Goal: Information Seeking & Learning: Find specific fact

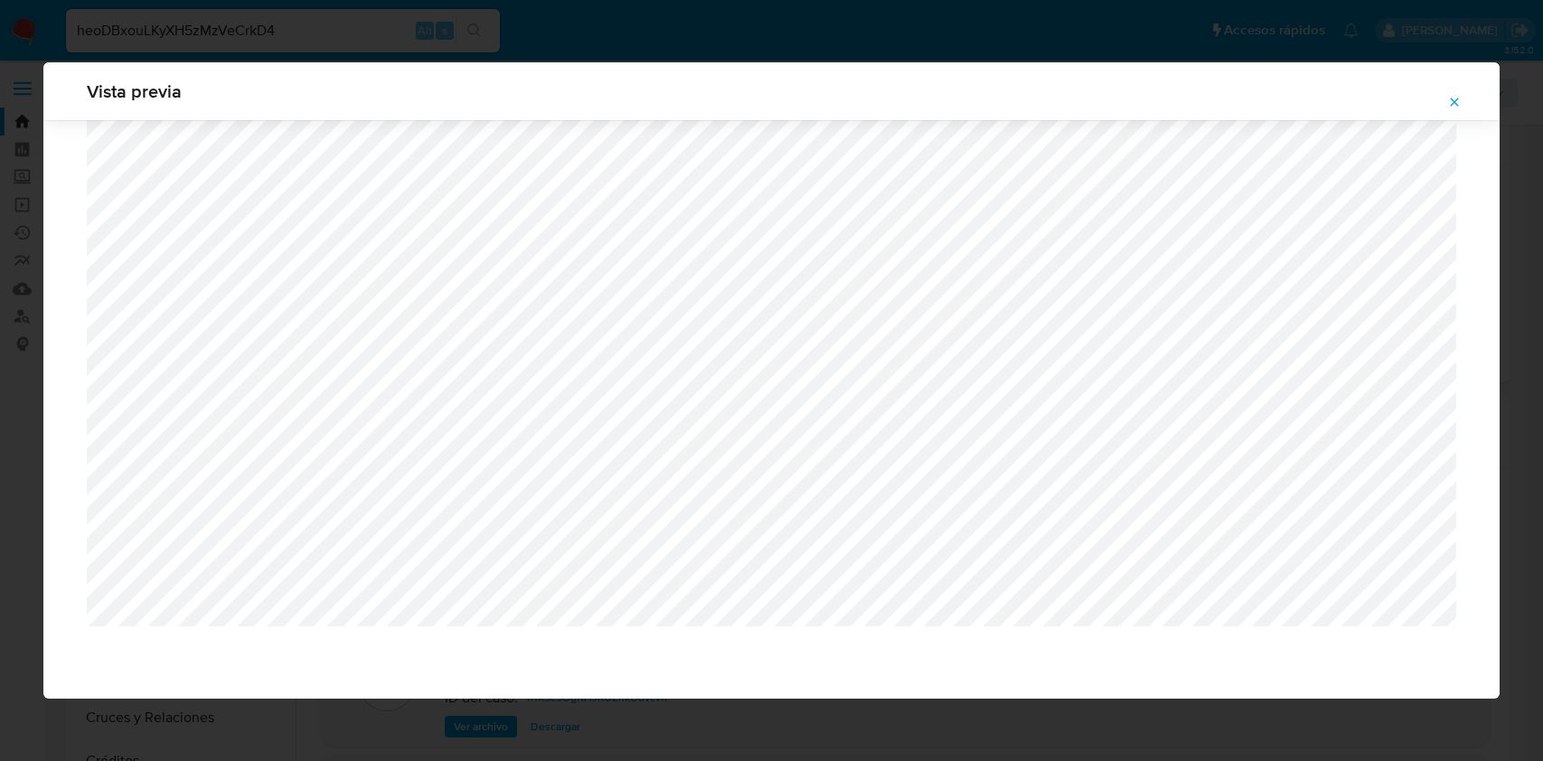
select select "10"
click at [1442, 88] on button "Attachment preview" at bounding box center [1454, 102] width 40 height 29
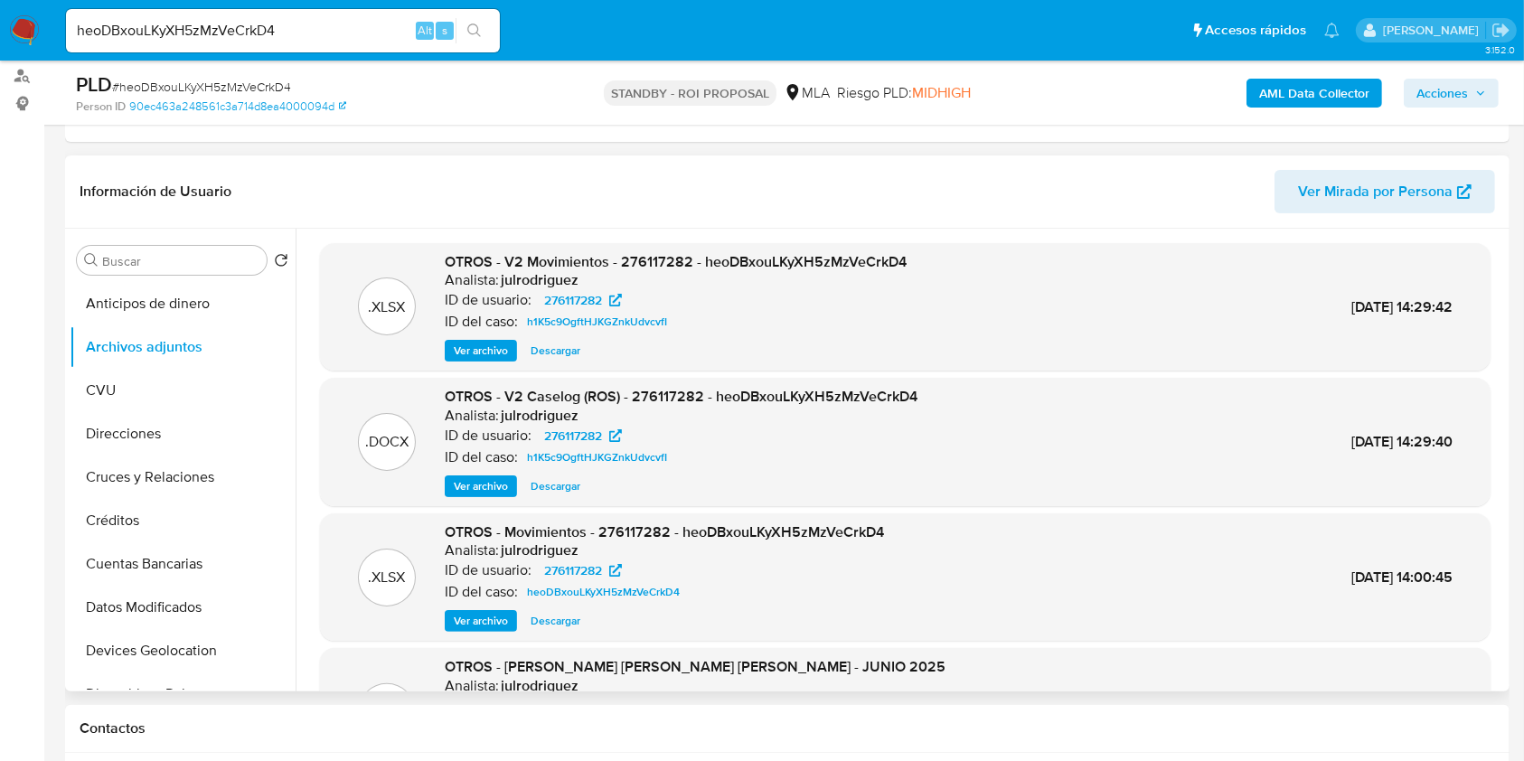
click at [164, 17] on div "heoDBxouLKyXH5zMzVeCrkD4 Alt s" at bounding box center [283, 30] width 434 height 43
click at [169, 27] on input "heoDBxouLKyXH5zMzVeCrkD4" at bounding box center [283, 30] width 434 height 23
paste input "JEwlTuZ4KQPZvvCTYQlhcMZm"
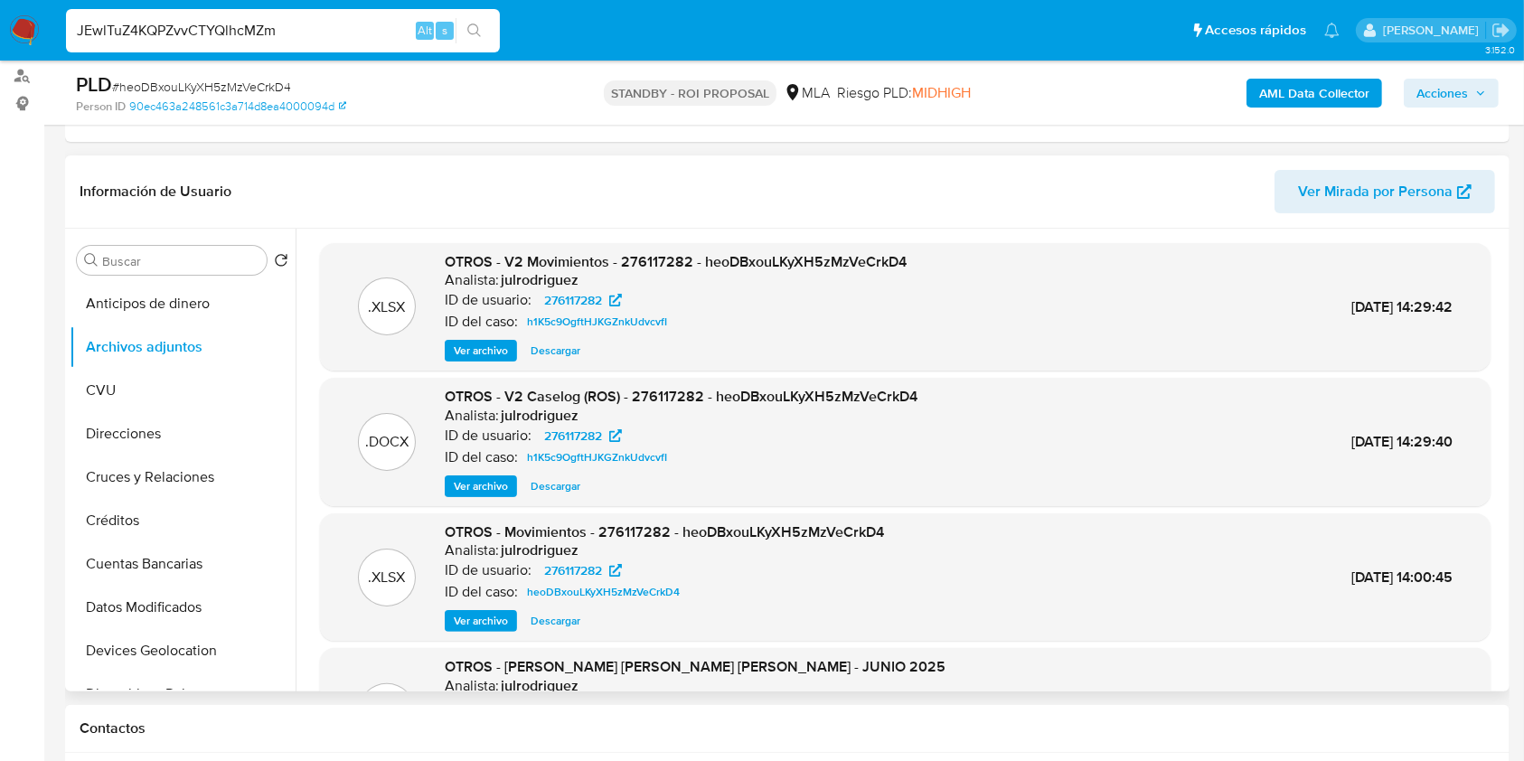
type input "JEwlTuZ4KQPZvvCTYQlhcMZm"
click at [475, 42] on button "search-icon" at bounding box center [473, 30] width 37 height 25
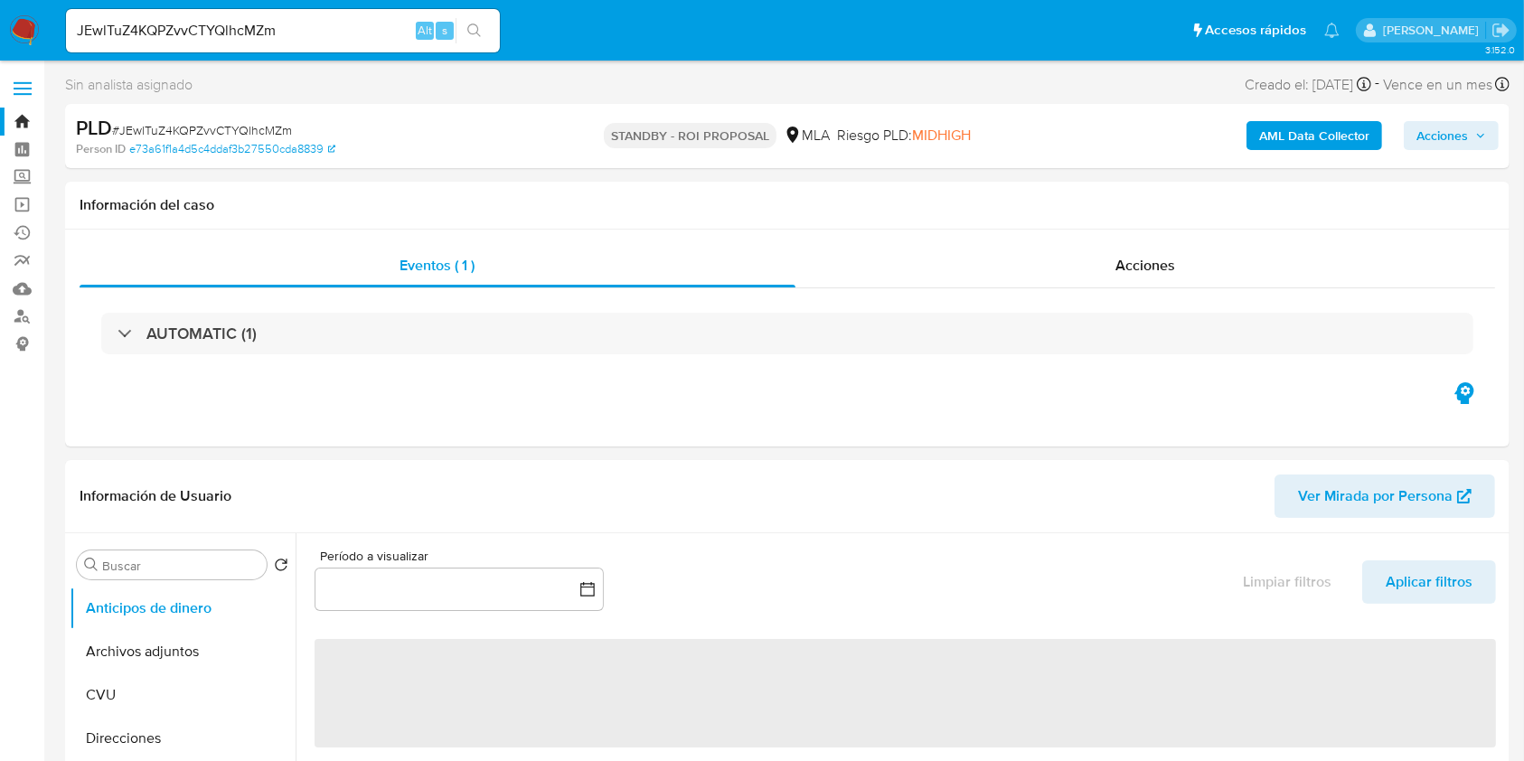
select select "10"
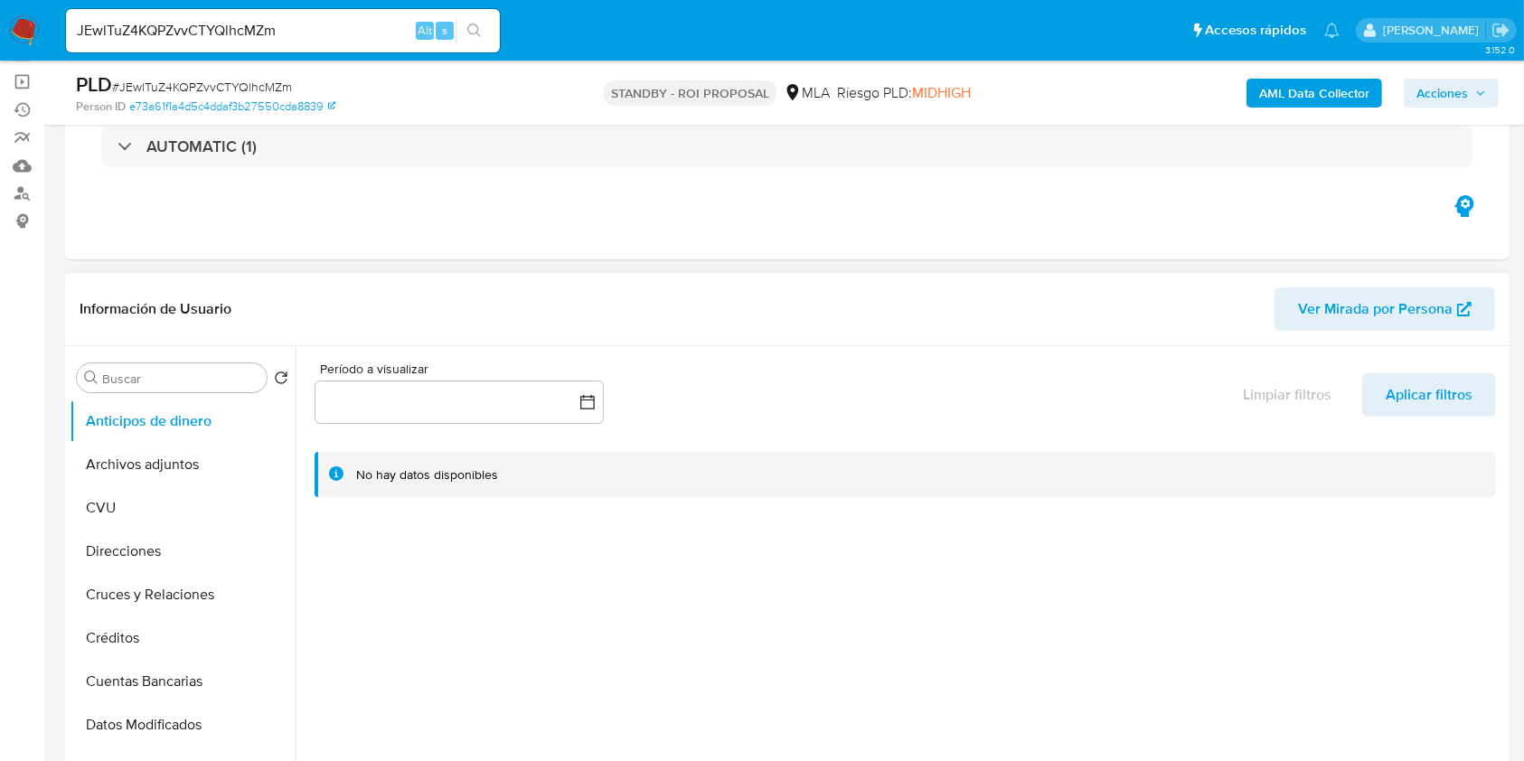
scroll to position [240, 0]
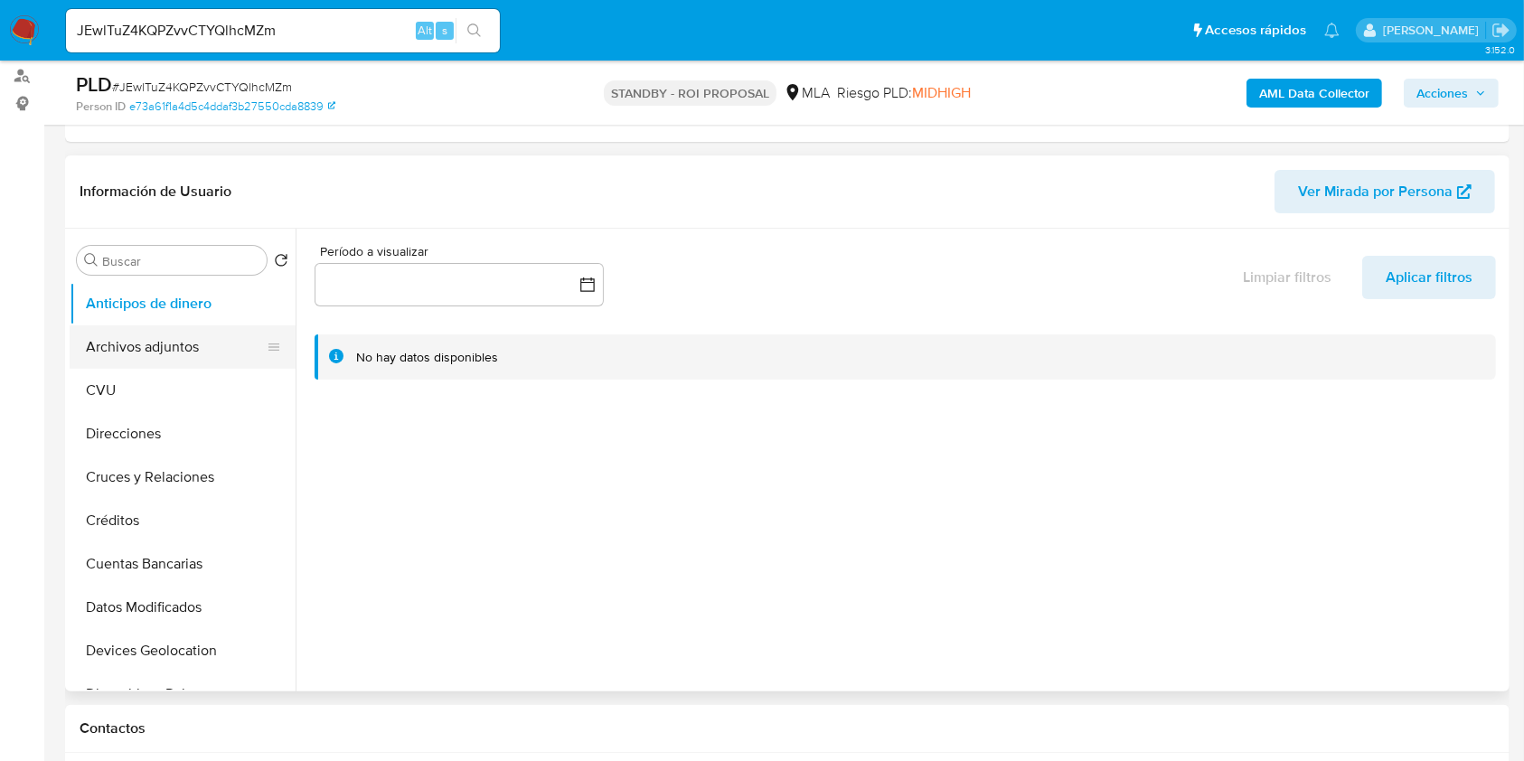
click at [209, 351] on button "Archivos adjuntos" at bounding box center [175, 346] width 211 height 43
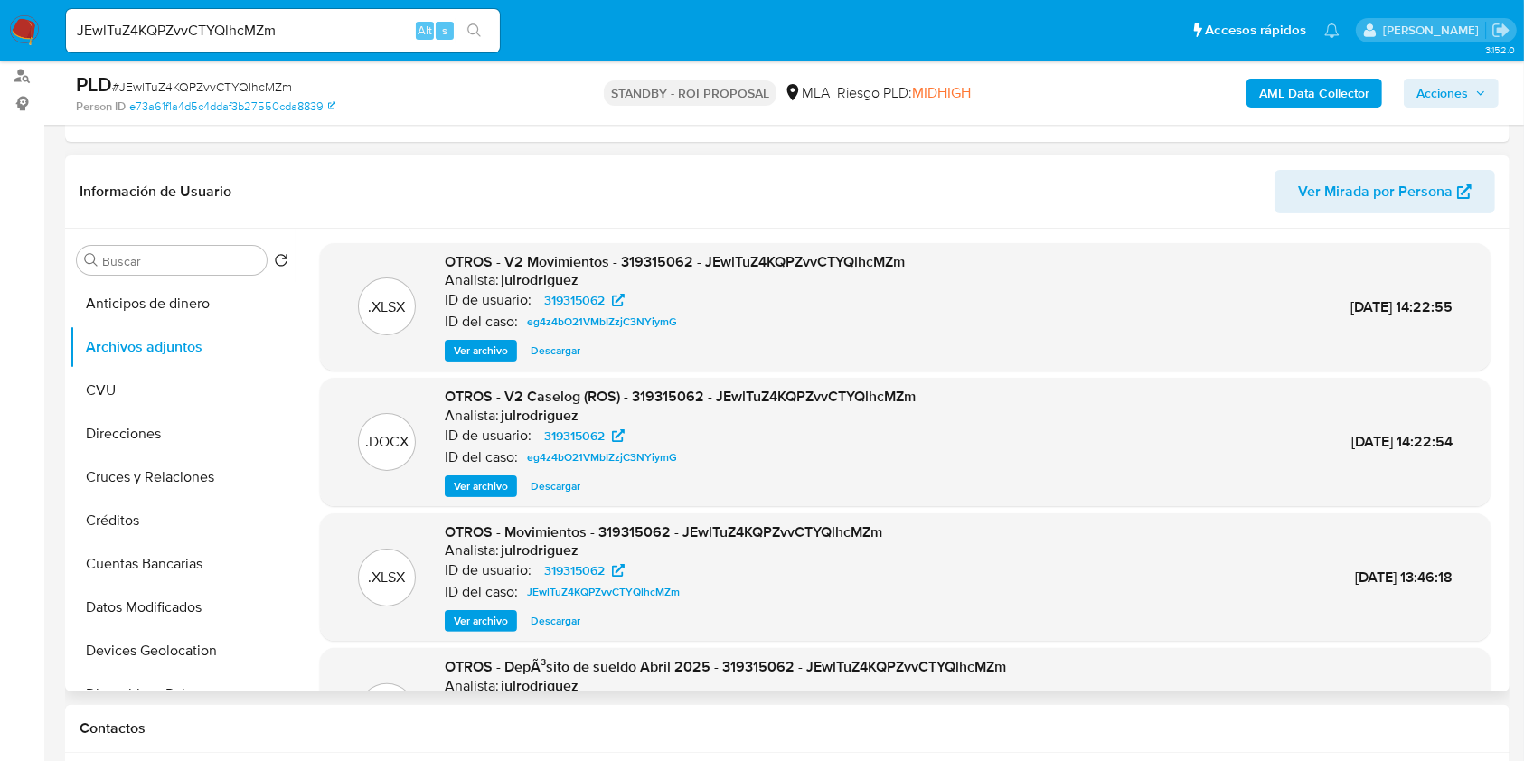
click at [719, 413] on div "Analista: julrodriguez" at bounding box center [680, 416] width 471 height 18
click at [531, 477] on span "Descargar" at bounding box center [555, 486] width 50 height 18
click at [145, 36] on input "JEwlTuZ4KQPZvvCTYQlhcMZm" at bounding box center [283, 30] width 434 height 23
paste input "YNFJliMzIgtWuRmeaLcKCLp0"
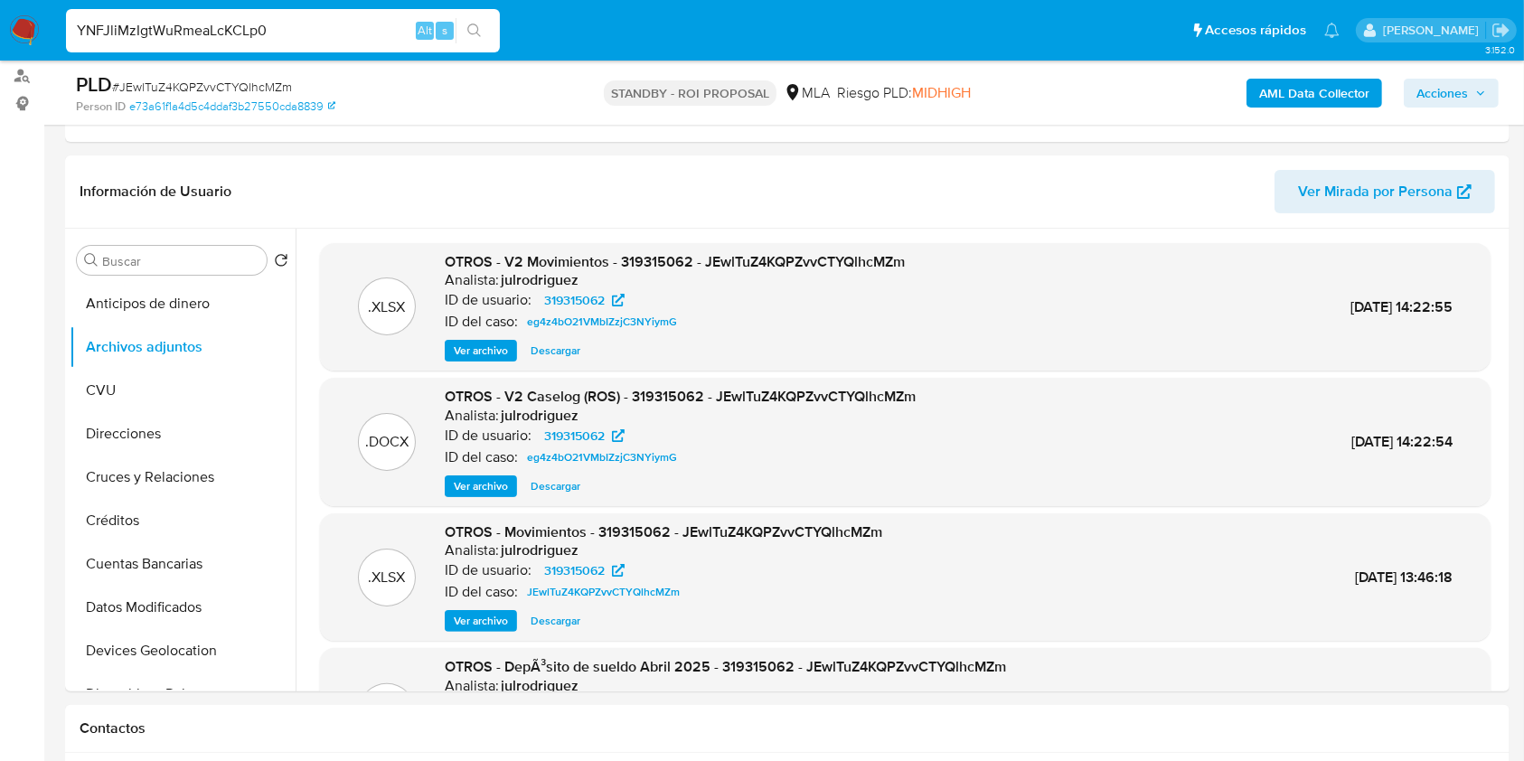
type input "YNFJliMzIgtWuRmeaLcKCLp0"
click at [477, 29] on icon "search-icon" at bounding box center [474, 30] width 14 height 14
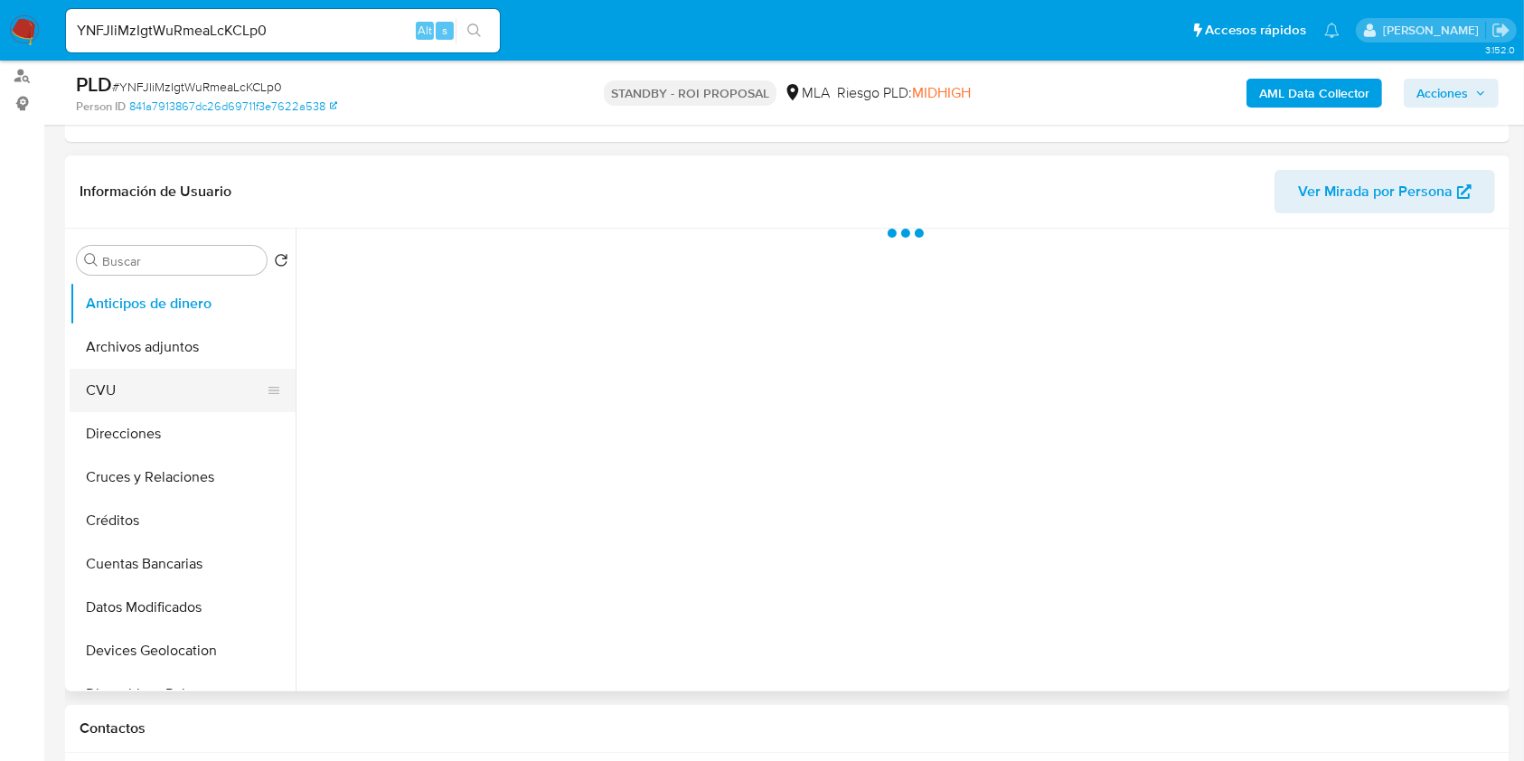
scroll to position [120, 0]
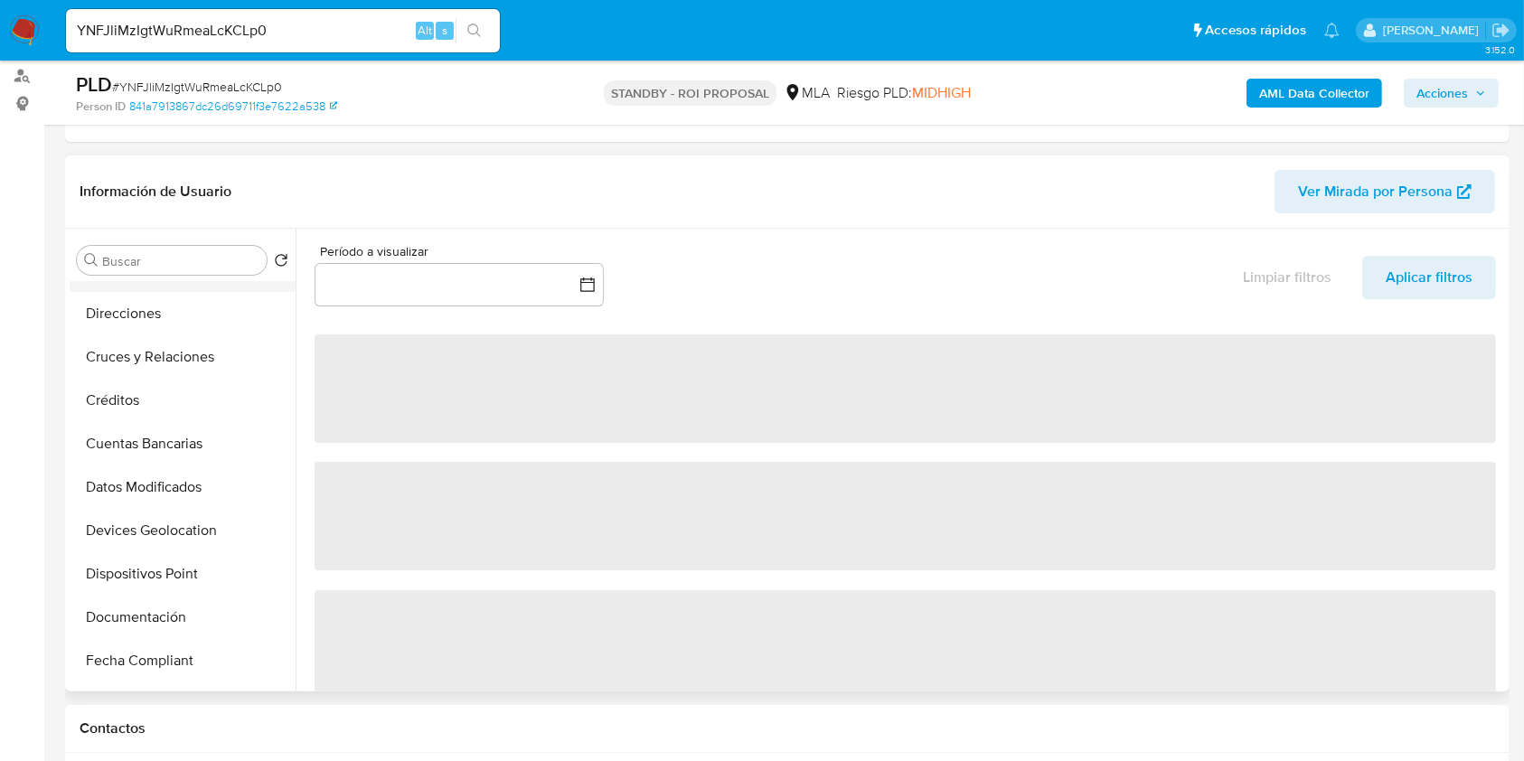
select select "10"
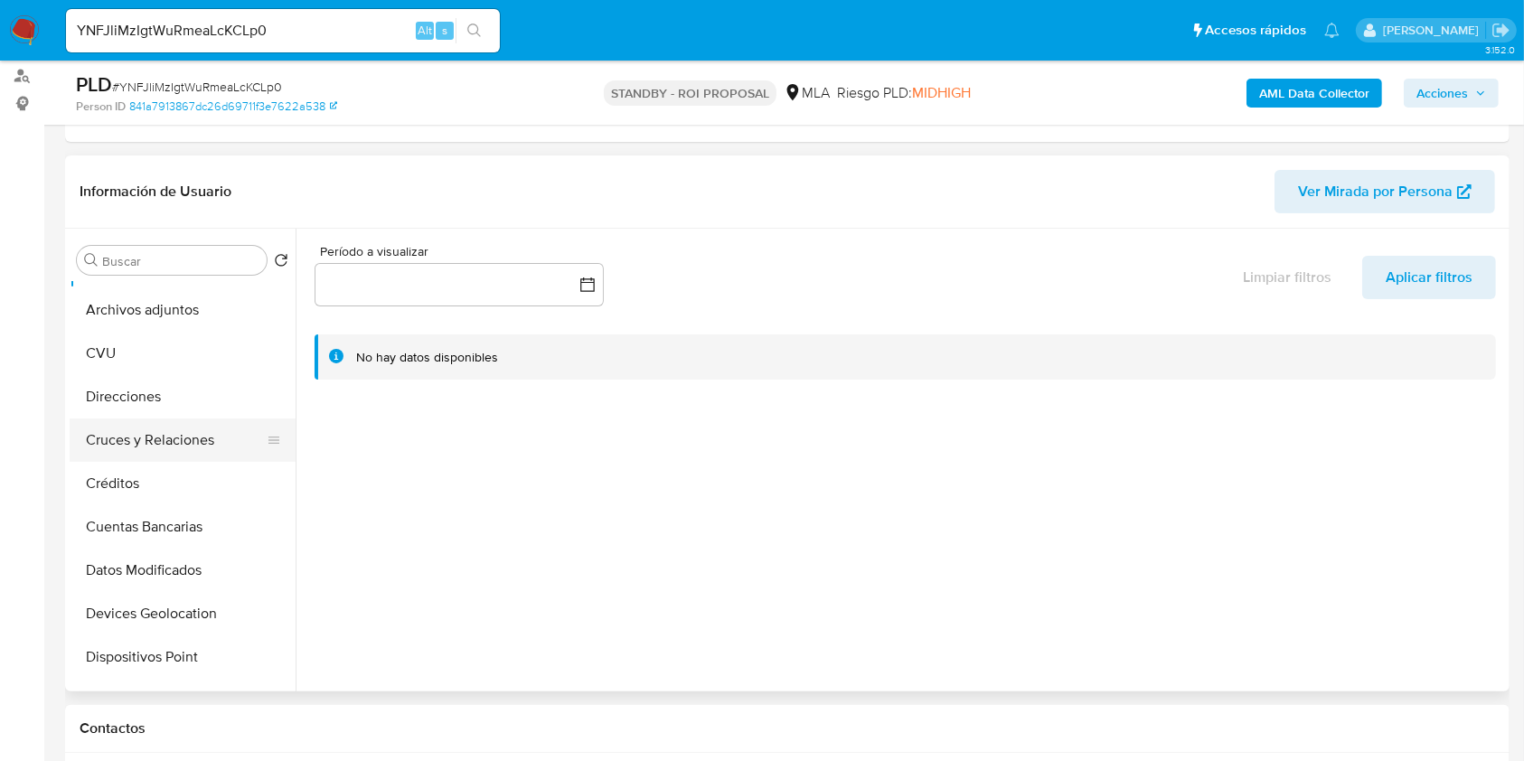
scroll to position [0, 0]
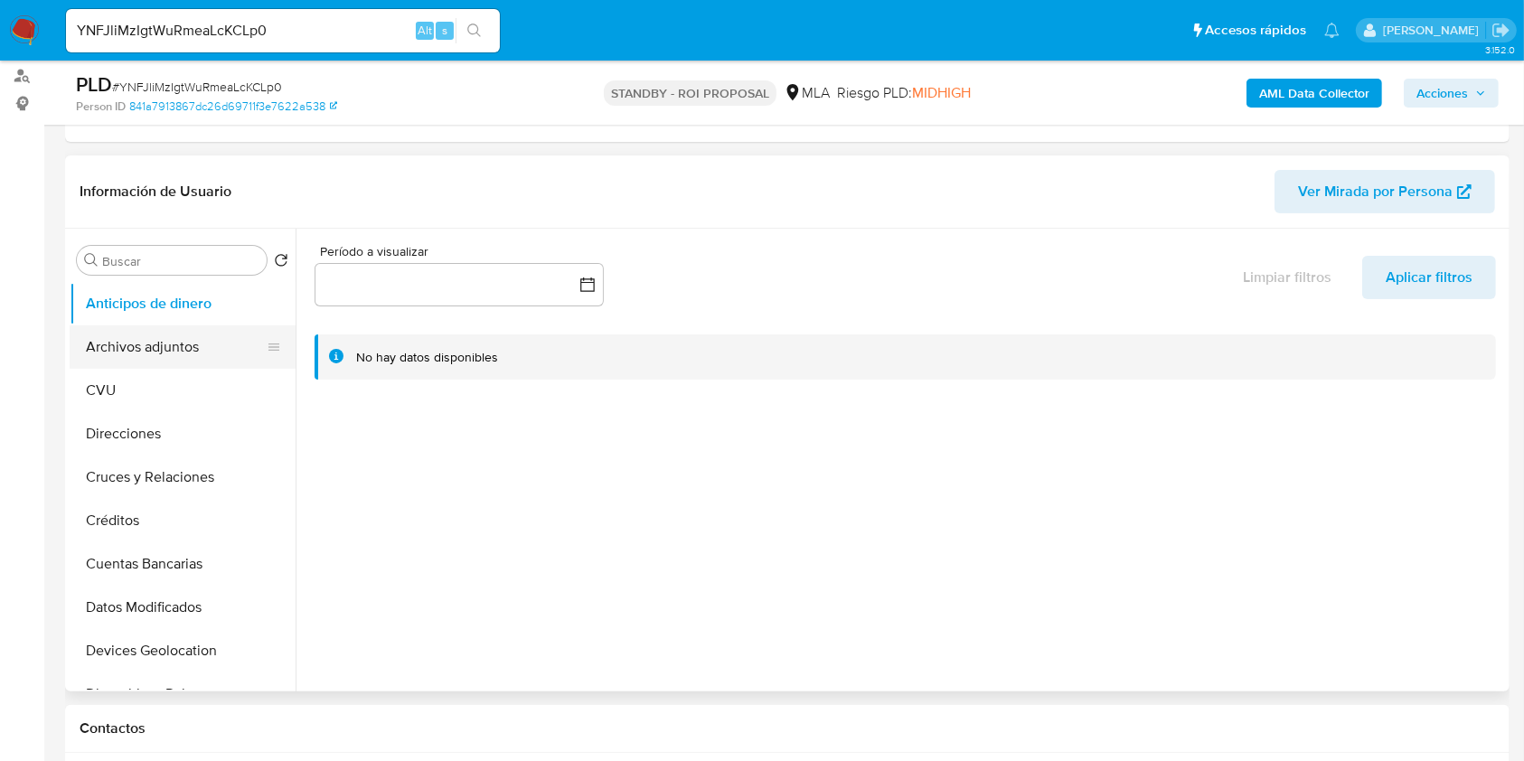
click at [174, 349] on button "Archivos adjuntos" at bounding box center [175, 346] width 211 height 43
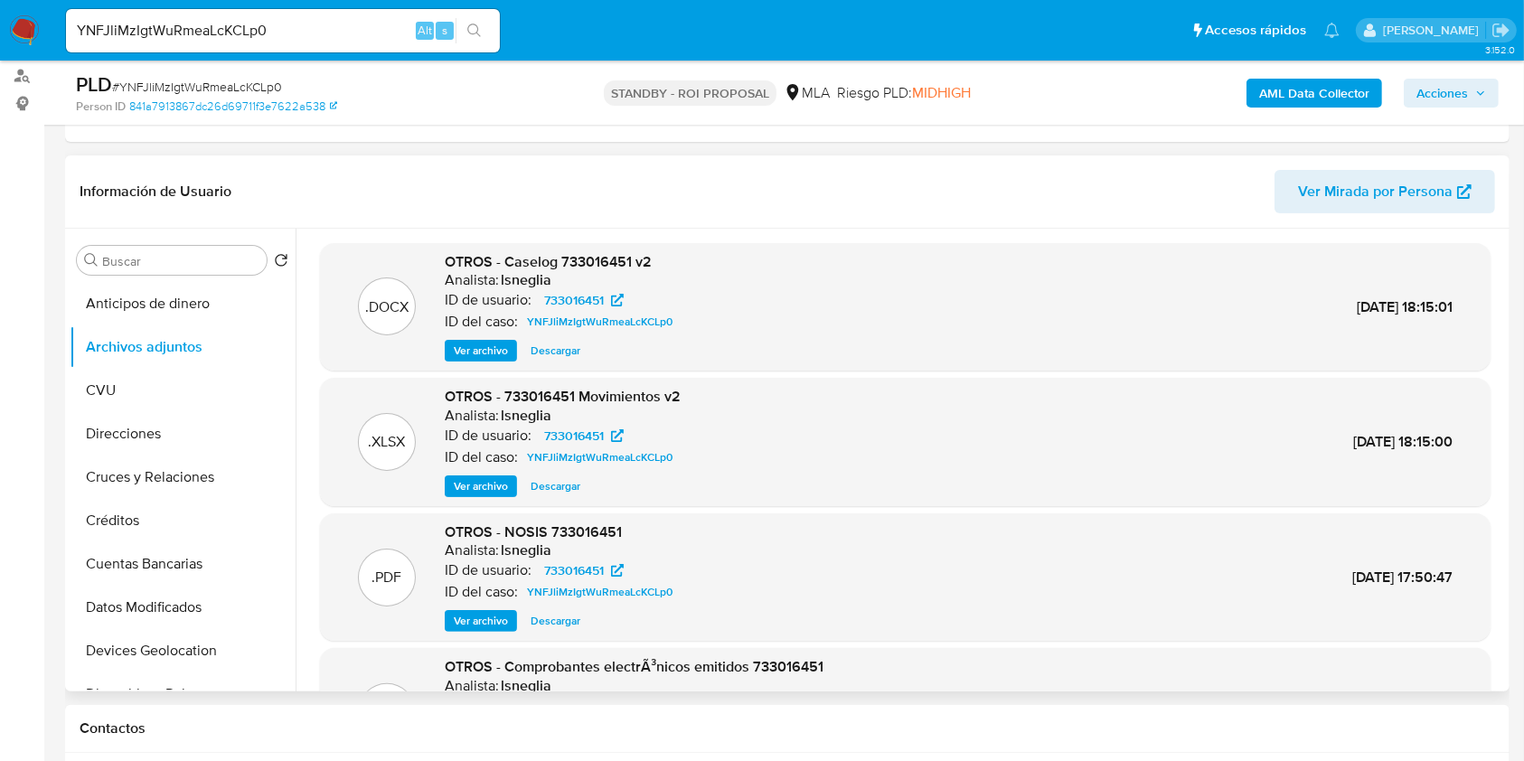
click at [564, 352] on span "Descargar" at bounding box center [555, 351] width 50 height 18
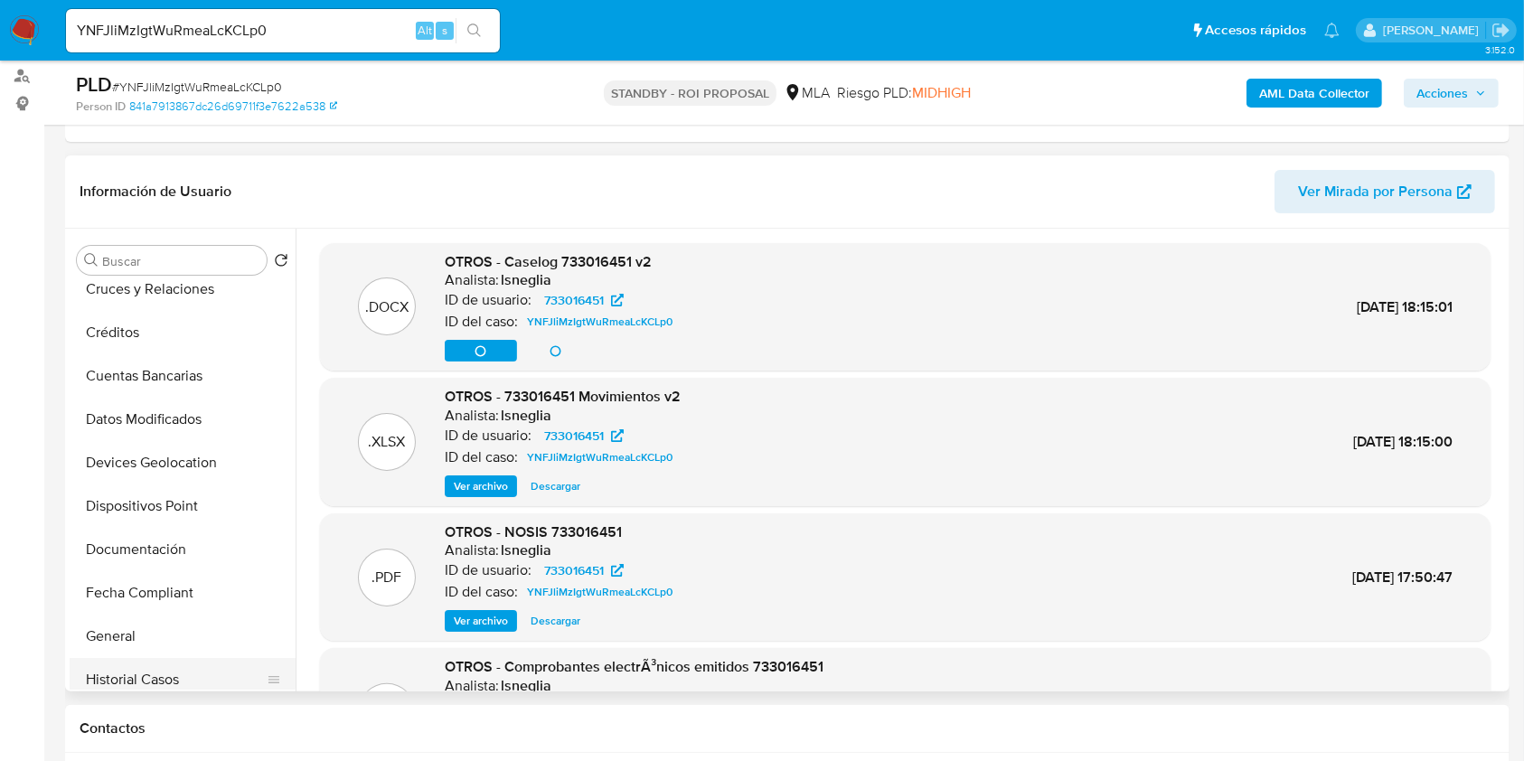
scroll to position [361, 0]
click at [169, 498] on button "Historial Casos" at bounding box center [175, 505] width 211 height 43
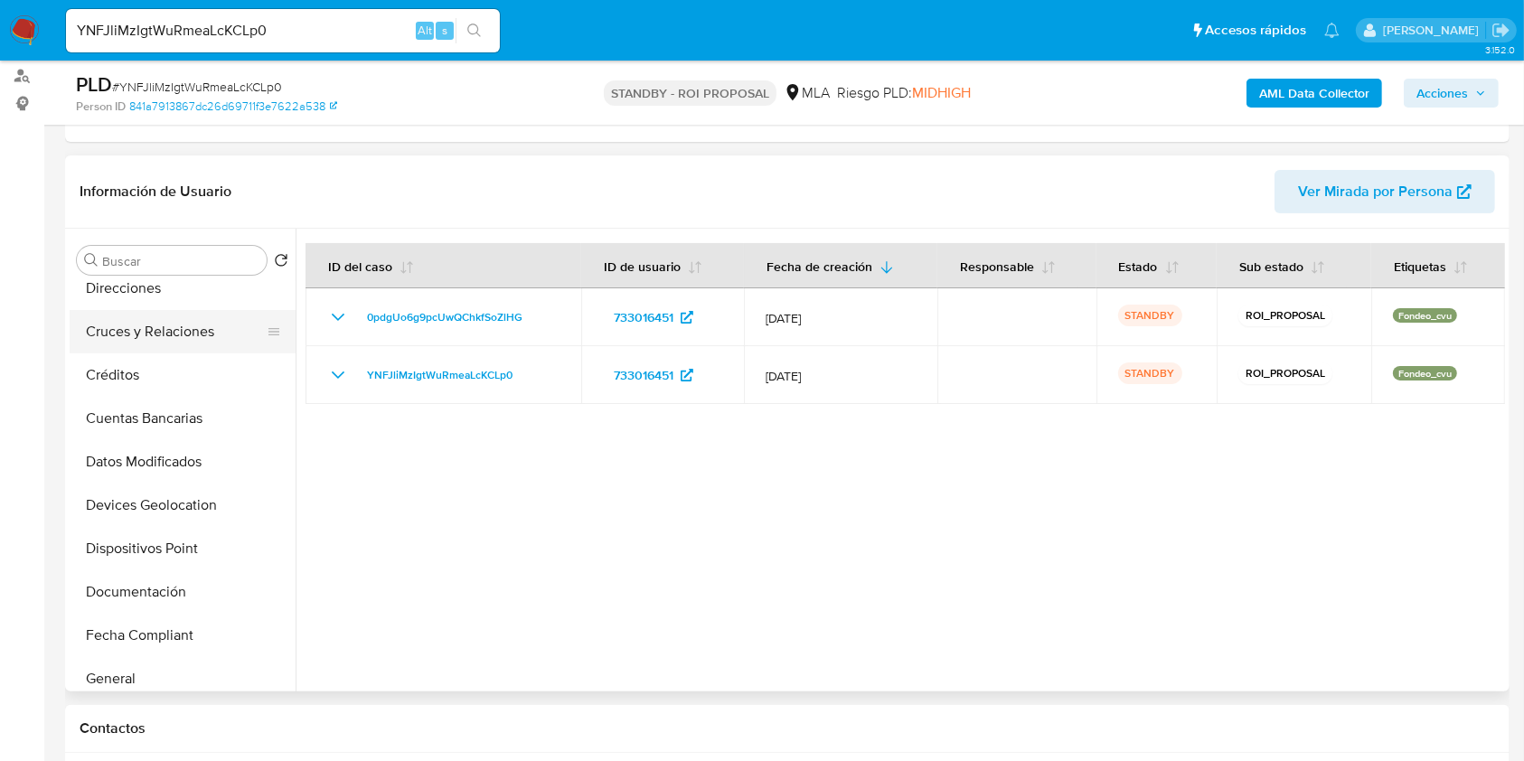
scroll to position [0, 0]
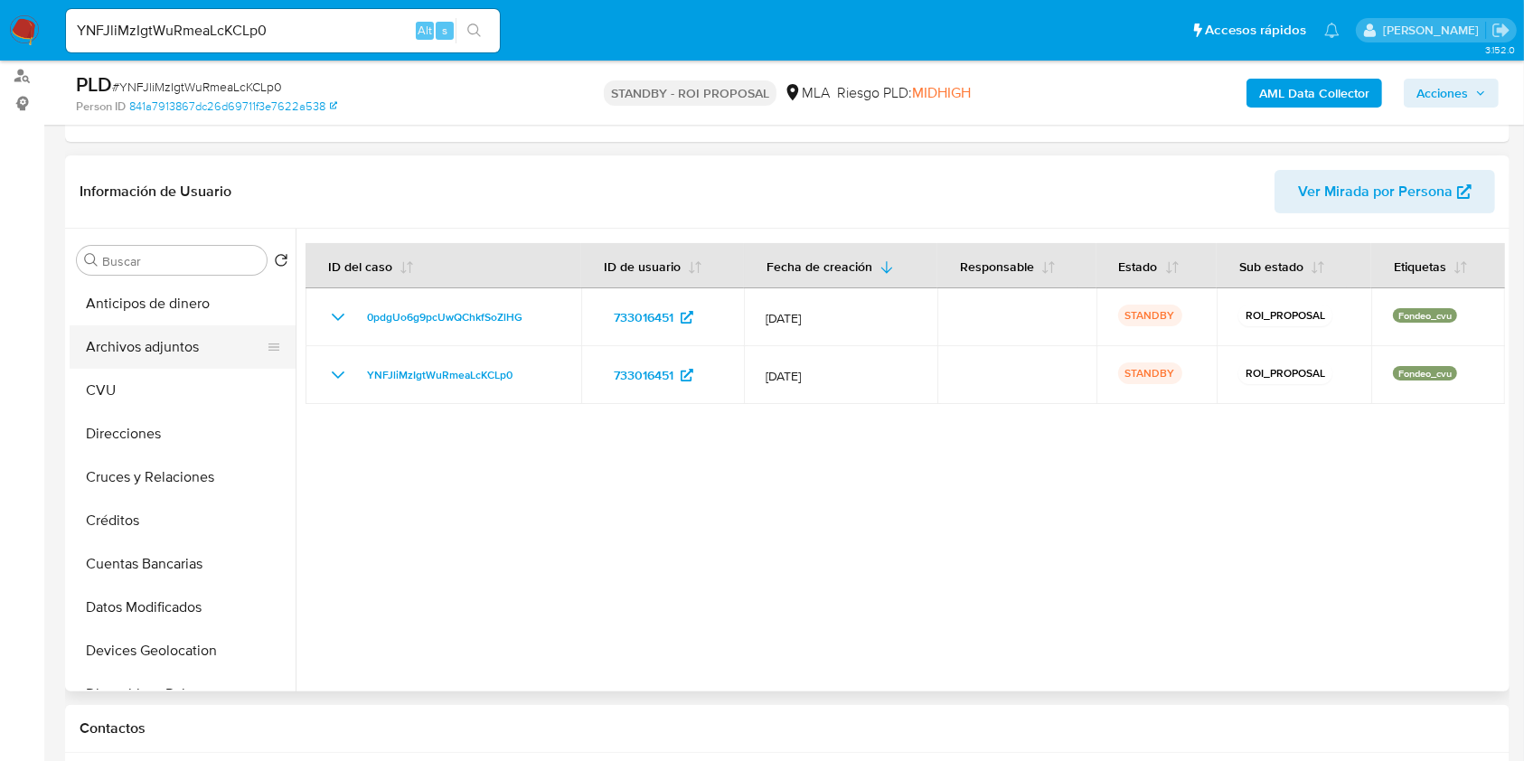
click at [206, 351] on button "Archivos adjuntos" at bounding box center [175, 346] width 211 height 43
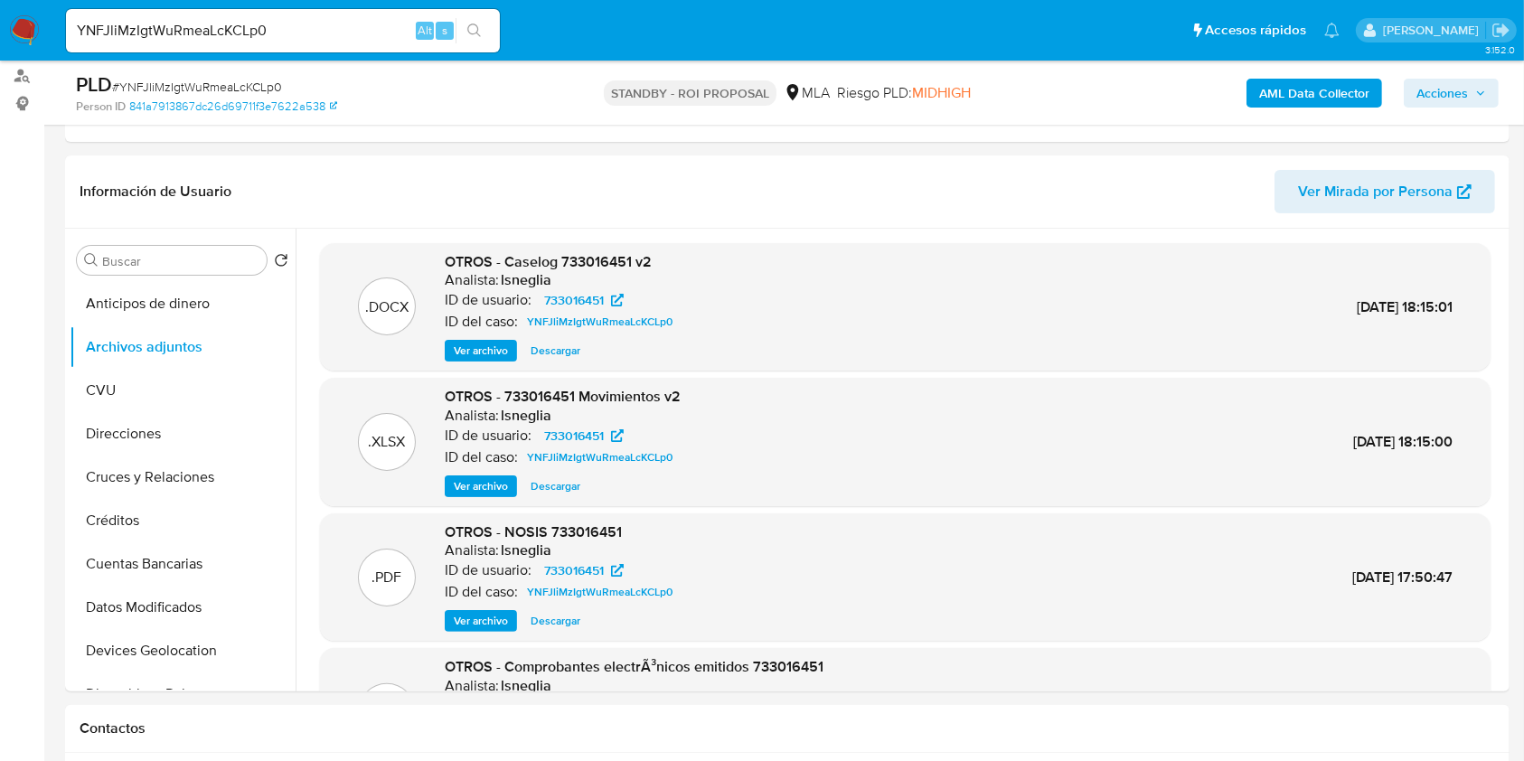
click at [202, 25] on input "YNFJliMzIgtWuRmeaLcKCLp0" at bounding box center [283, 30] width 434 height 23
paste input "lMtt5BrJ9NarH4tuDcM87Vgb"
type input "lMtt5BrJ9NarH4tuDcM87Vgb"
click at [474, 30] on icon "search-icon" at bounding box center [474, 30] width 14 height 14
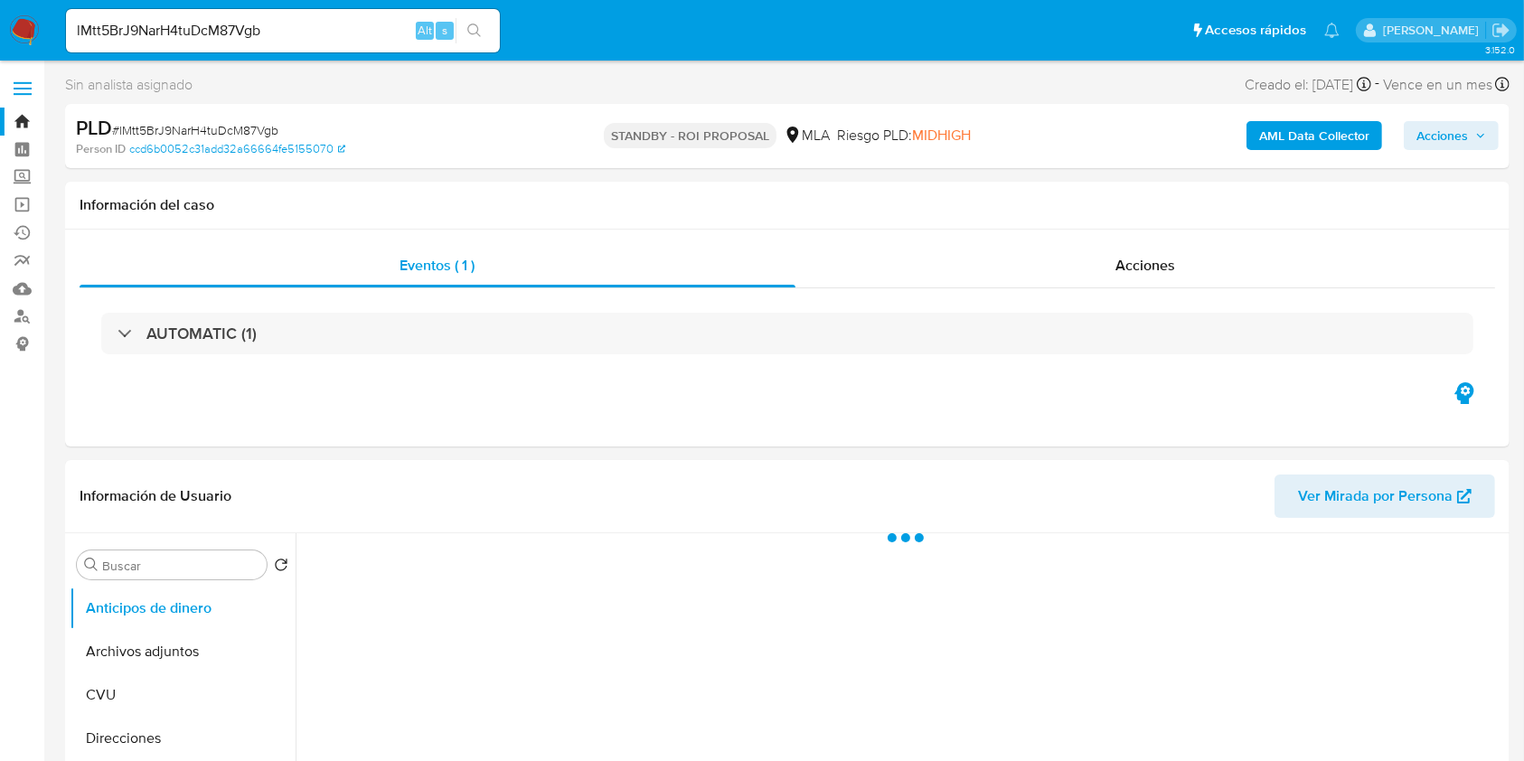
select select "10"
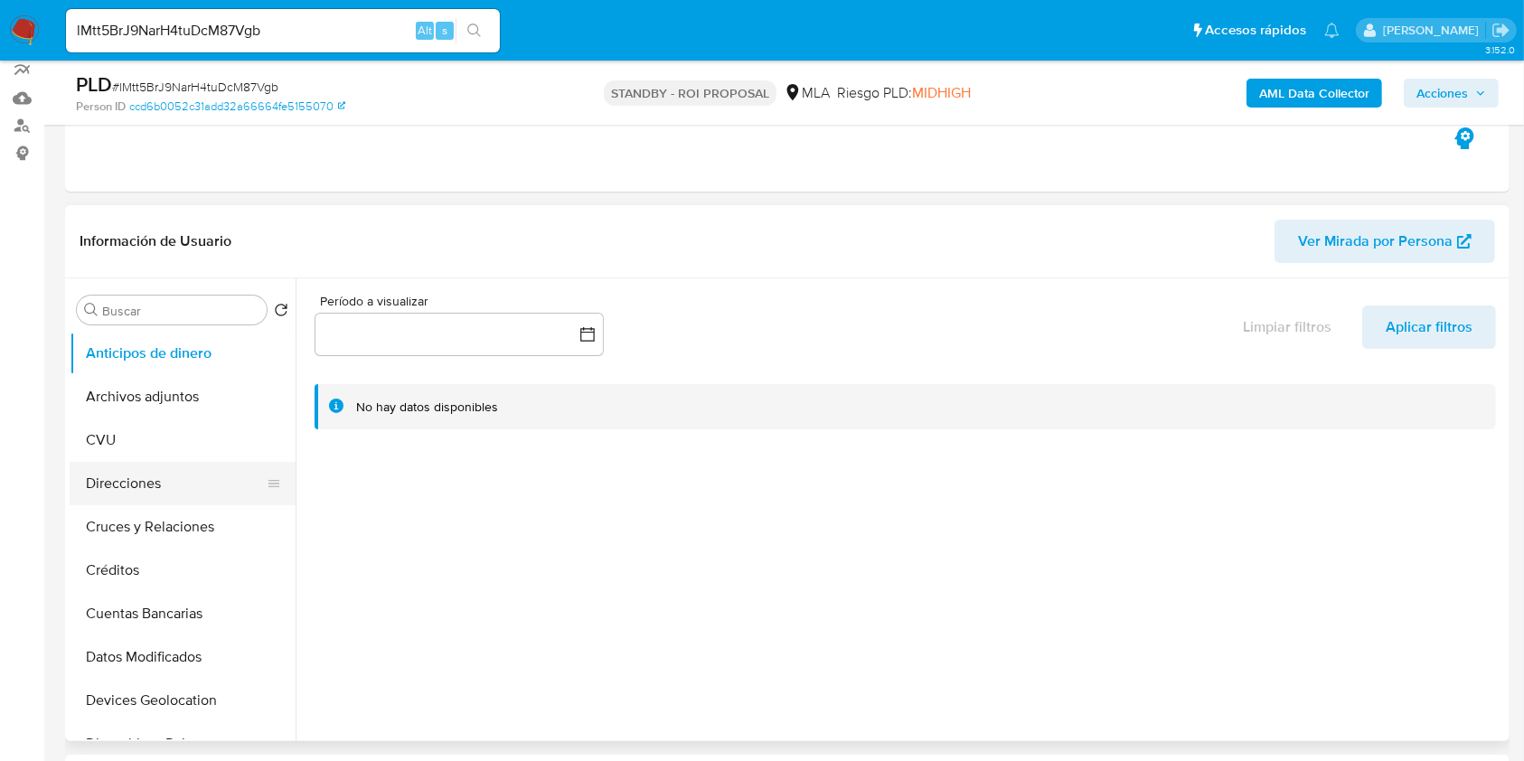
scroll to position [240, 0]
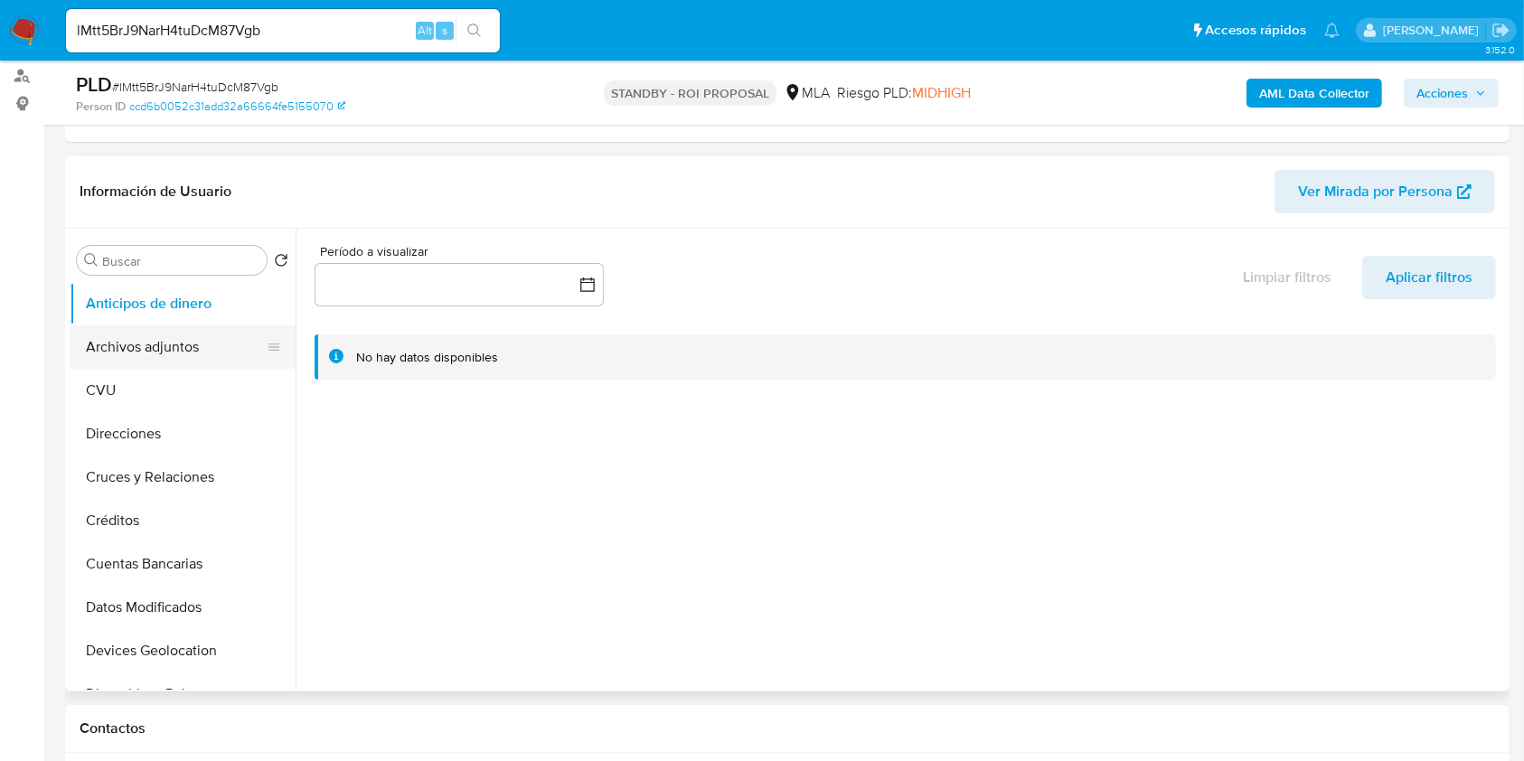
click at [139, 341] on button "Archivos adjuntos" at bounding box center [175, 346] width 211 height 43
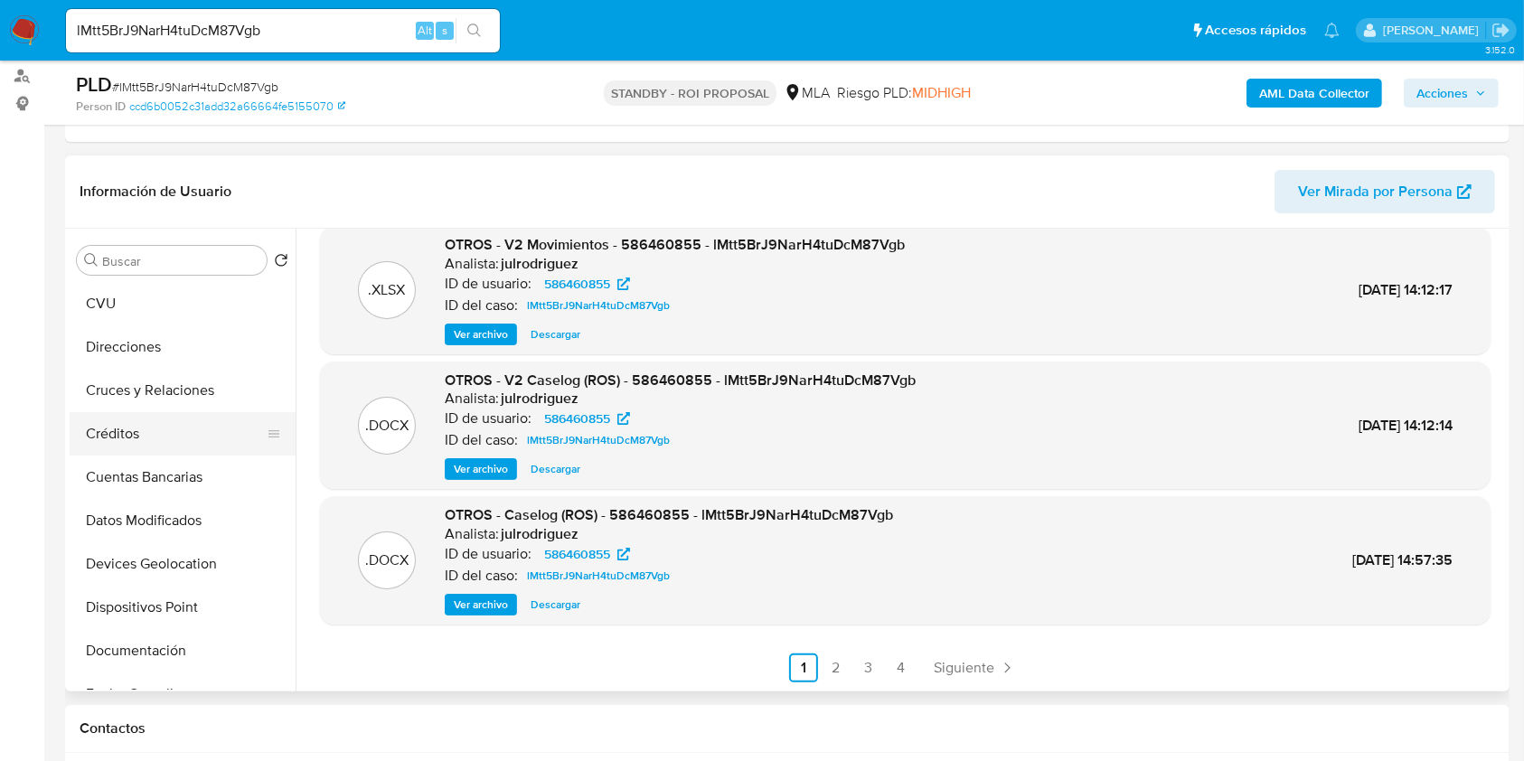
scroll to position [361, 0]
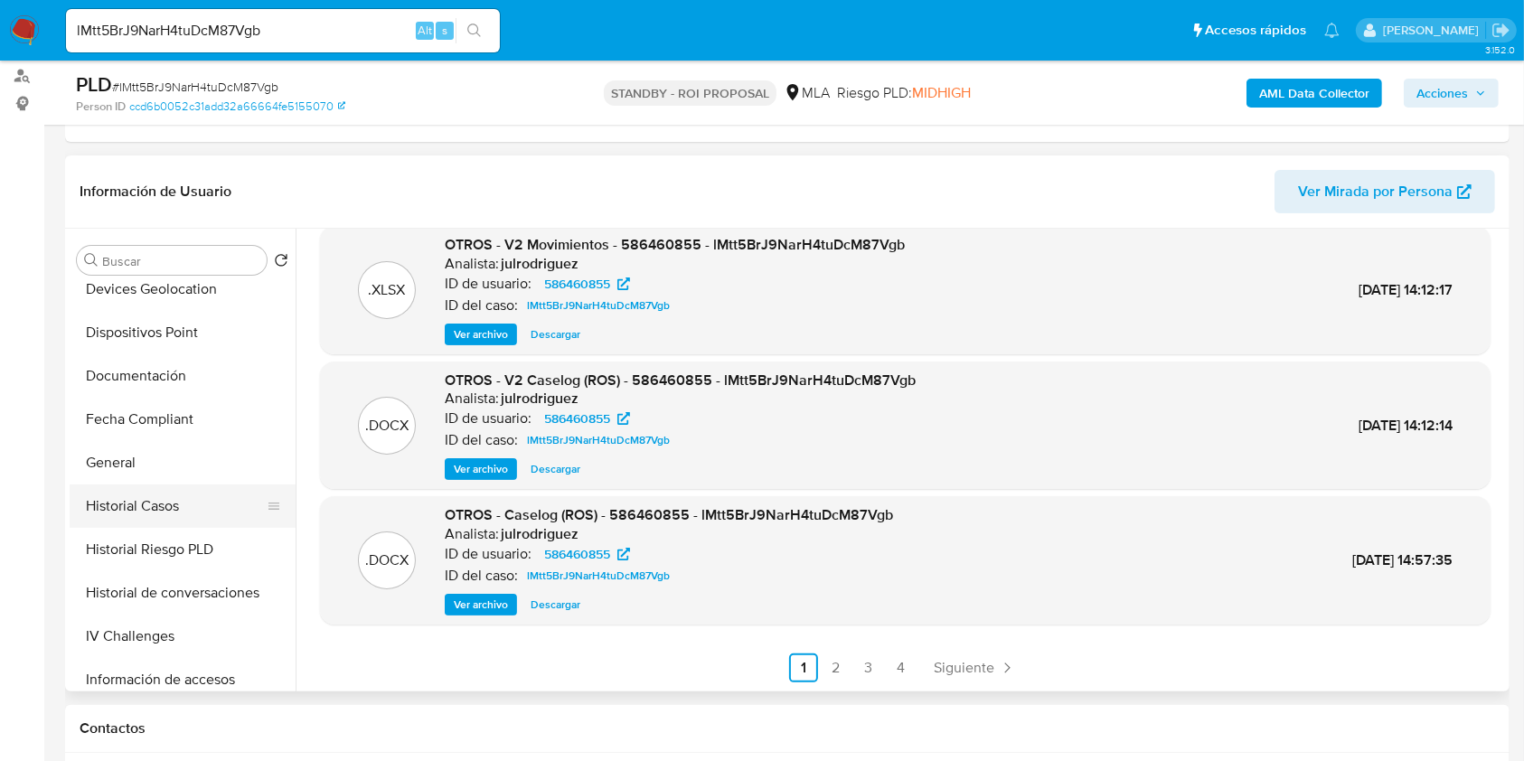
click at [173, 508] on button "Historial Casos" at bounding box center [175, 505] width 211 height 43
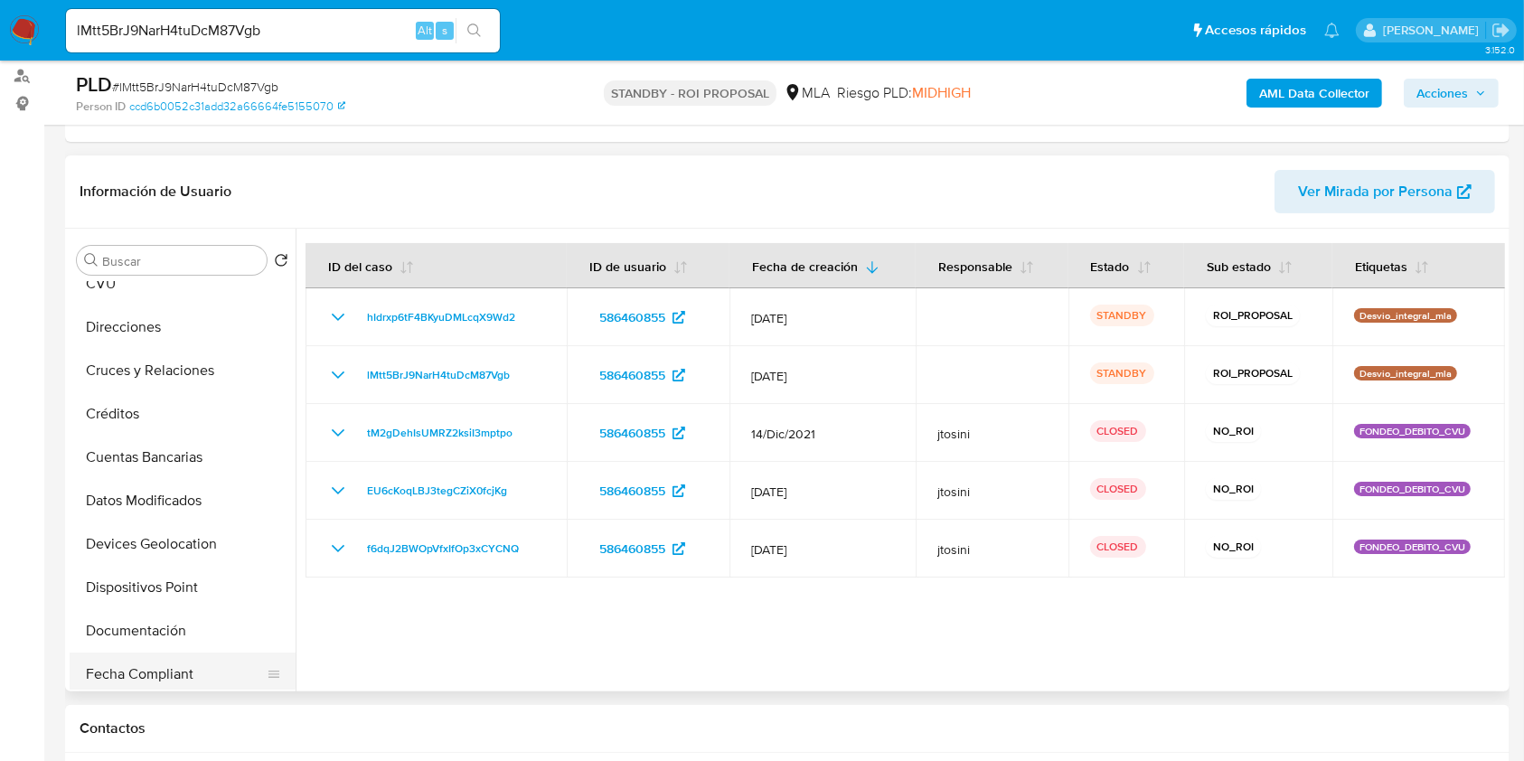
scroll to position [0, 0]
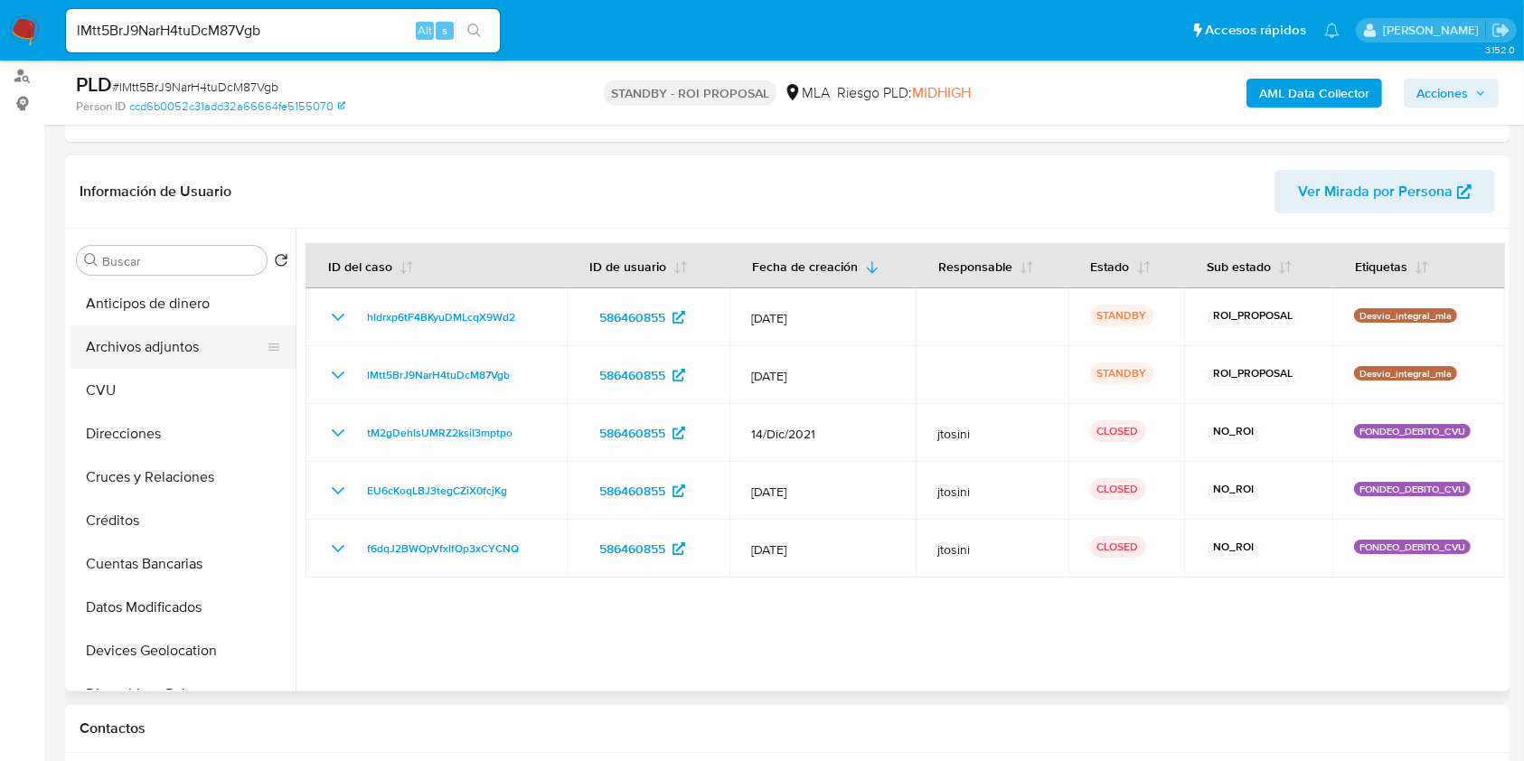
click at [191, 341] on button "Archivos adjuntos" at bounding box center [175, 346] width 211 height 43
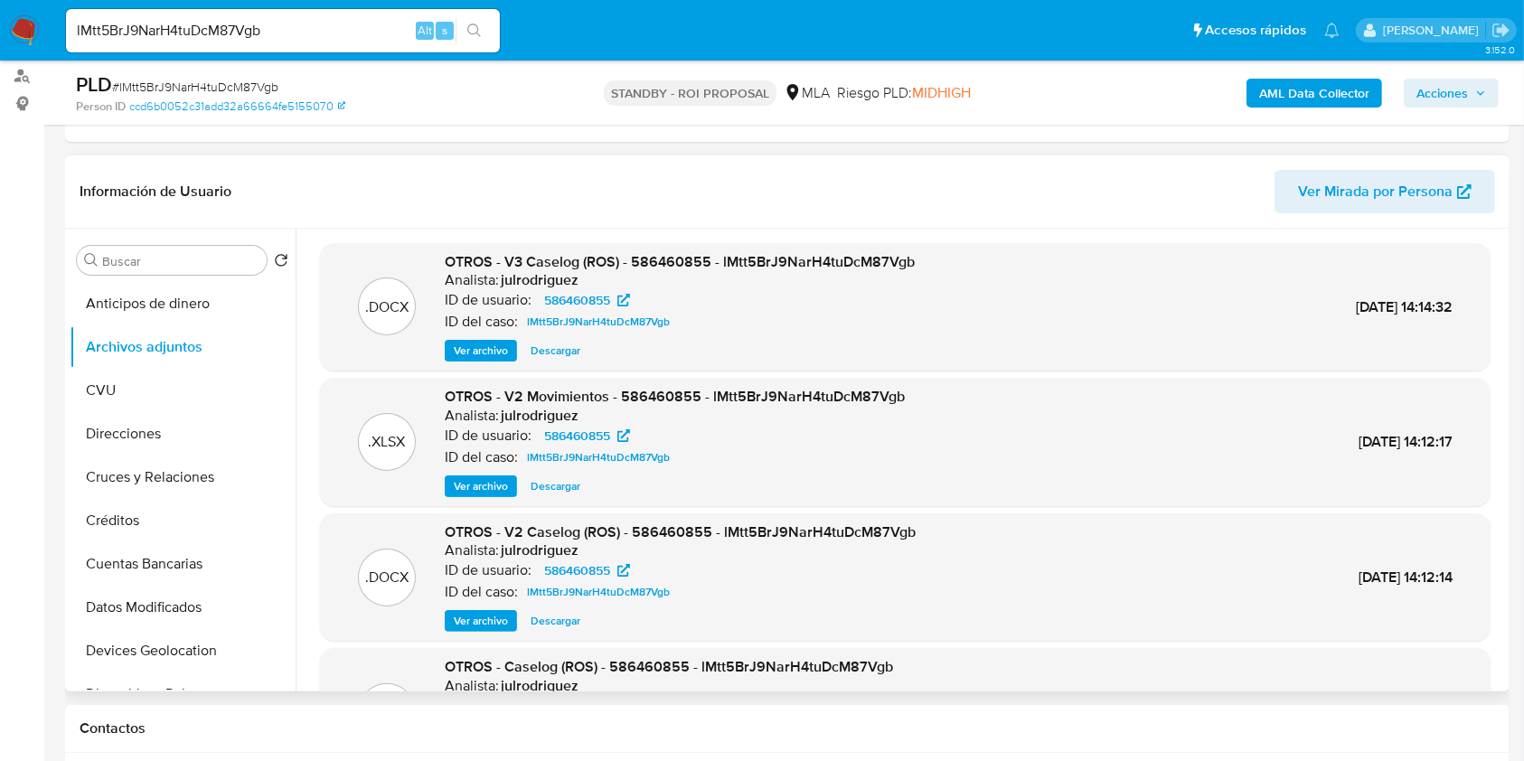
click at [540, 351] on span "Descargar" at bounding box center [555, 351] width 50 height 18
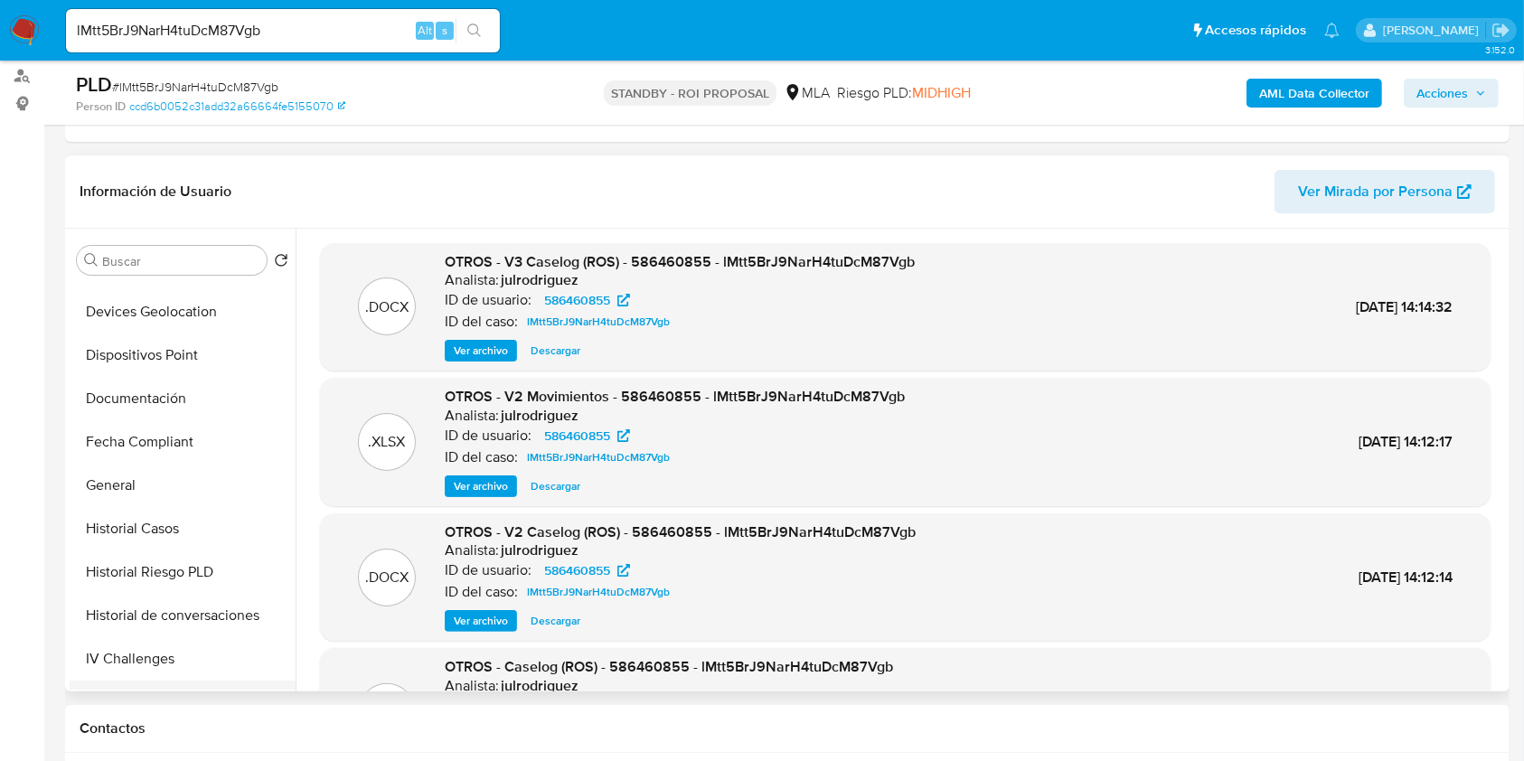
scroll to position [602, 0]
click at [139, 572] on button "KYC" at bounding box center [175, 569] width 211 height 43
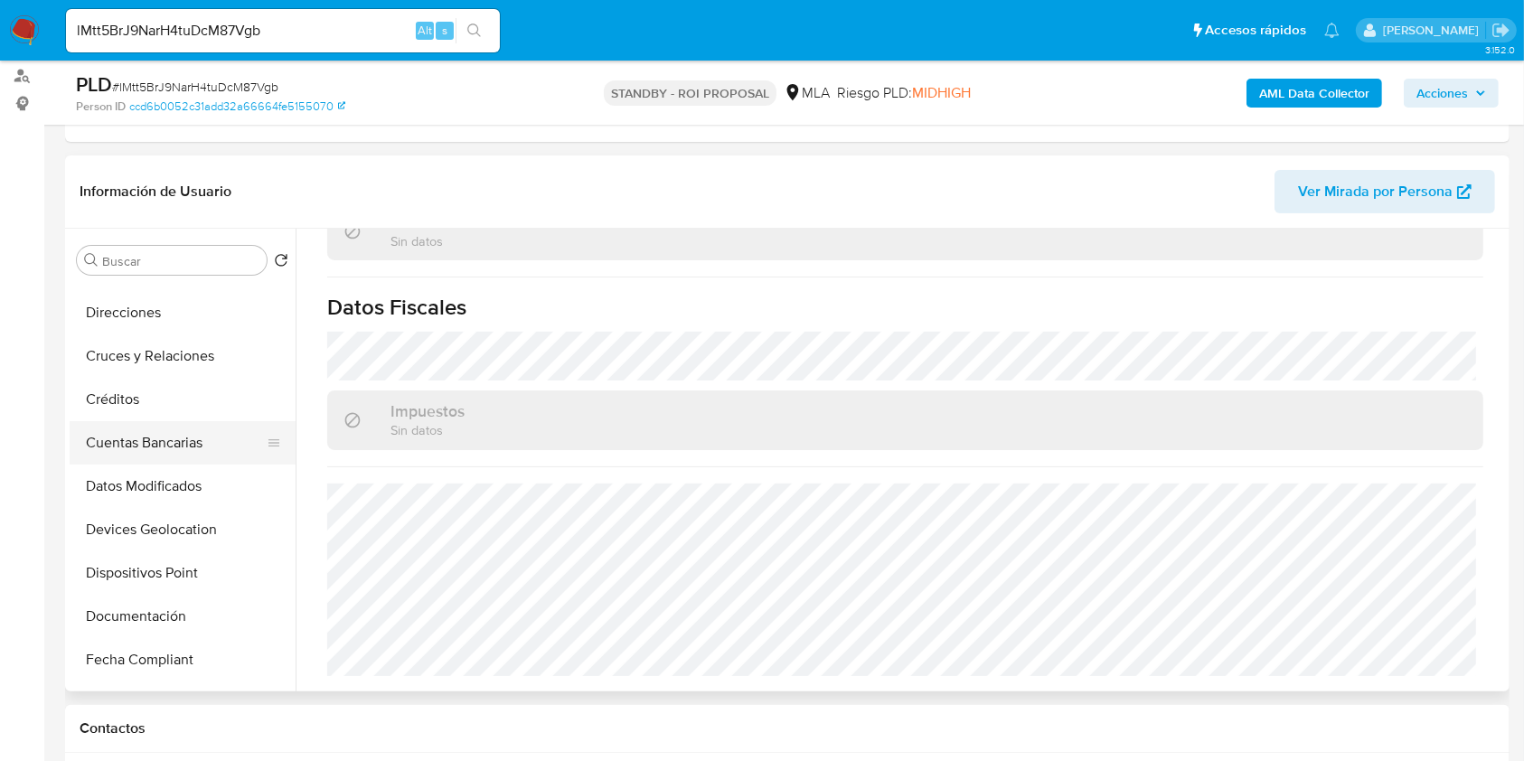
scroll to position [120, 0]
click at [143, 324] on button "Direcciones" at bounding box center [175, 313] width 211 height 43
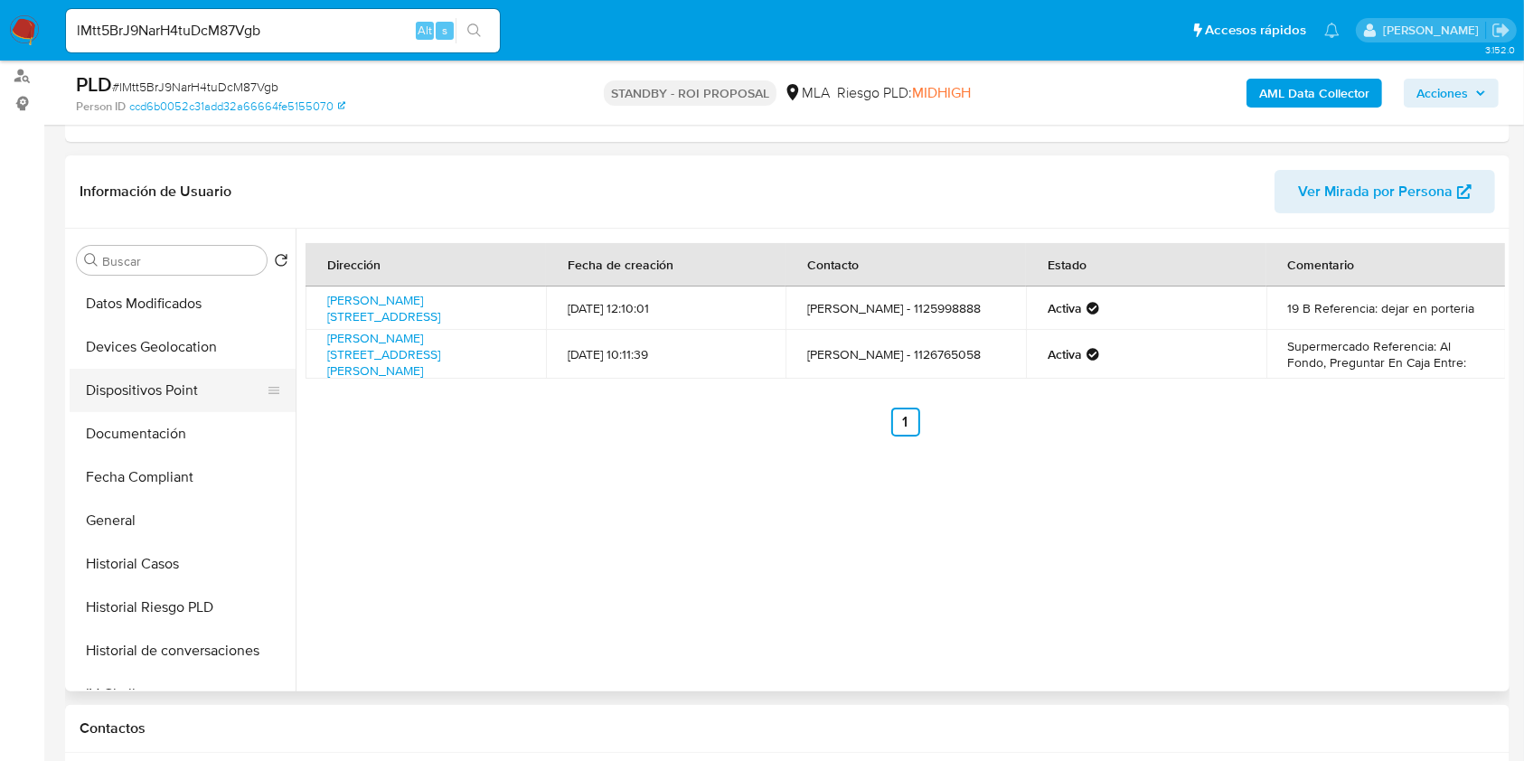
scroll to position [482, 0]
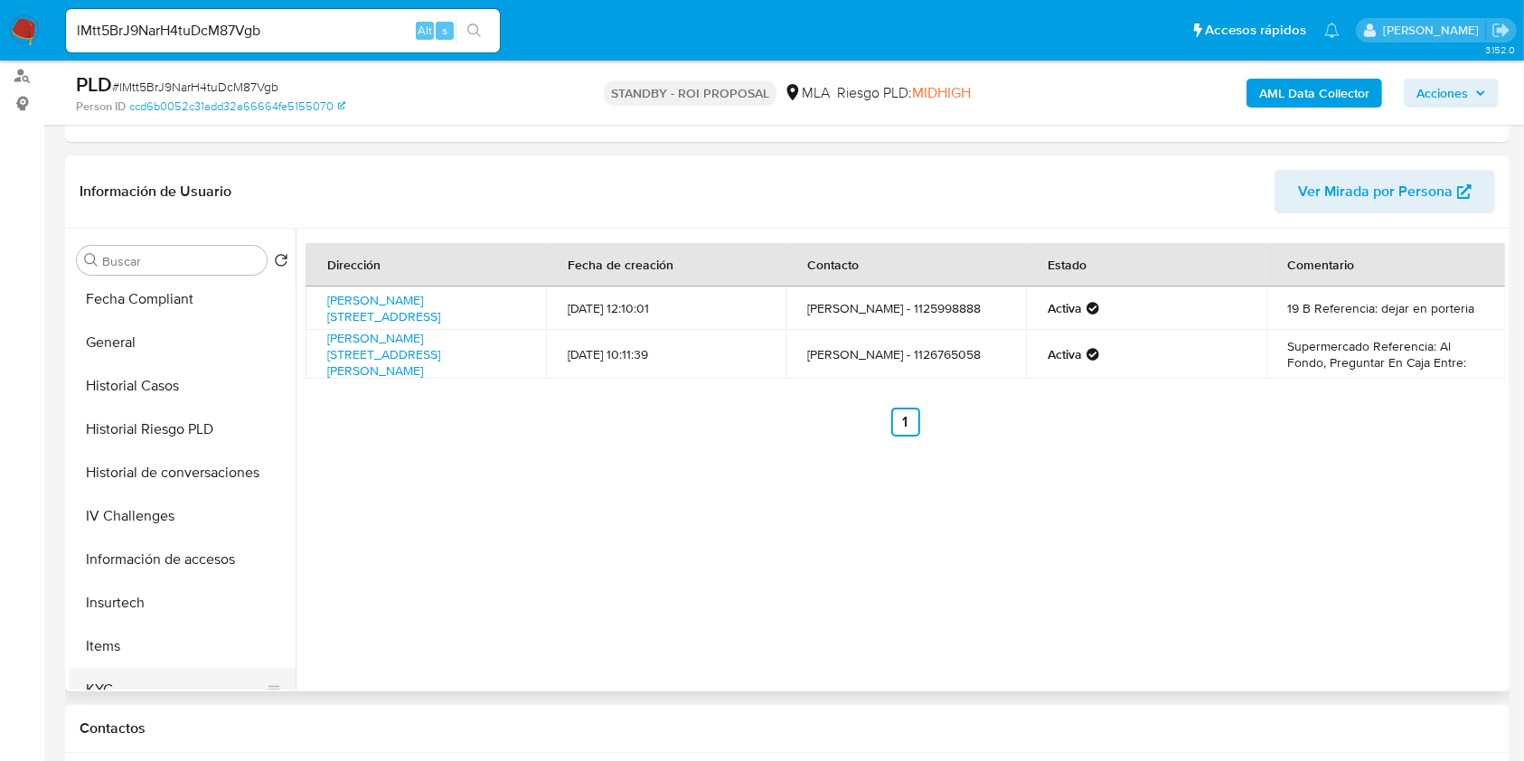
click at [166, 672] on button "KYC" at bounding box center [175, 689] width 211 height 43
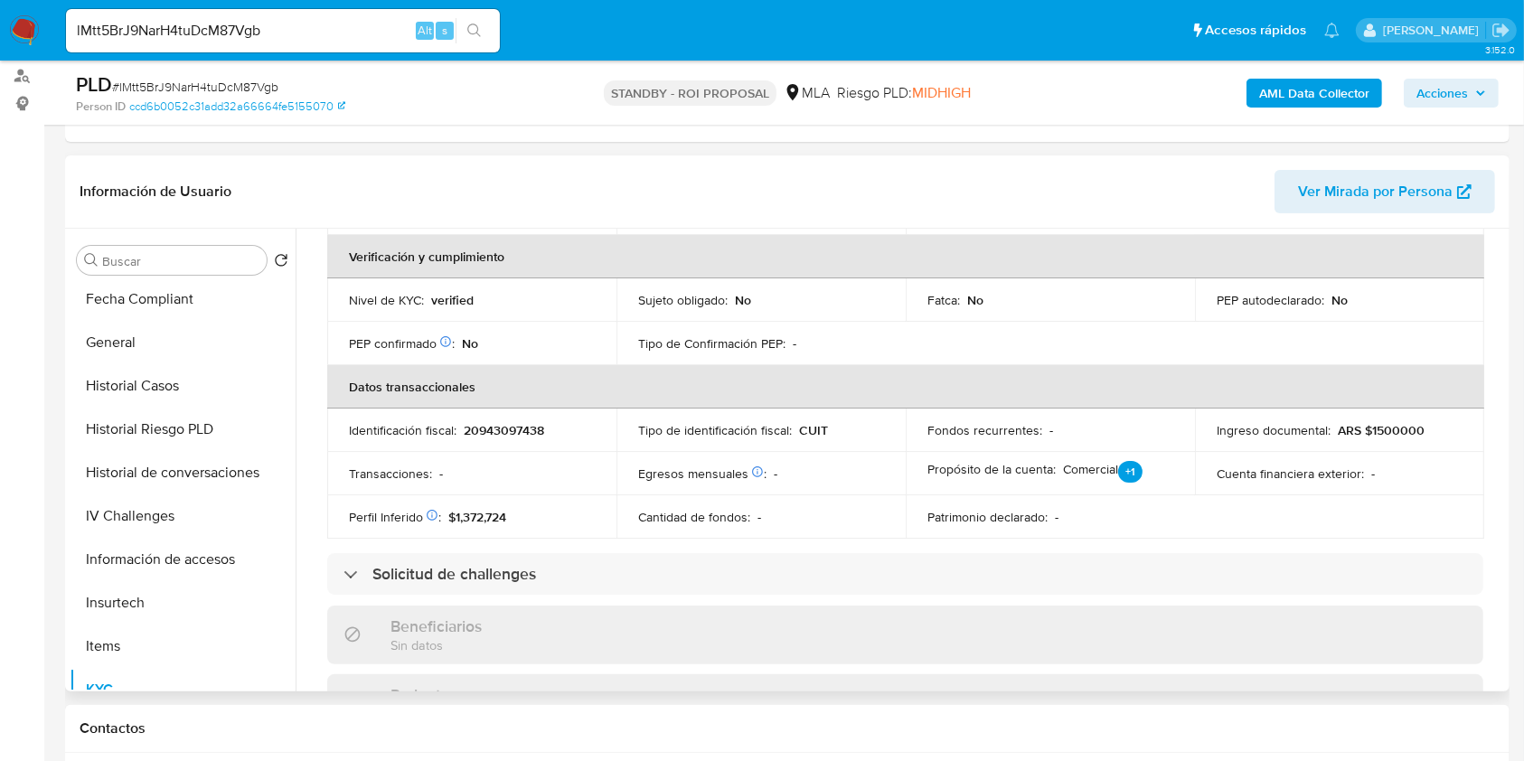
scroll to position [185, 0]
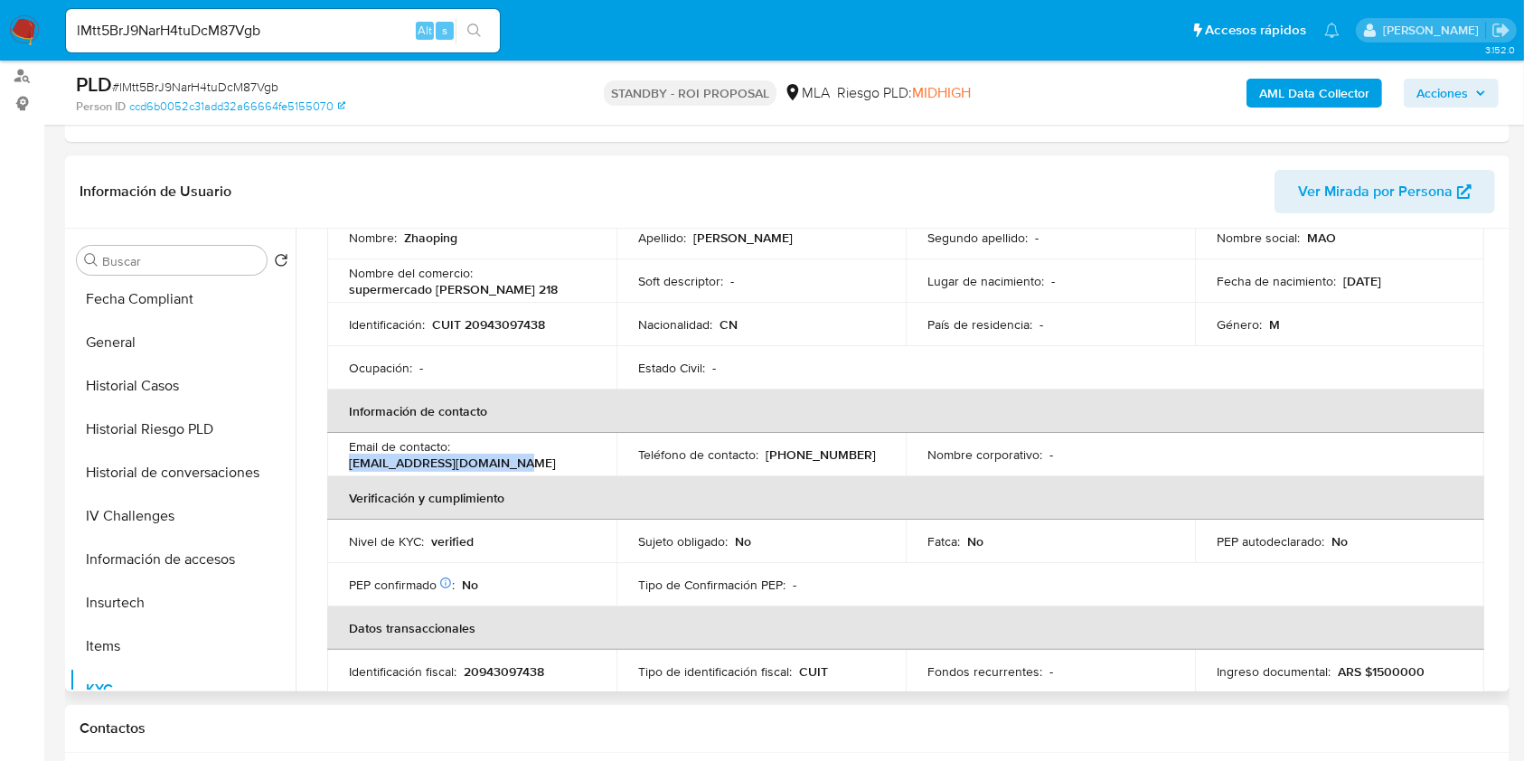
drag, startPoint x: 343, startPoint y: 466, endPoint x: 510, endPoint y: 459, distance: 167.3
click at [520, 464] on td "Email de contacto : maozhaoping94@outlook.com" at bounding box center [471, 454] width 289 height 43
copy p "maozhaoping94@outlook.com"
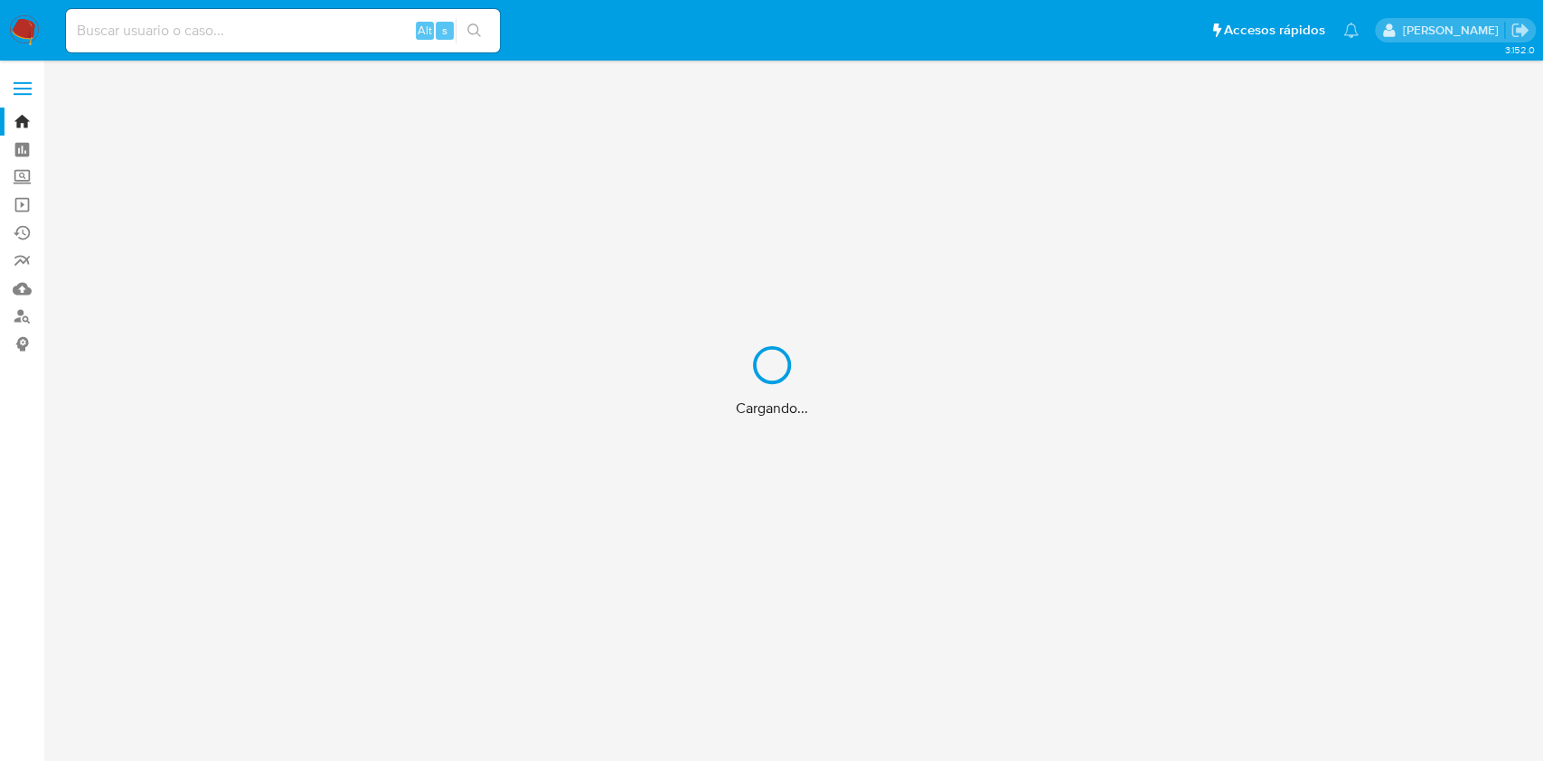
click at [19, 320] on div "Cargando..." at bounding box center [771, 380] width 1543 height 761
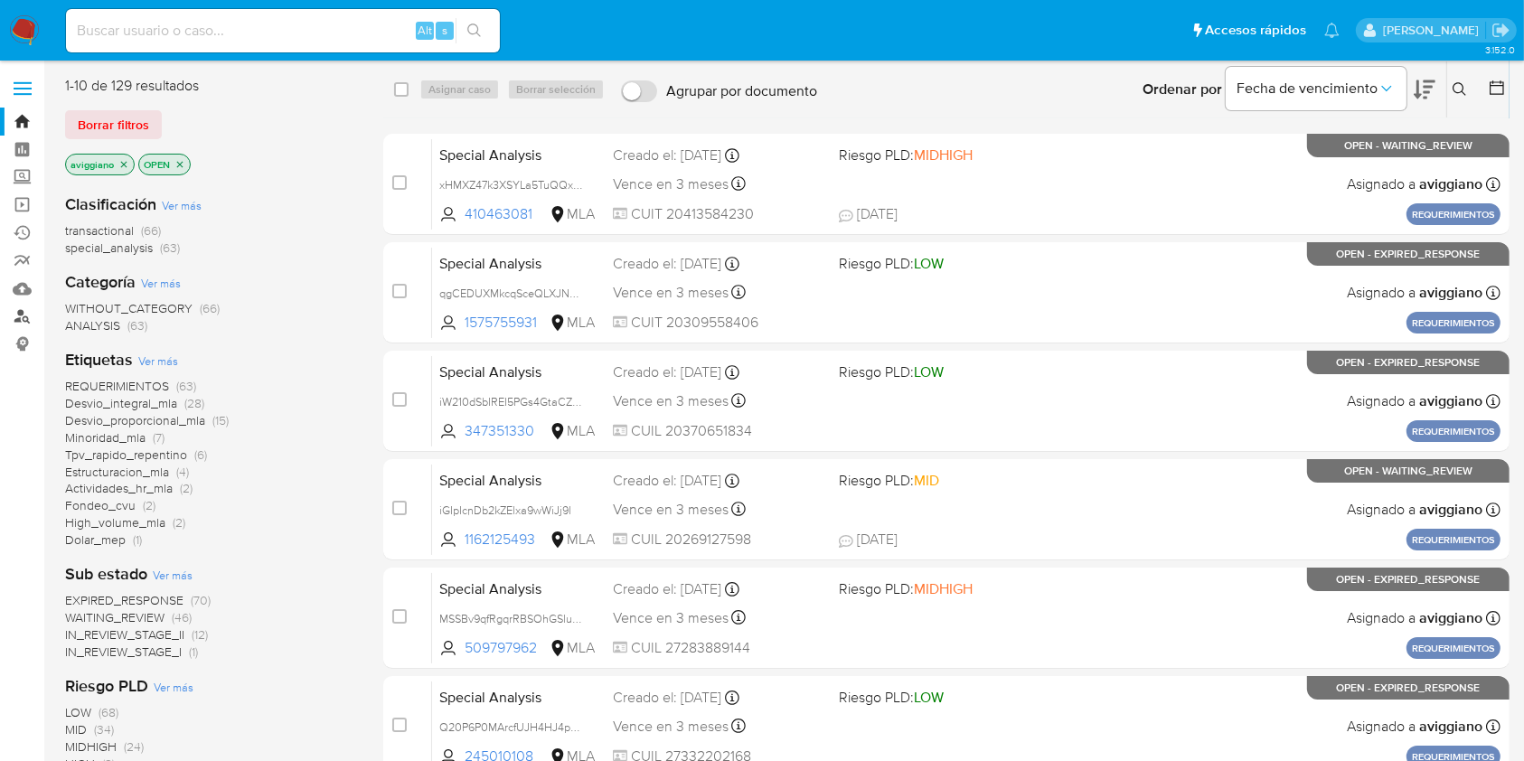
click at [17, 320] on link "Buscador de personas" at bounding box center [107, 317] width 215 height 28
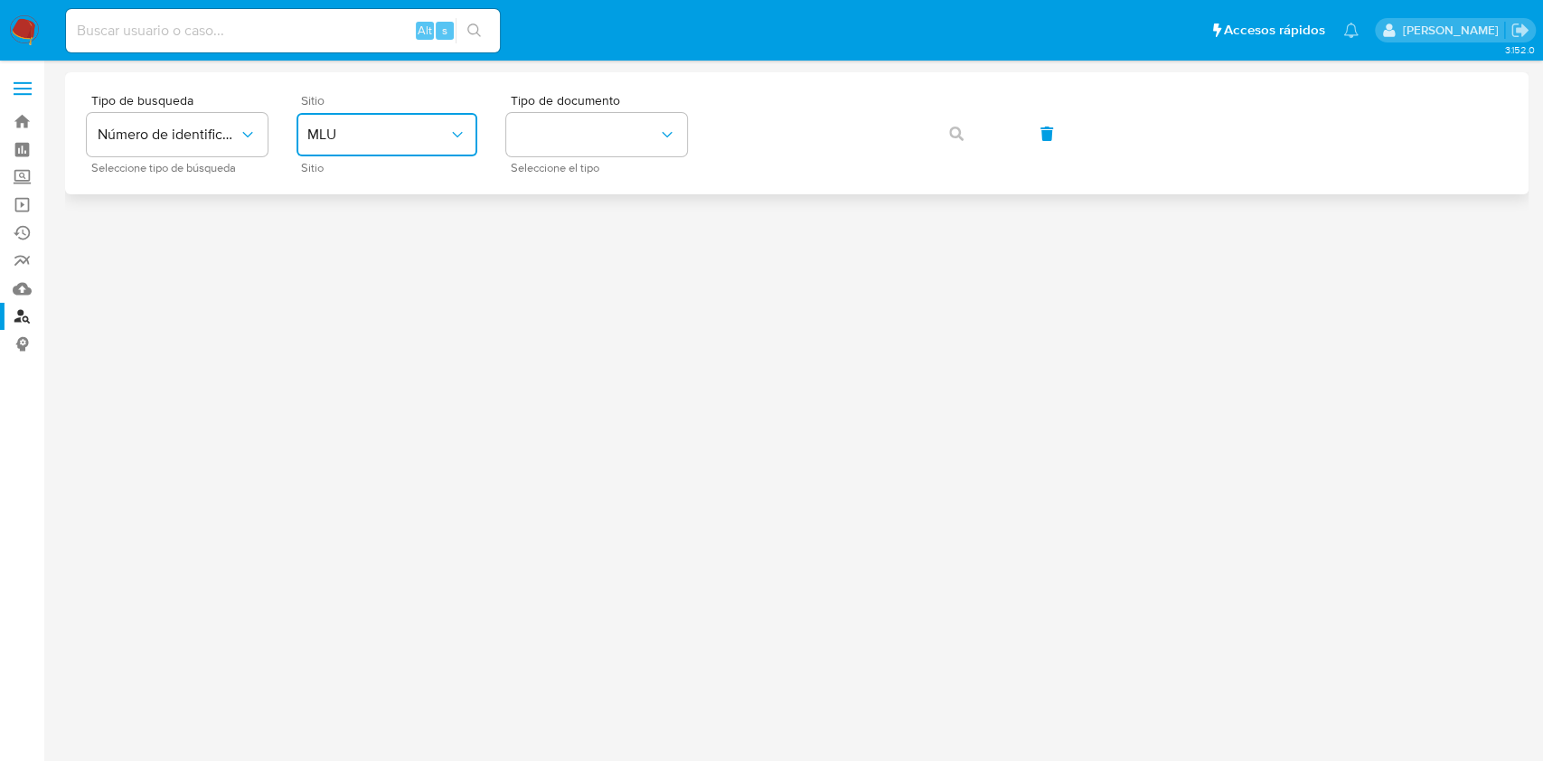
click at [381, 132] on span "MLU" at bounding box center [377, 135] width 141 height 18
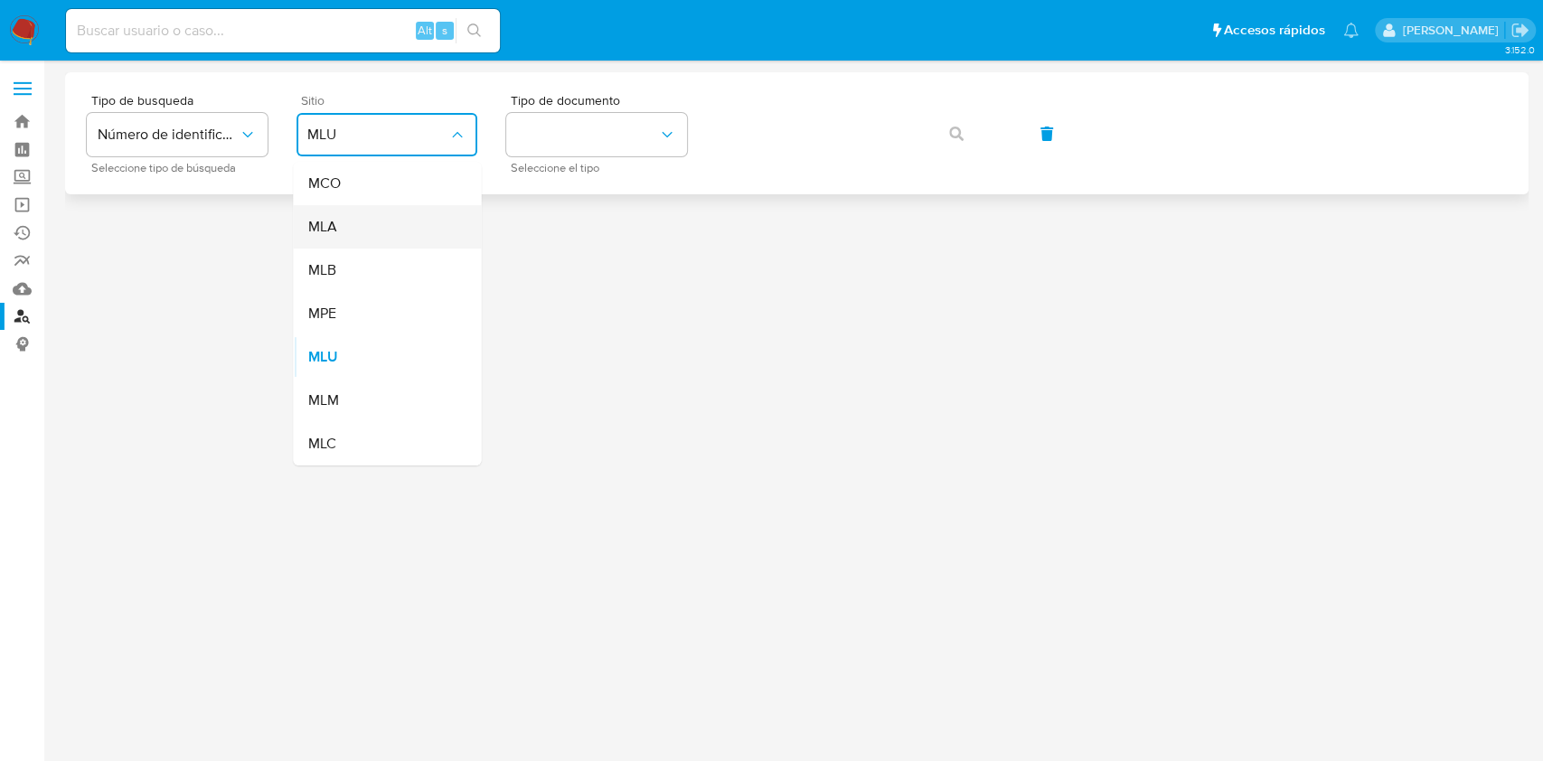
click at [371, 211] on div "MLA" at bounding box center [381, 226] width 148 height 43
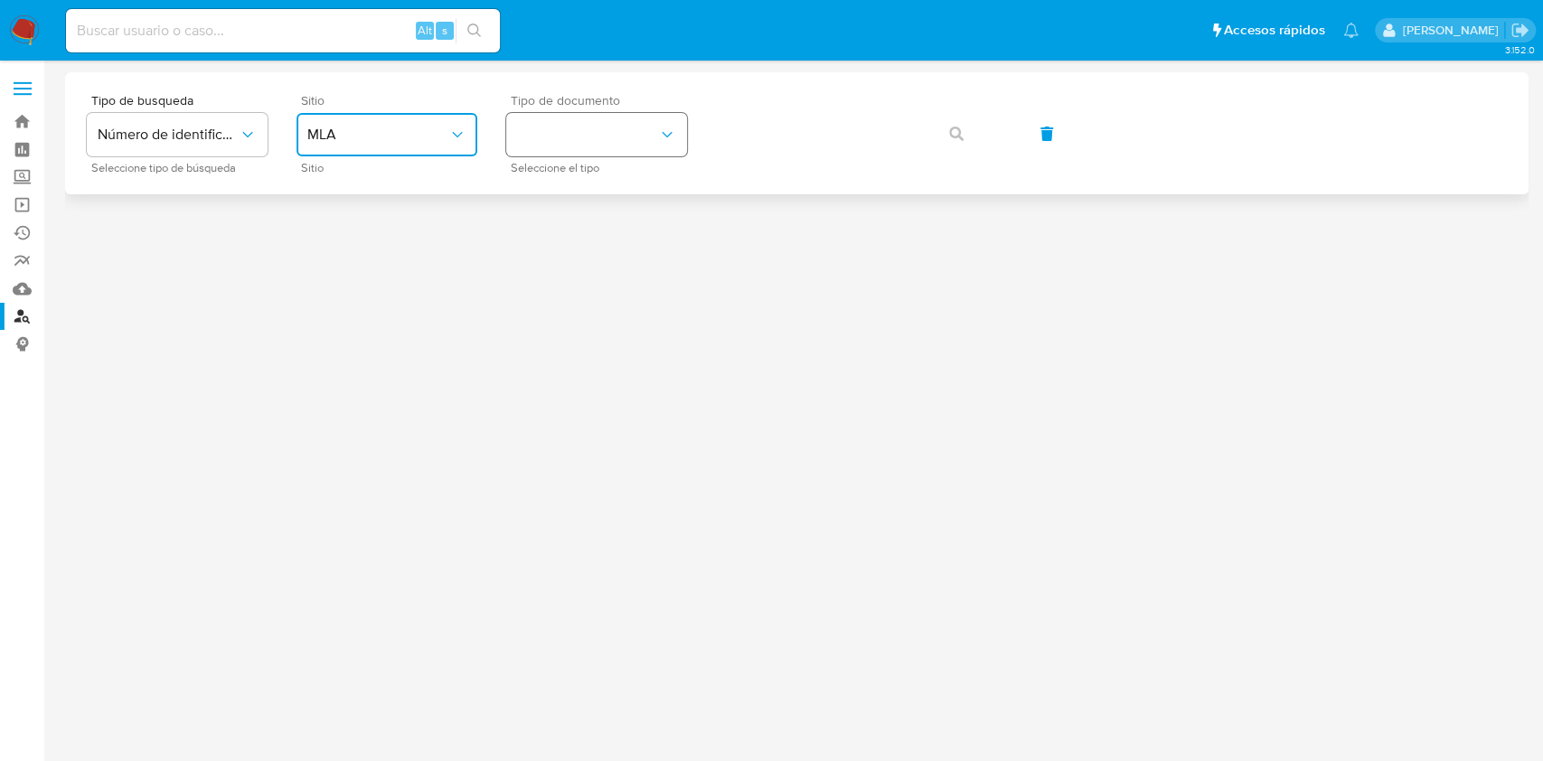
click at [609, 141] on button "identificationType" at bounding box center [596, 134] width 181 height 43
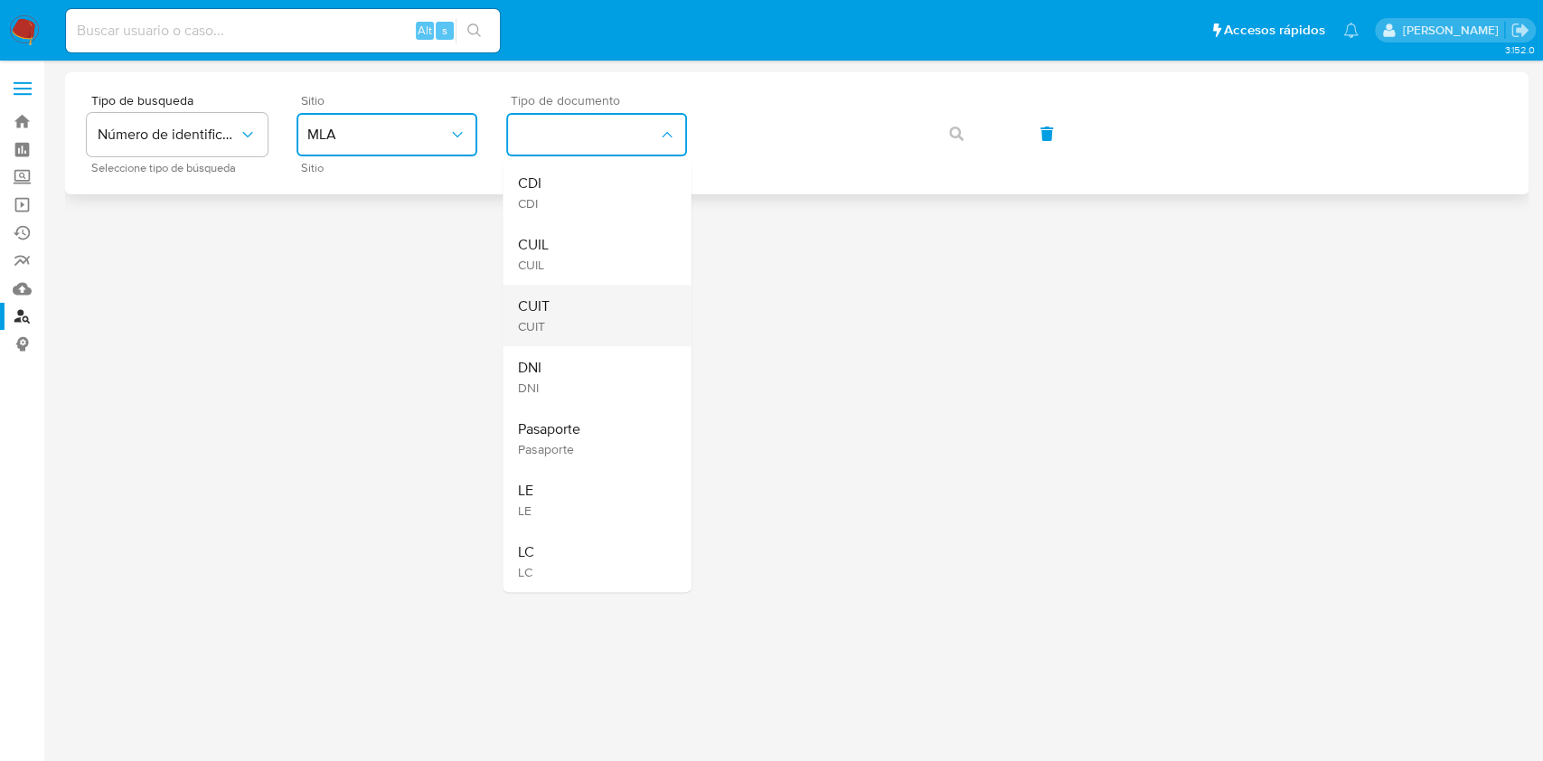
click at [607, 317] on div "CUIT CUIT" at bounding box center [591, 315] width 148 height 61
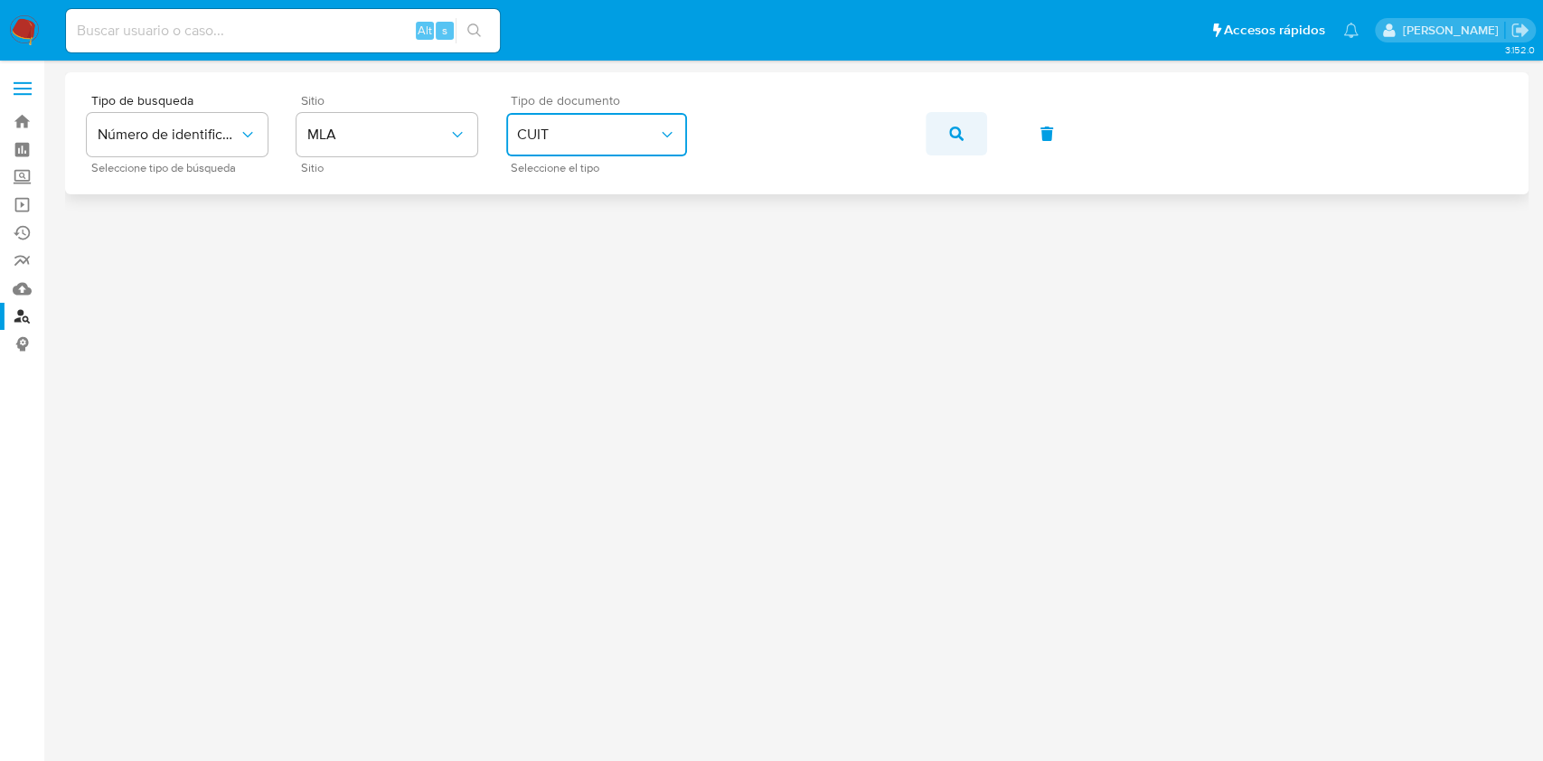
click at [949, 136] on icon "button" at bounding box center [956, 134] width 14 height 14
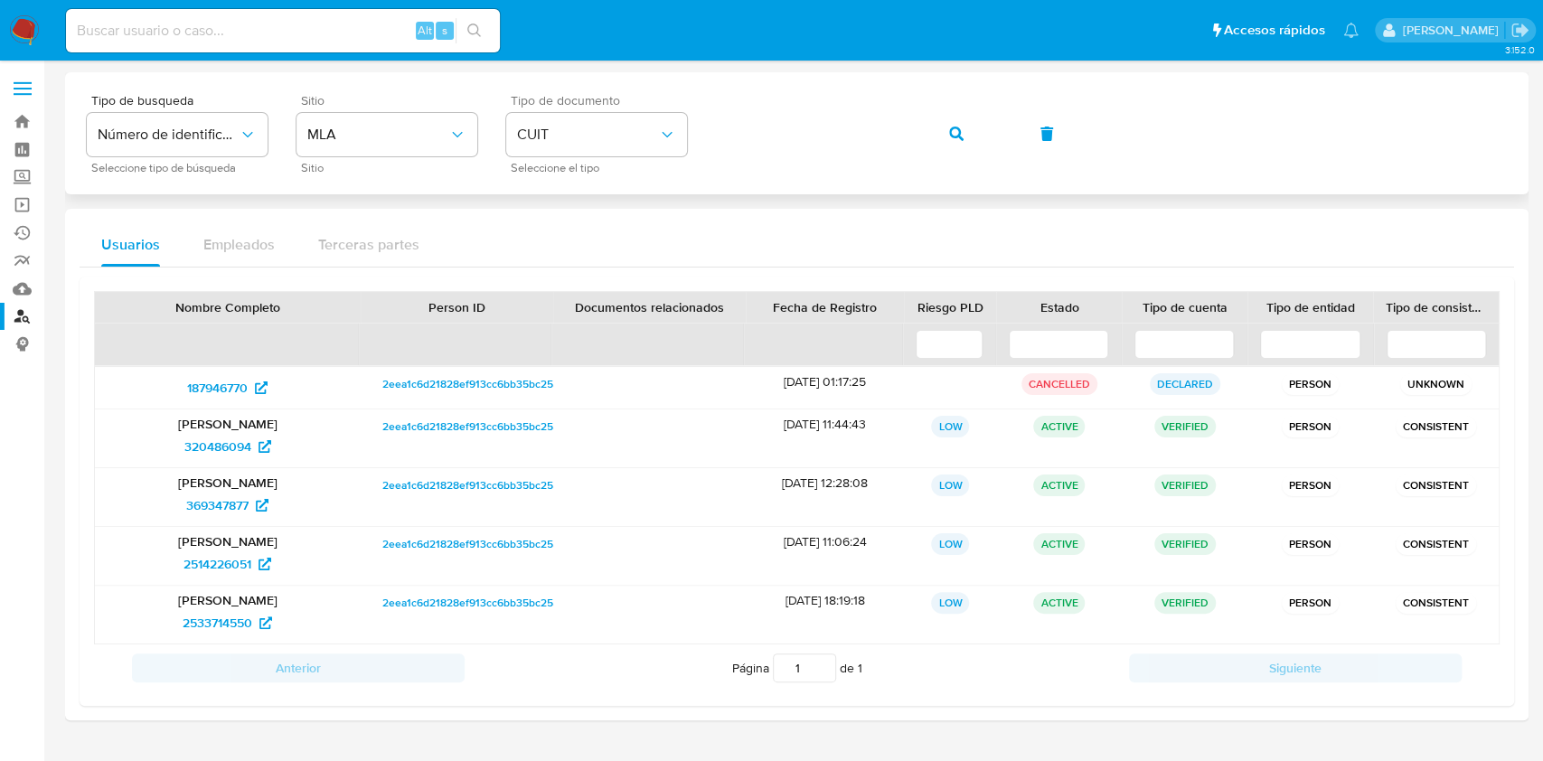
click at [949, 157] on div "Tipo de busqueda Número de identificación Seleccione tipo de búsqueda Sitio MLA…" at bounding box center [797, 133] width 1420 height 79
click at [954, 139] on icon "button" at bounding box center [956, 134] width 14 height 14
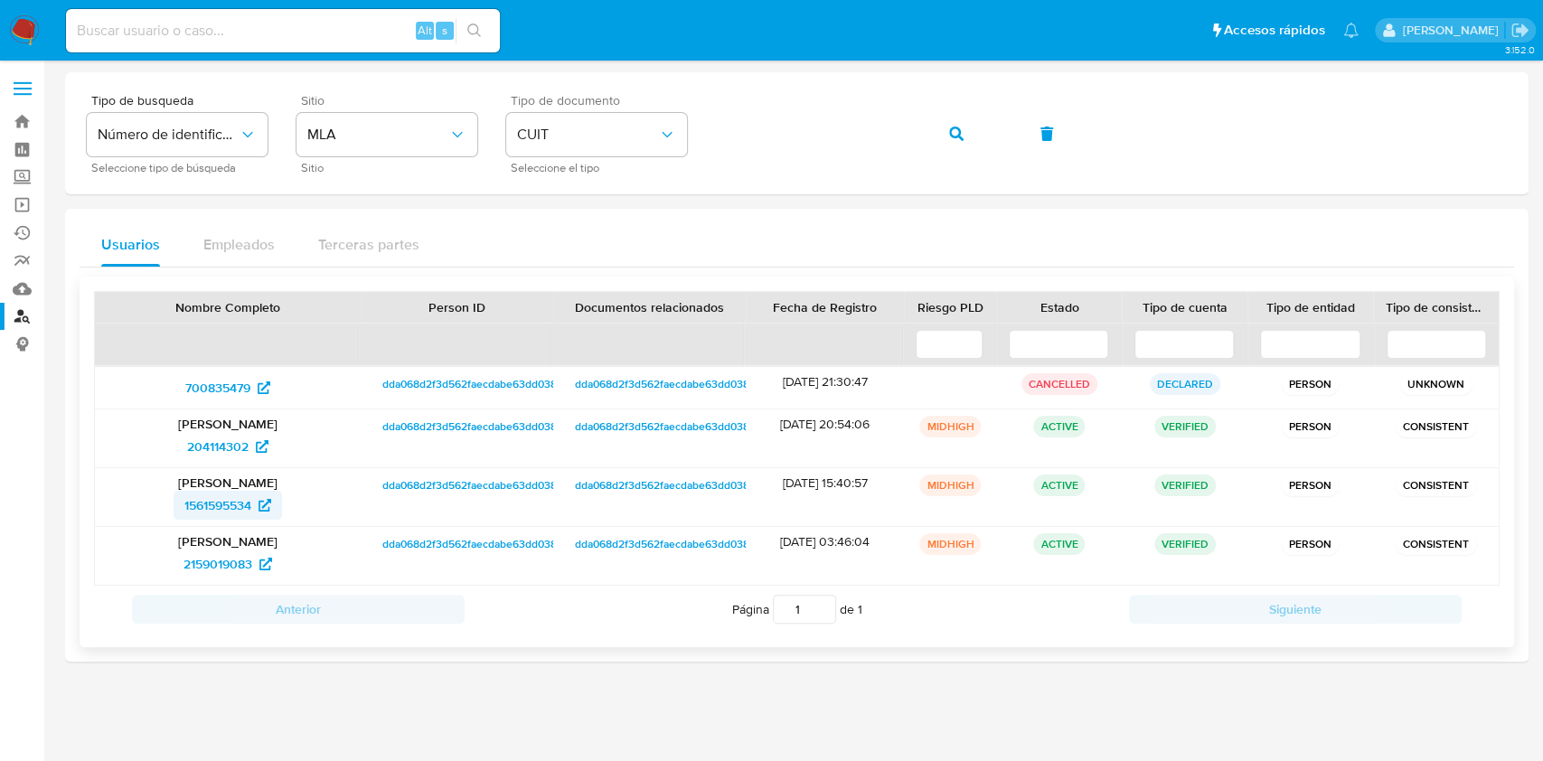
click at [215, 503] on span "1561595534" at bounding box center [217, 505] width 67 height 29
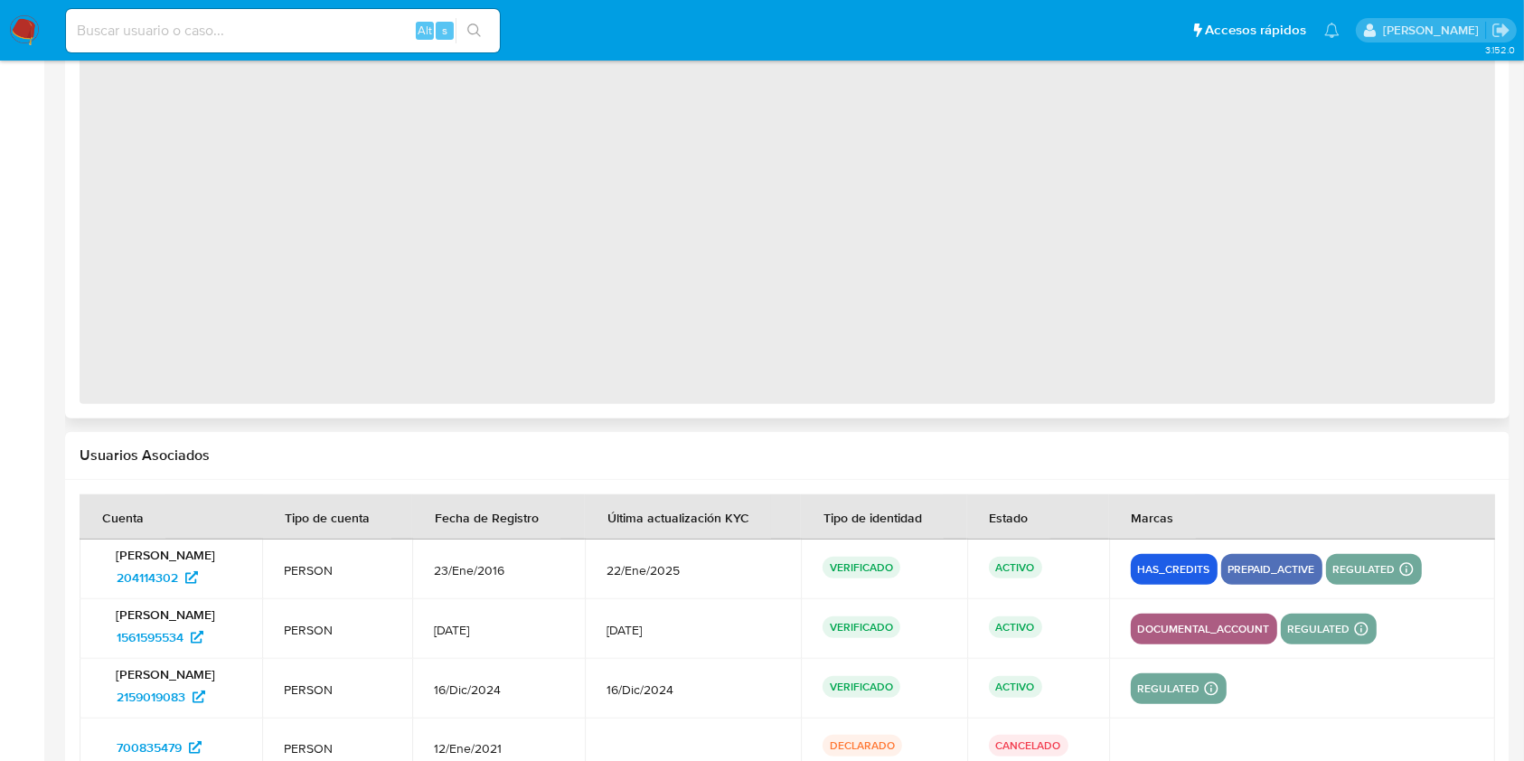
scroll to position [1603, 0]
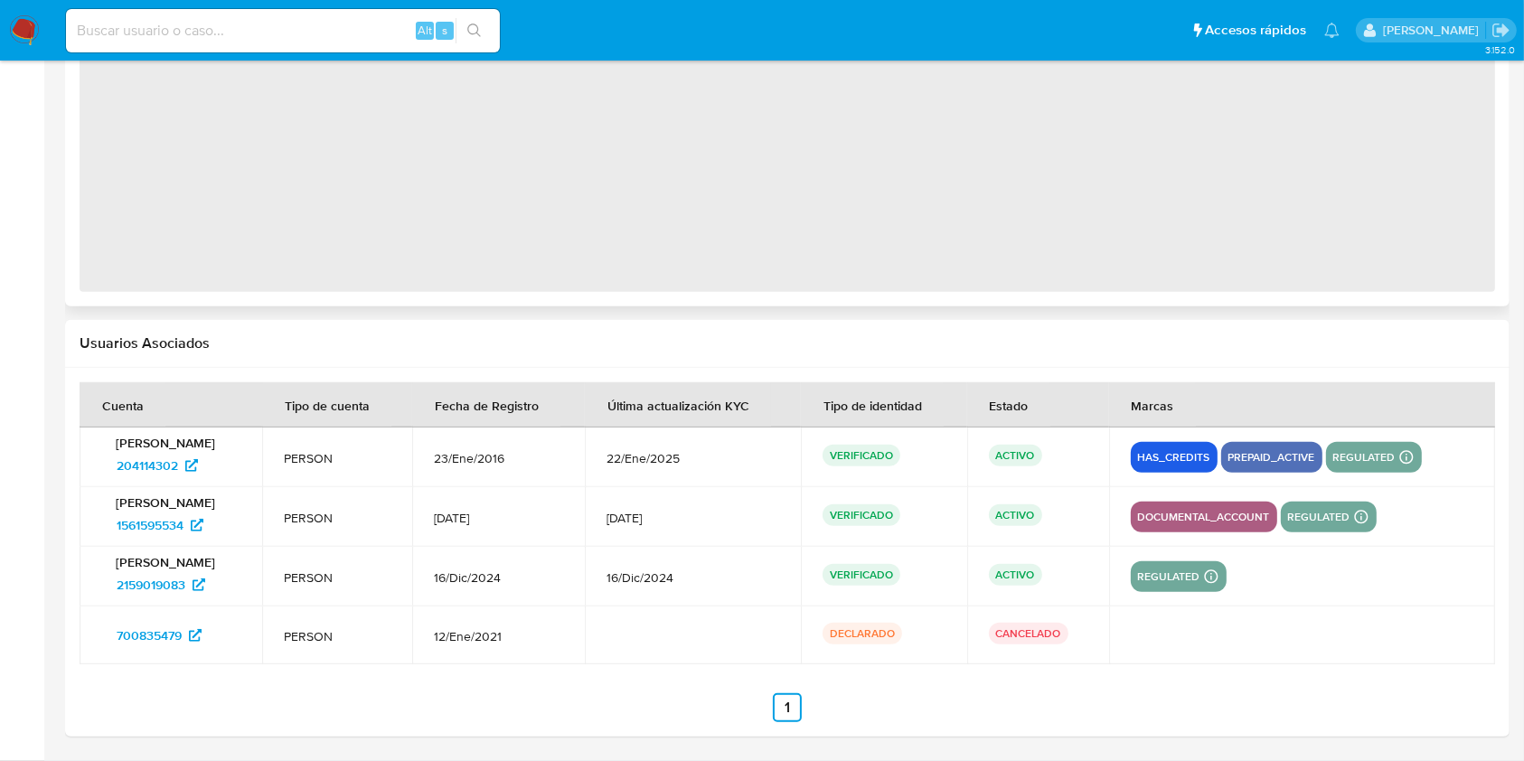
select select "10"
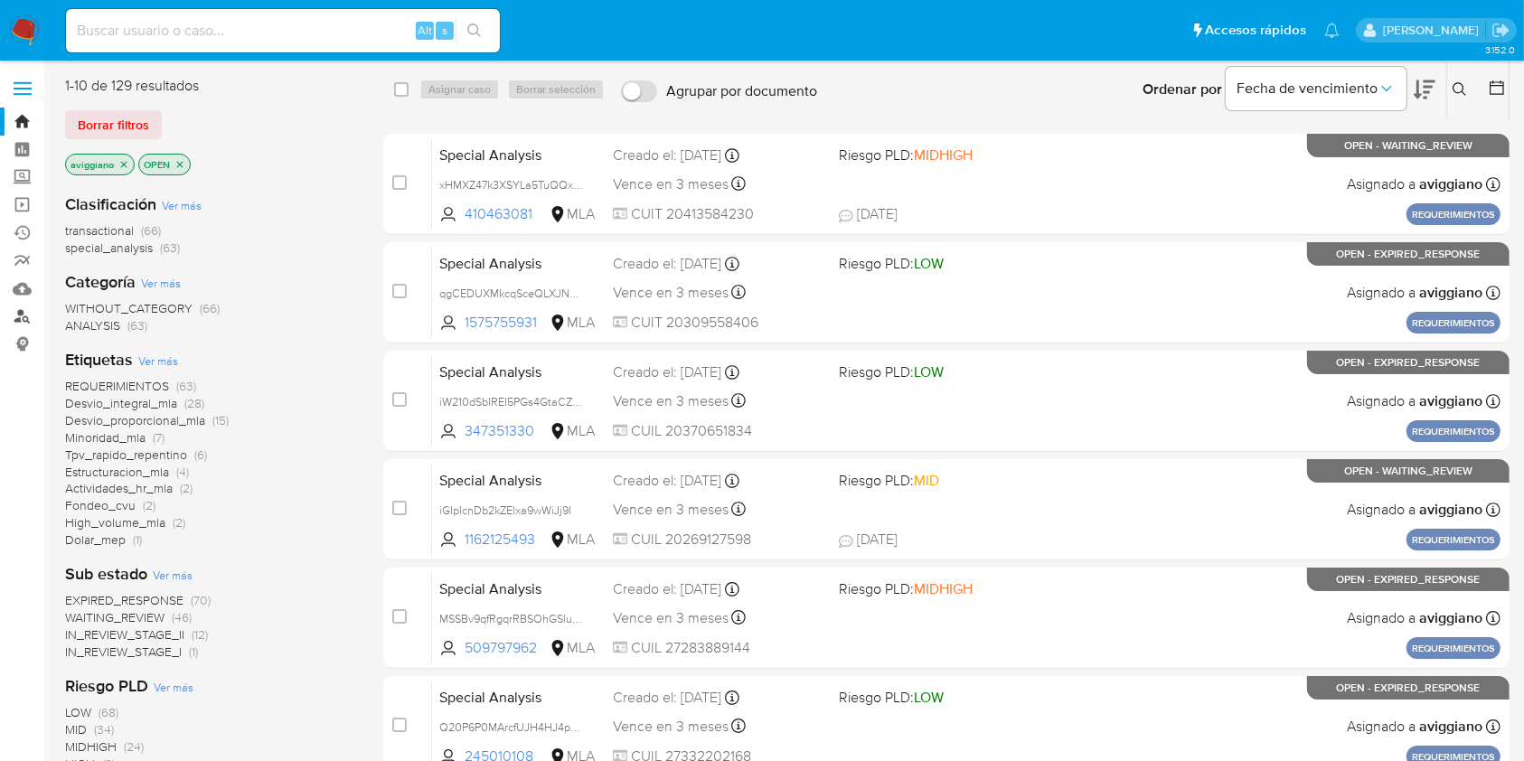
click at [27, 324] on link "Buscador de personas" at bounding box center [107, 317] width 215 height 28
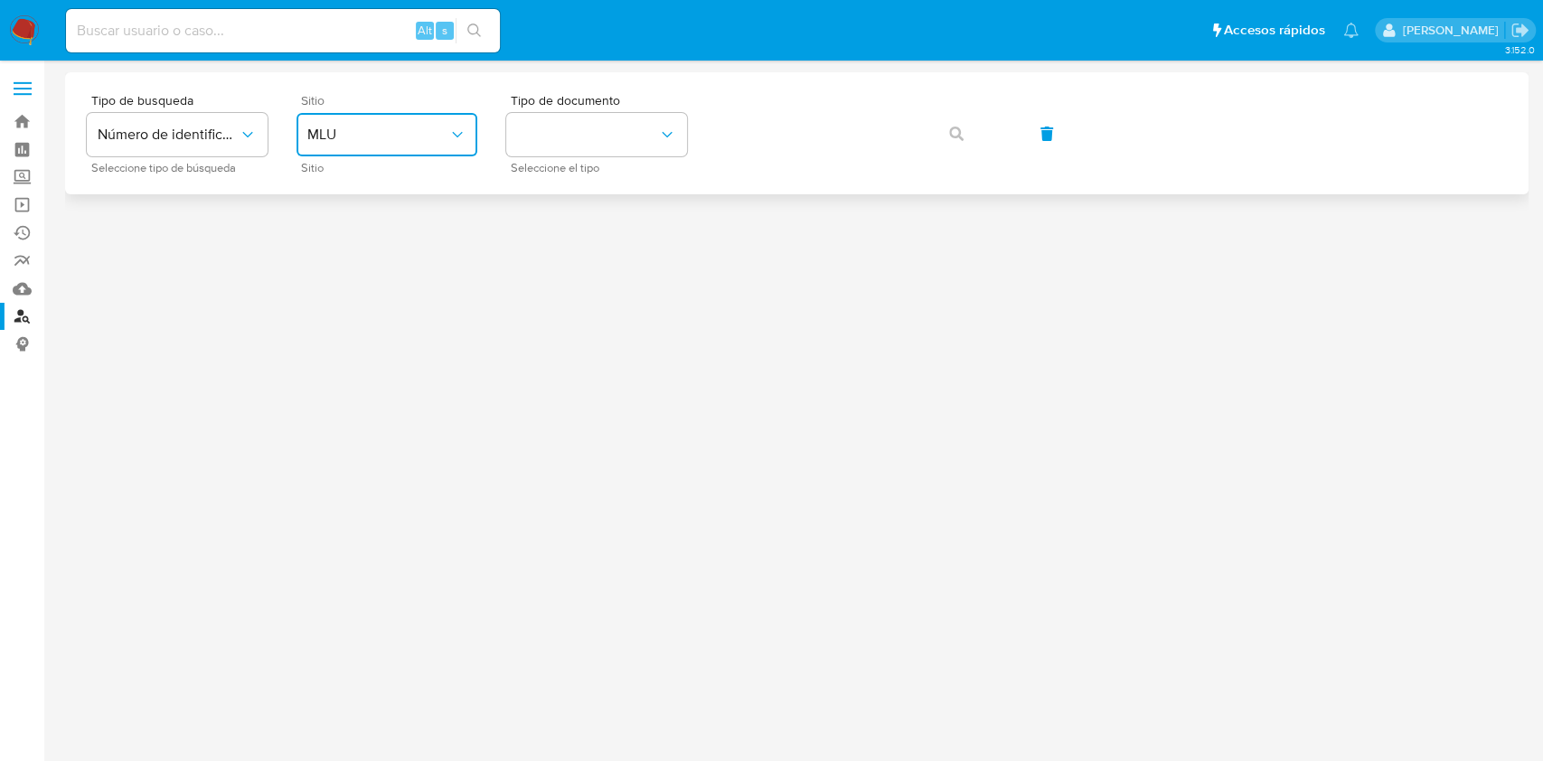
click at [448, 155] on button "MLU" at bounding box center [386, 134] width 181 height 43
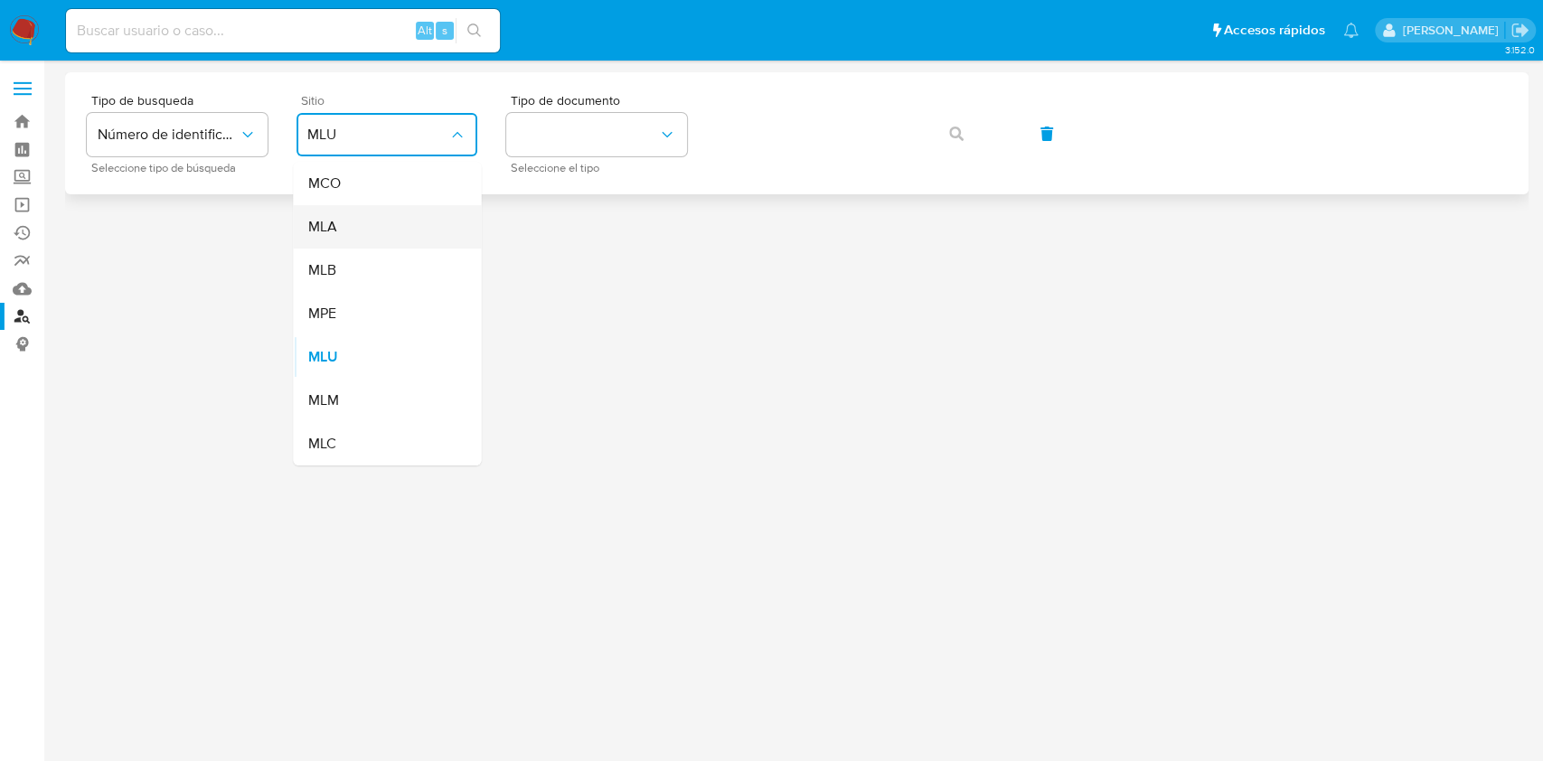
click at [405, 218] on div "MLA" at bounding box center [381, 226] width 148 height 43
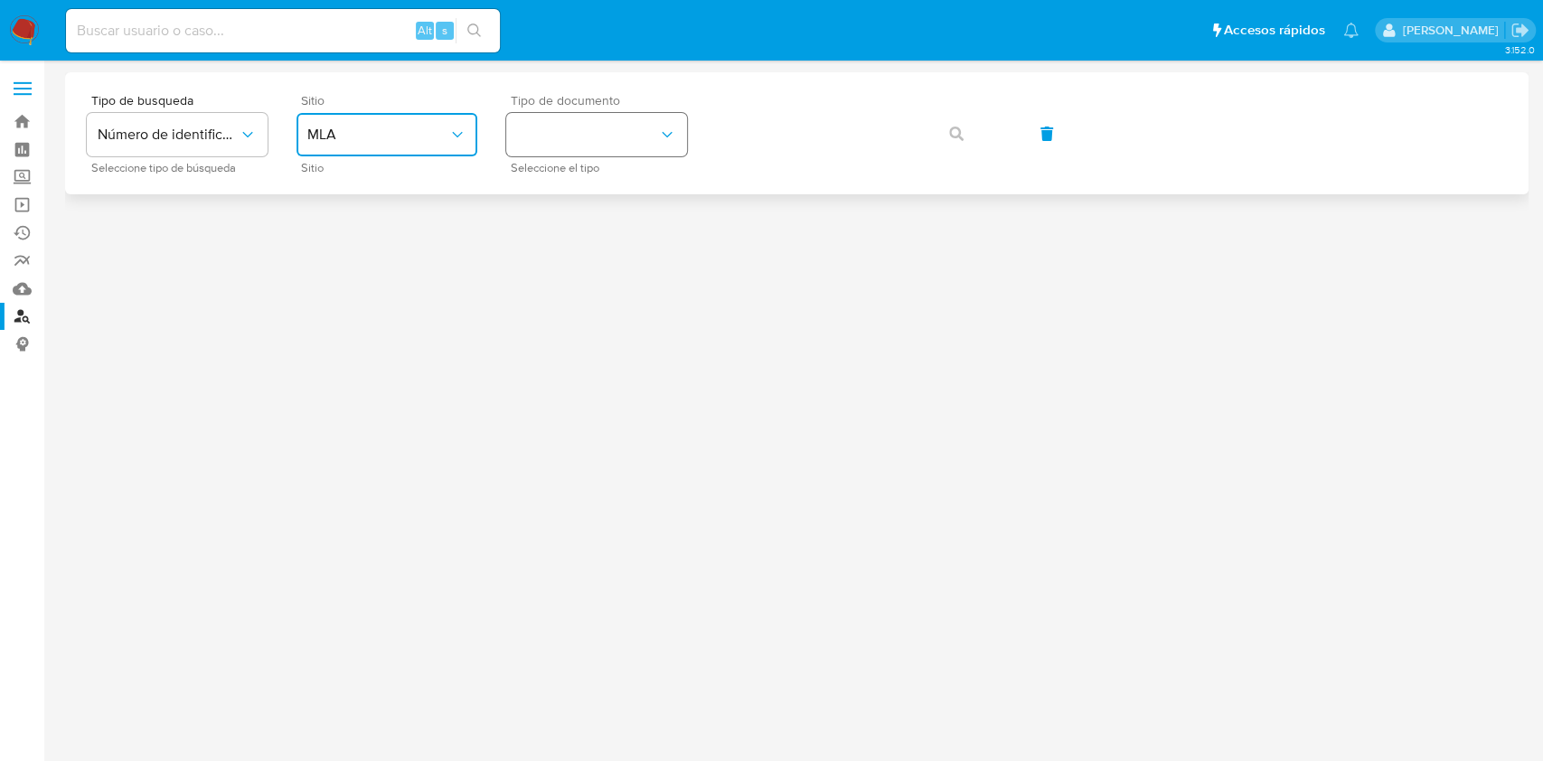
click at [600, 143] on button "identificationType" at bounding box center [596, 134] width 181 height 43
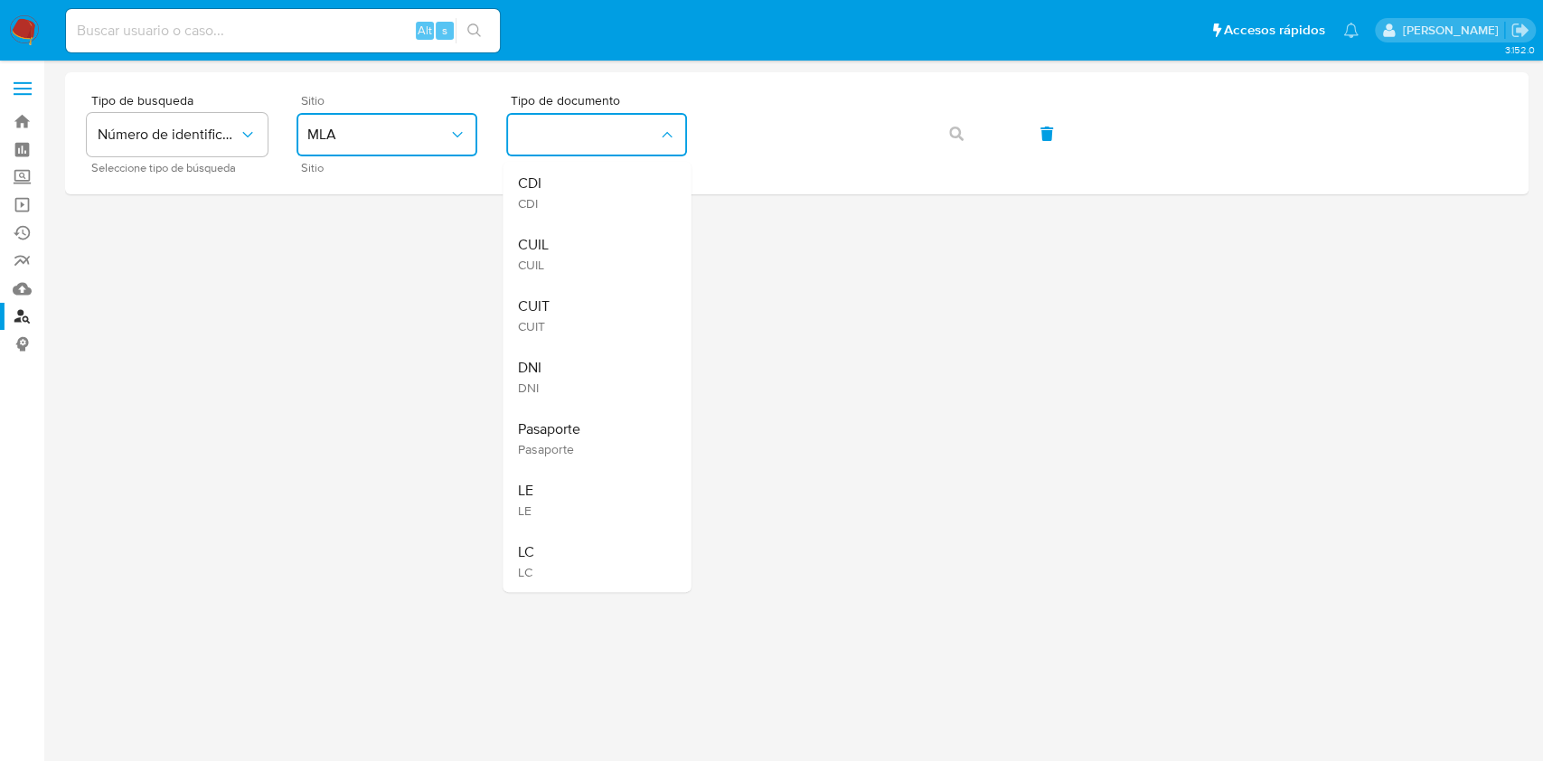
drag, startPoint x: 538, startPoint y: 321, endPoint x: 708, endPoint y: 226, distance: 194.6
click at [540, 318] on span "CUIT" at bounding box center [533, 326] width 32 height 16
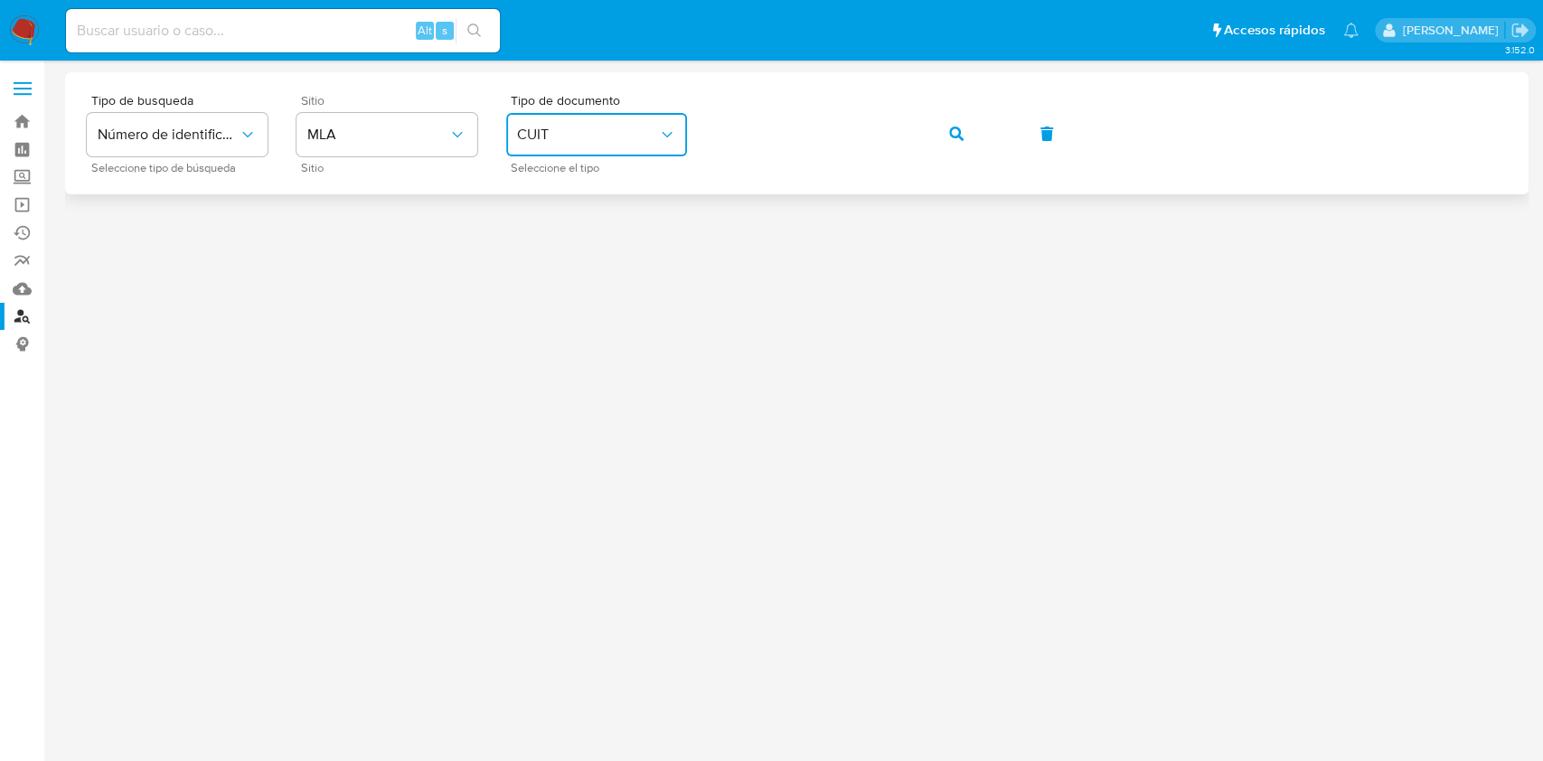
click at [983, 143] on button "button" at bounding box center [955, 133] width 61 height 43
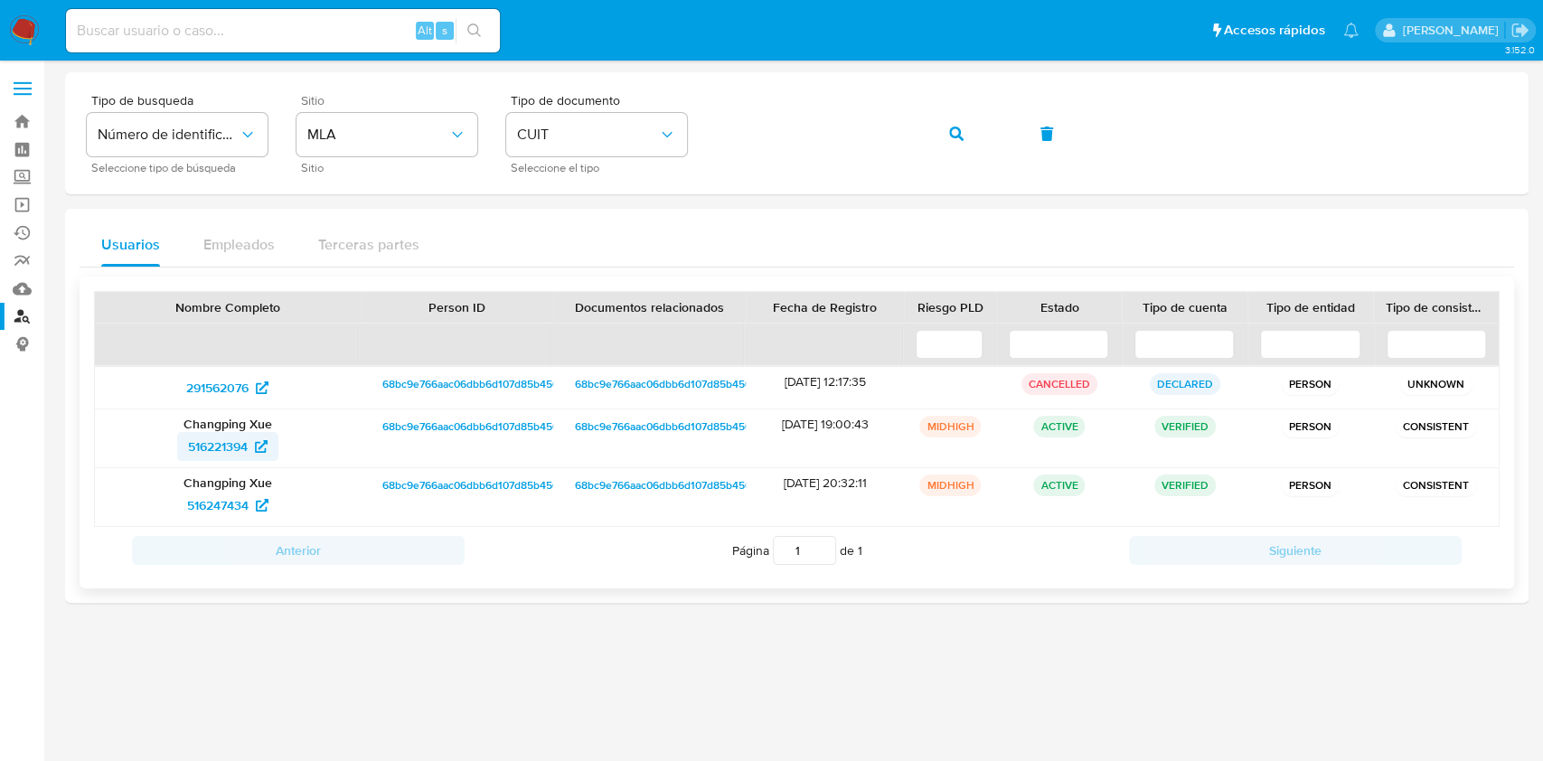
click at [203, 445] on span "516221394" at bounding box center [218, 446] width 60 height 29
click at [1452, 228] on div "Usuarios Empleados Terceras partes" at bounding box center [797, 244] width 1434 height 43
click at [932, 149] on button "button" at bounding box center [955, 133] width 61 height 43
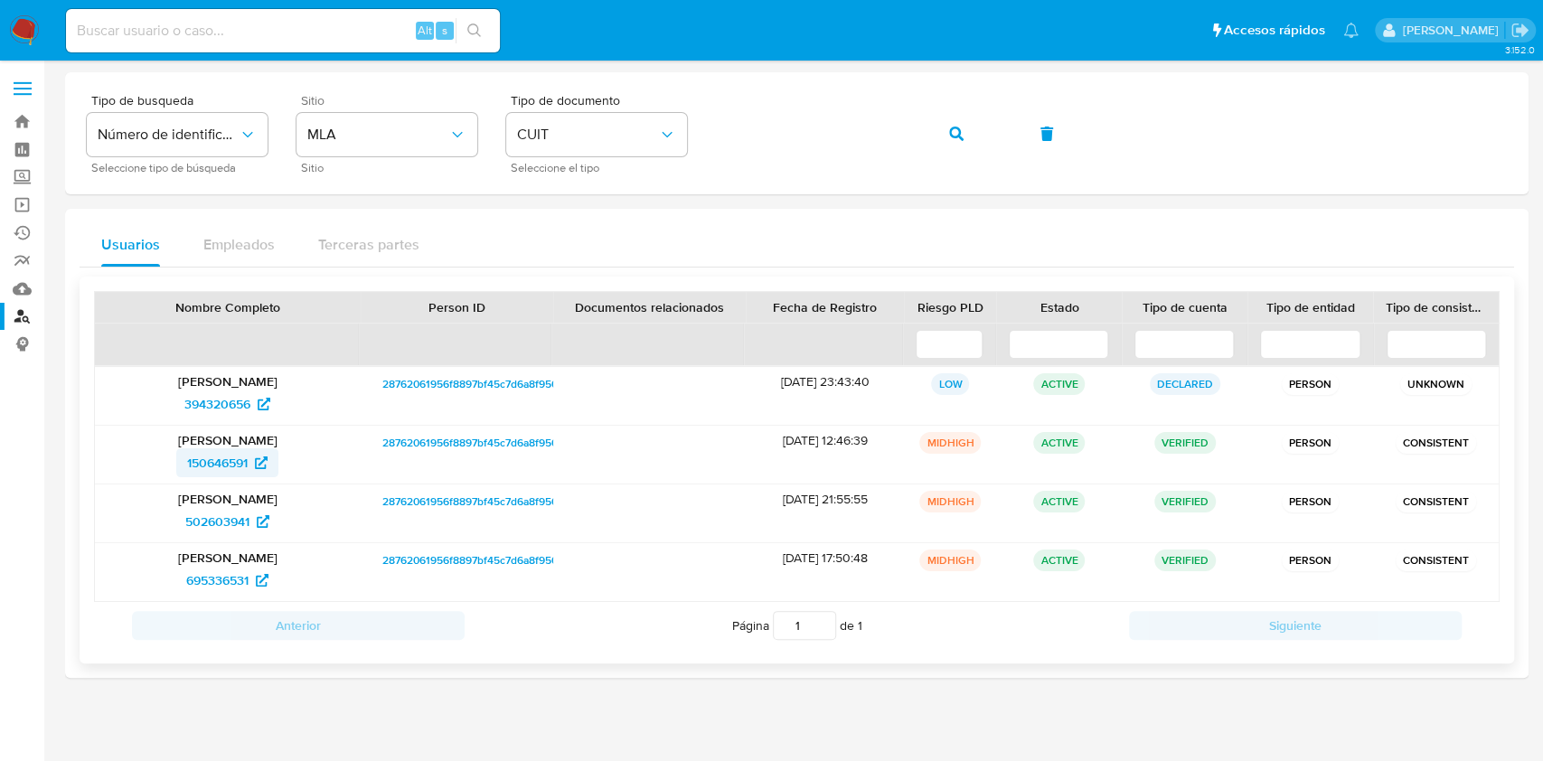
click at [211, 460] on span "150646591" at bounding box center [217, 462] width 61 height 29
click at [933, 119] on button "button" at bounding box center [955, 133] width 61 height 43
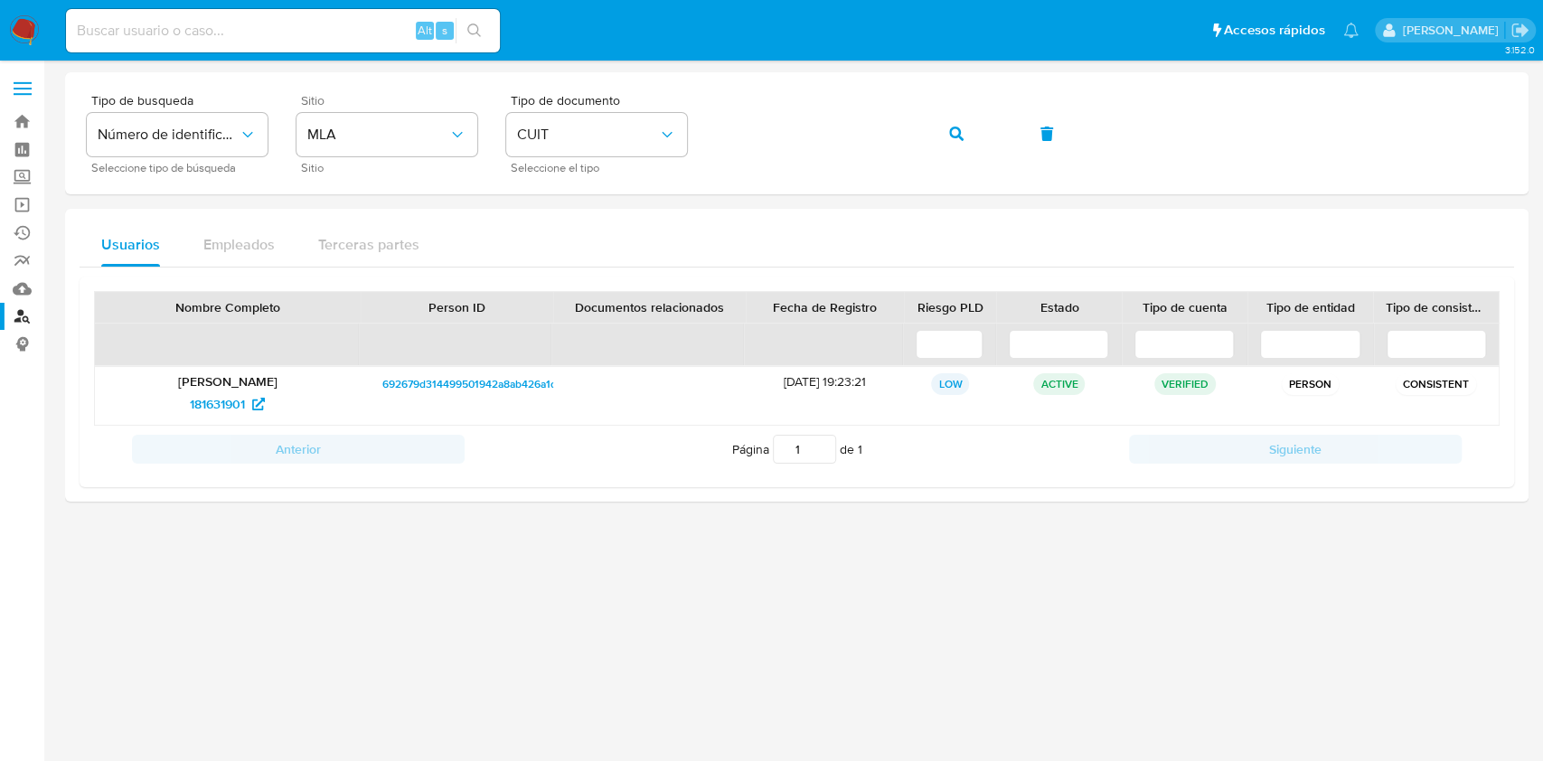
click at [154, 493] on div "Usuarios Empleados Terceras partes Nombre Completo Person ID Documentos relacio…" at bounding box center [796, 355] width 1463 height 293
click at [938, 124] on button "button" at bounding box center [955, 133] width 61 height 43
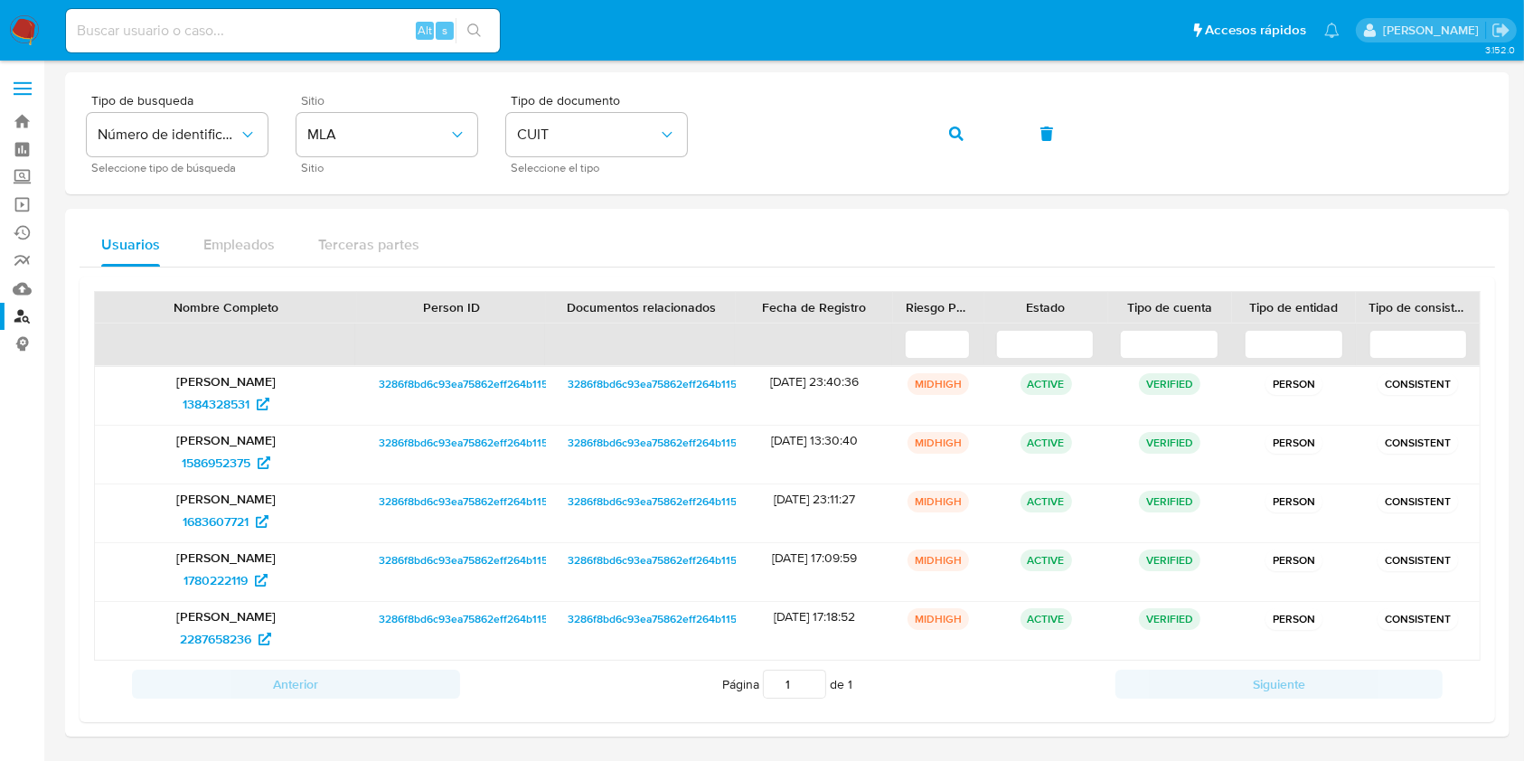
click at [243, 23] on input at bounding box center [283, 30] width 434 height 23
paste input "s6GMnOW9zq57Ibe94P9q85v3"
type input "s6GMnOW9zq57Ibe94P9q85v3"
click at [477, 24] on icon "search-icon" at bounding box center [474, 30] width 14 height 14
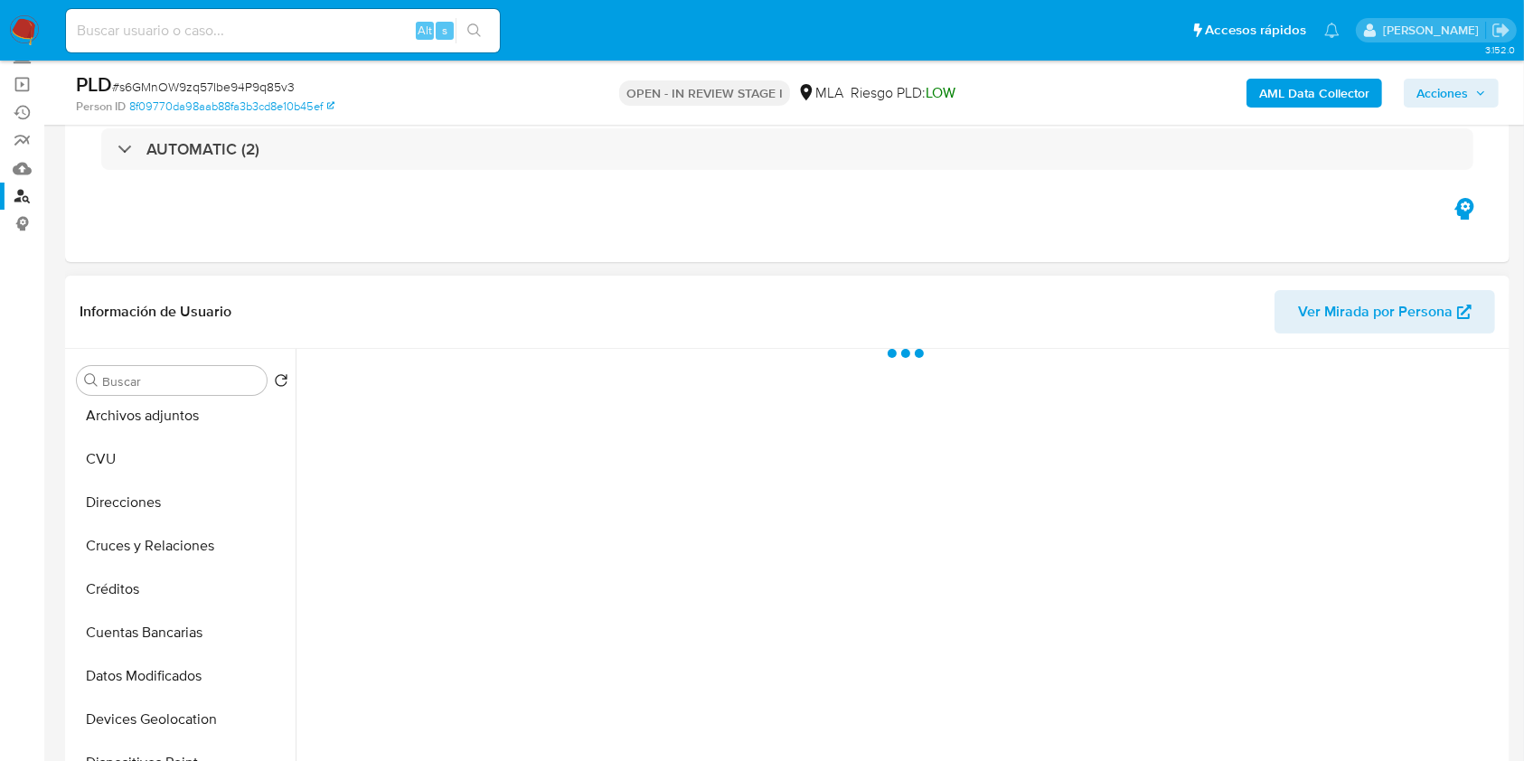
scroll to position [240, 0]
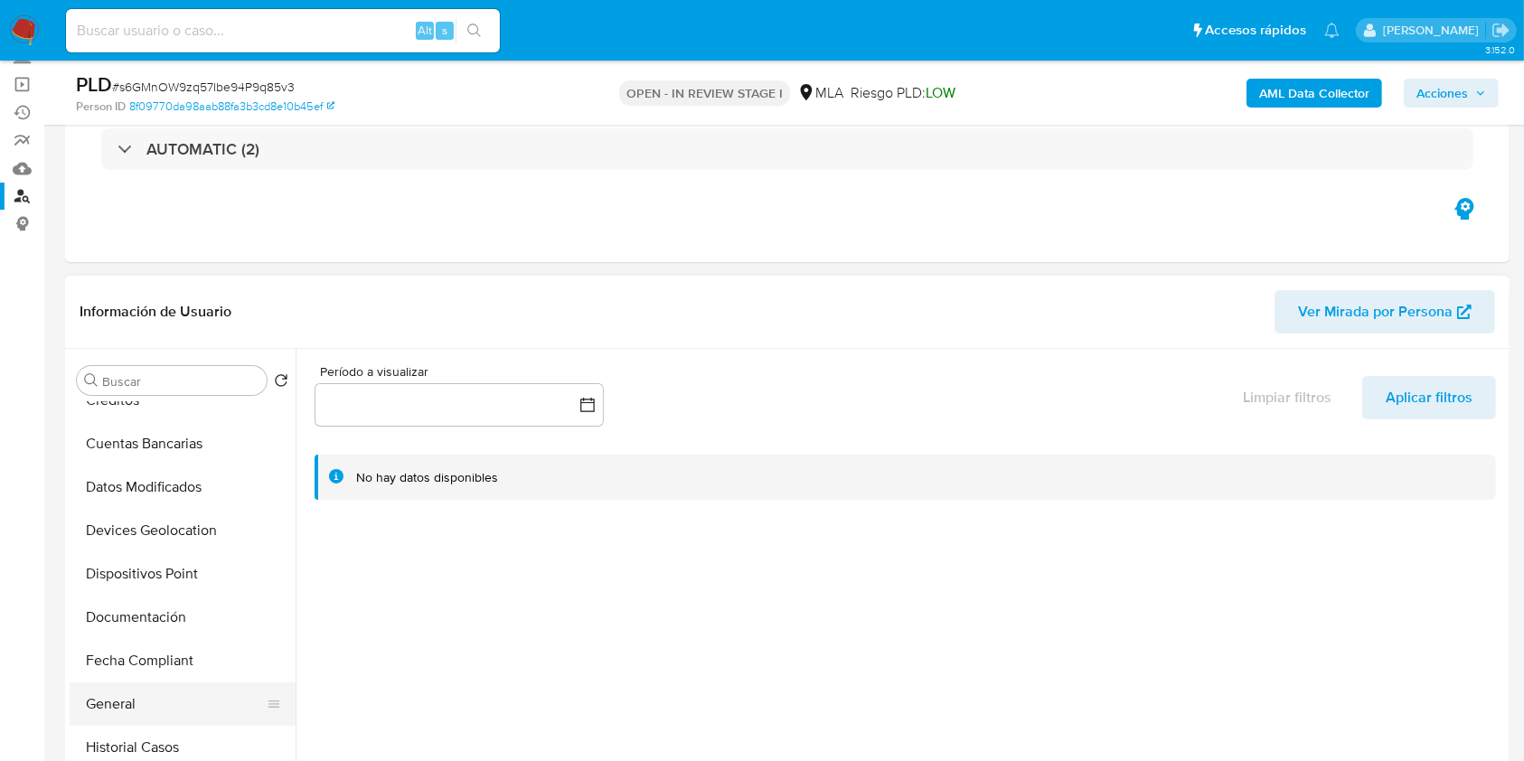
click at [140, 691] on button "General" at bounding box center [175, 703] width 211 height 43
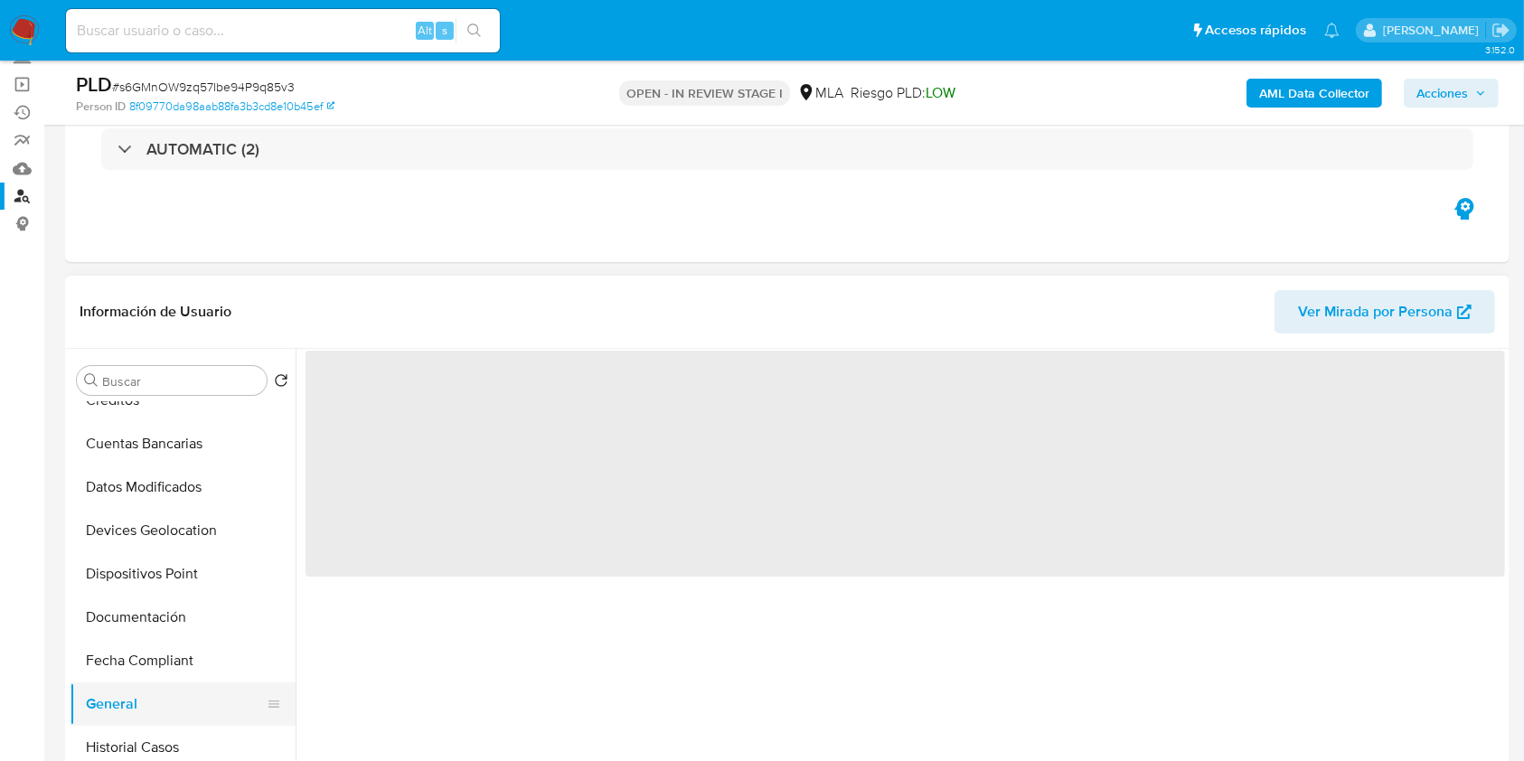
select select "10"
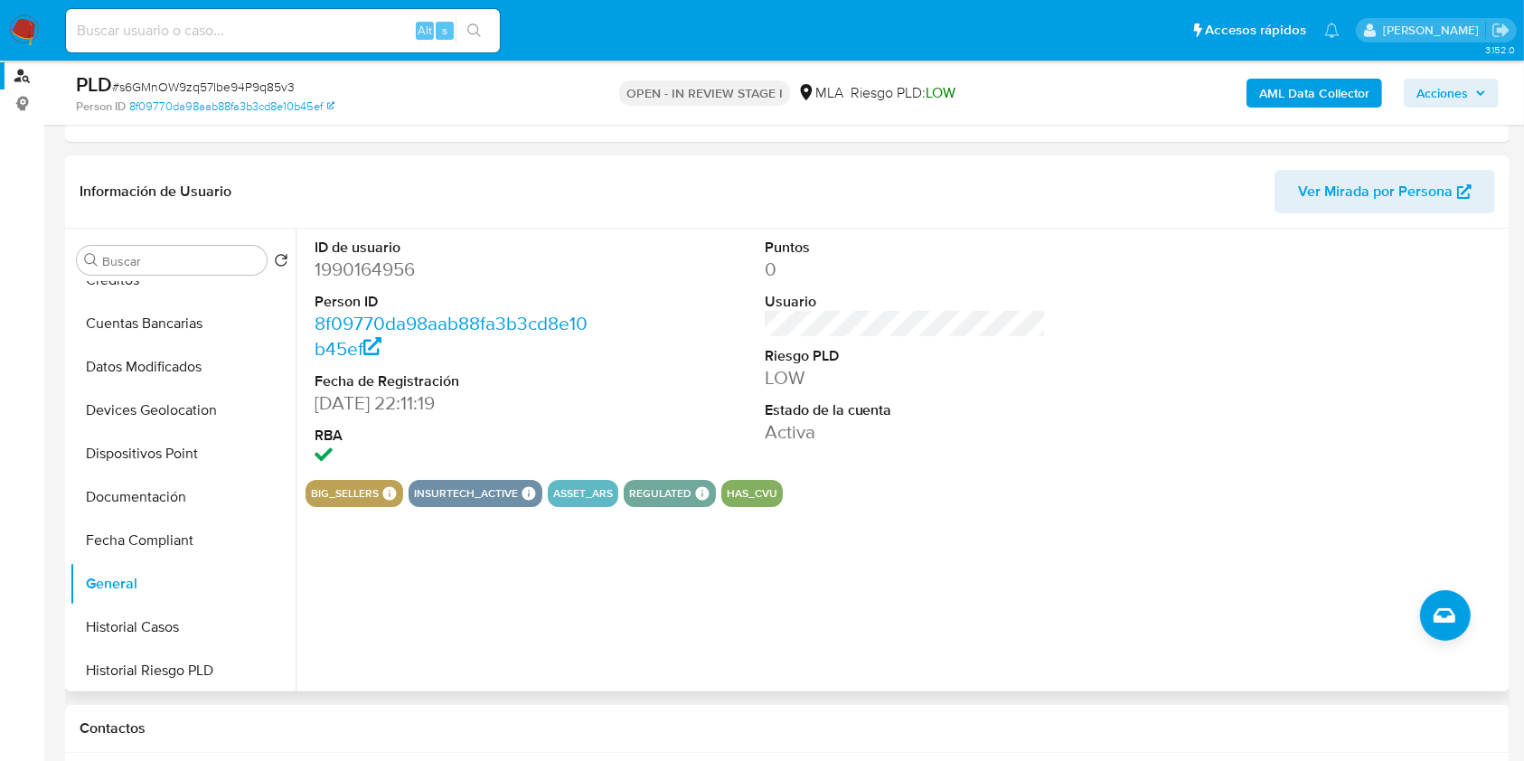
click at [382, 292] on dt "Person ID" at bounding box center [456, 302] width 282 height 20
click at [389, 274] on dd "1990164956" at bounding box center [456, 269] width 282 height 25
copy dd "1990164956"
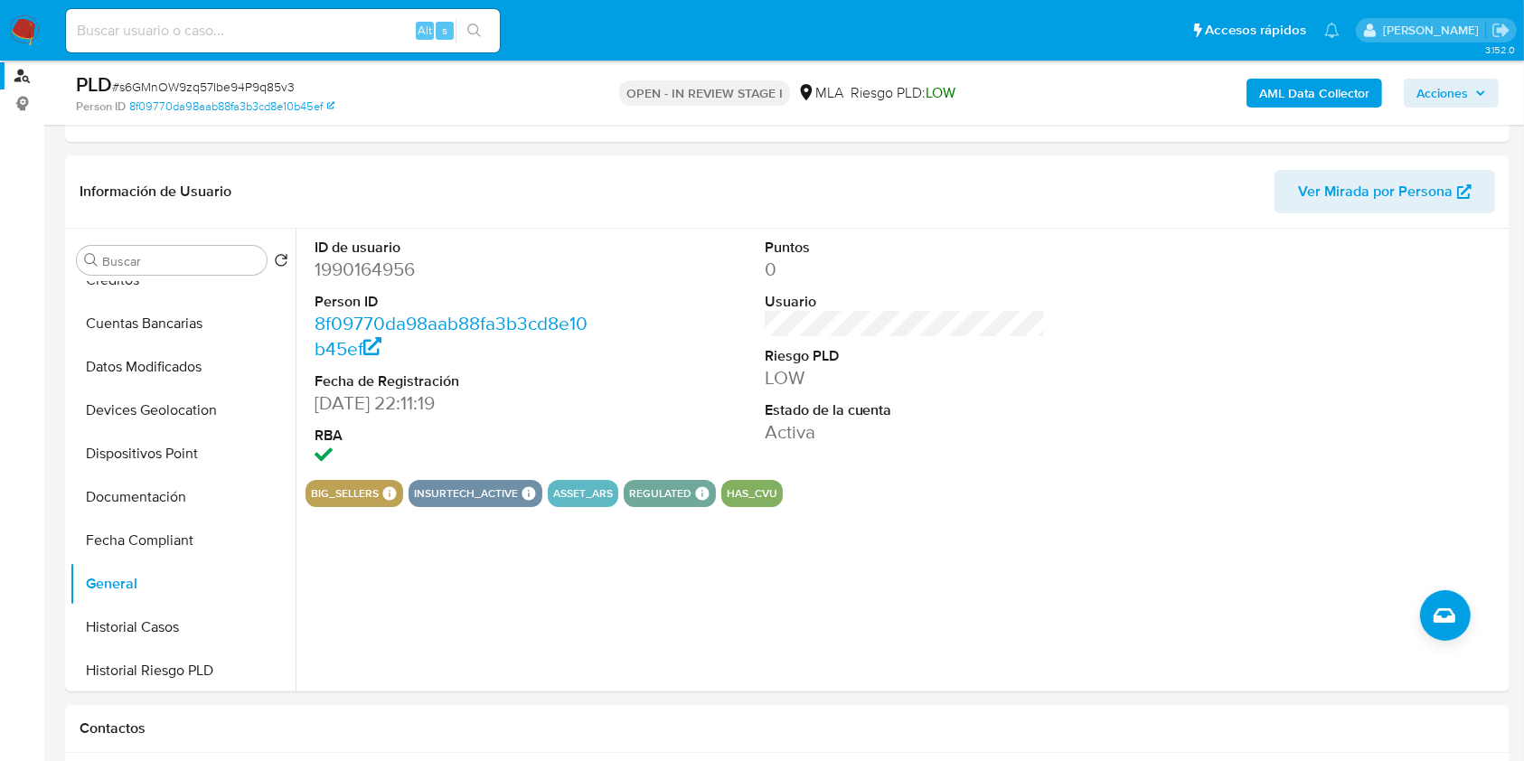
click at [236, 27] on input at bounding box center [283, 30] width 434 height 23
paste input "1949039384"
type input "1949039384"
click at [471, 29] on icon "search-icon" at bounding box center [474, 30] width 14 height 14
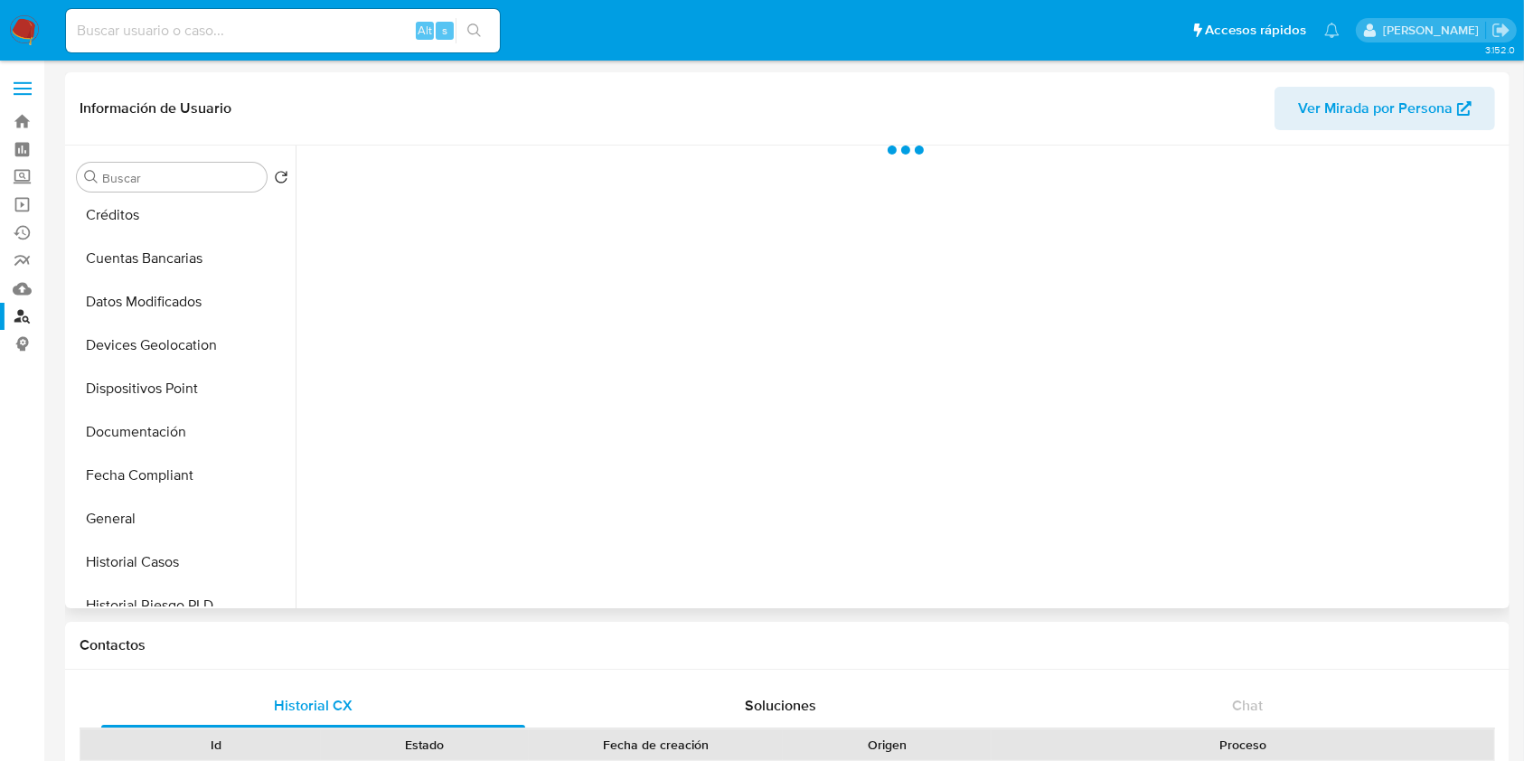
scroll to position [240, 0]
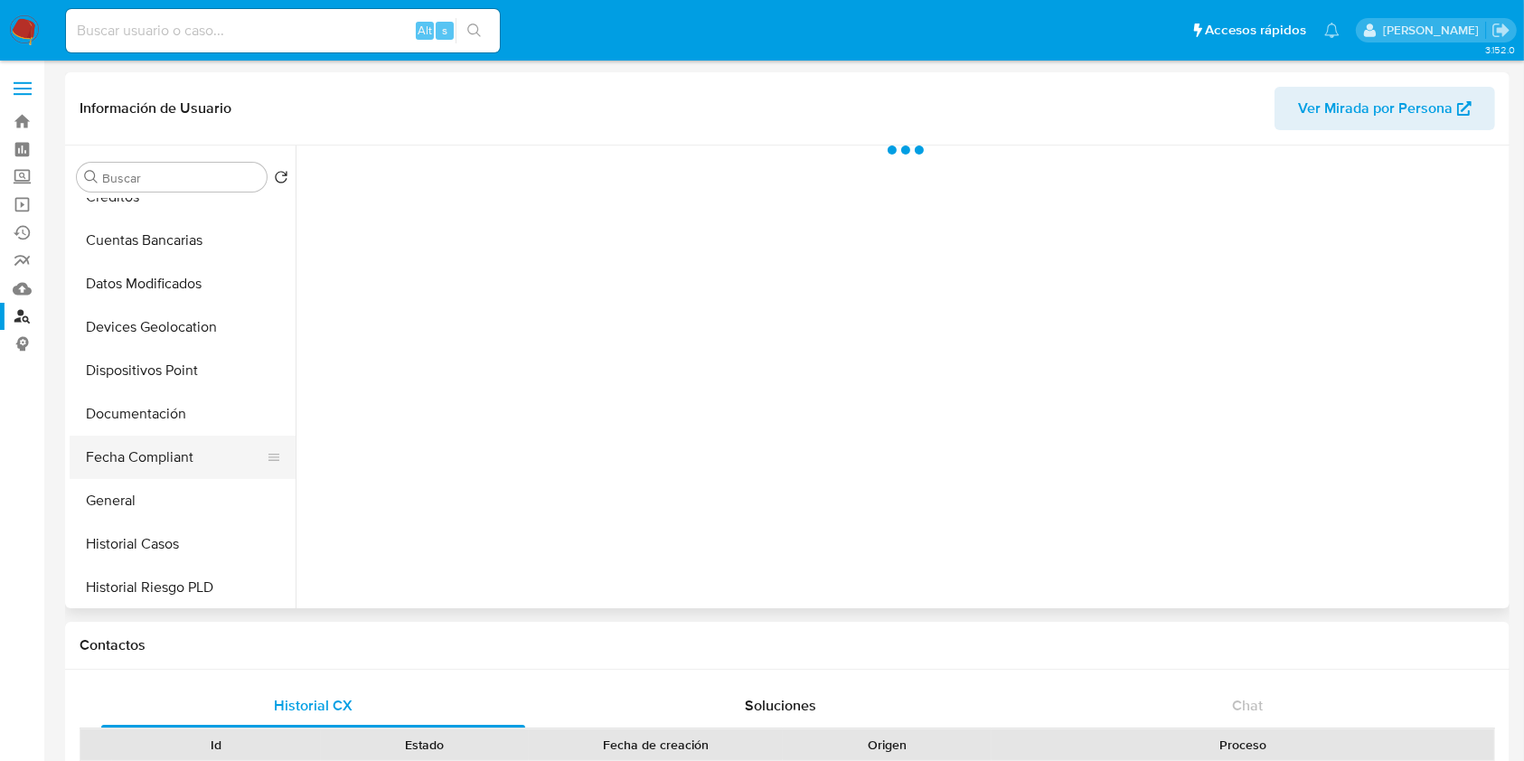
click at [147, 473] on button "Fecha Compliant" at bounding box center [175, 457] width 211 height 43
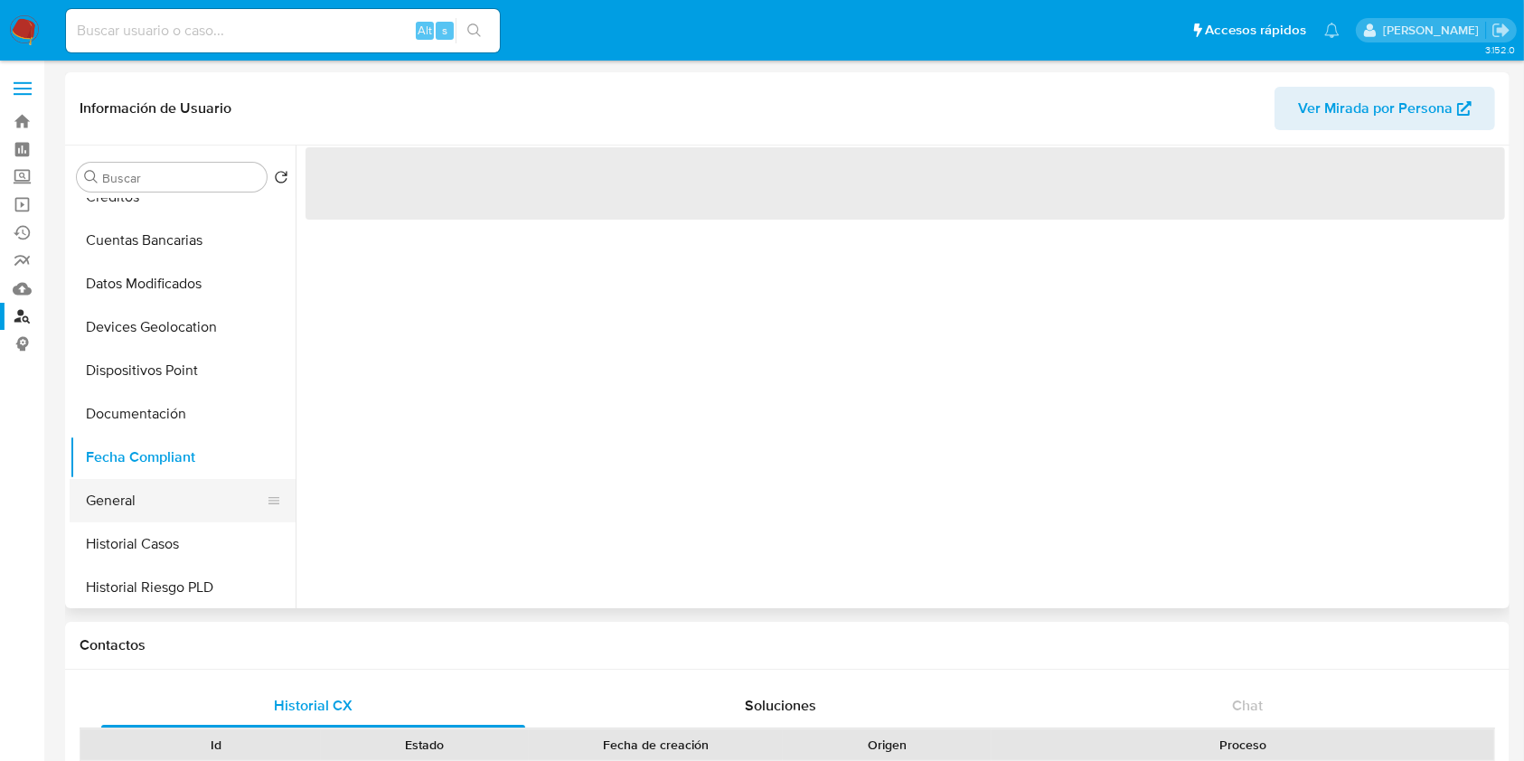
click at [140, 498] on button "General" at bounding box center [175, 500] width 211 height 43
select select "10"
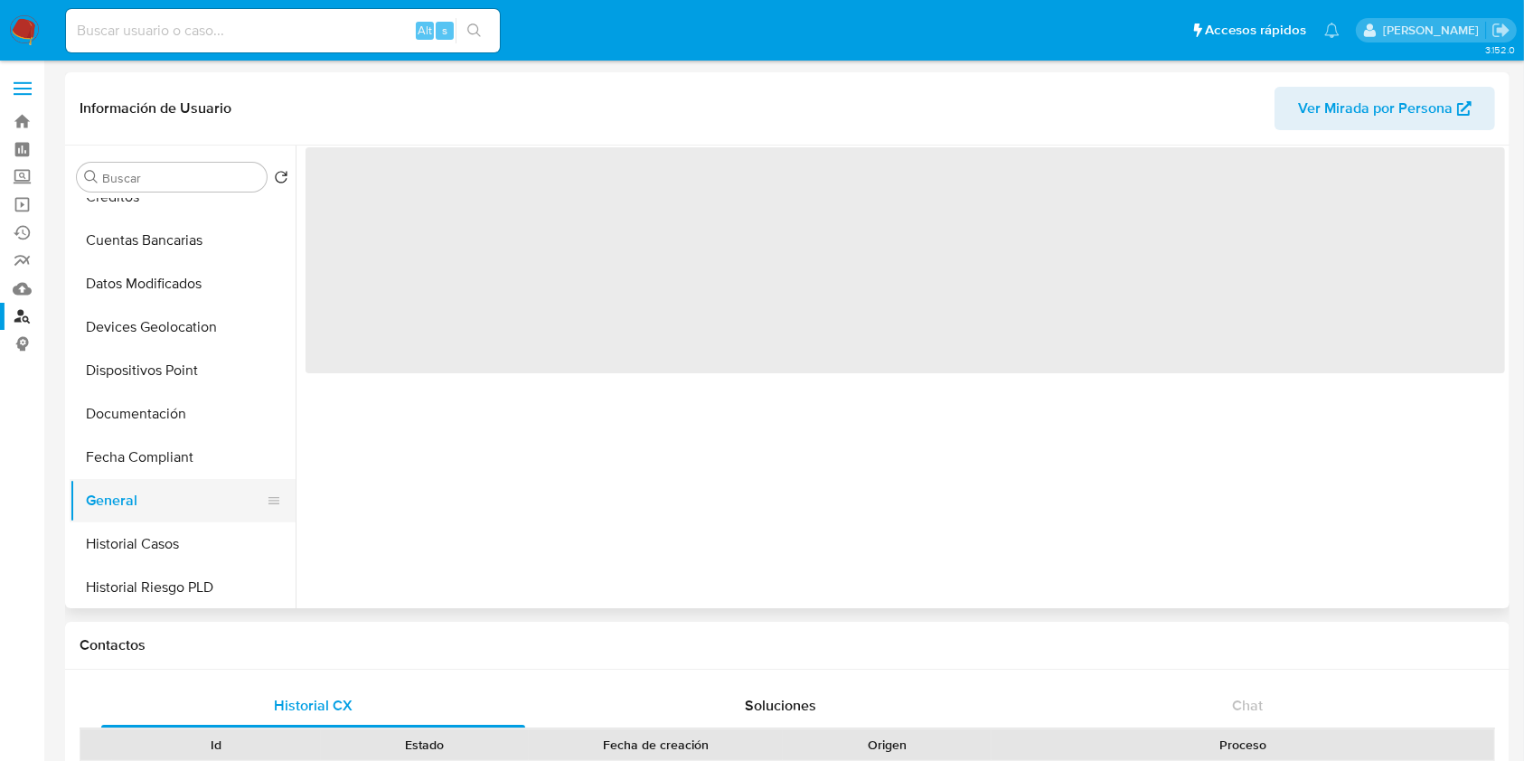
scroll to position [482, 0]
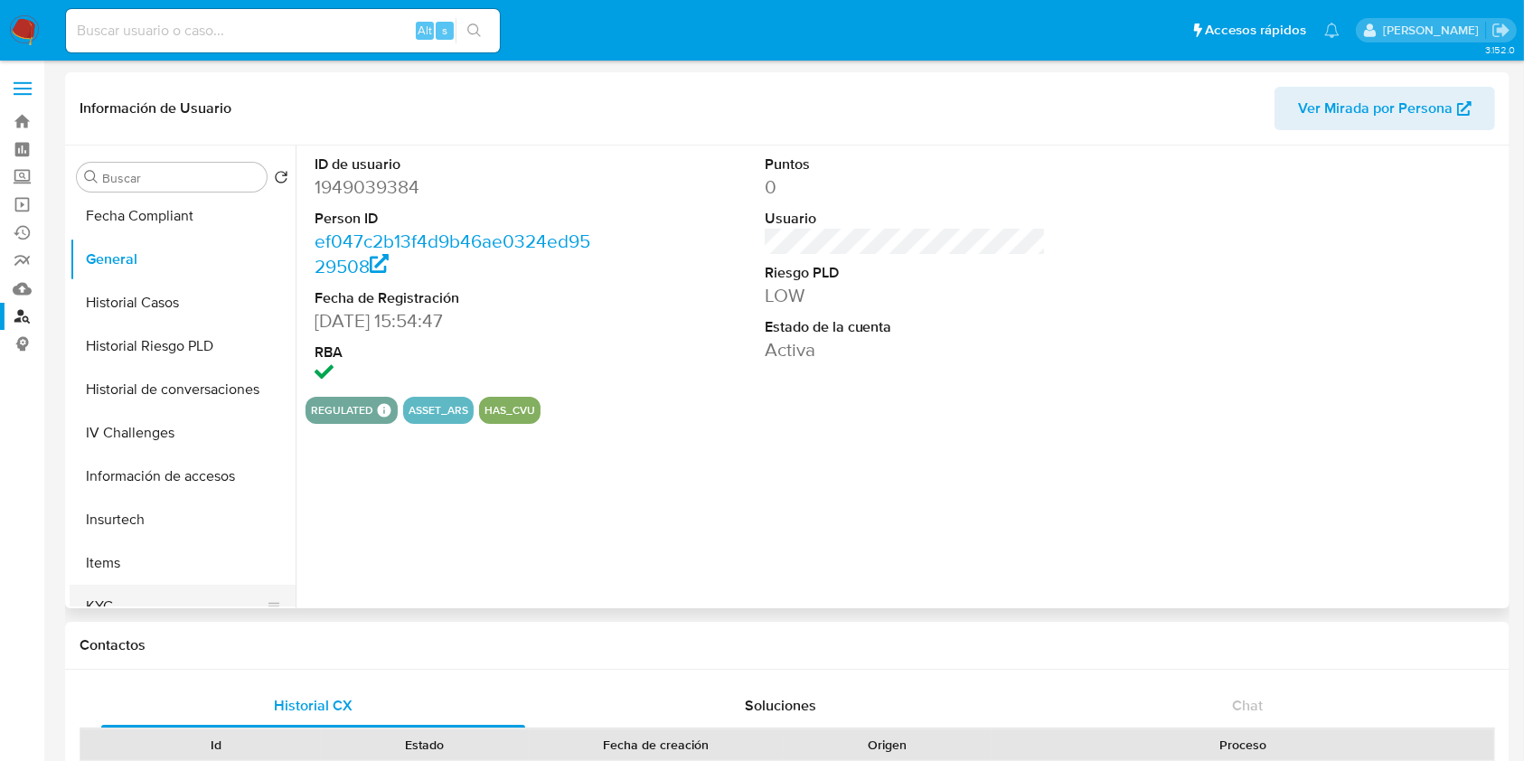
click at [123, 592] on button "KYC" at bounding box center [175, 606] width 211 height 43
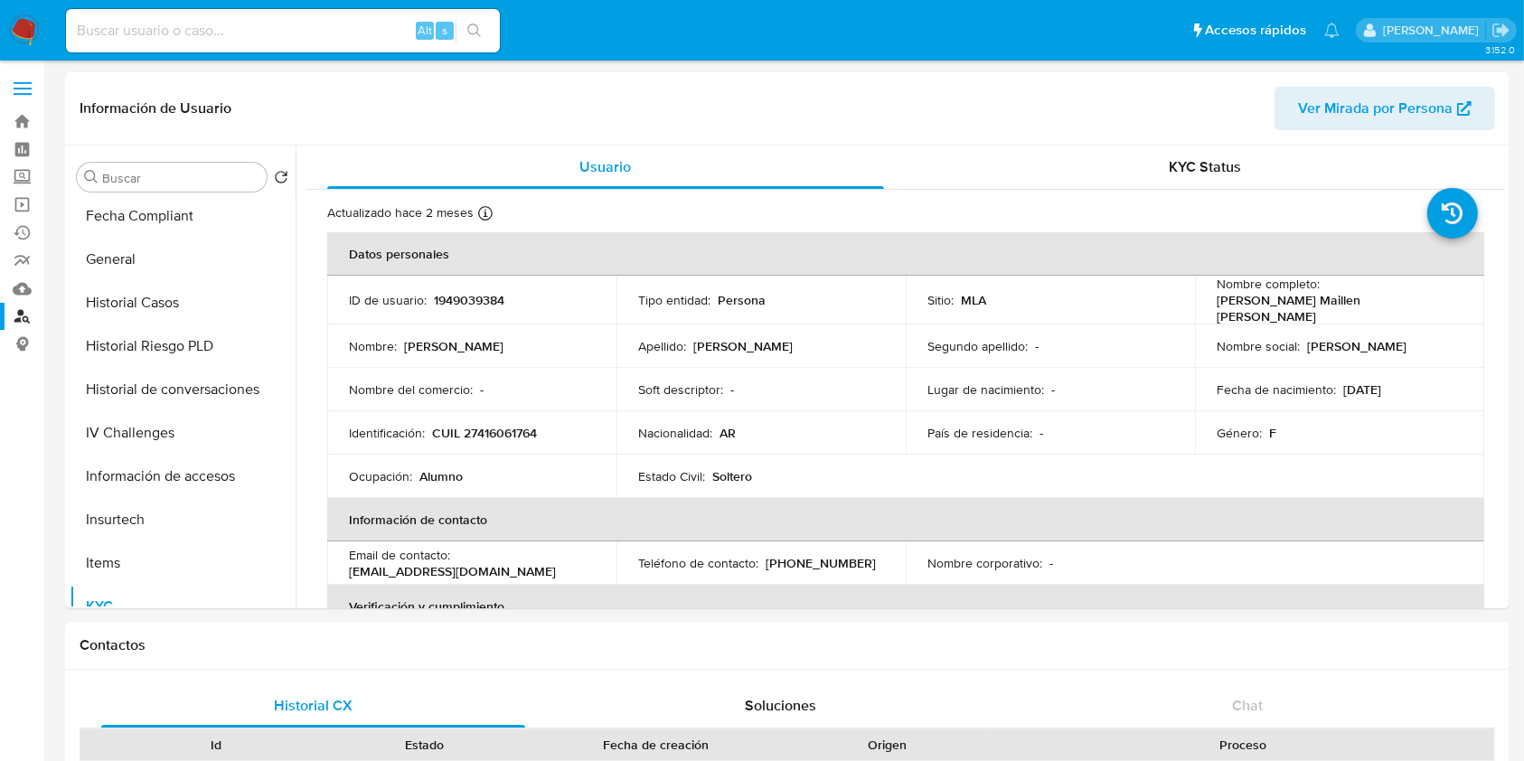
click at [322, 25] on input at bounding box center [283, 30] width 434 height 23
paste input "68993844"
type input "68993844"
click at [470, 39] on button "search-icon" at bounding box center [473, 30] width 37 height 25
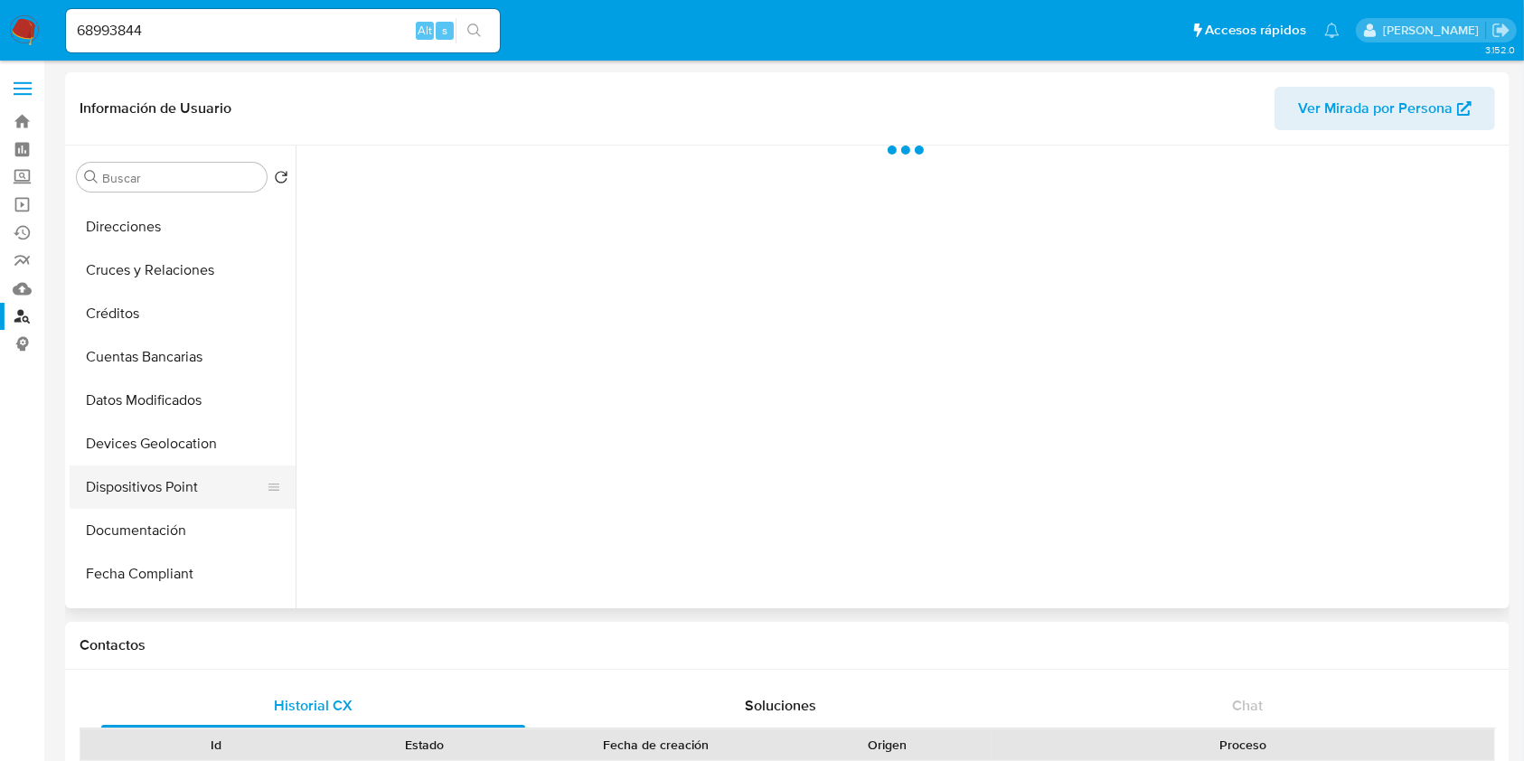
scroll to position [240, 0]
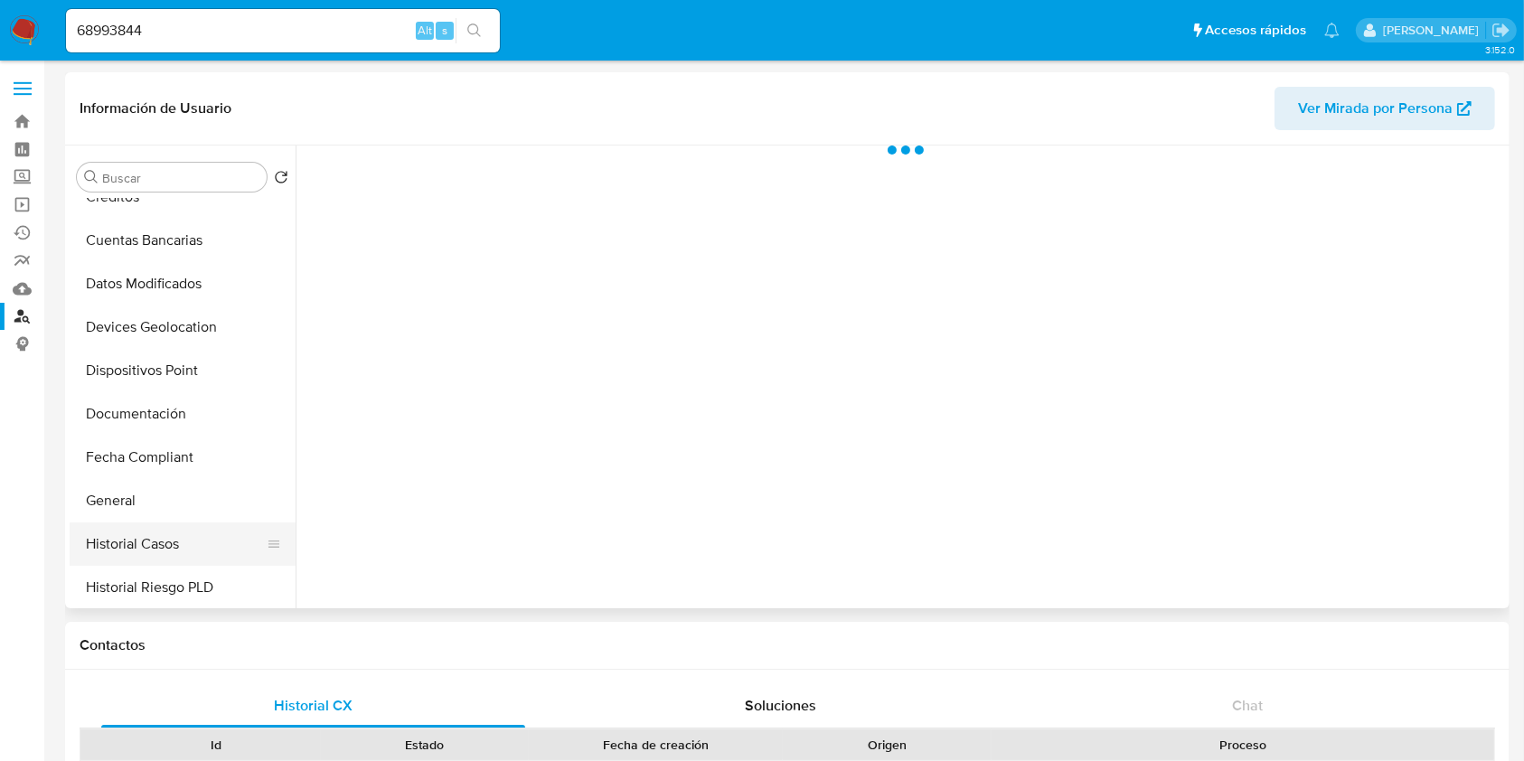
click at [123, 539] on button "Historial Casos" at bounding box center [175, 543] width 211 height 43
select select "10"
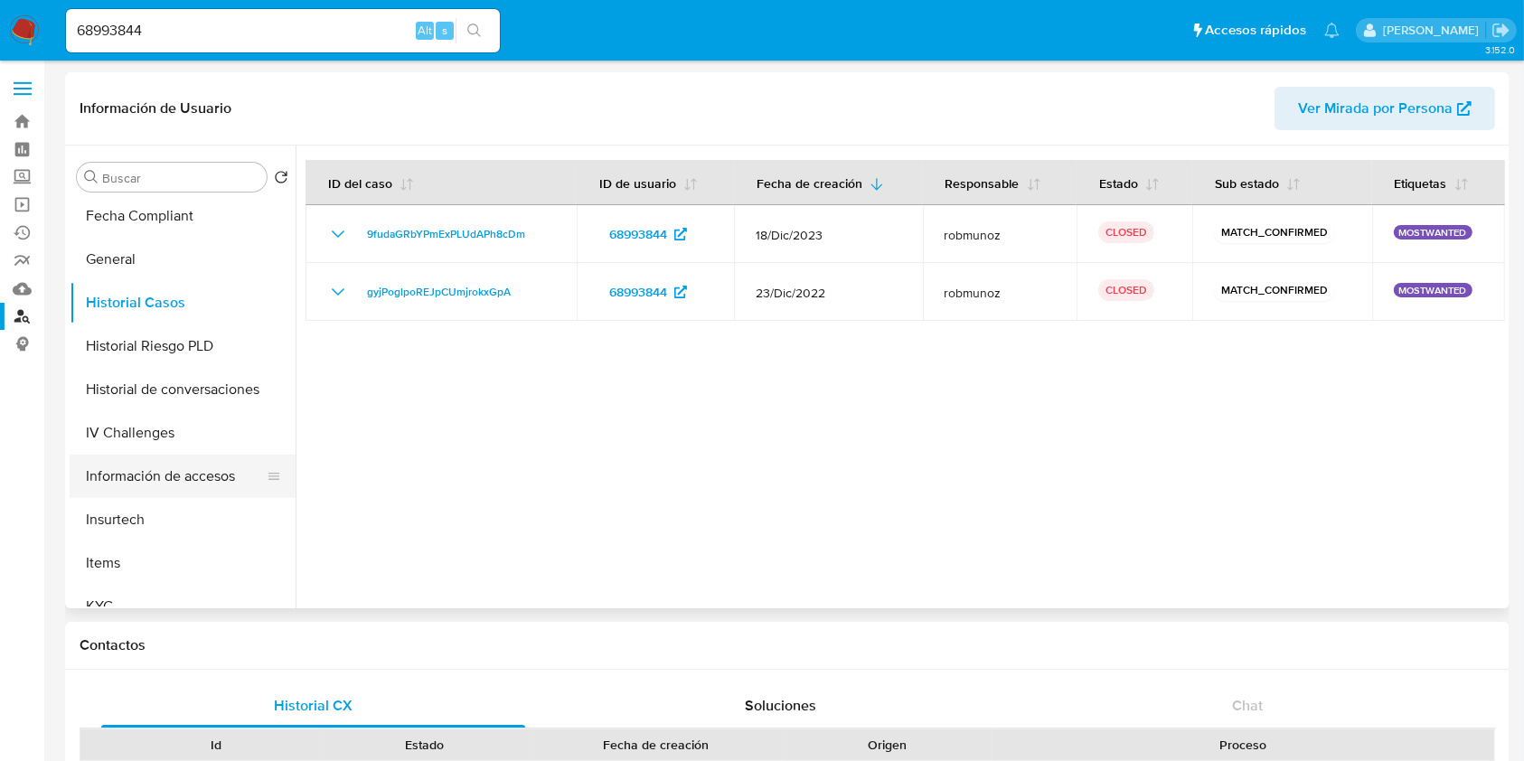
scroll to position [723, 0]
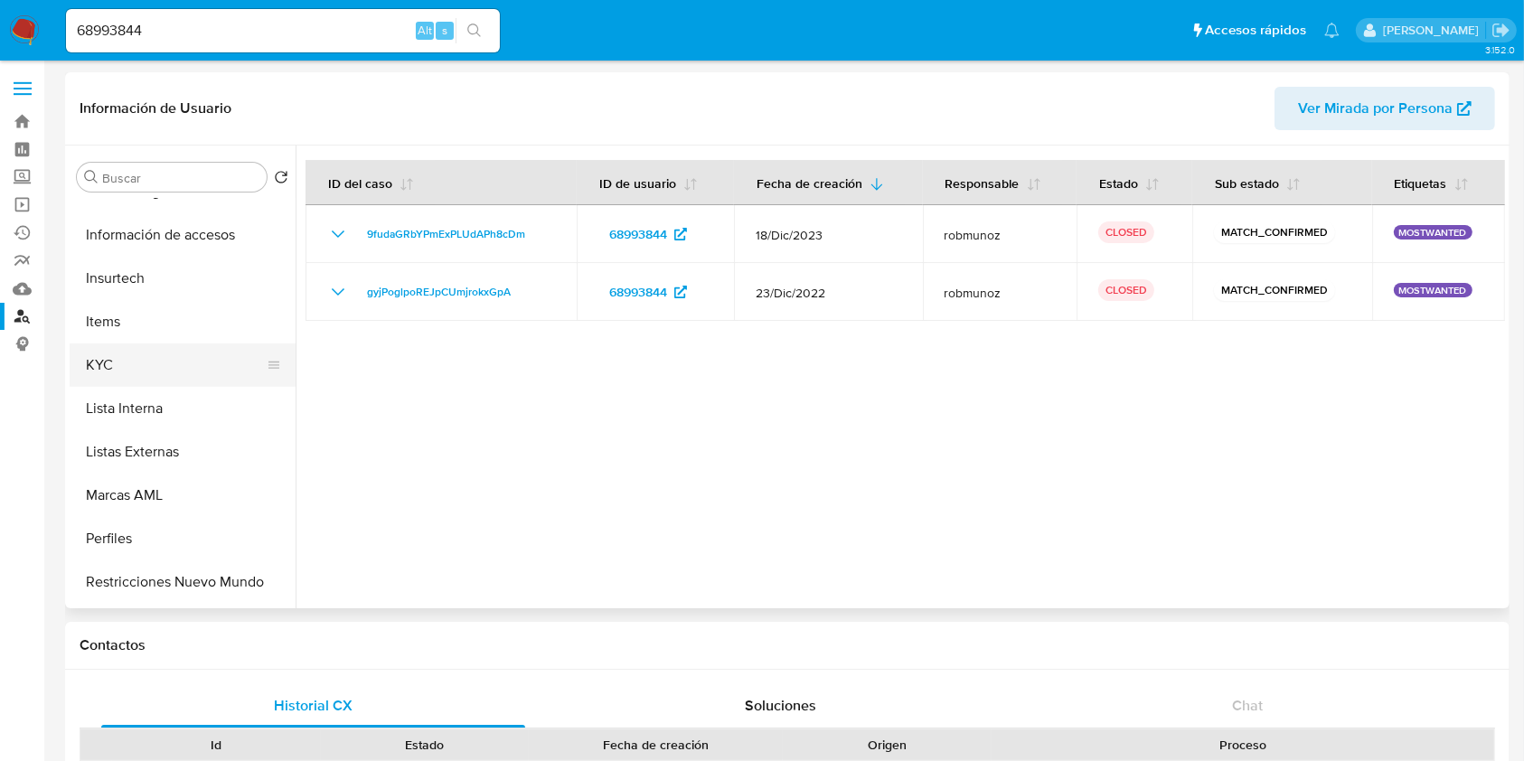
click at [174, 366] on button "KYC" at bounding box center [175, 364] width 211 height 43
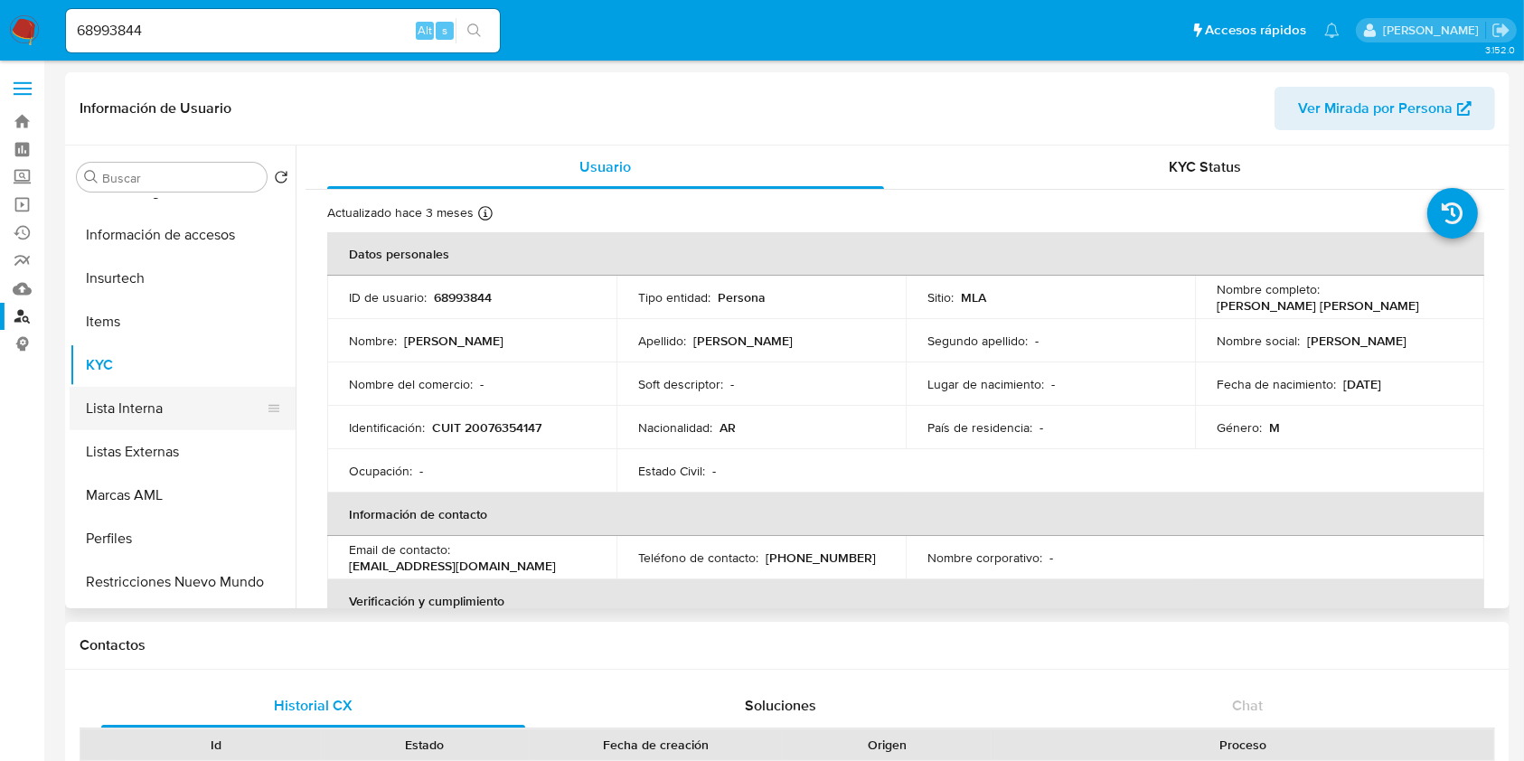
scroll to position [807, 0]
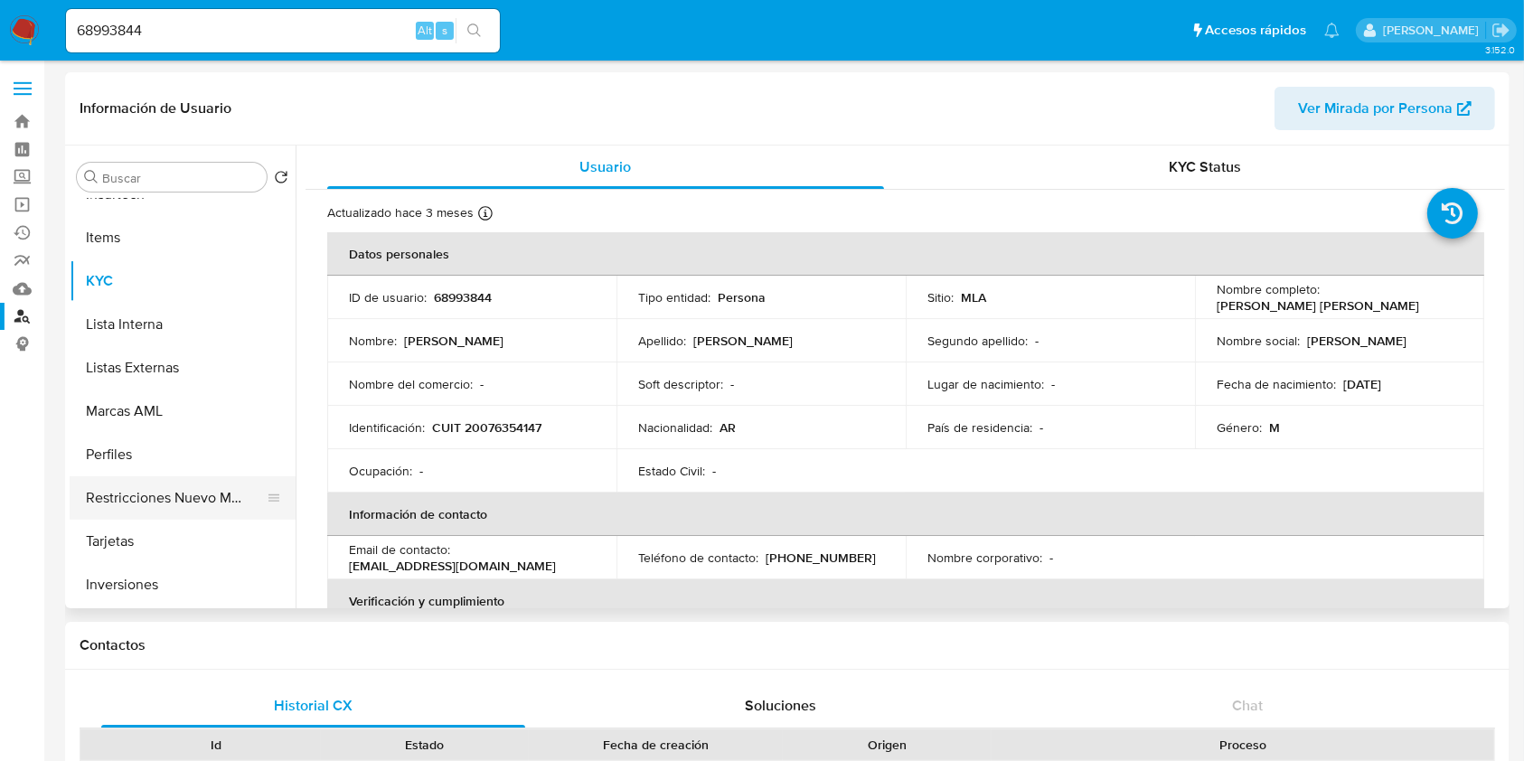
click at [208, 484] on button "Restricciones Nuevo Mundo" at bounding box center [175, 497] width 211 height 43
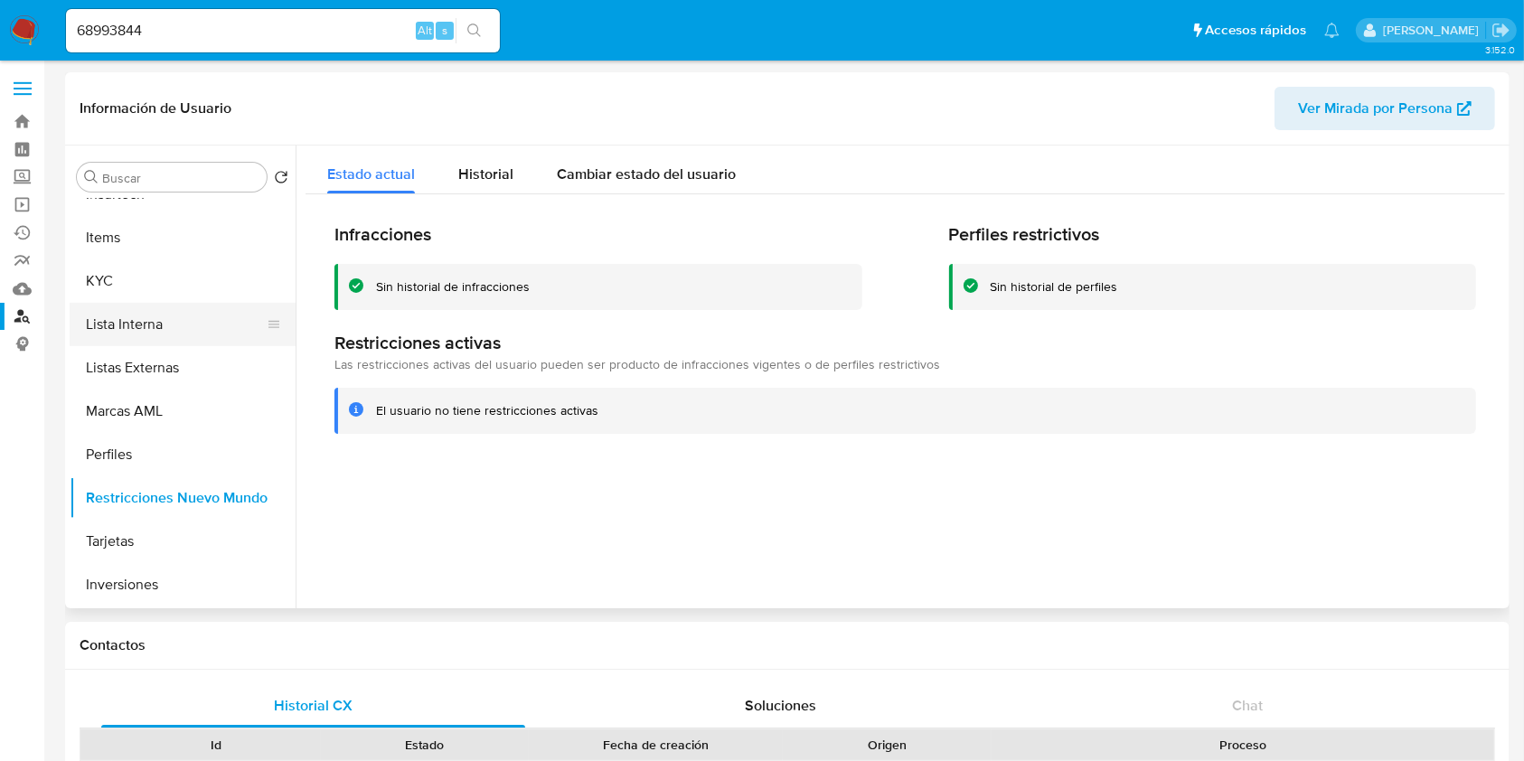
click at [180, 303] on button "Lista Interna" at bounding box center [175, 324] width 211 height 43
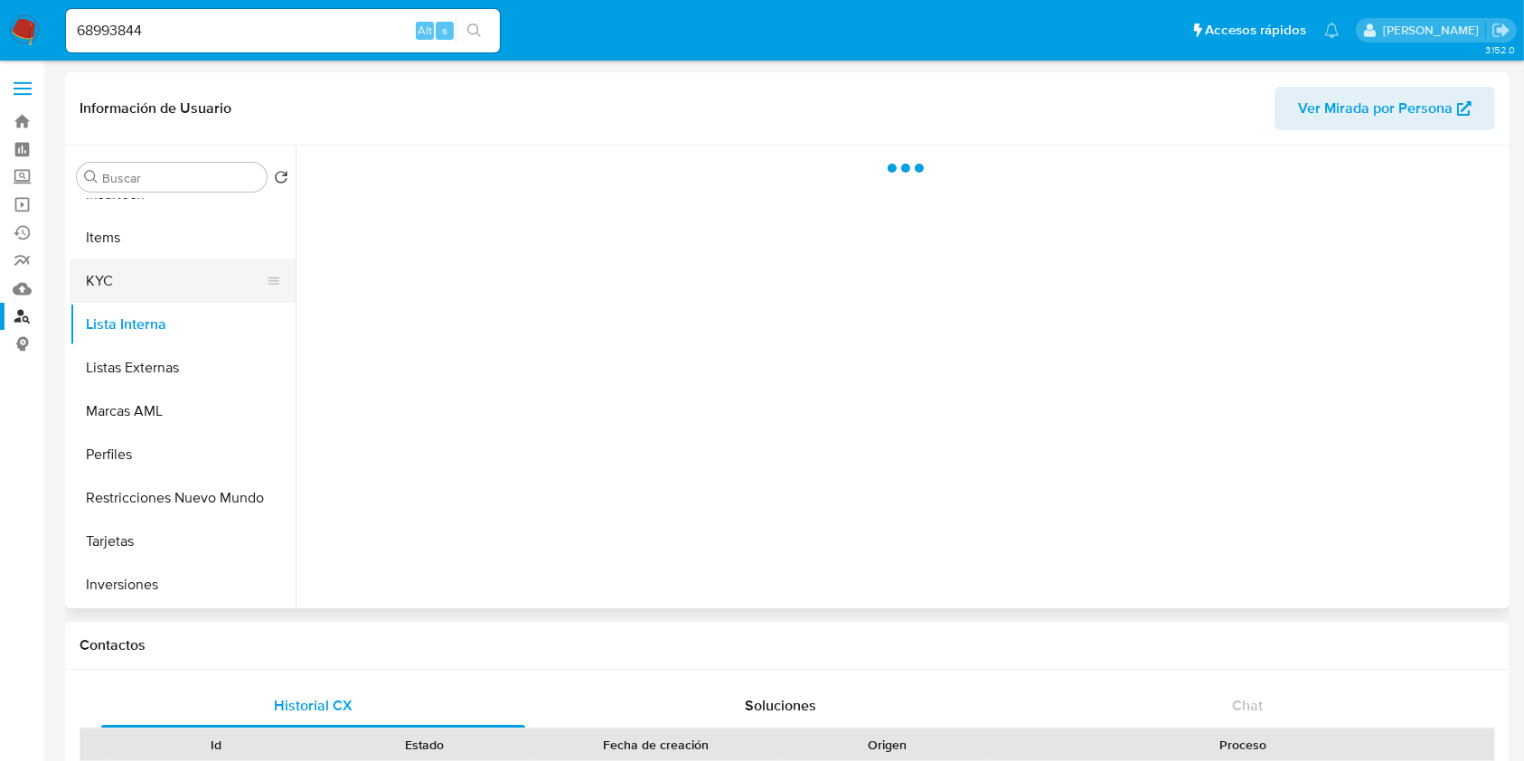
click at [175, 276] on button "KYC" at bounding box center [175, 280] width 211 height 43
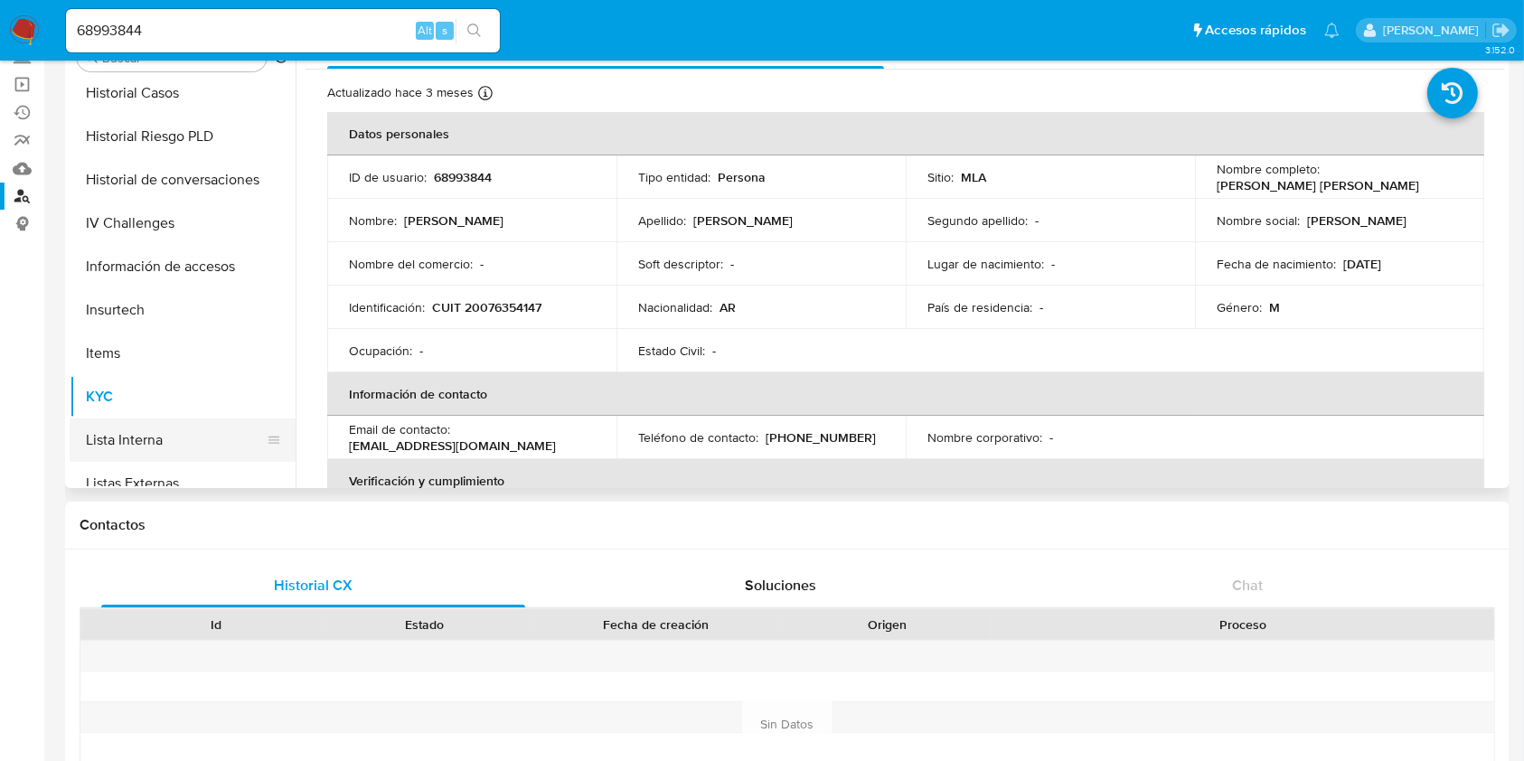
scroll to position [566, 0]
click at [155, 439] on button "Lista Interna" at bounding box center [175, 445] width 211 height 43
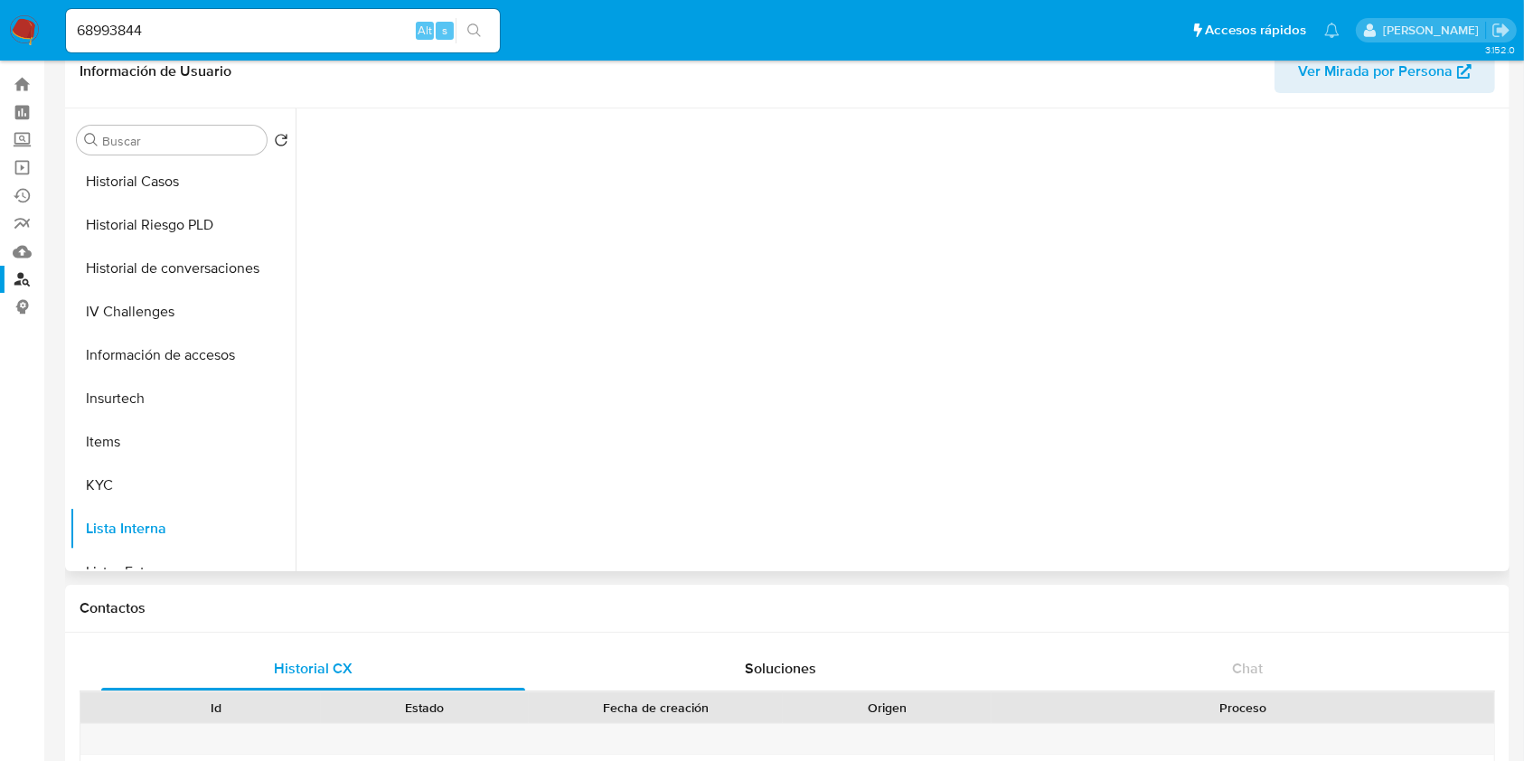
scroll to position [0, 0]
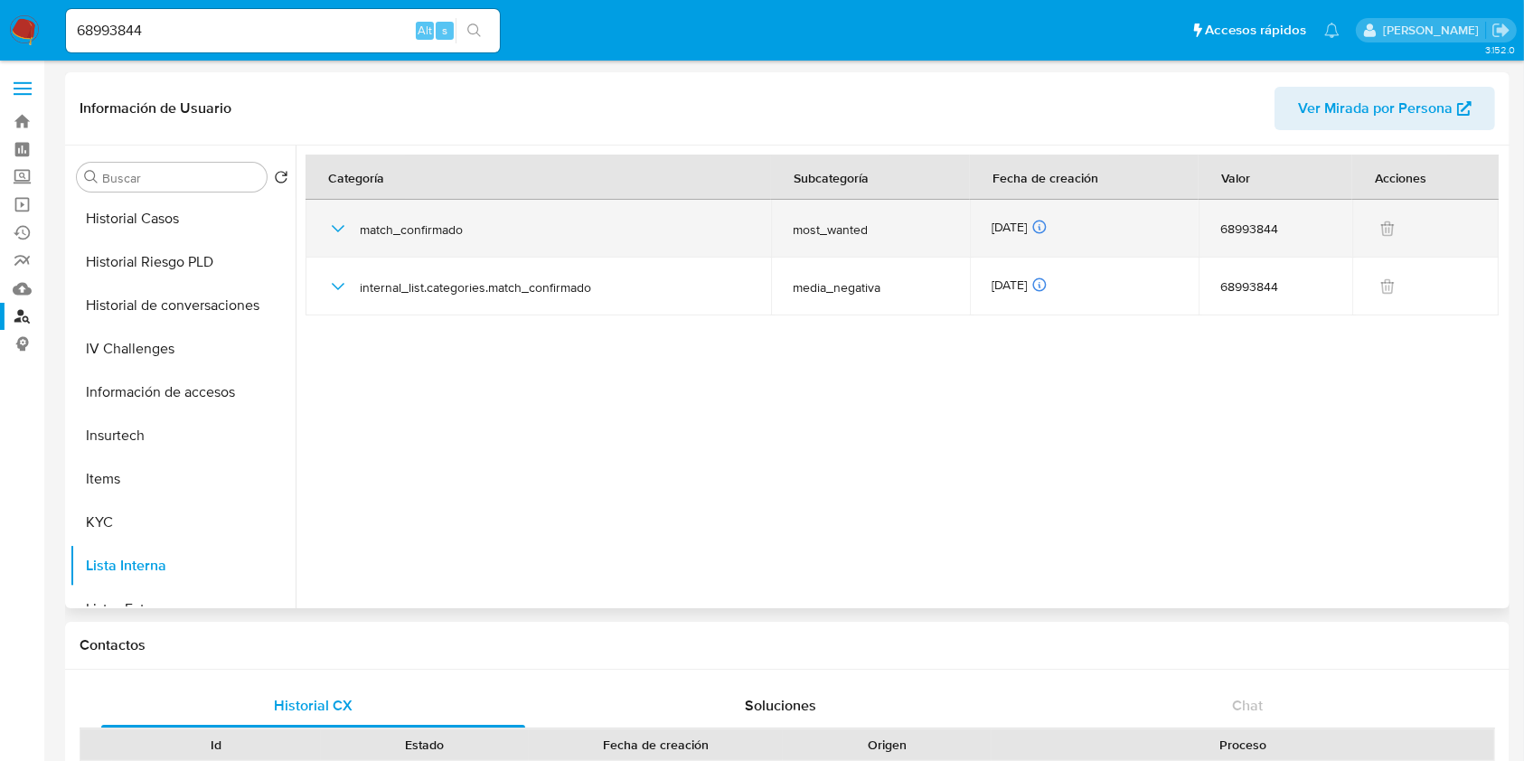
click at [322, 222] on td "match_confirmado" at bounding box center [537, 229] width 465 height 58
click at [333, 228] on icon "button" at bounding box center [338, 229] width 22 height 22
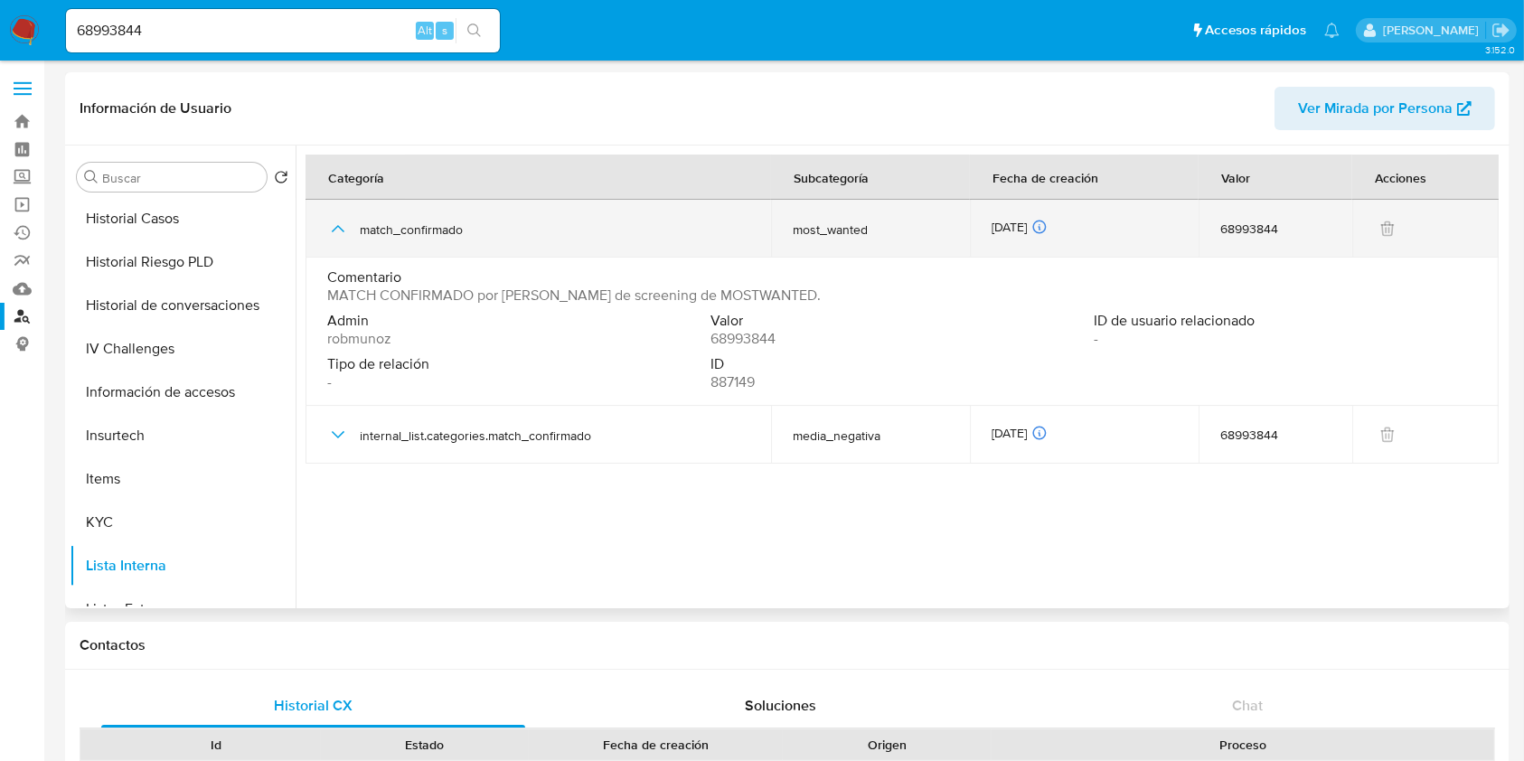
click at [333, 229] on icon "button" at bounding box center [338, 228] width 13 height 7
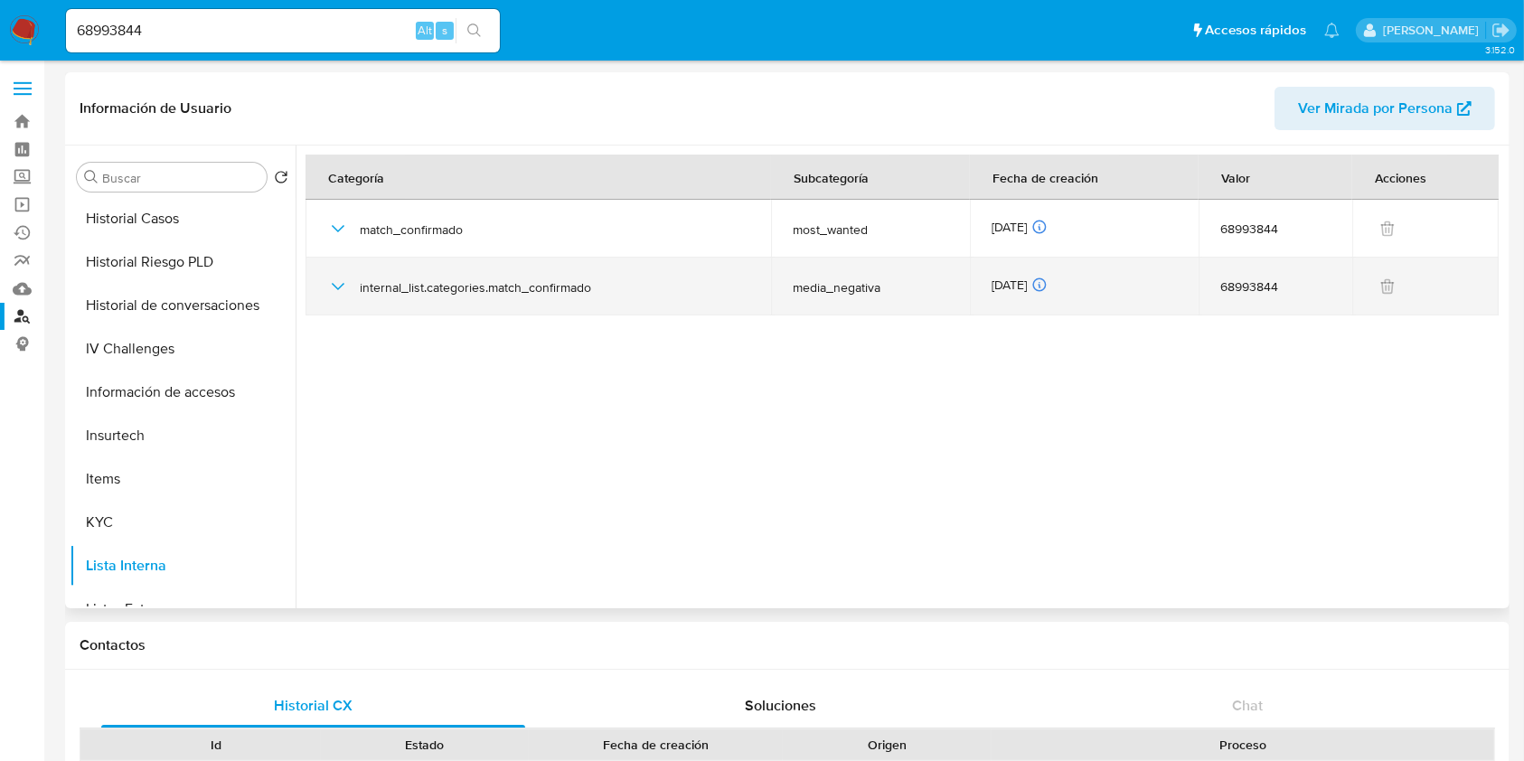
click at [338, 285] on icon "button" at bounding box center [338, 287] width 22 height 22
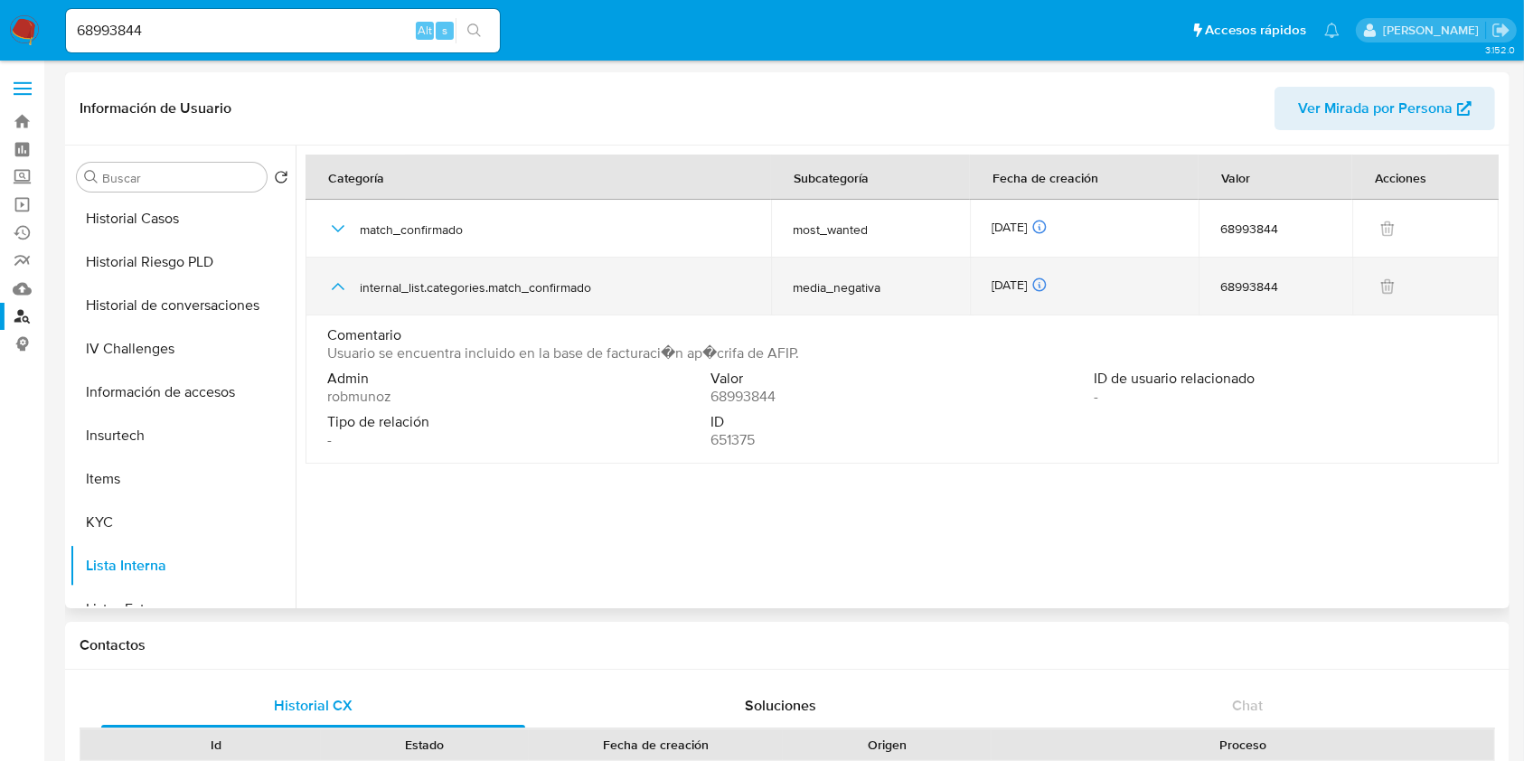
click at [338, 285] on icon "button" at bounding box center [338, 286] width 13 height 7
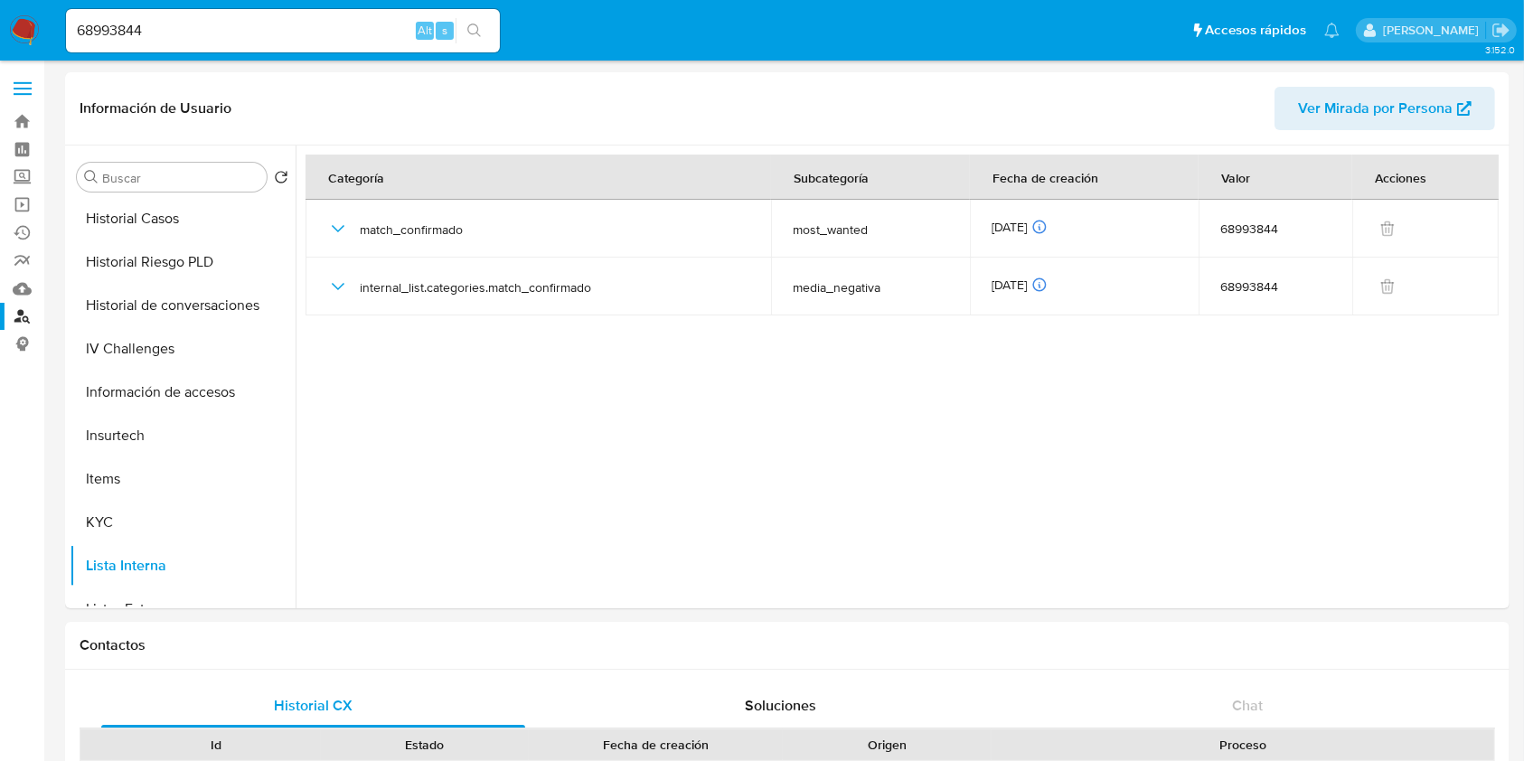
click at [308, 13] on div "68993844 Alt s" at bounding box center [283, 30] width 434 height 43
click at [300, 30] on input "68993844" at bounding box center [283, 30] width 434 height 23
paste input "230679011"
type input "230679011"
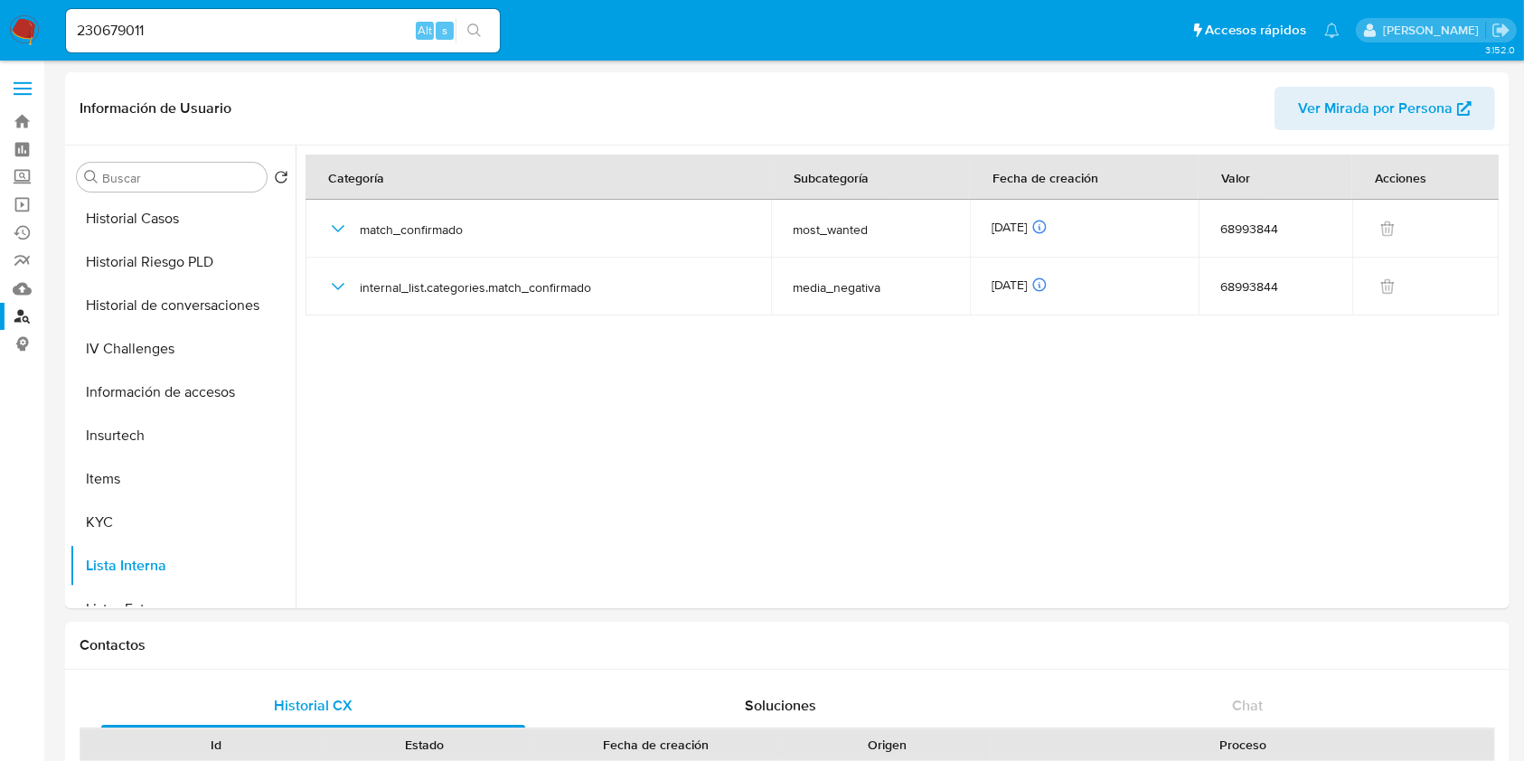
click at [481, 22] on button "search-icon" at bounding box center [473, 30] width 37 height 25
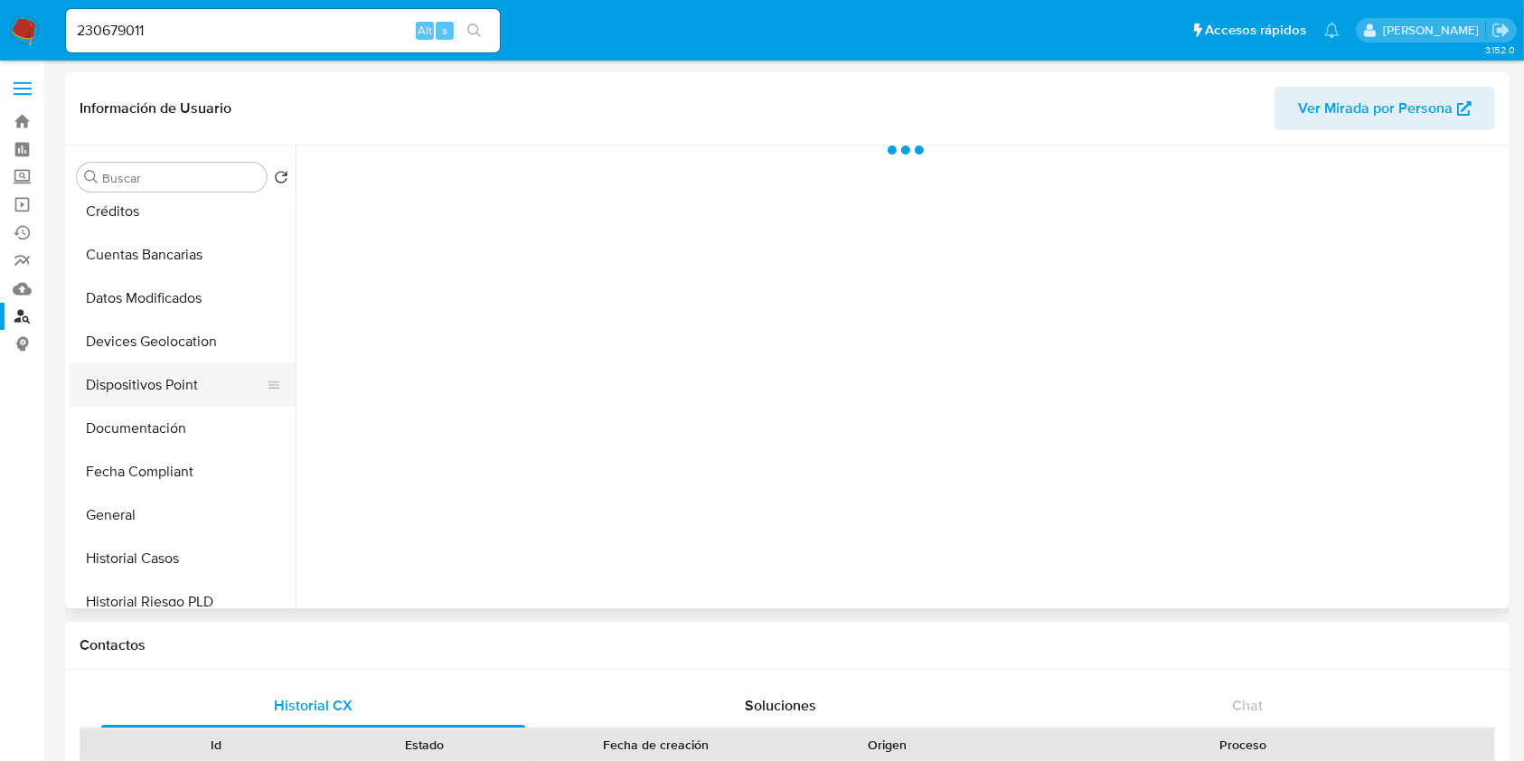
scroll to position [361, 0]
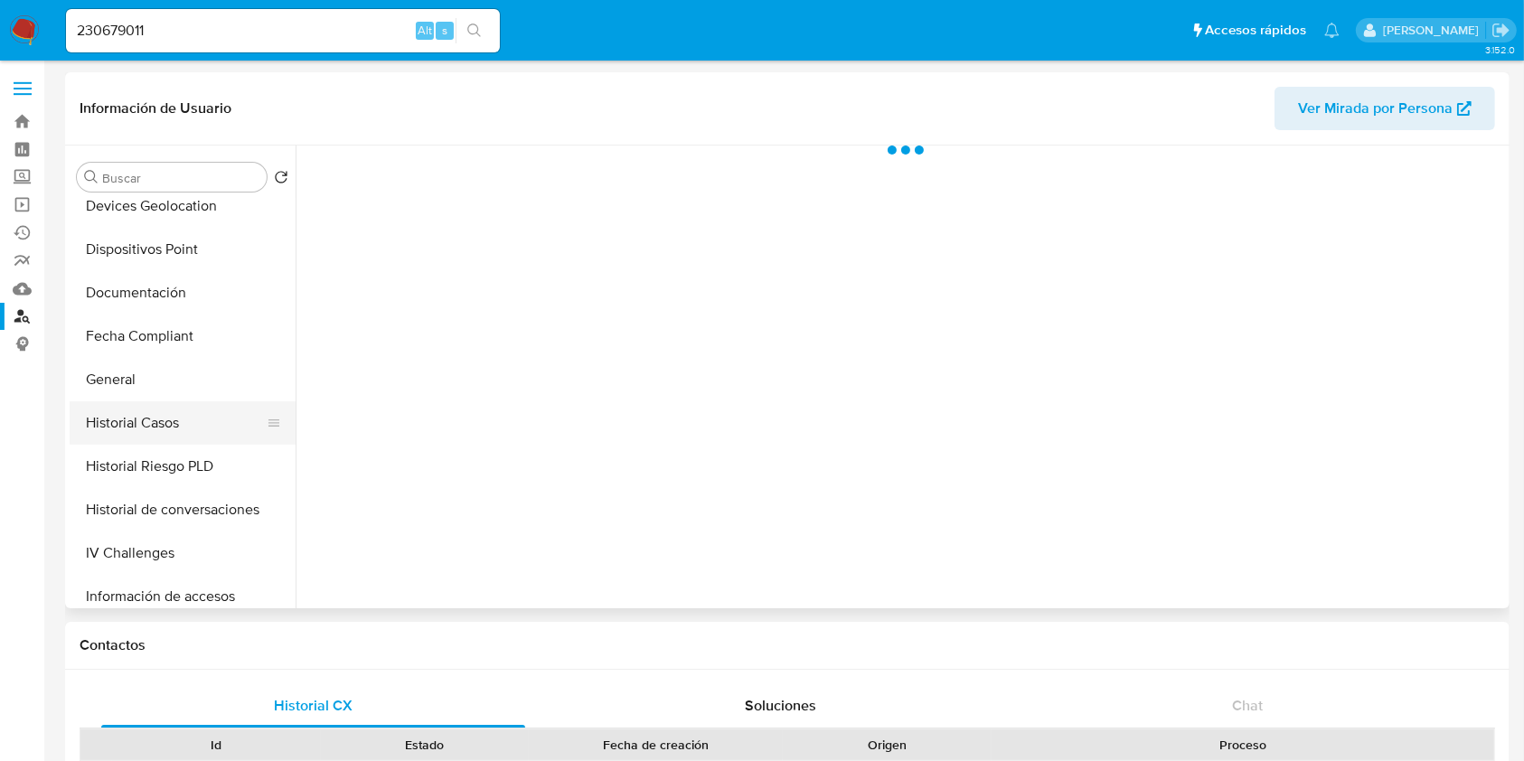
click at [163, 406] on button "Historial Casos" at bounding box center [175, 422] width 211 height 43
select select "10"
click at [161, 395] on button "General" at bounding box center [175, 379] width 211 height 43
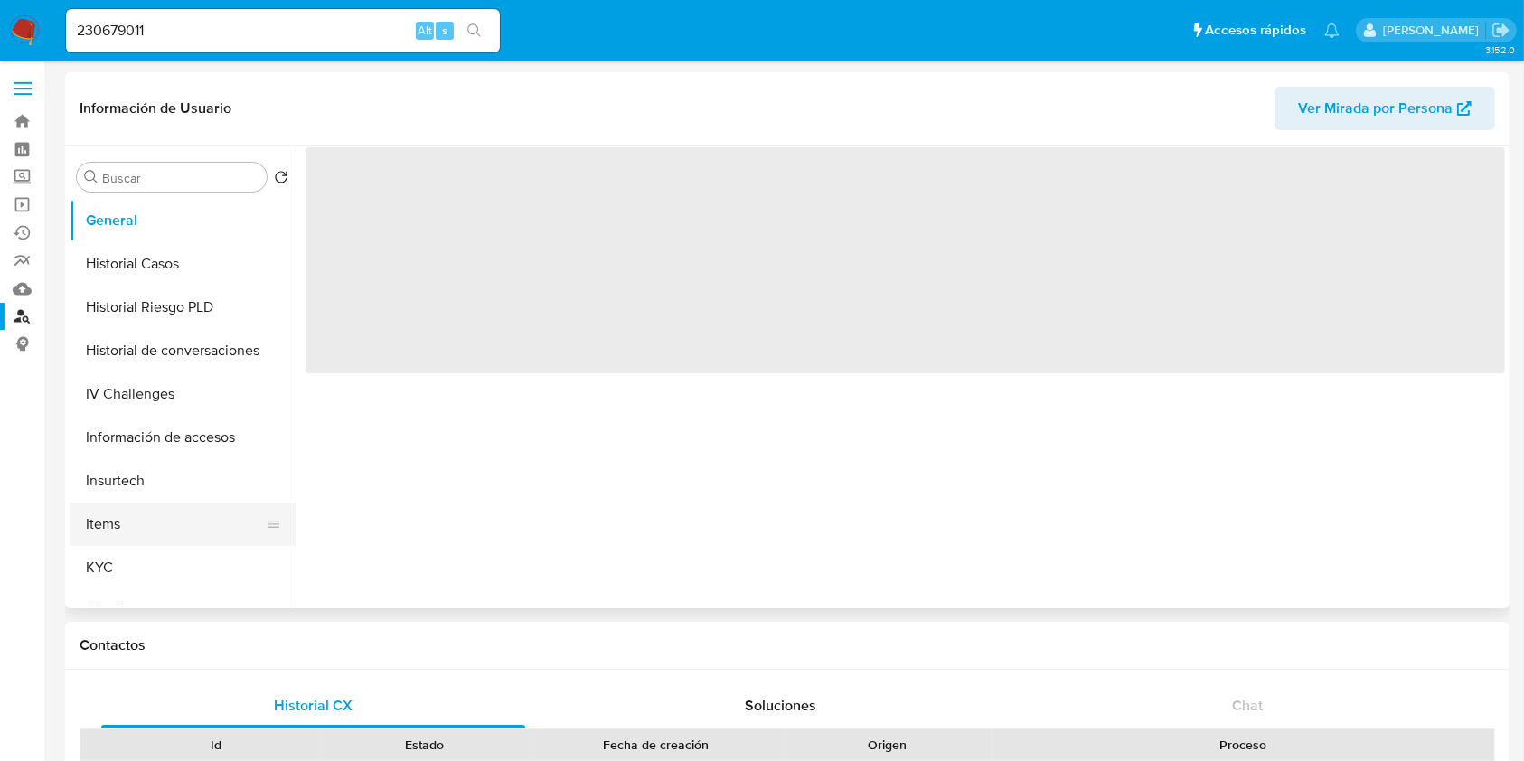
scroll to position [602, 0]
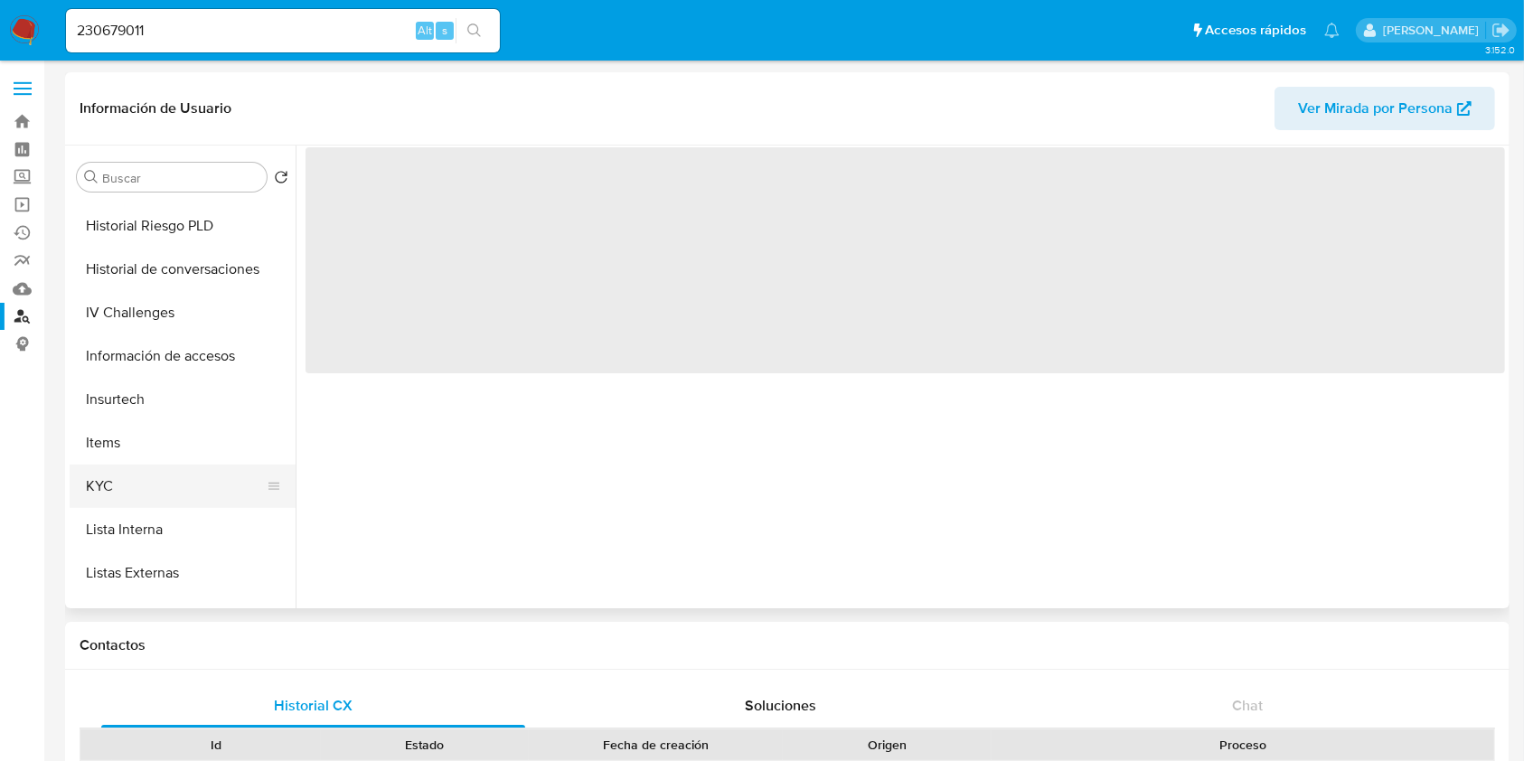
click at [145, 480] on button "KYC" at bounding box center [175, 486] width 211 height 43
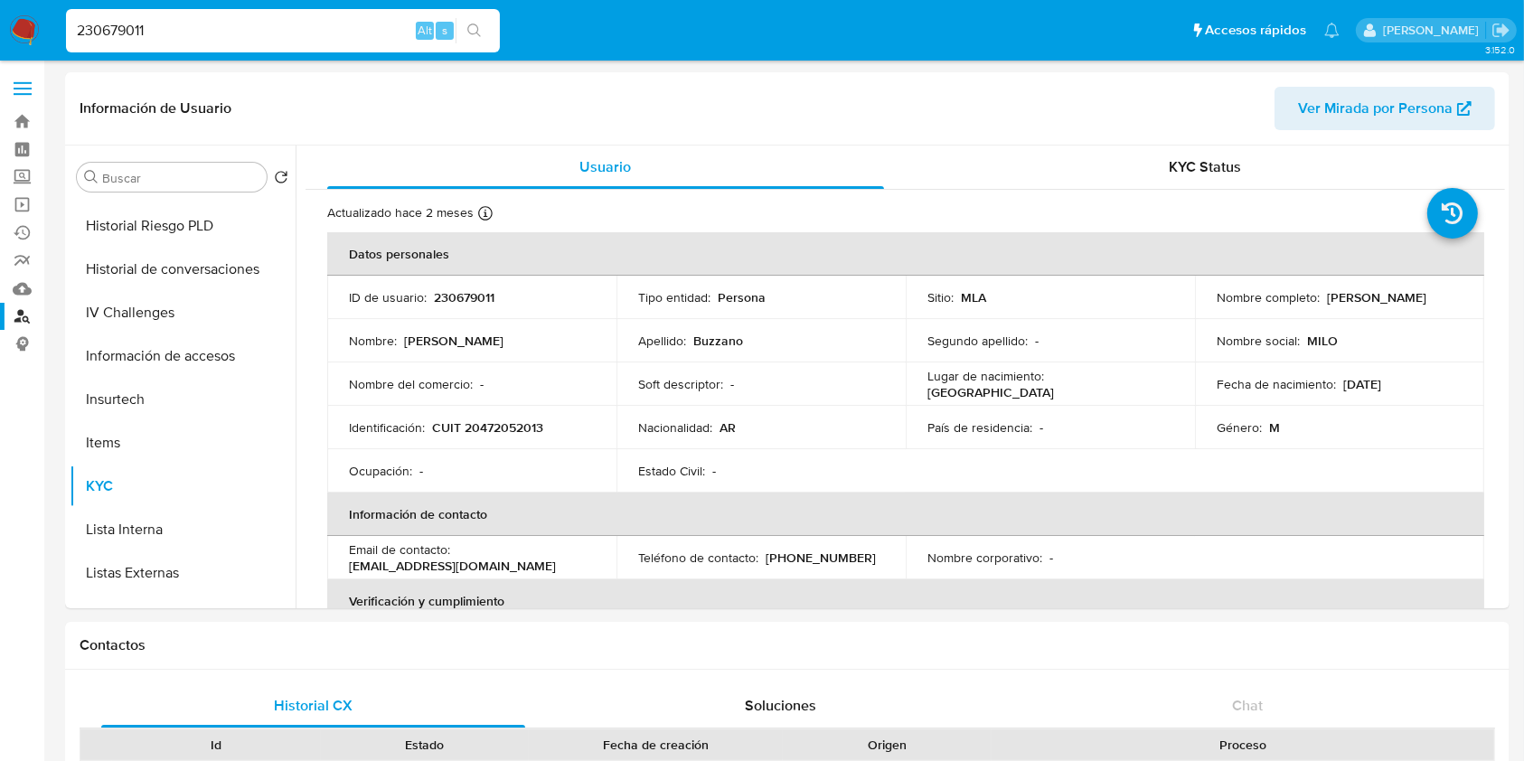
click at [238, 19] on input "230679011" at bounding box center [283, 30] width 434 height 23
paste input "1428784494"
type input "1428784494"
click at [466, 16] on div "1428784494 Alt s" at bounding box center [283, 30] width 434 height 43
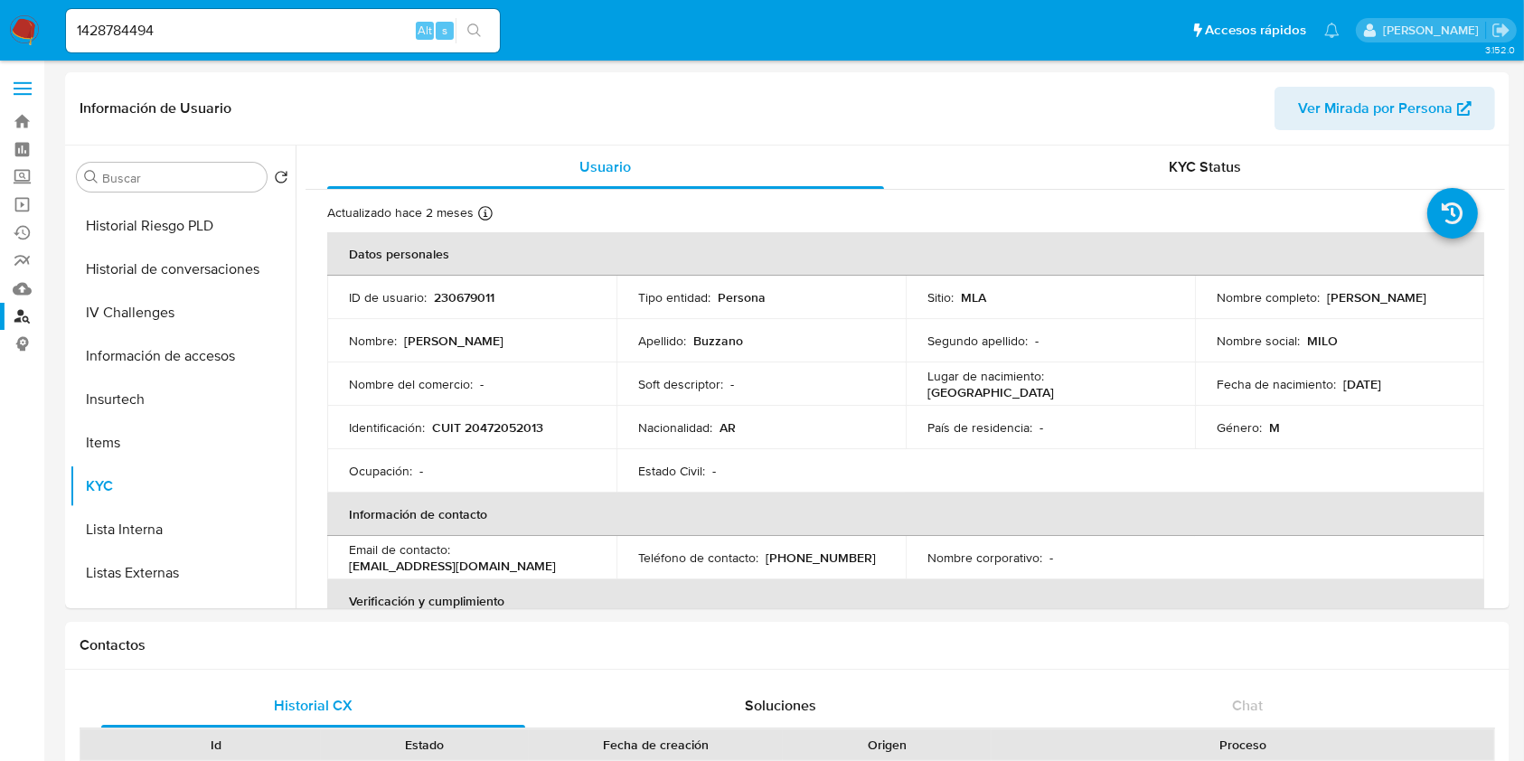
click at [483, 38] on button "search-icon" at bounding box center [473, 30] width 37 height 25
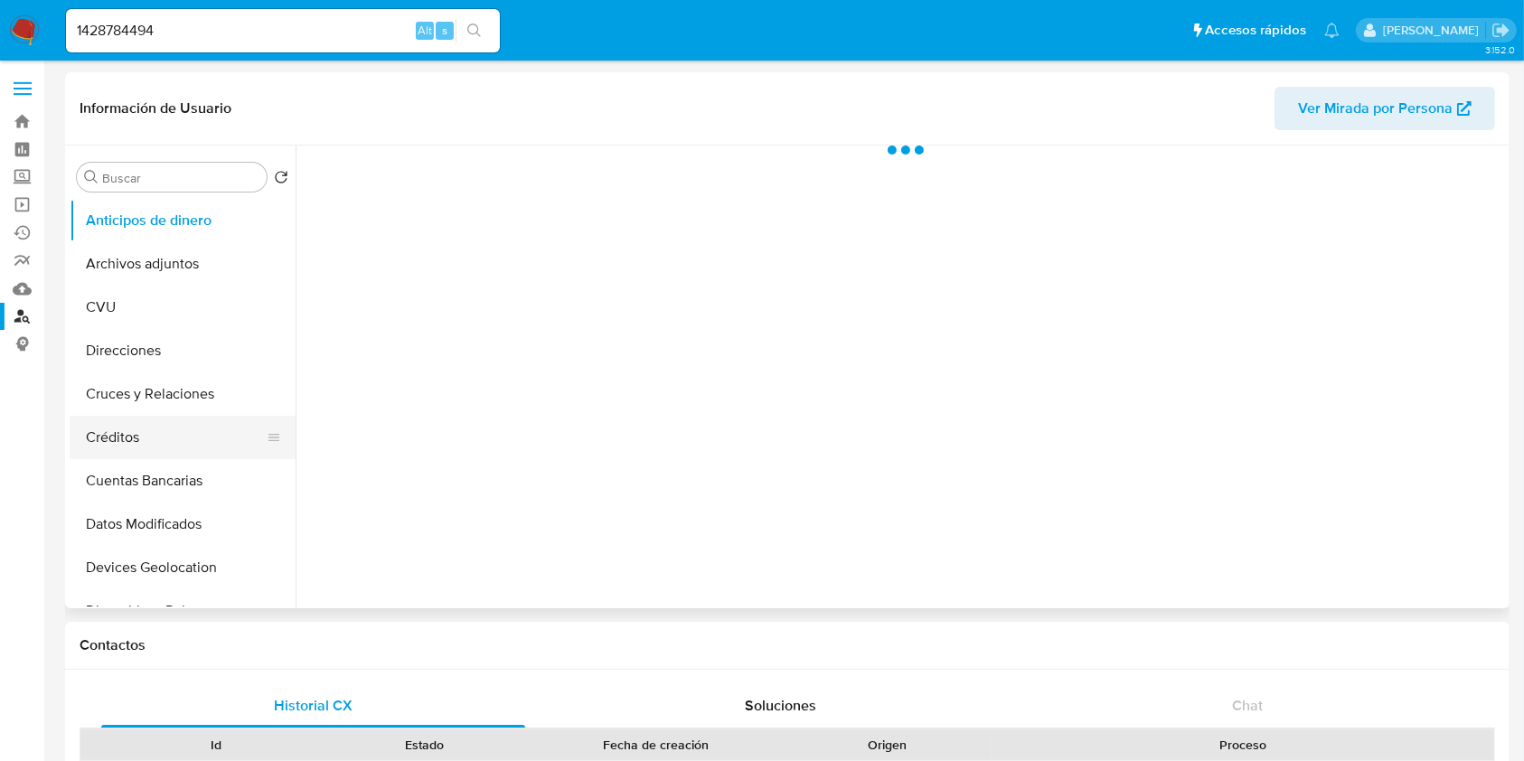
select select "10"
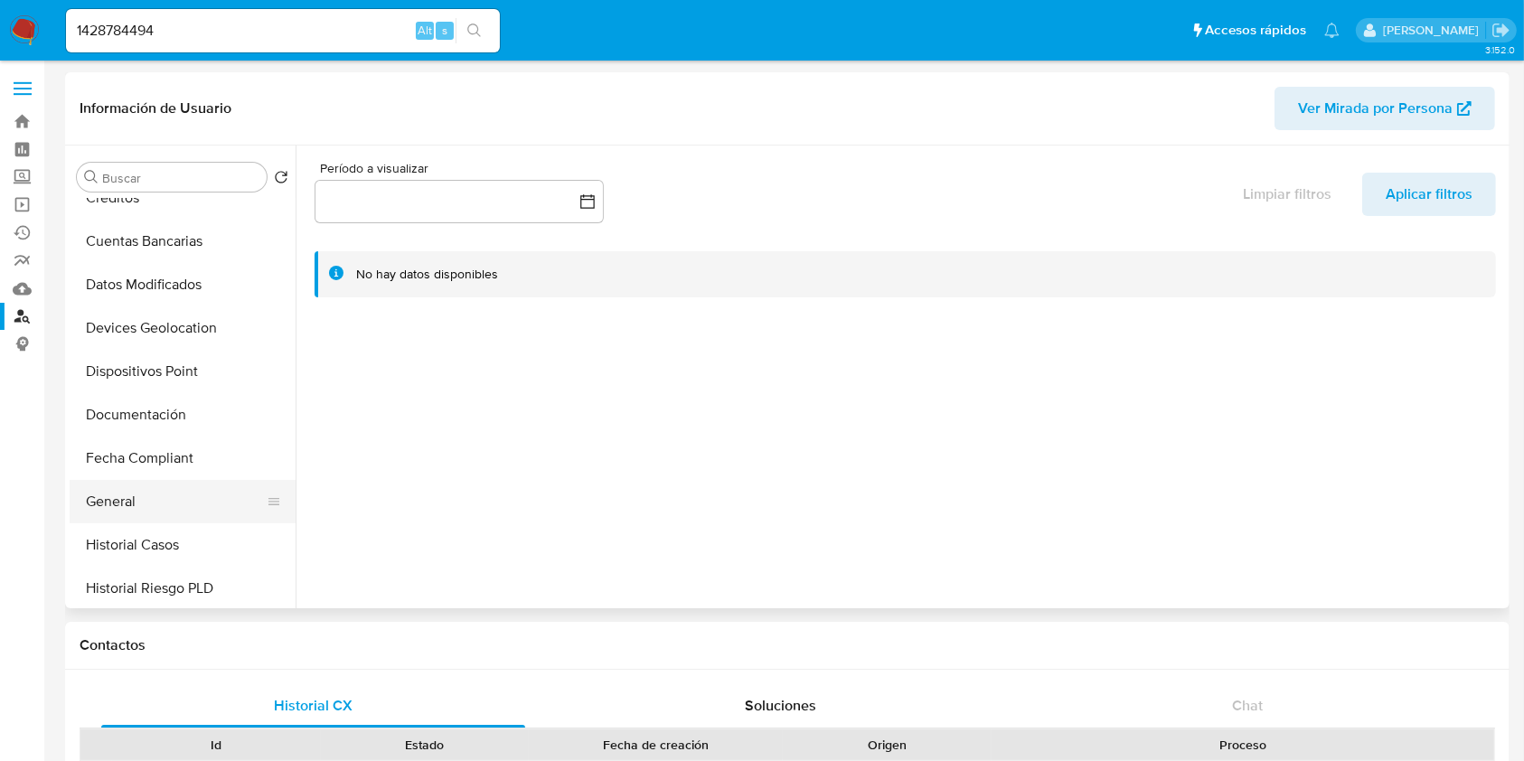
scroll to position [240, 0]
click at [149, 502] on button "General" at bounding box center [175, 500] width 211 height 43
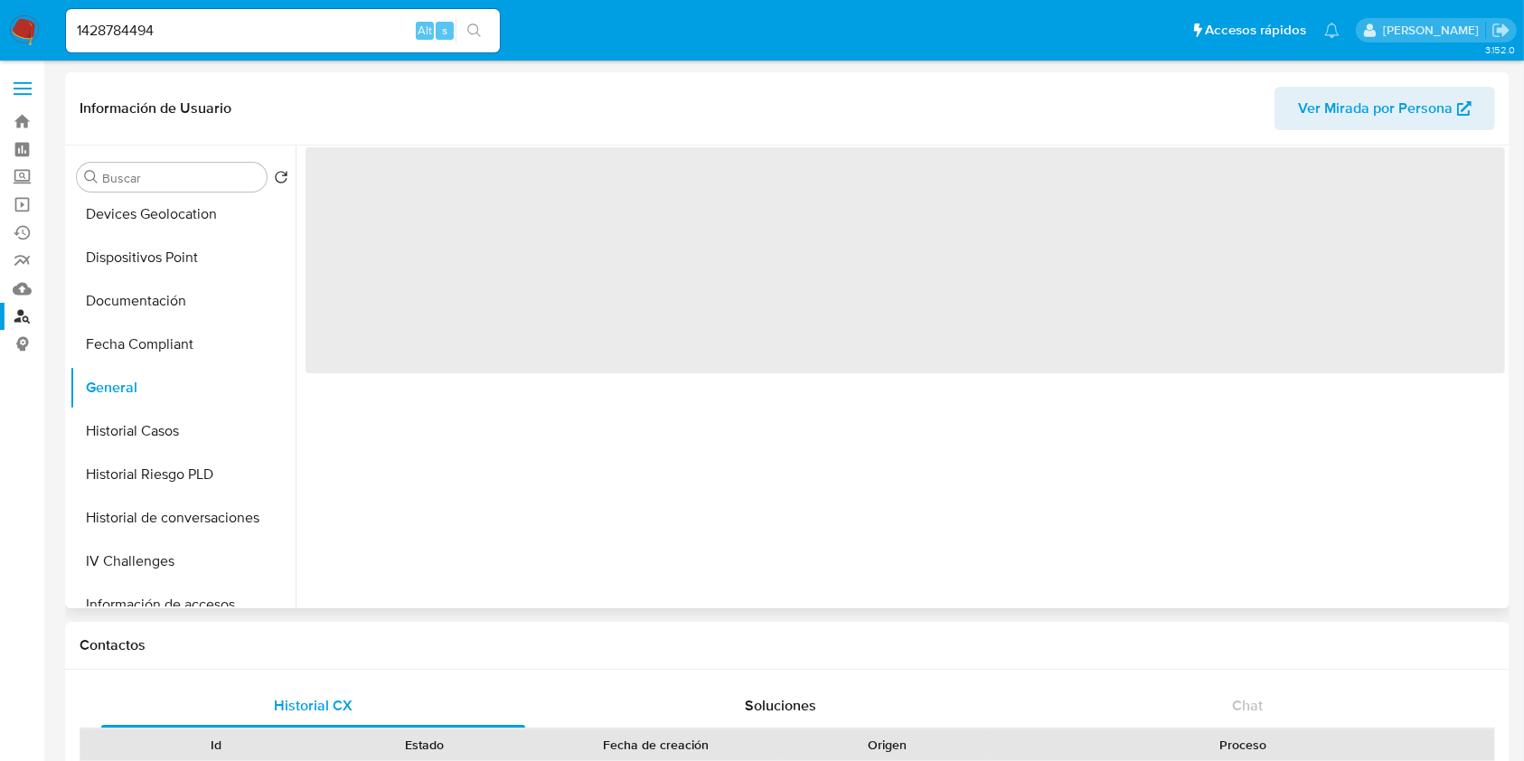
scroll to position [482, 0]
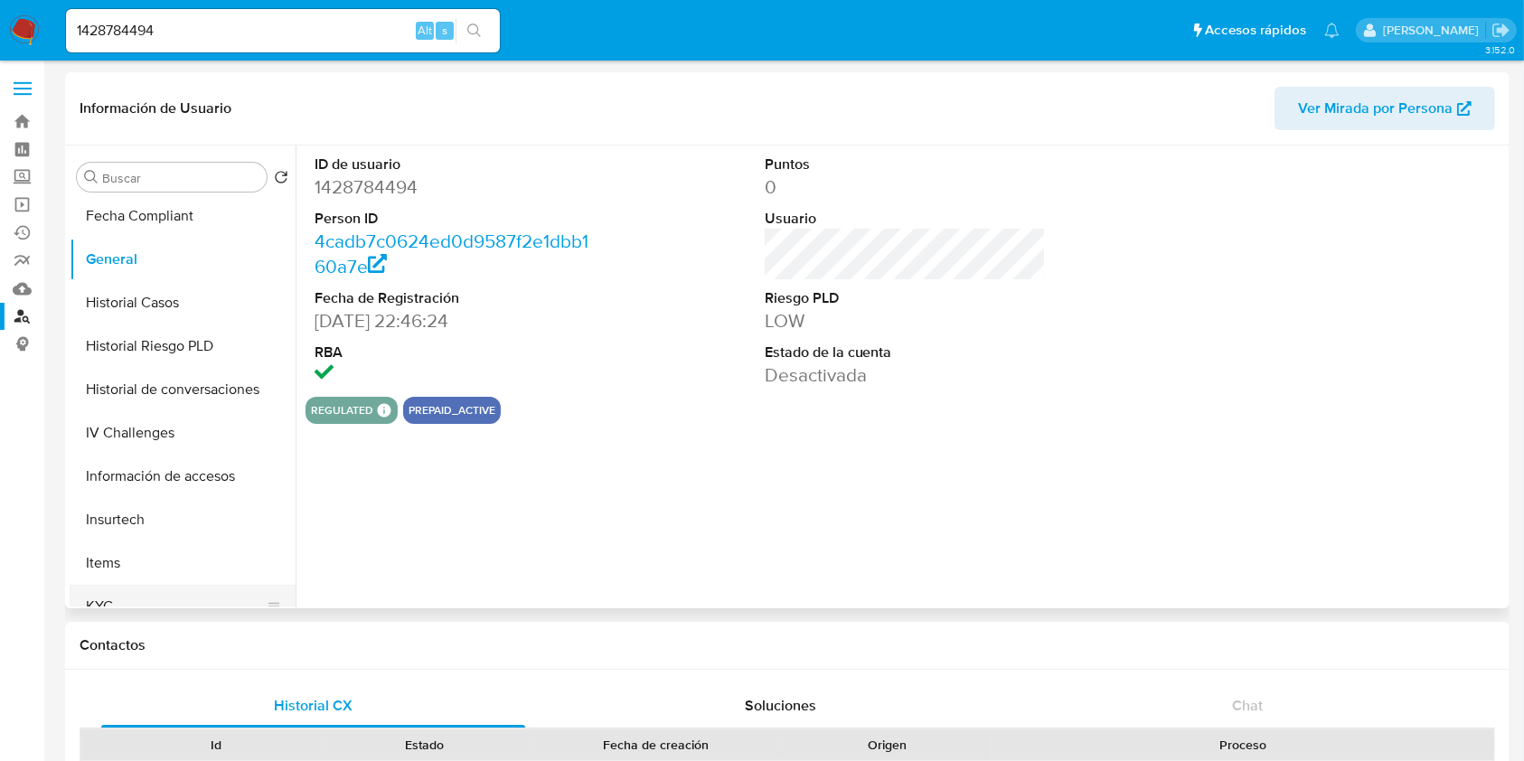
click at [92, 600] on button "KYC" at bounding box center [175, 606] width 211 height 43
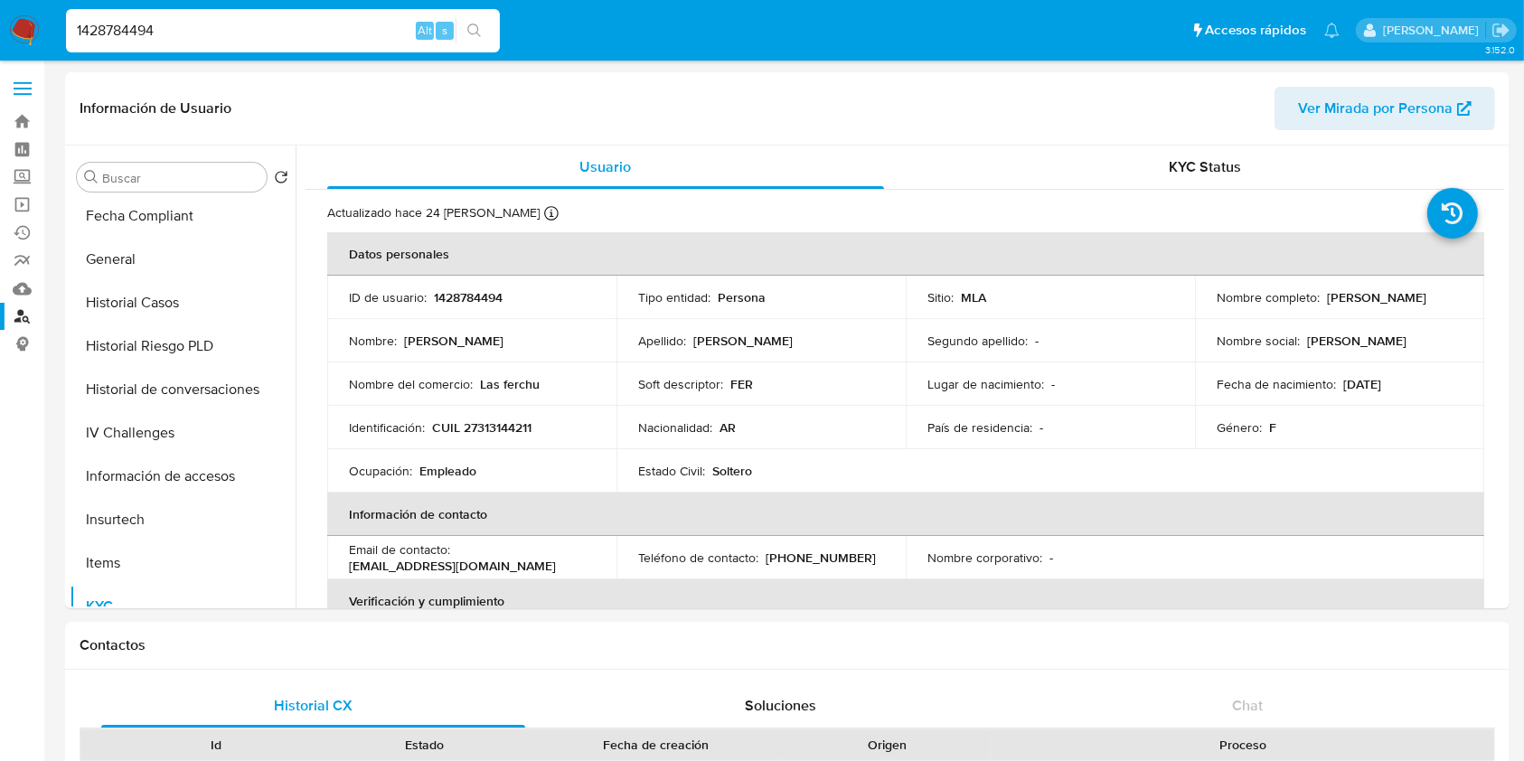
click at [118, 36] on input "1428784494" at bounding box center [283, 30] width 434 height 23
paste input "436926139"
type input "436926139"
click at [470, 33] on icon "search-icon" at bounding box center [474, 30] width 14 height 14
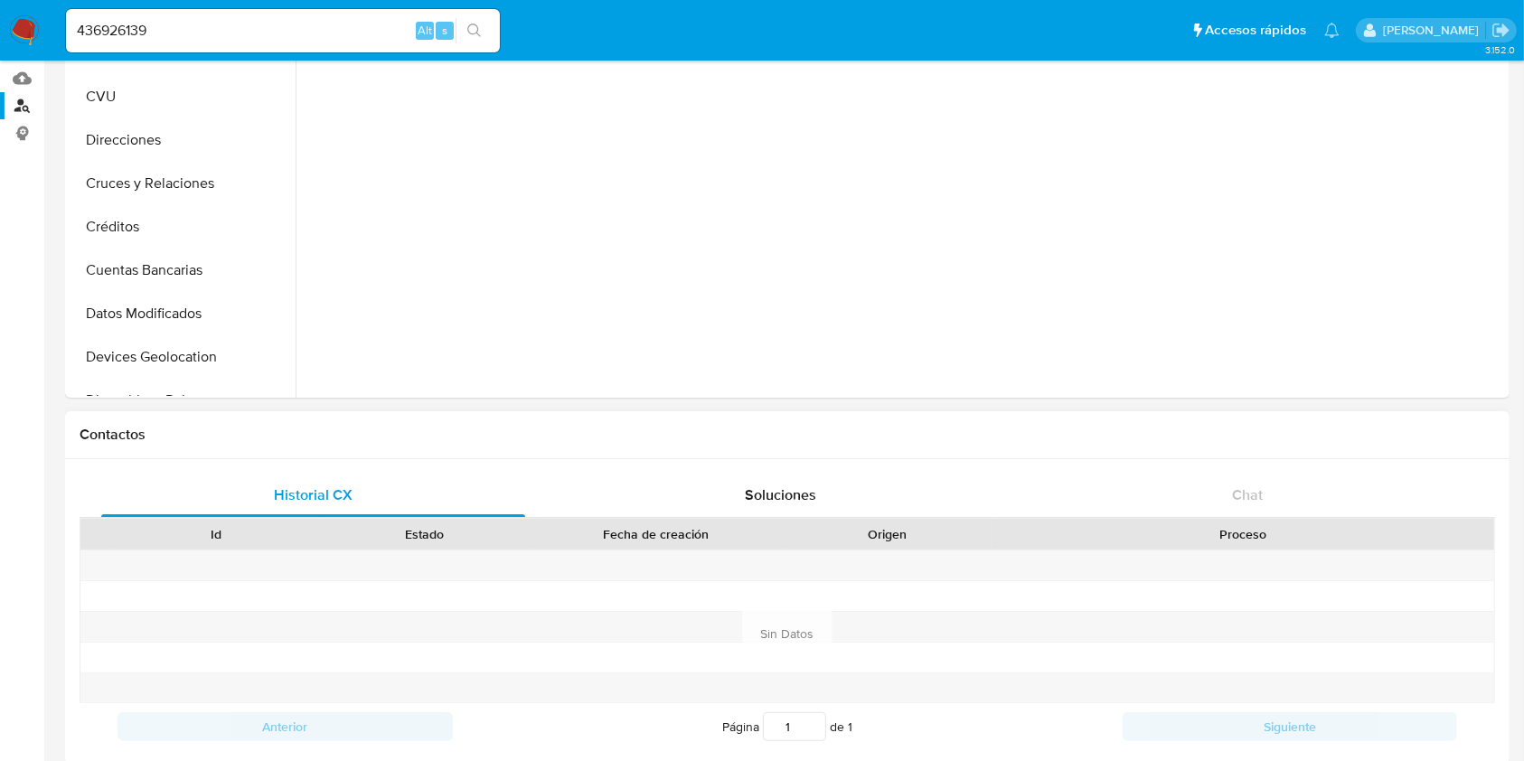
scroll to position [482, 0]
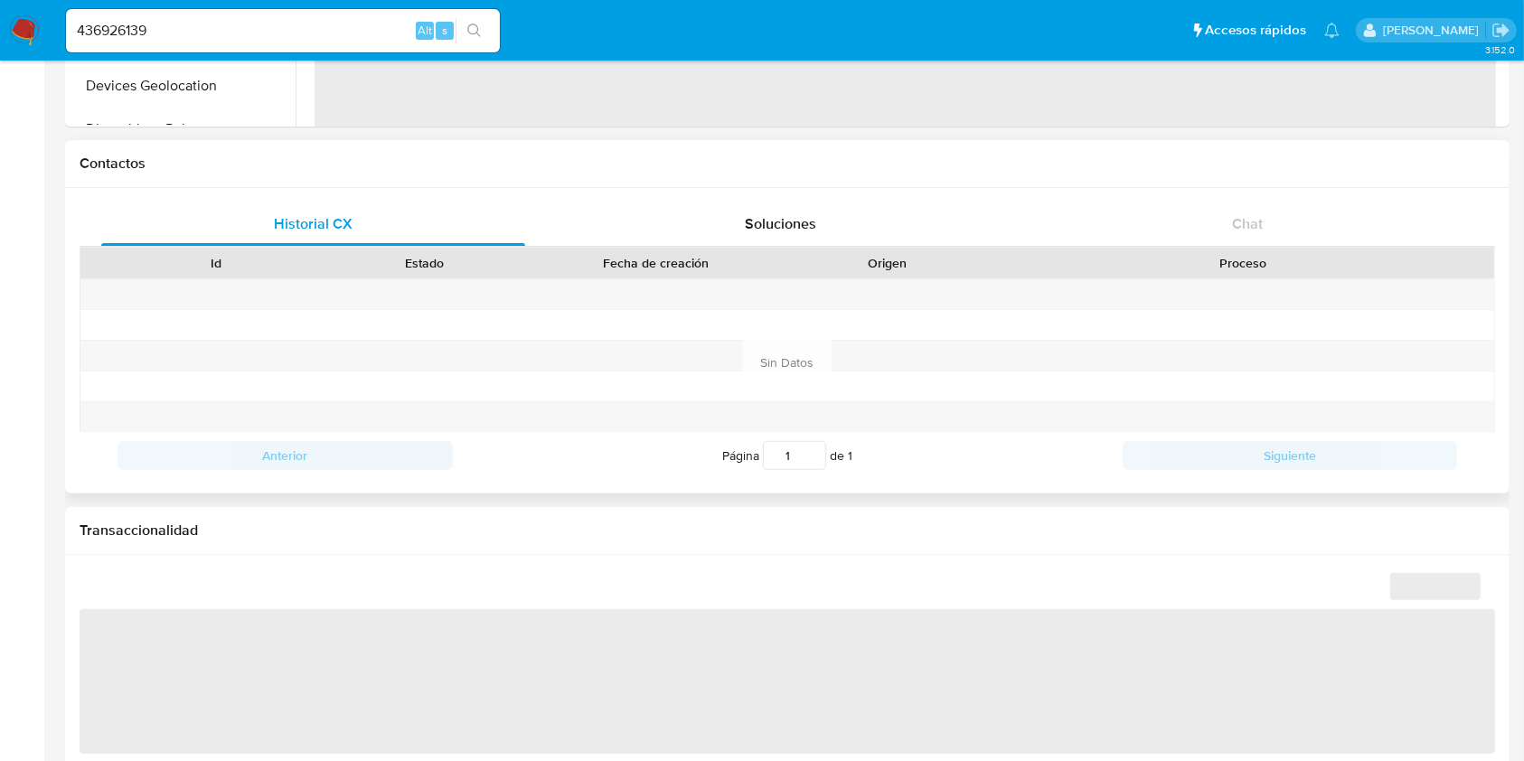
select select "10"
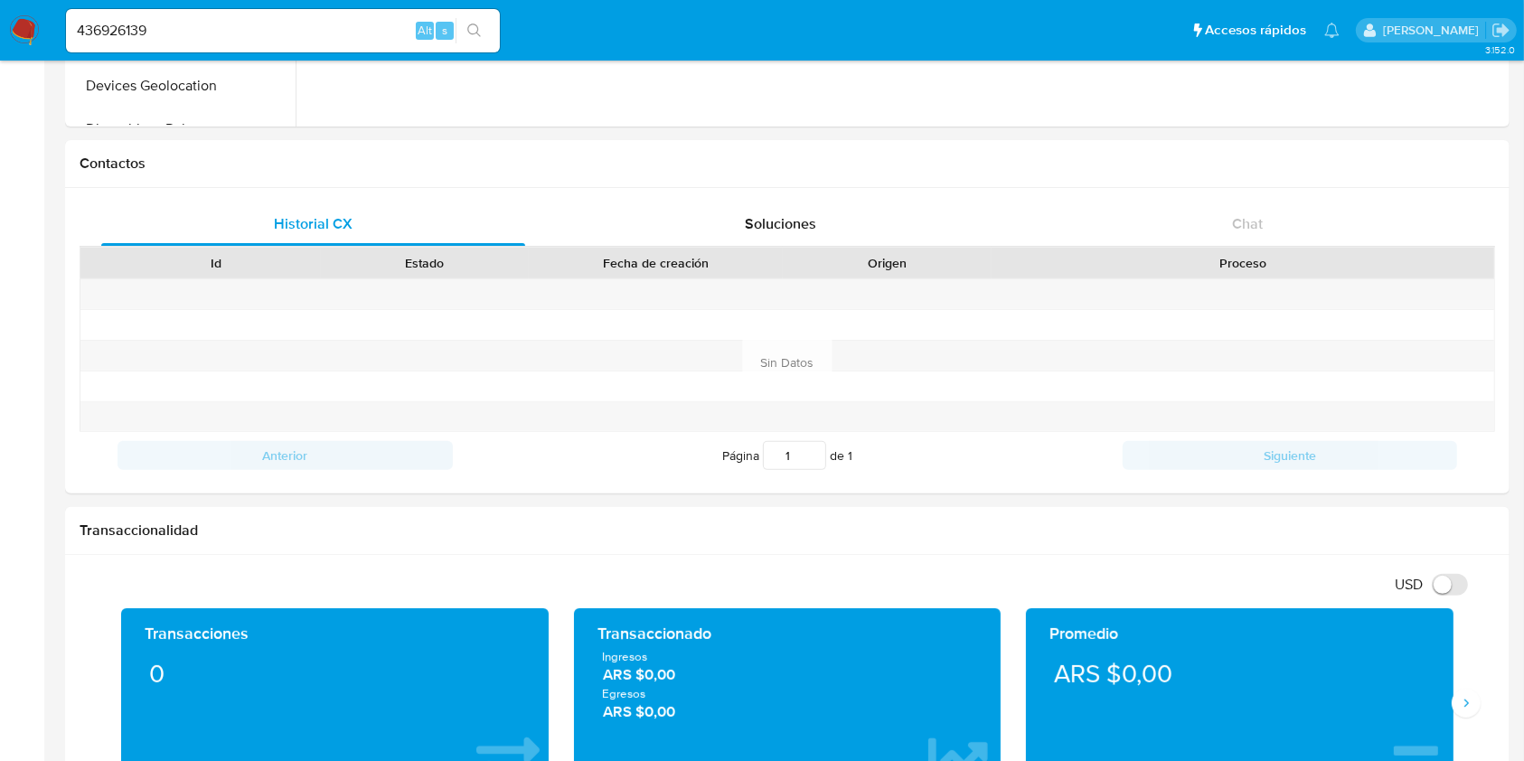
click at [124, 41] on input "436926139" at bounding box center [283, 30] width 434 height 23
paste input "781539704"
type input "781539704"
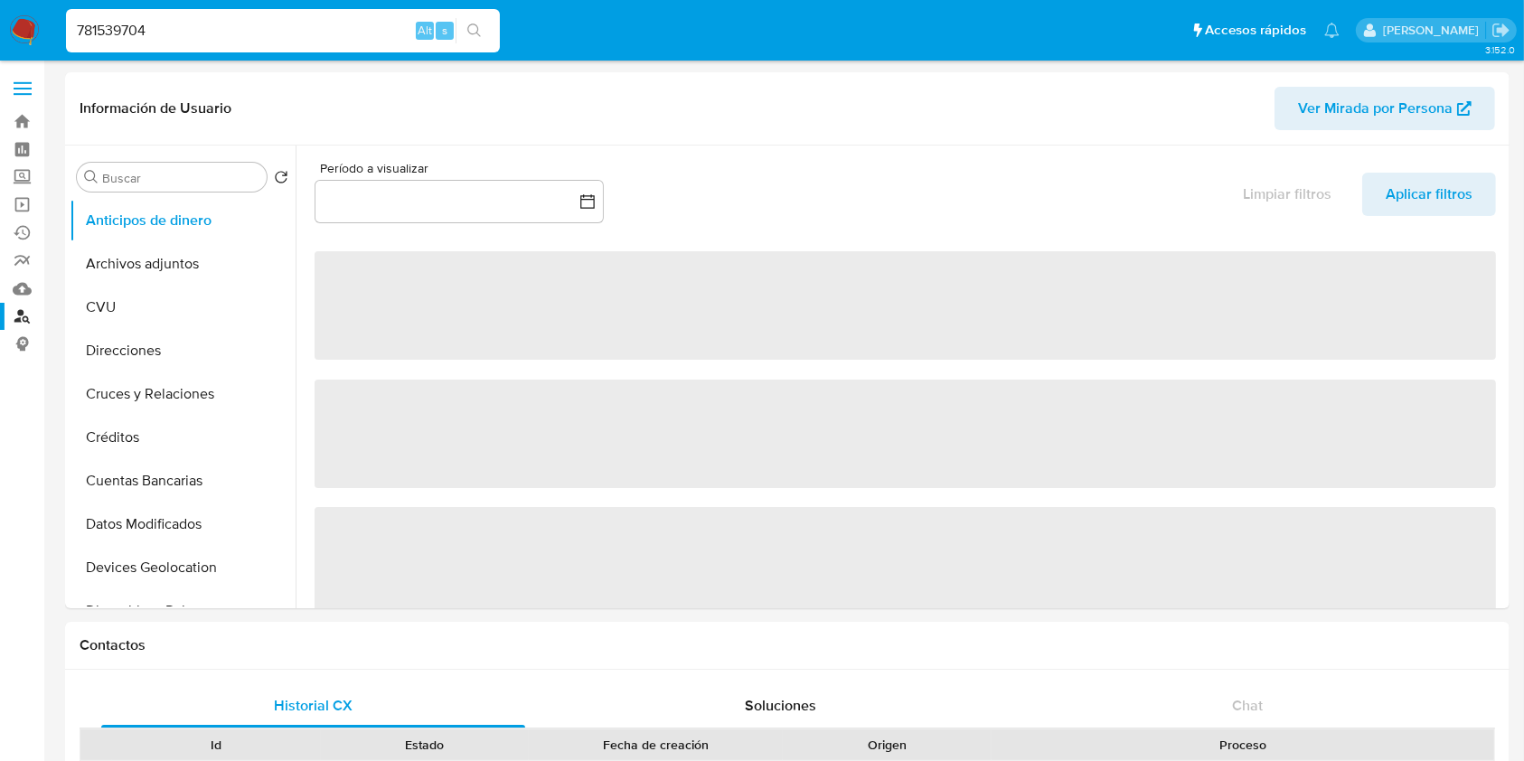
select select "10"
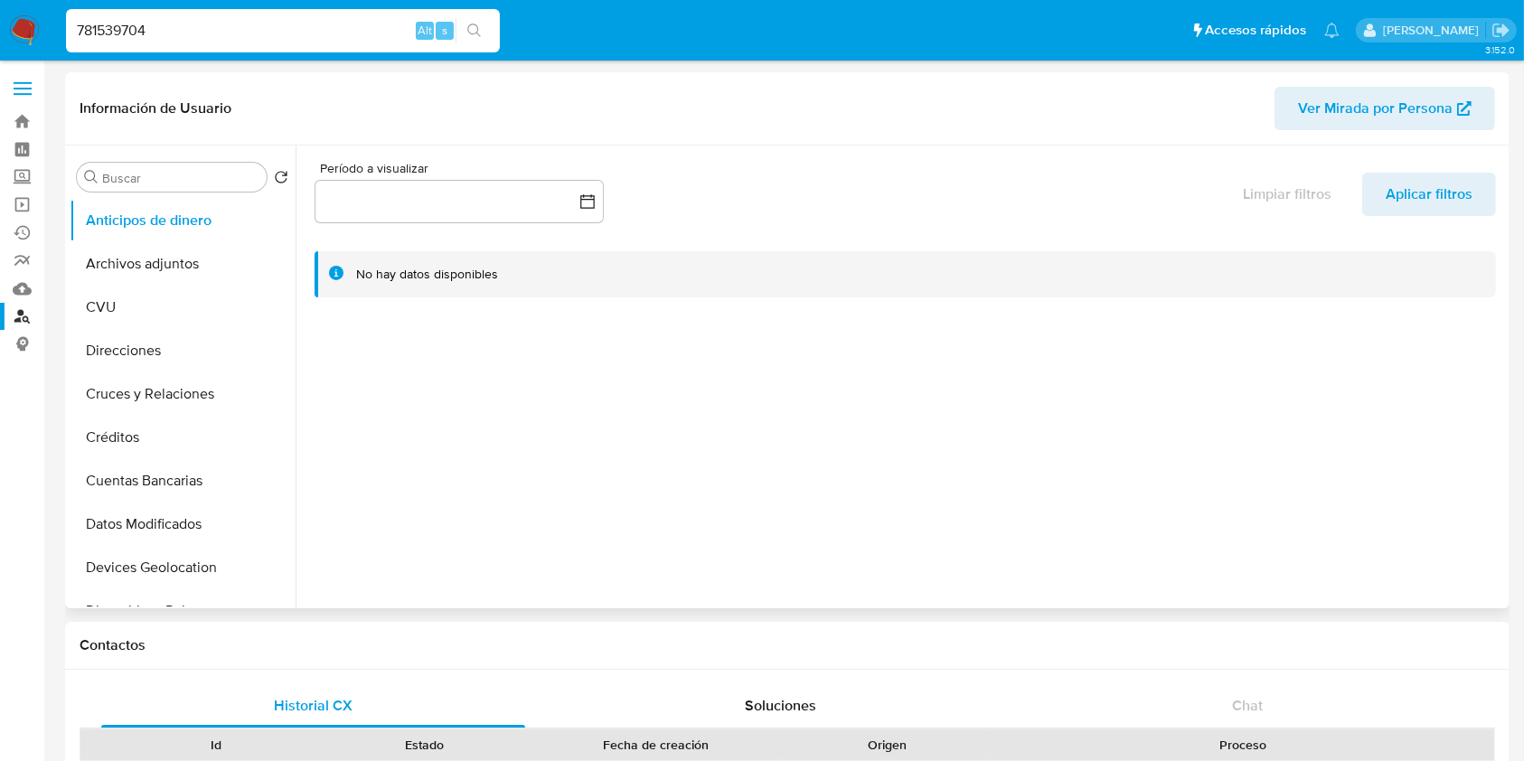
scroll to position [240, 0]
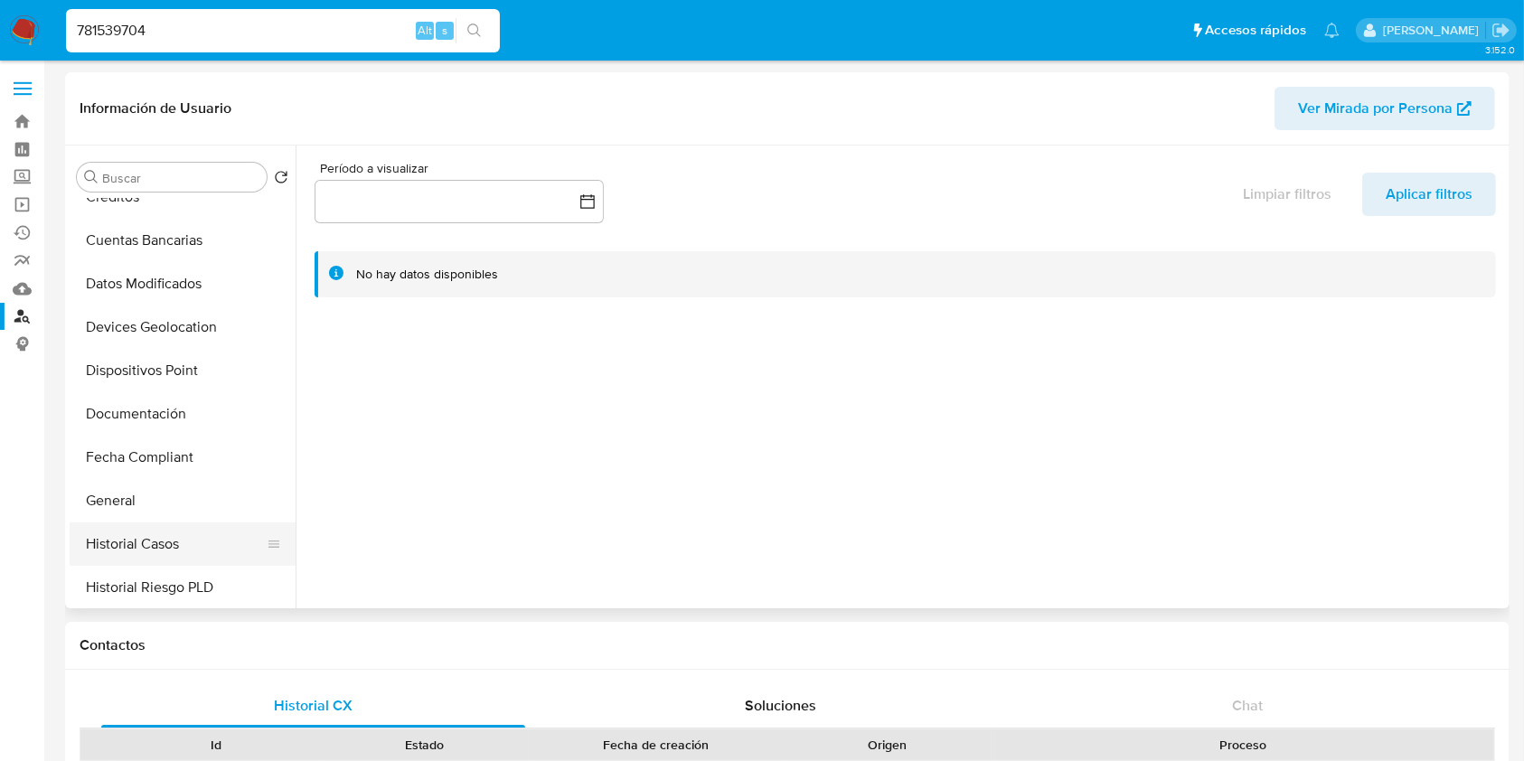
click at [189, 521] on ul "Anticipos de dinero Archivos adjuntos CVU Direcciones Cruces y Relaciones Crédi…" at bounding box center [183, 403] width 226 height 408
click at [174, 545] on button "Historial Casos" at bounding box center [175, 543] width 211 height 43
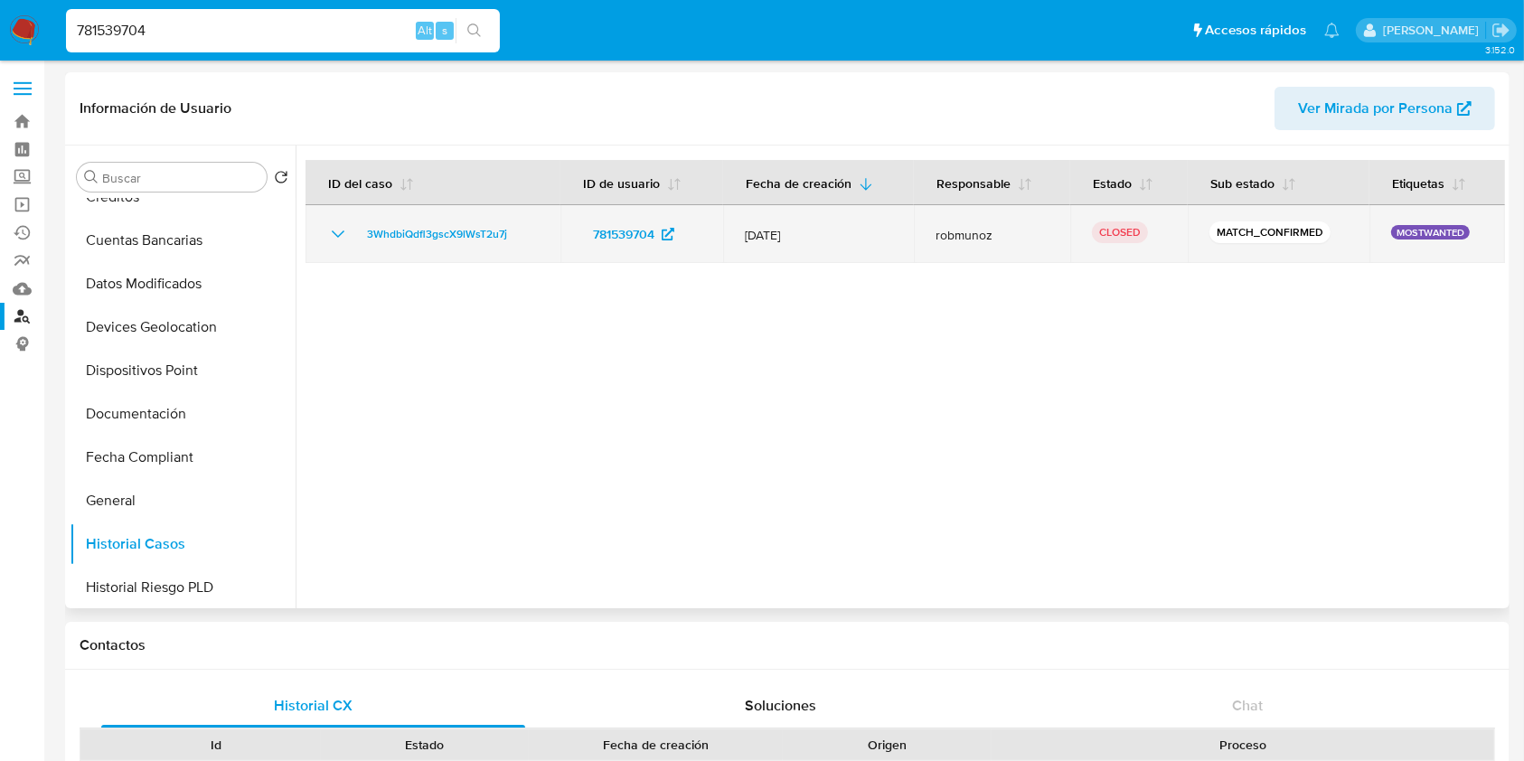
click at [1400, 228] on p "MOSTWANTED" at bounding box center [1430, 232] width 79 height 14
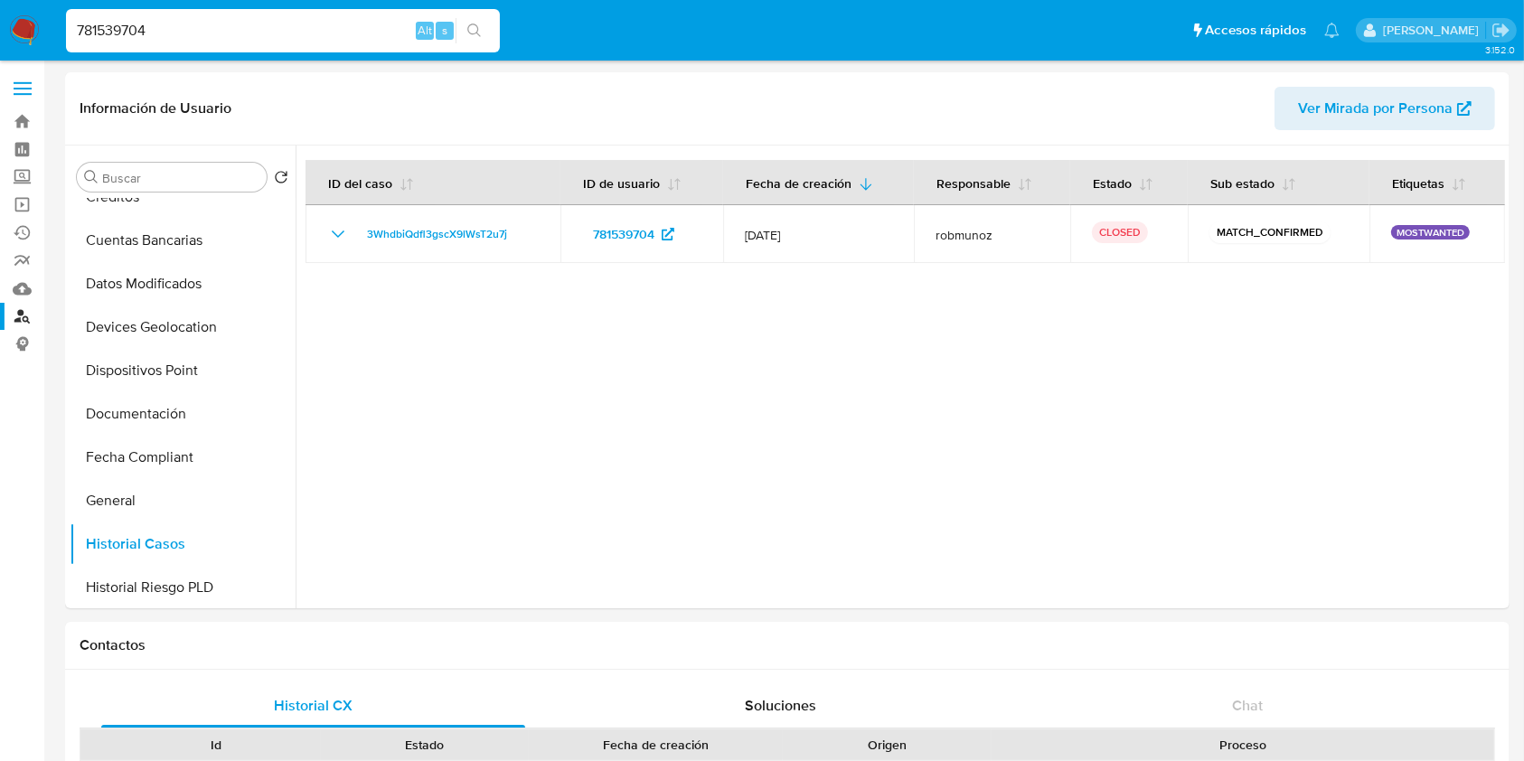
click at [183, 45] on div "781539704 Alt s" at bounding box center [283, 30] width 434 height 43
click at [178, 35] on input "781539704" at bounding box center [283, 30] width 434 height 23
paste input "2060480396"
type input "2060480396"
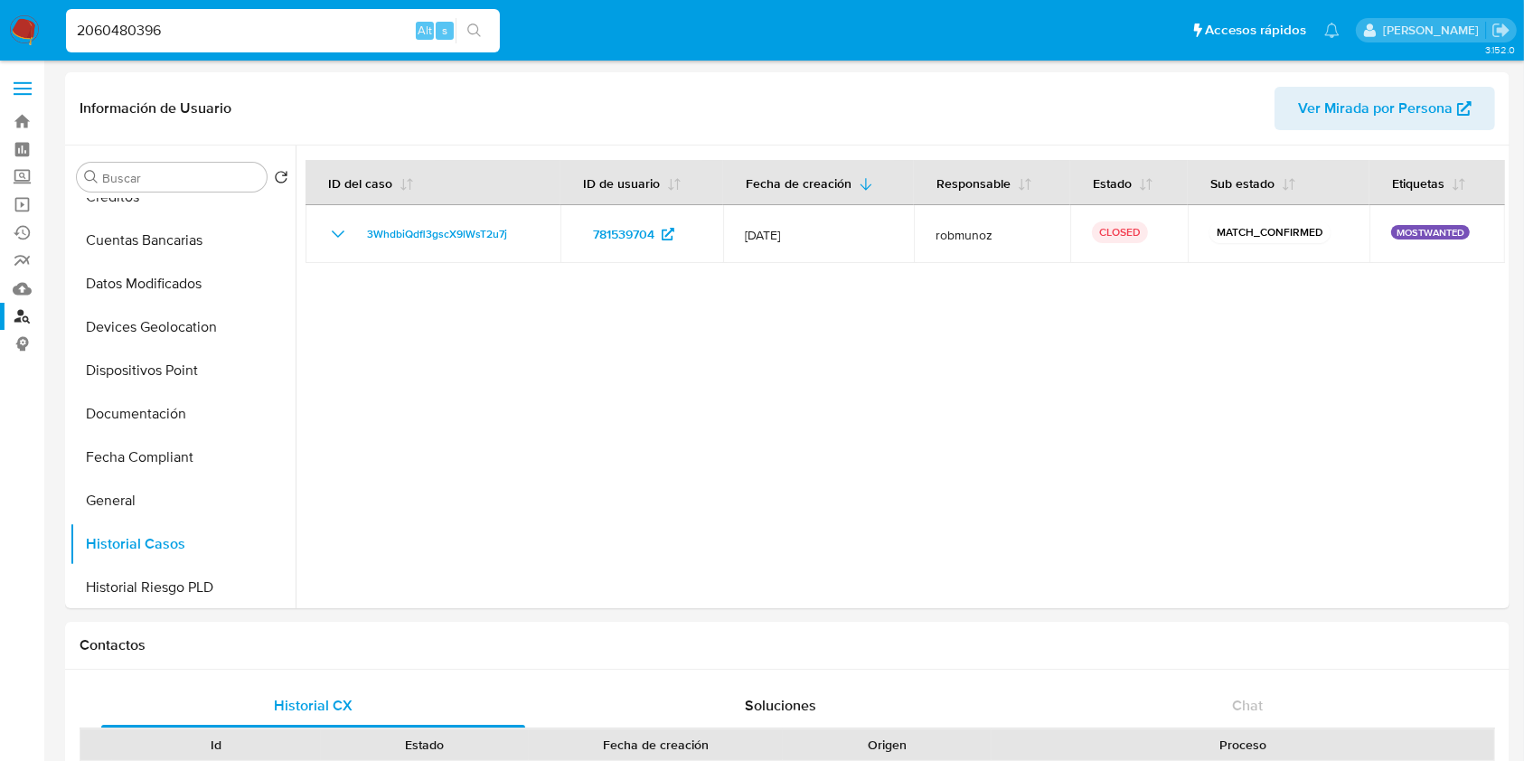
click at [488, 33] on button "search-icon" at bounding box center [473, 30] width 37 height 25
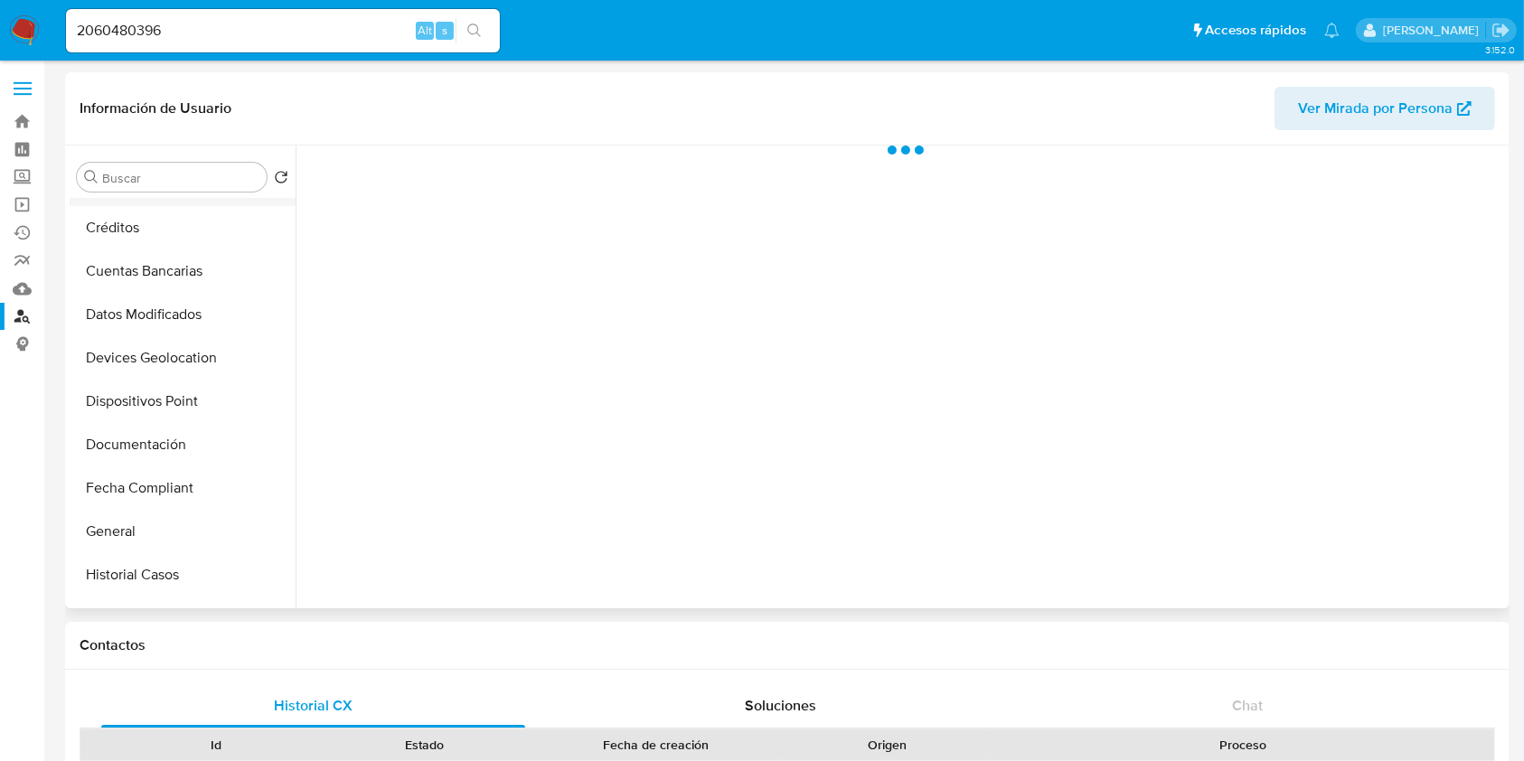
scroll to position [361, 0]
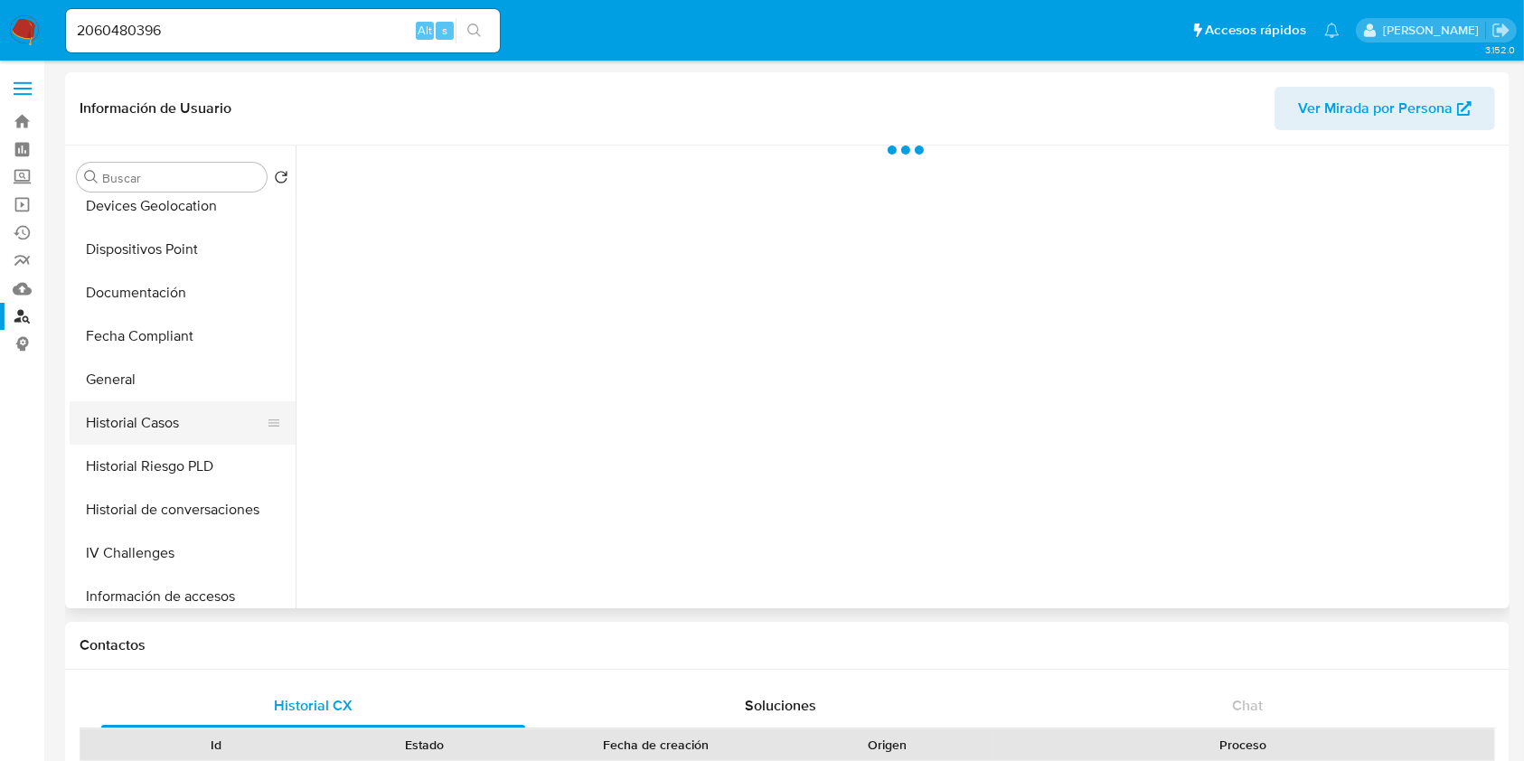
click at [164, 417] on button "Historial Casos" at bounding box center [175, 422] width 211 height 43
select select "10"
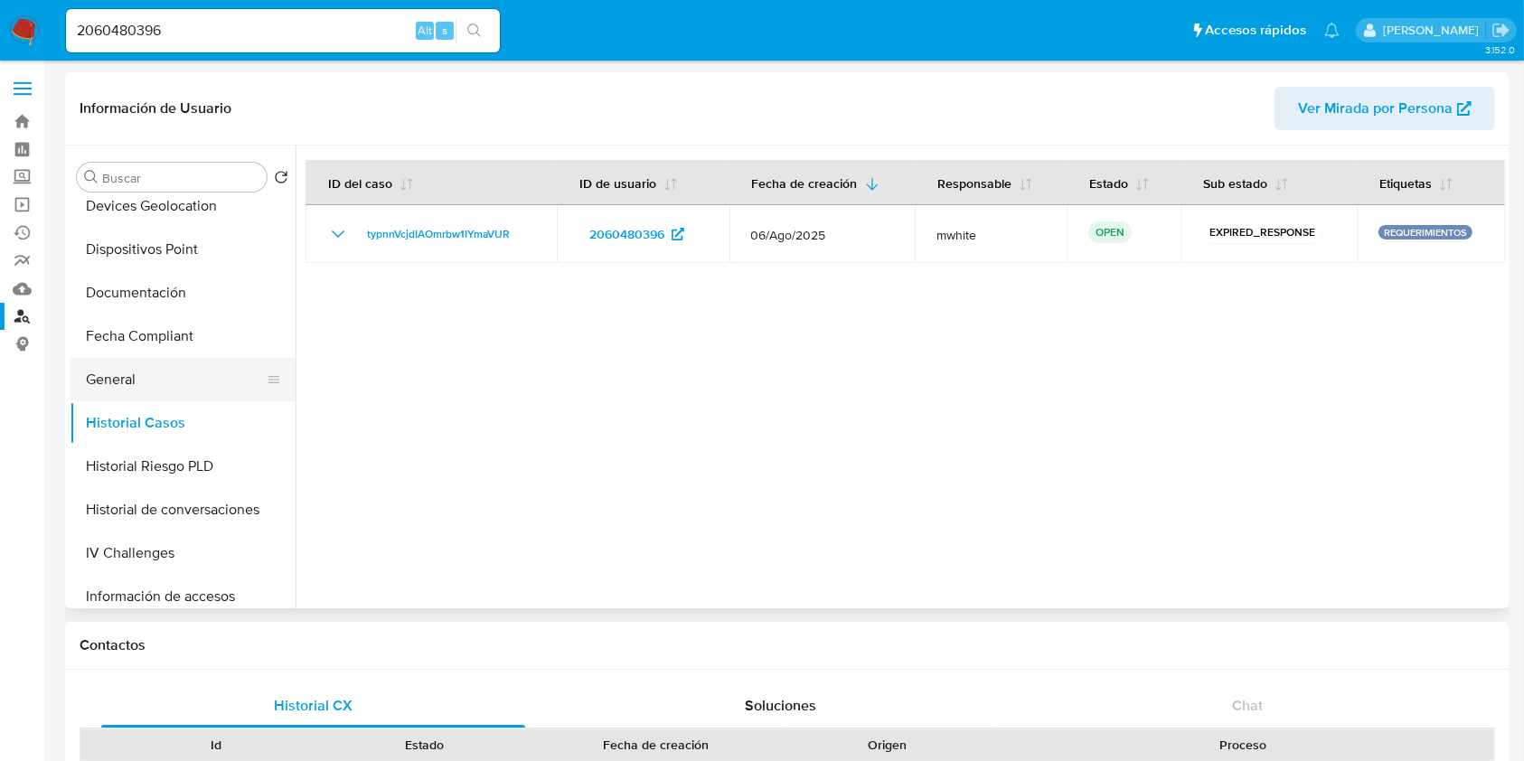
click at [203, 372] on button "General" at bounding box center [175, 379] width 211 height 43
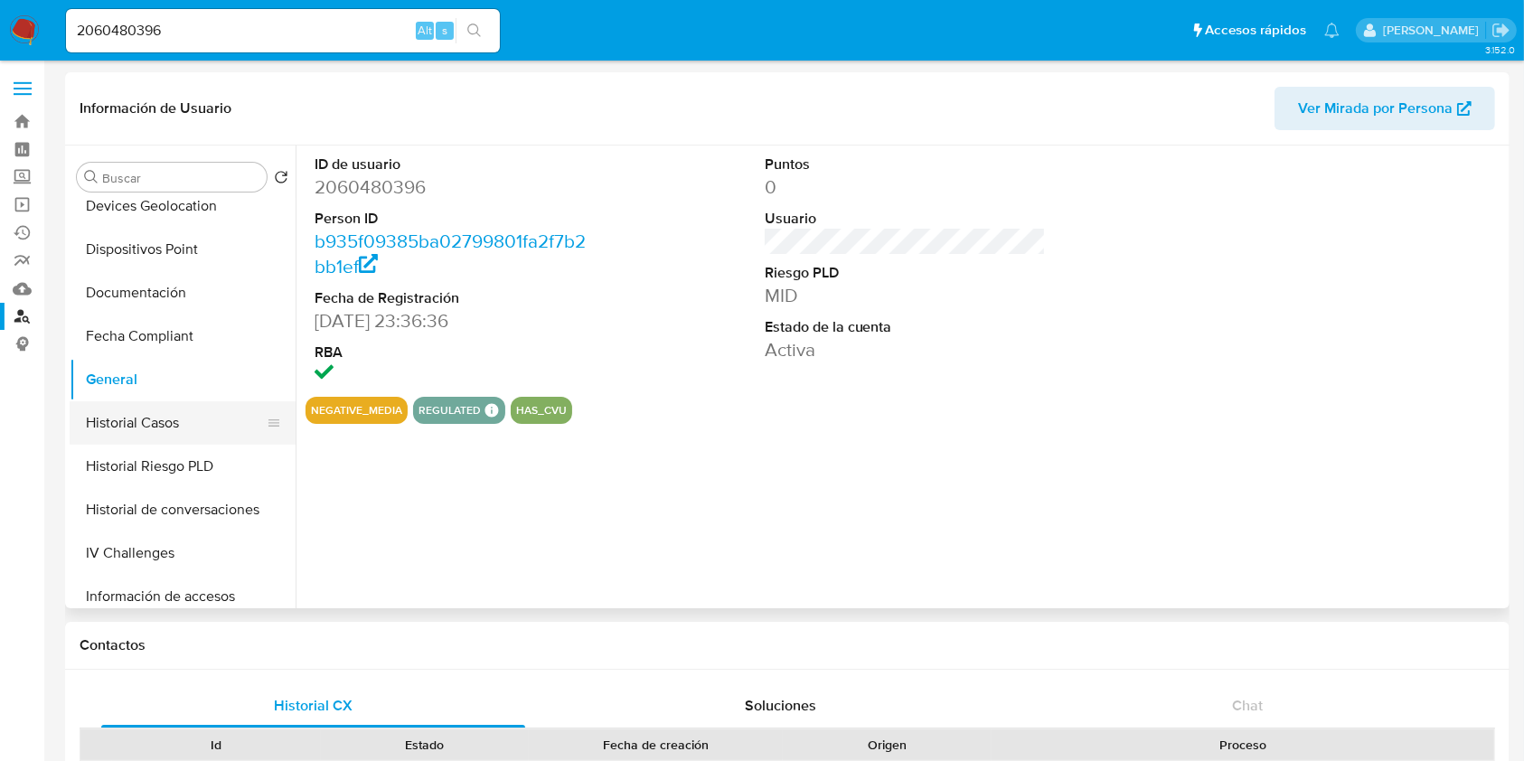
click at [202, 407] on button "Historial Casos" at bounding box center [175, 422] width 211 height 43
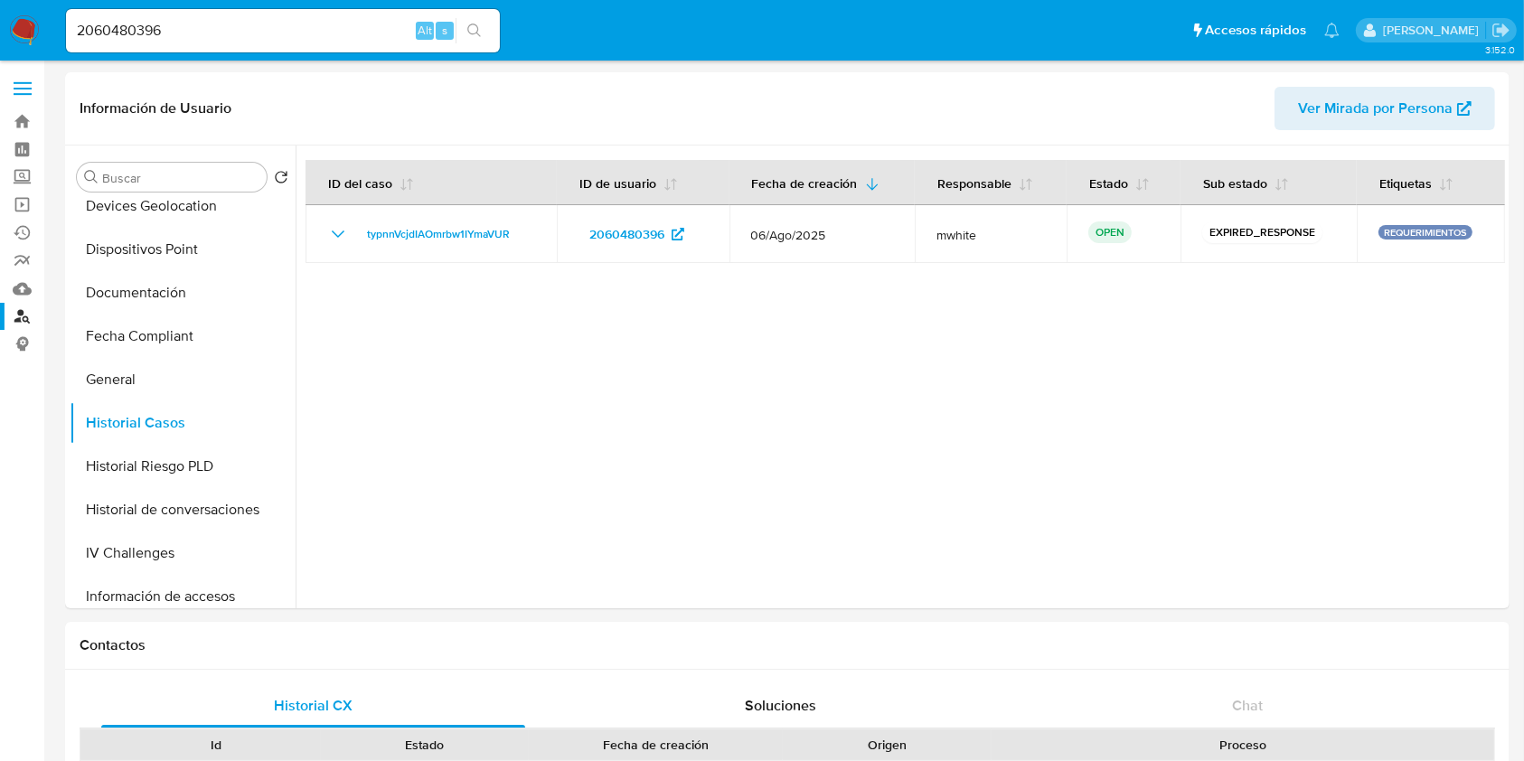
click at [231, 25] on input "2060480396" at bounding box center [283, 30] width 434 height 23
paste input "30679011"
type input "230679011"
click at [492, 42] on button "search-icon" at bounding box center [473, 30] width 37 height 25
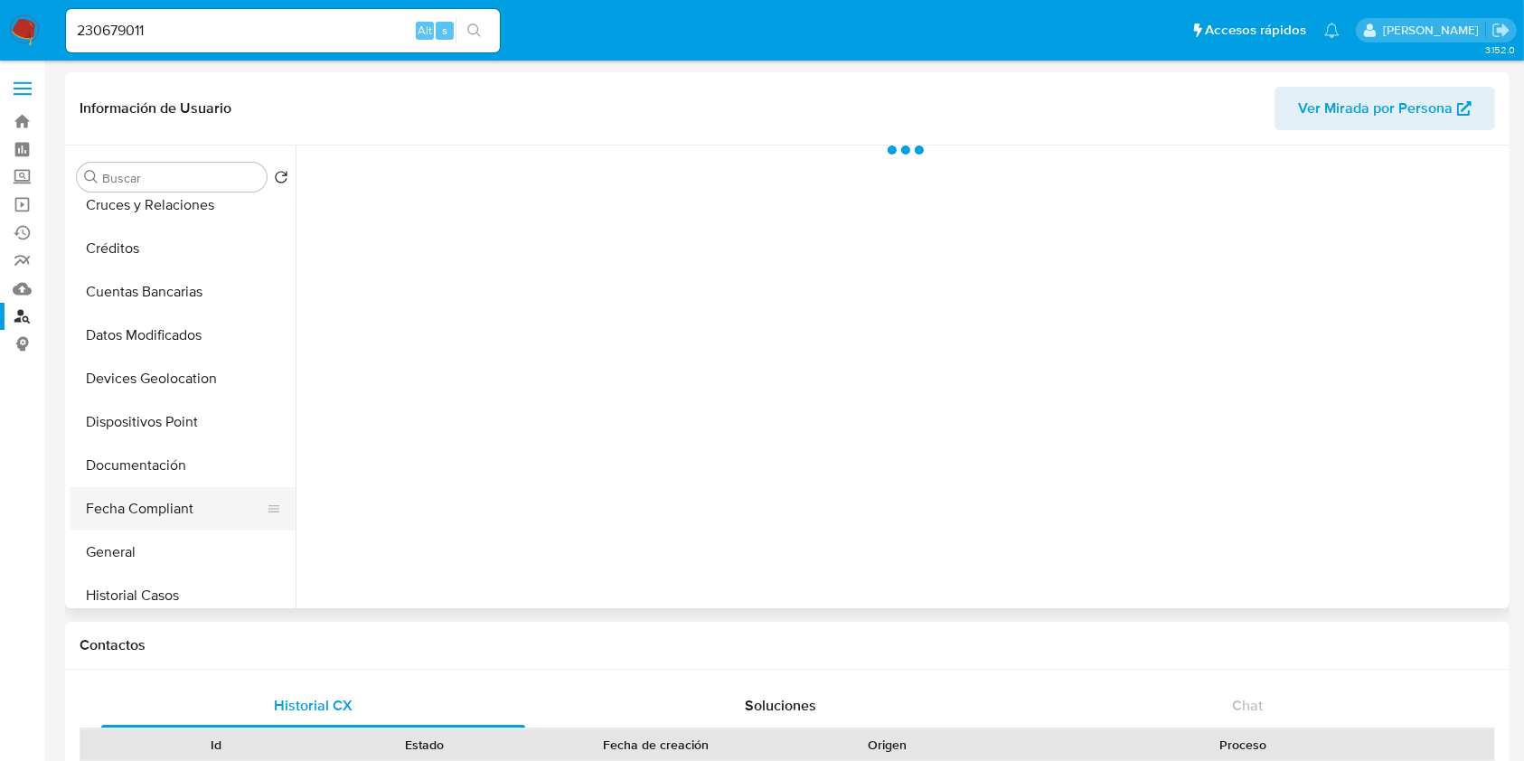
scroll to position [361, 0]
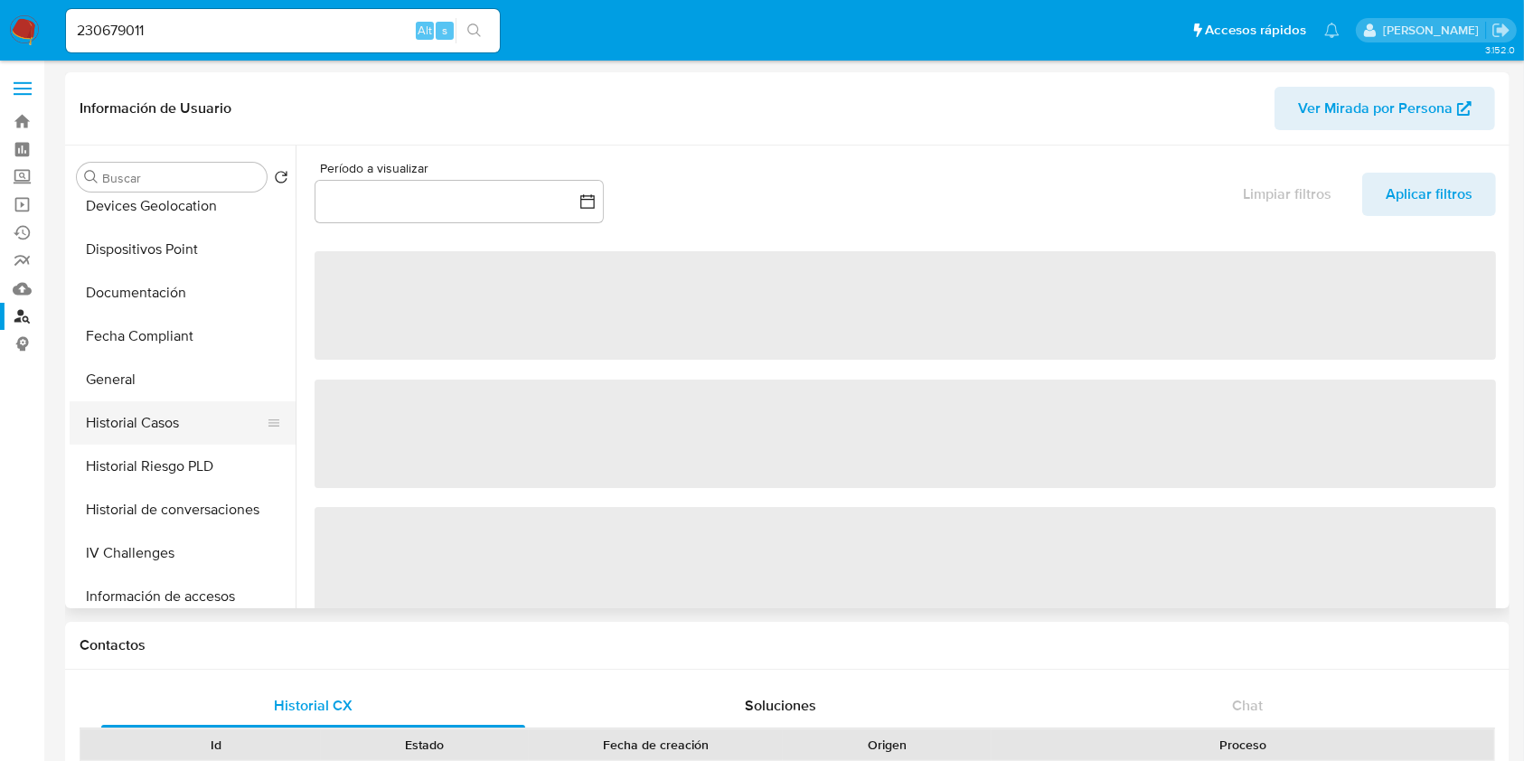
click at [108, 429] on button "Historial Casos" at bounding box center [175, 422] width 211 height 43
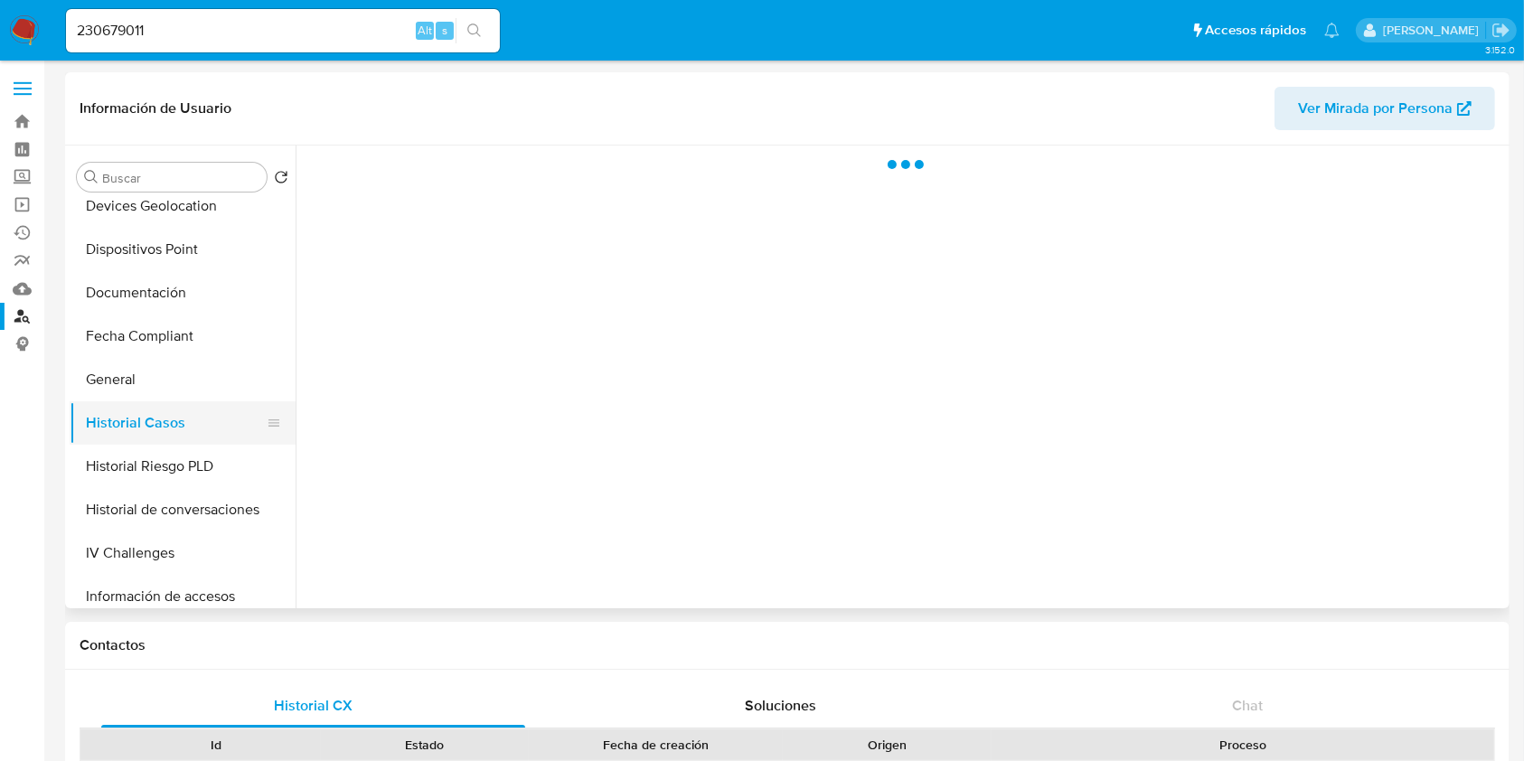
select select "10"
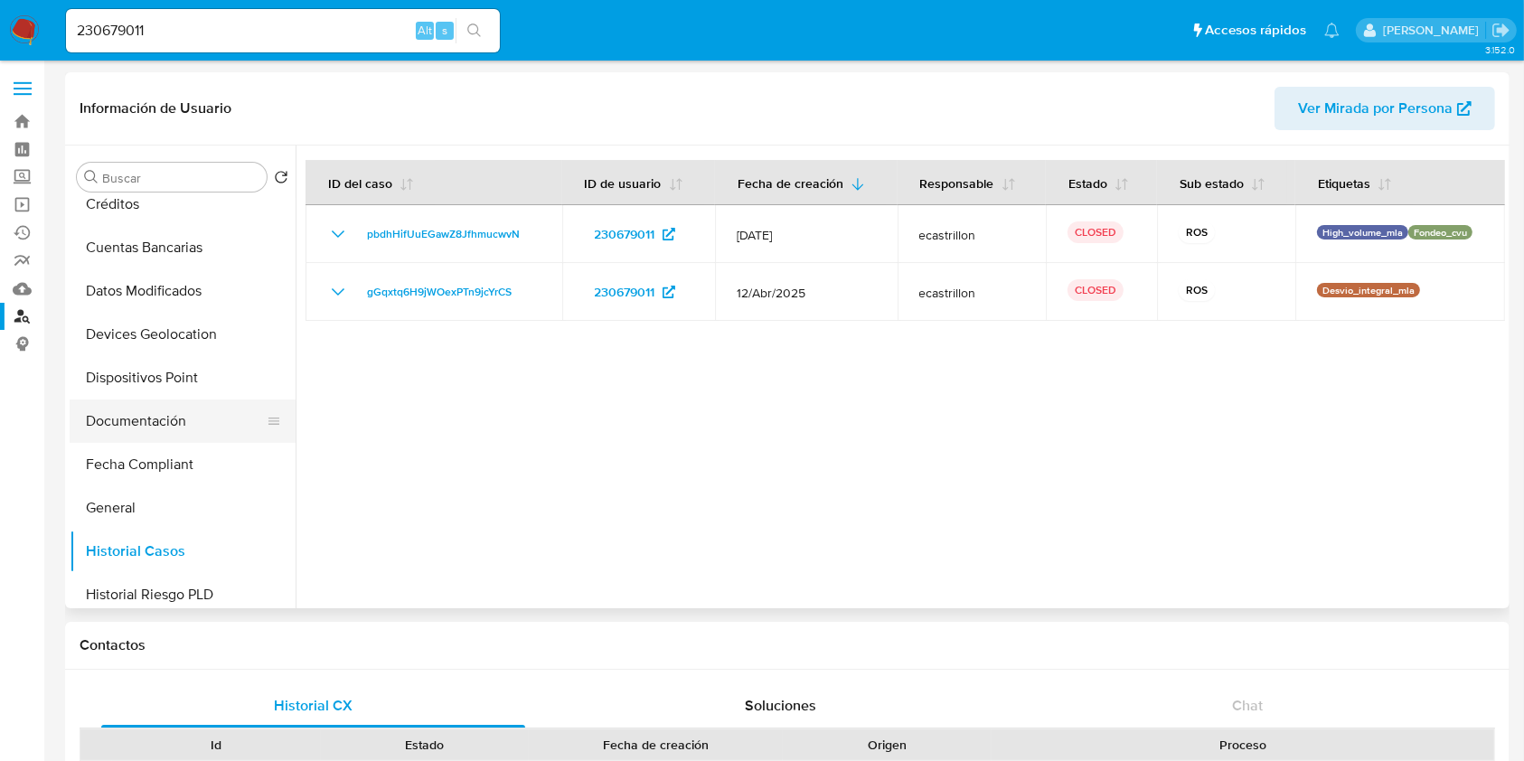
scroll to position [0, 0]
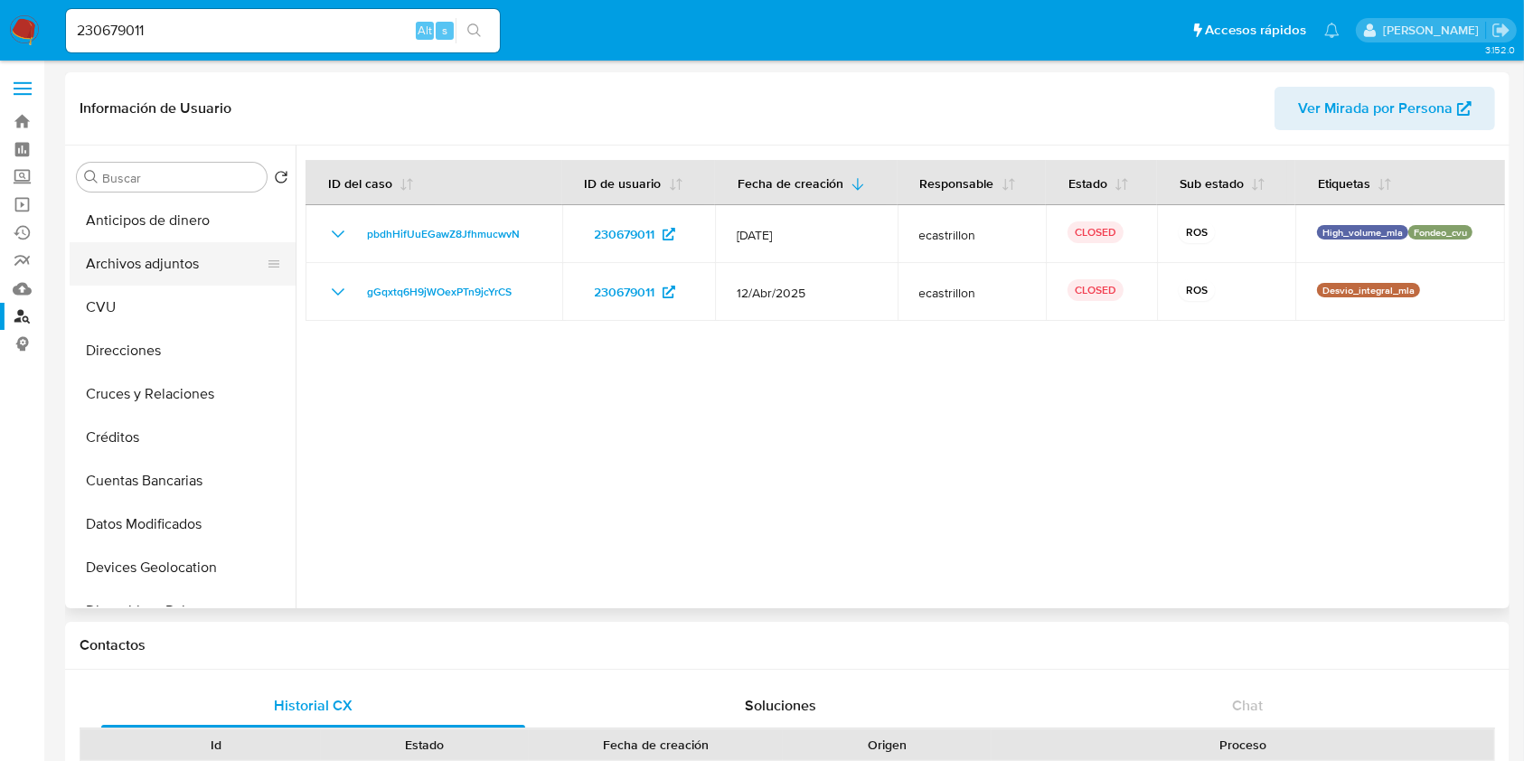
click at [202, 268] on button "Archivos adjuntos" at bounding box center [175, 263] width 211 height 43
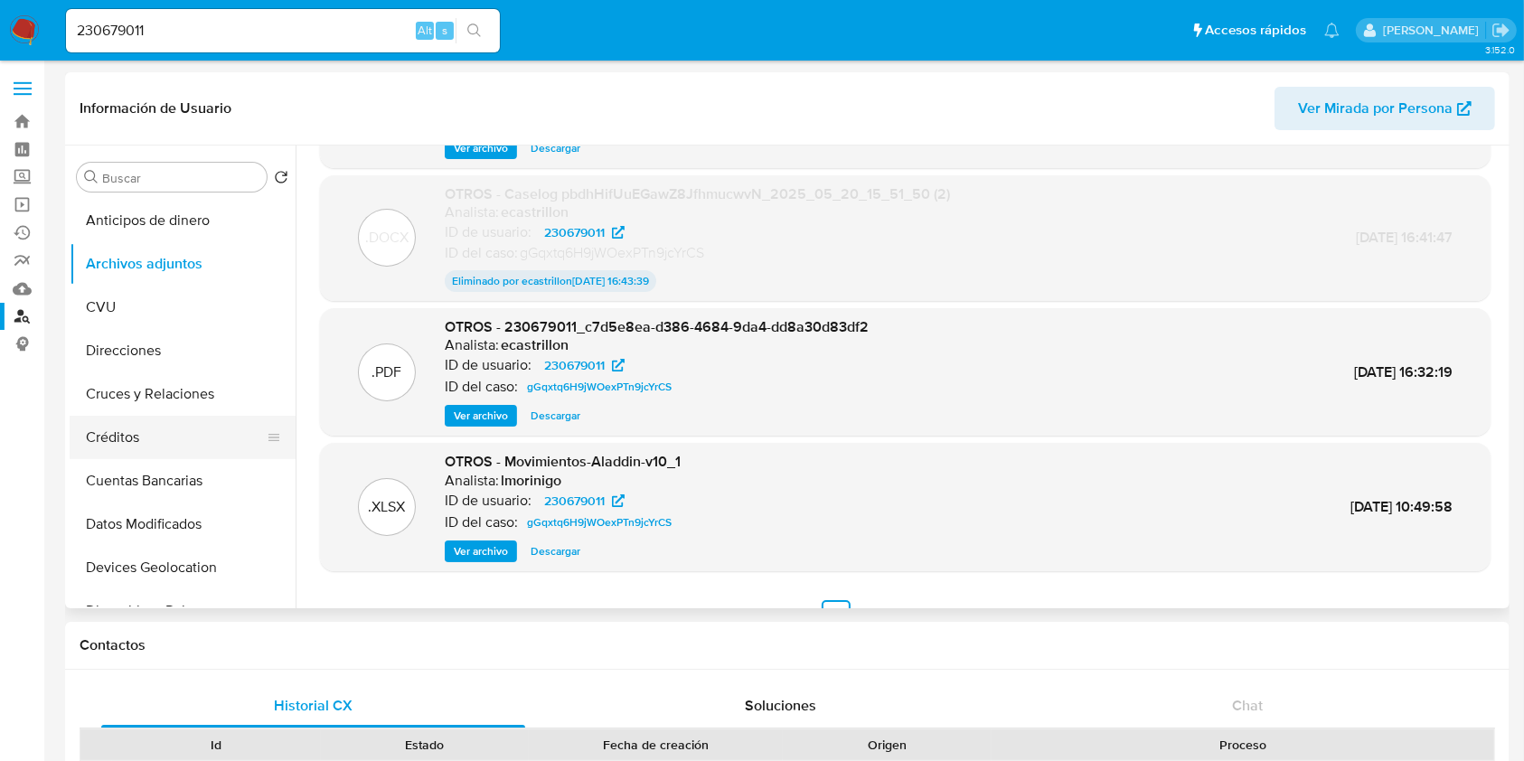
scroll to position [602, 0]
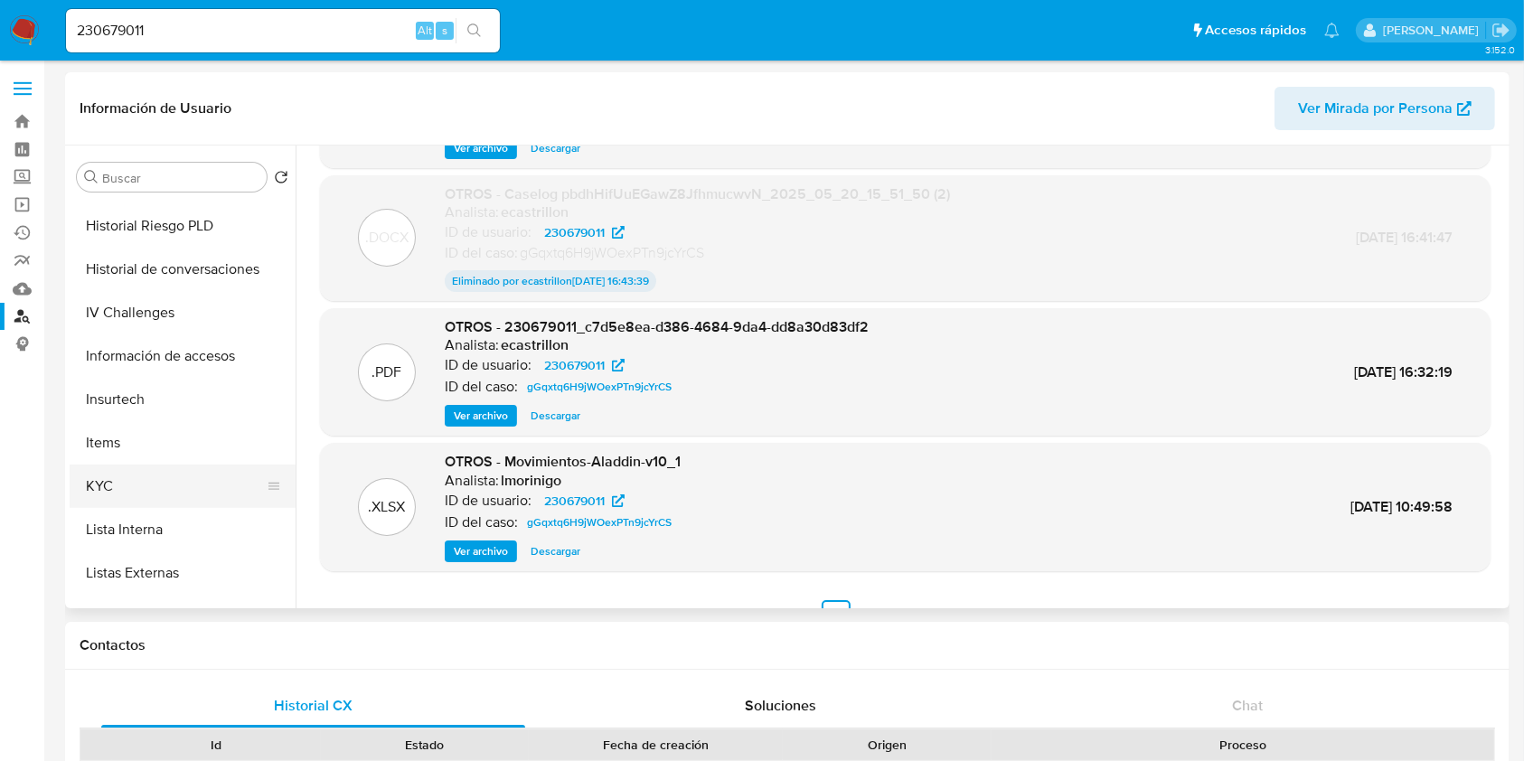
click at [135, 484] on button "KYC" at bounding box center [175, 486] width 211 height 43
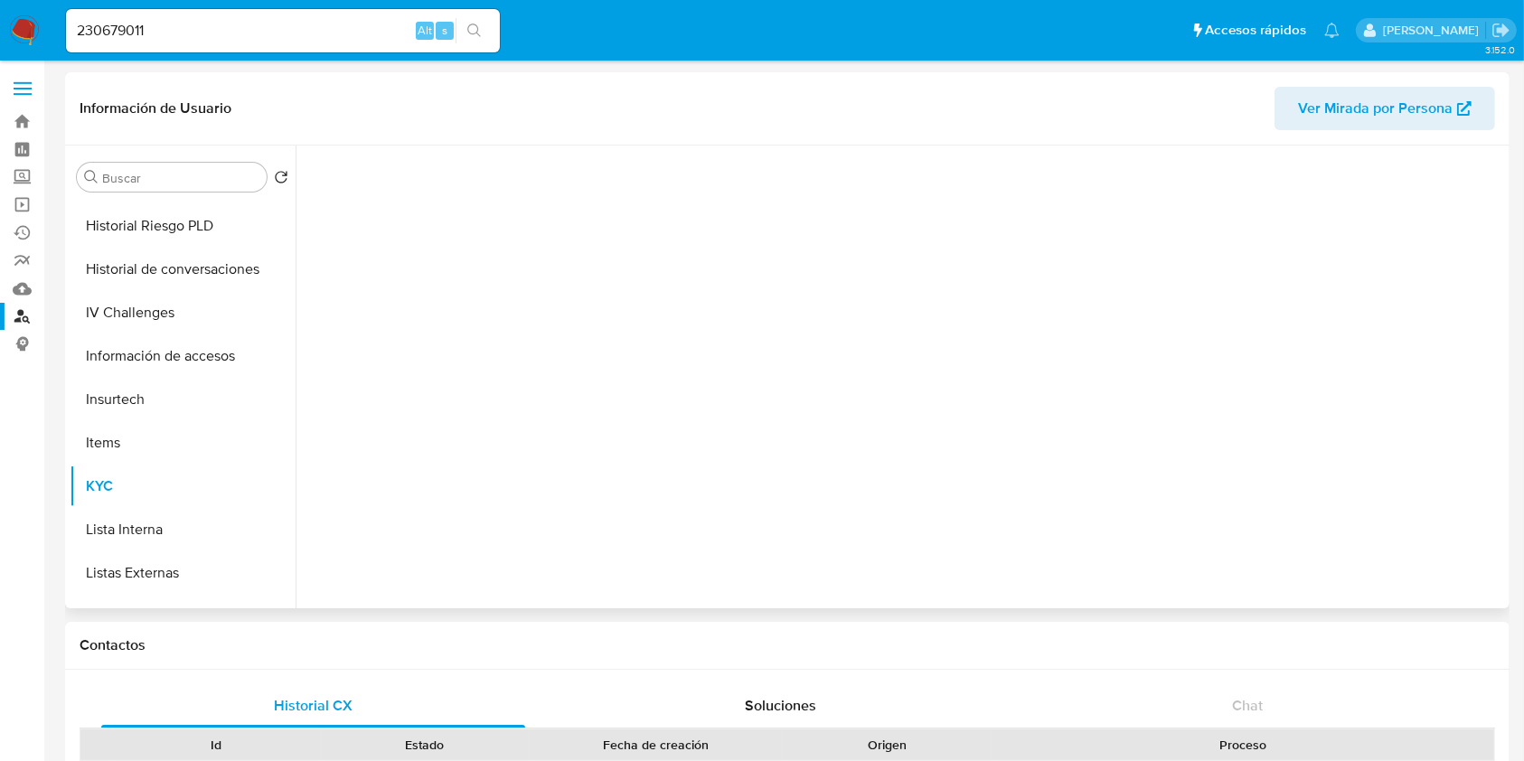
scroll to position [0, 0]
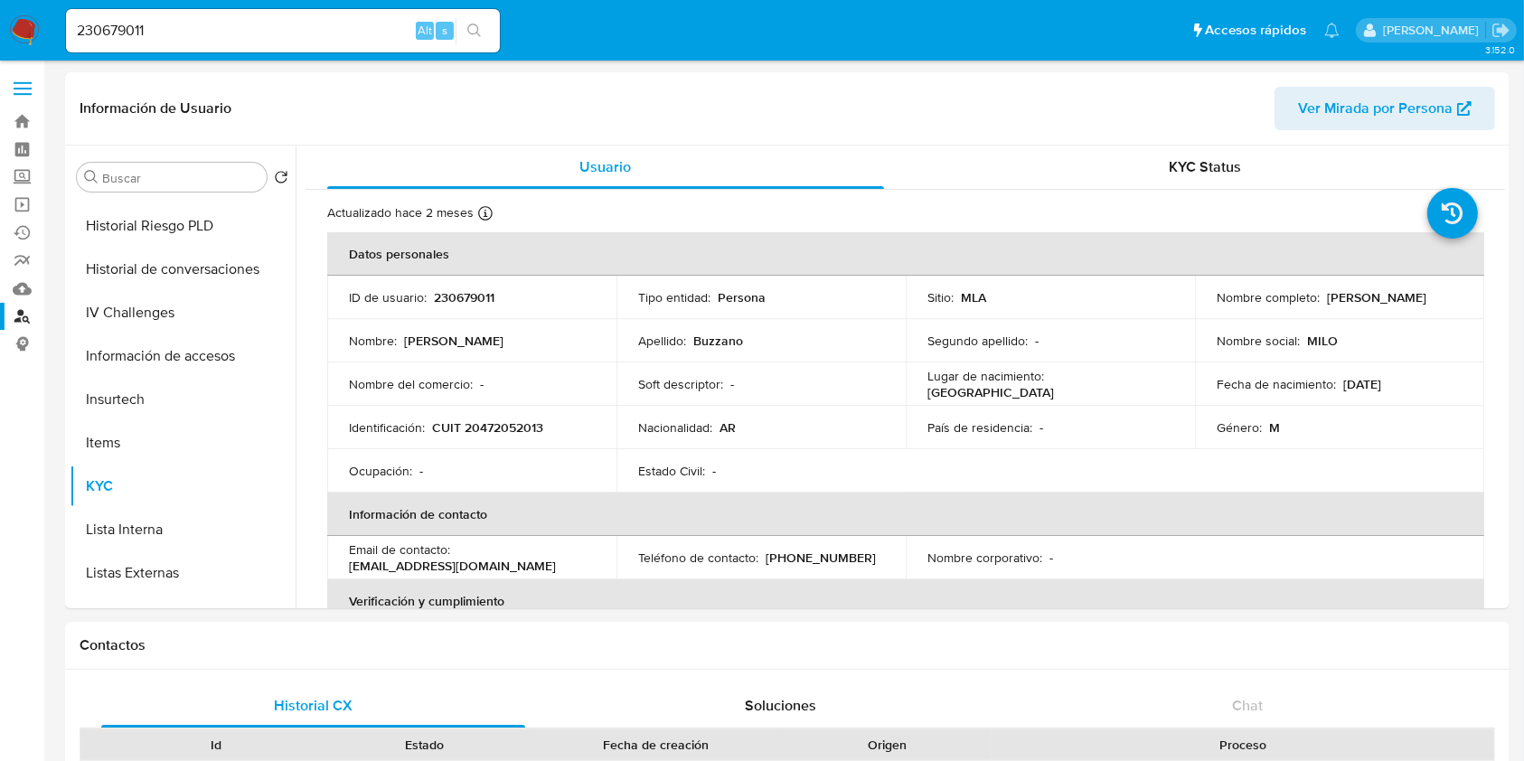
click at [213, 16] on div "230679011 Alt s" at bounding box center [283, 30] width 434 height 43
click at [204, 25] on input "230679011" at bounding box center [283, 30] width 434 height 23
click at [203, 25] on input "230679011" at bounding box center [283, 30] width 434 height 23
paste input "114723476"
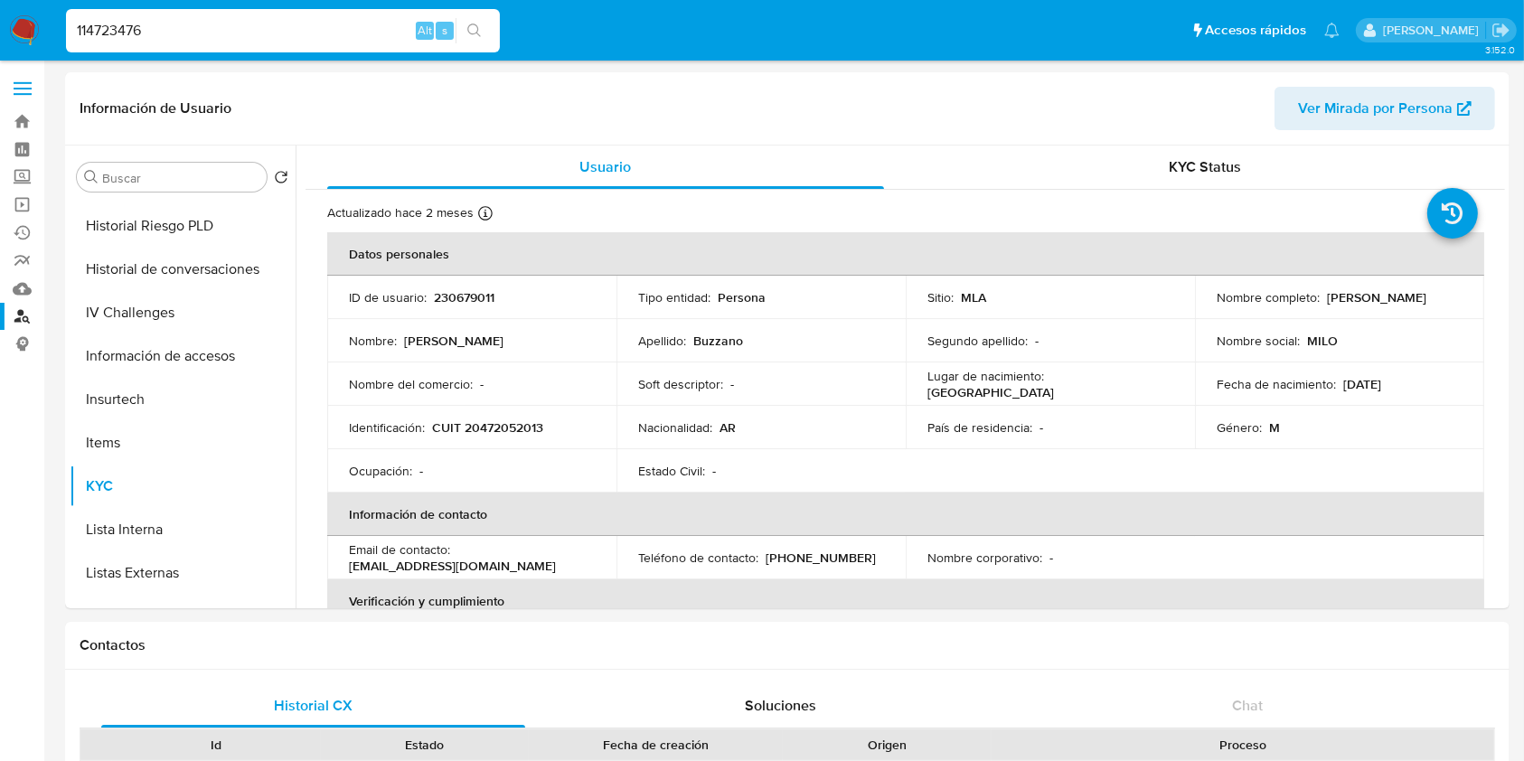
type input "114723476"
click at [475, 31] on icon "search-icon" at bounding box center [474, 30] width 14 height 14
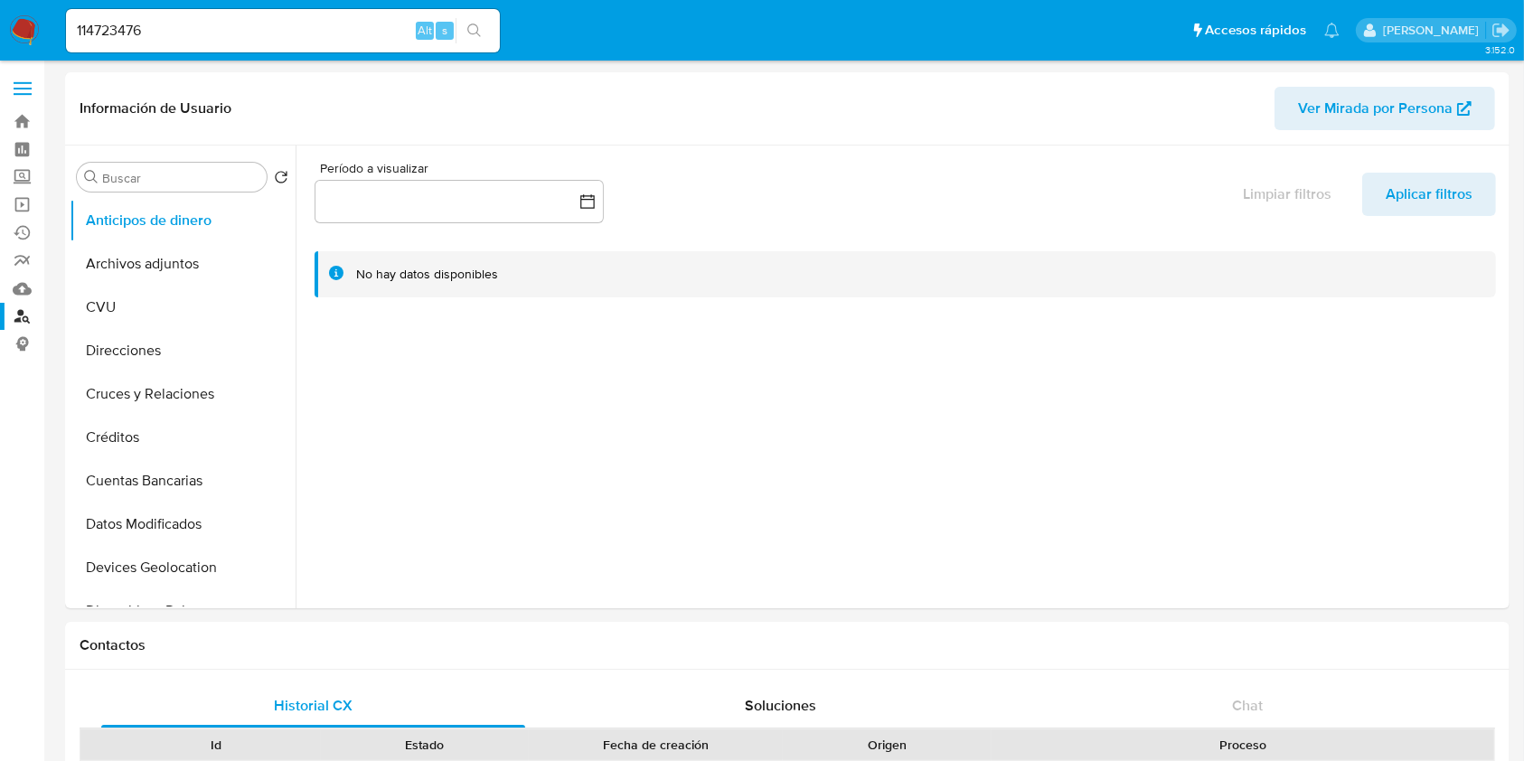
select select "10"
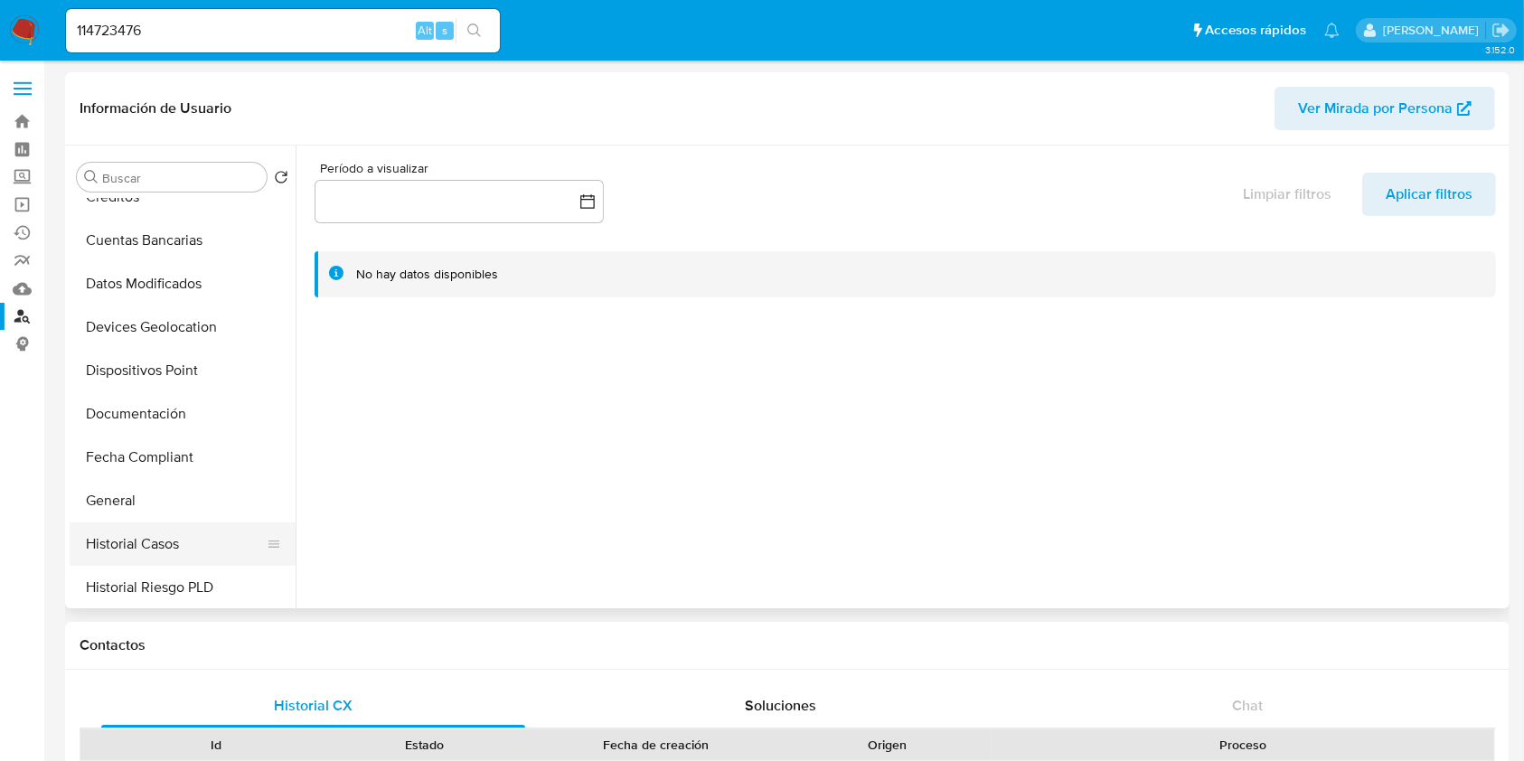
click at [191, 549] on button "Historial Casos" at bounding box center [175, 543] width 211 height 43
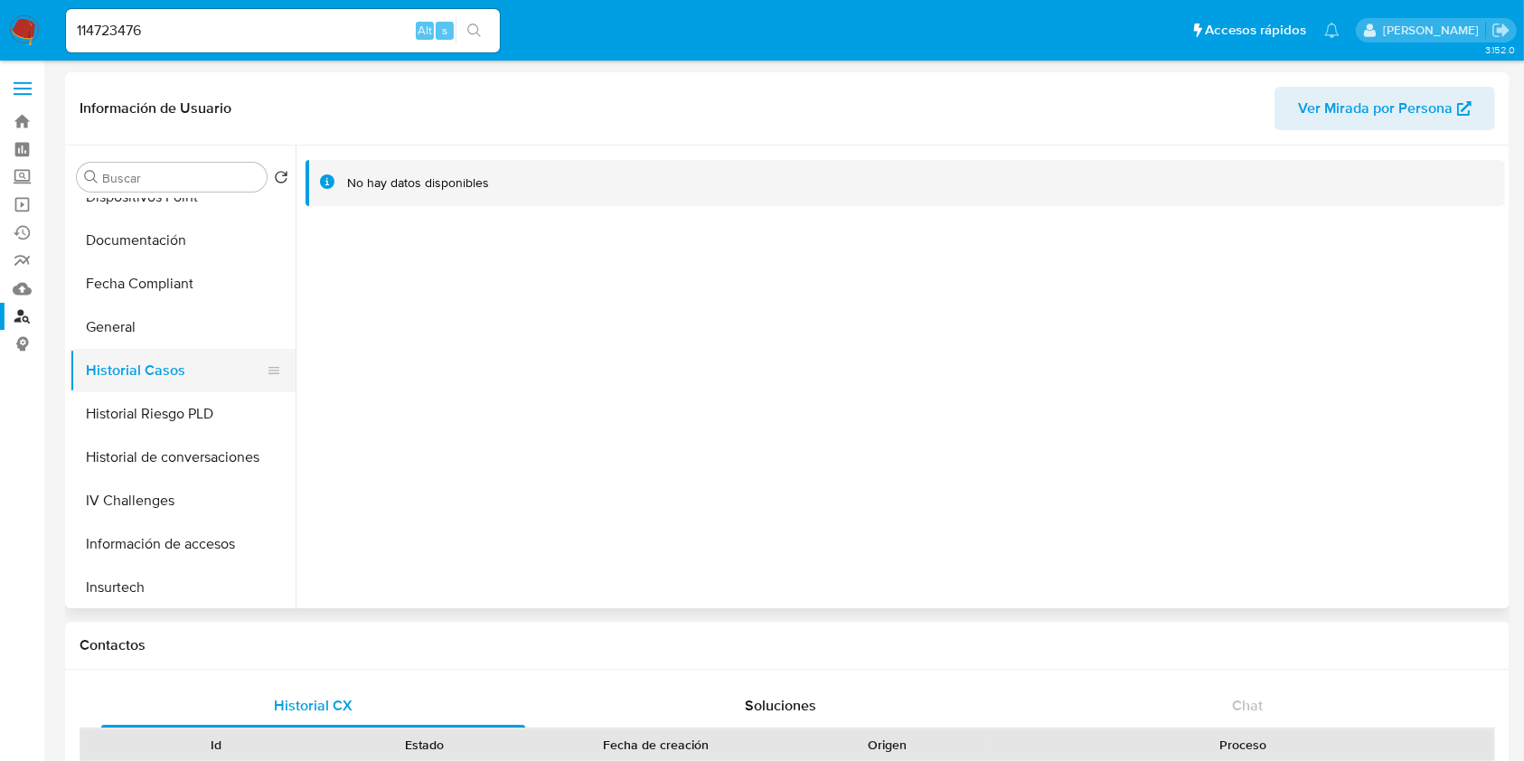
scroll to position [482, 0]
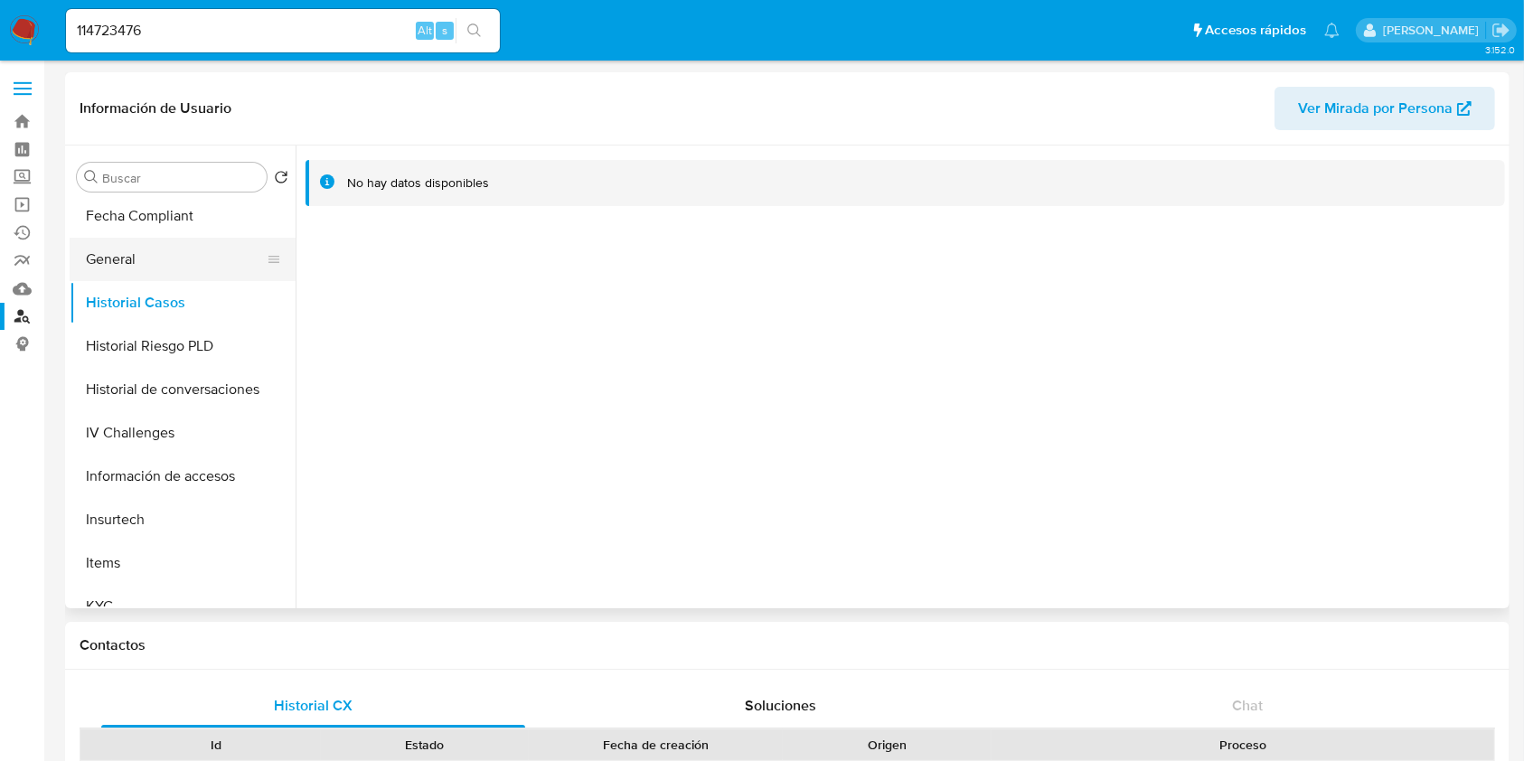
click at [147, 250] on button "General" at bounding box center [175, 259] width 211 height 43
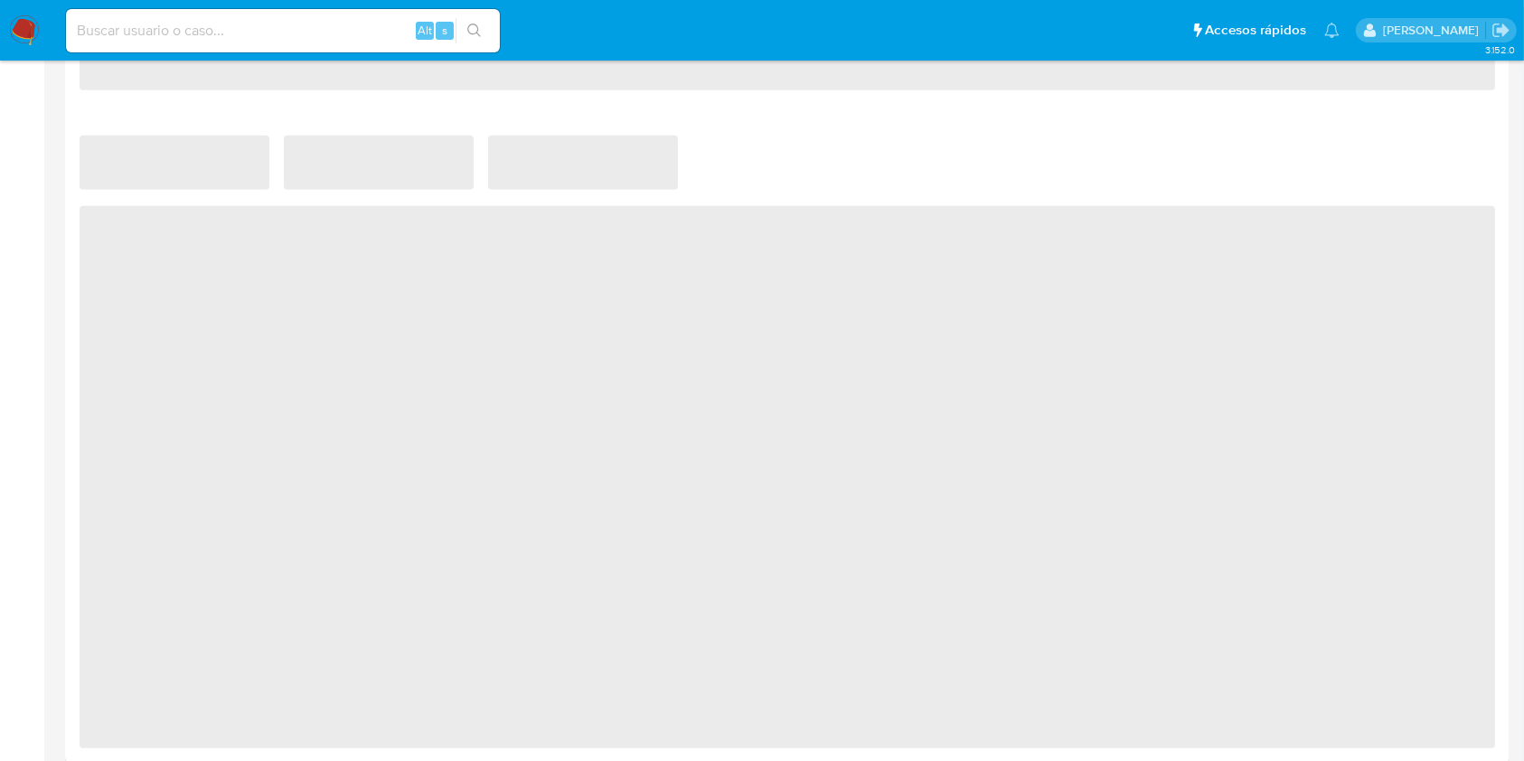
scroll to position [1216, 0]
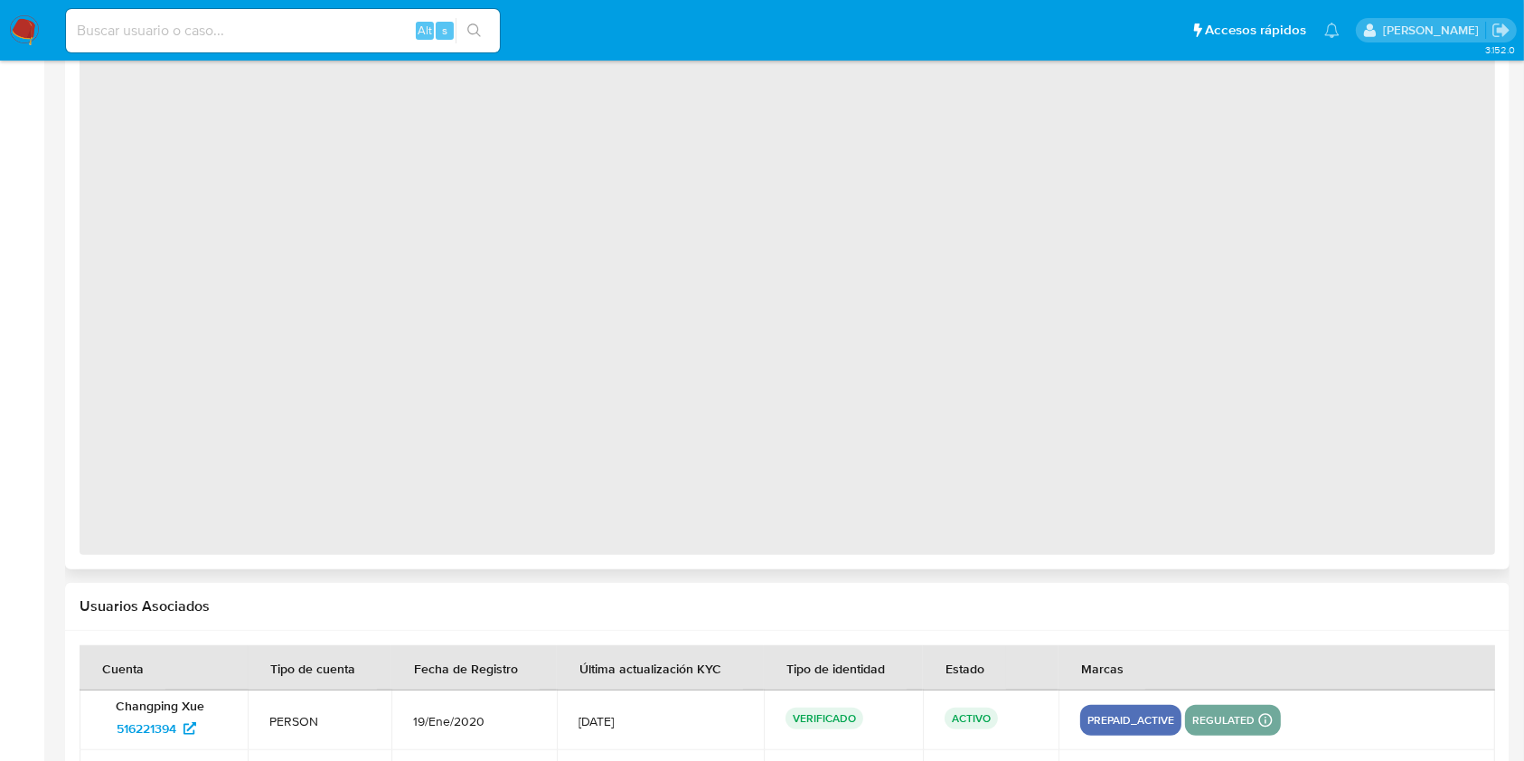
select select "10"
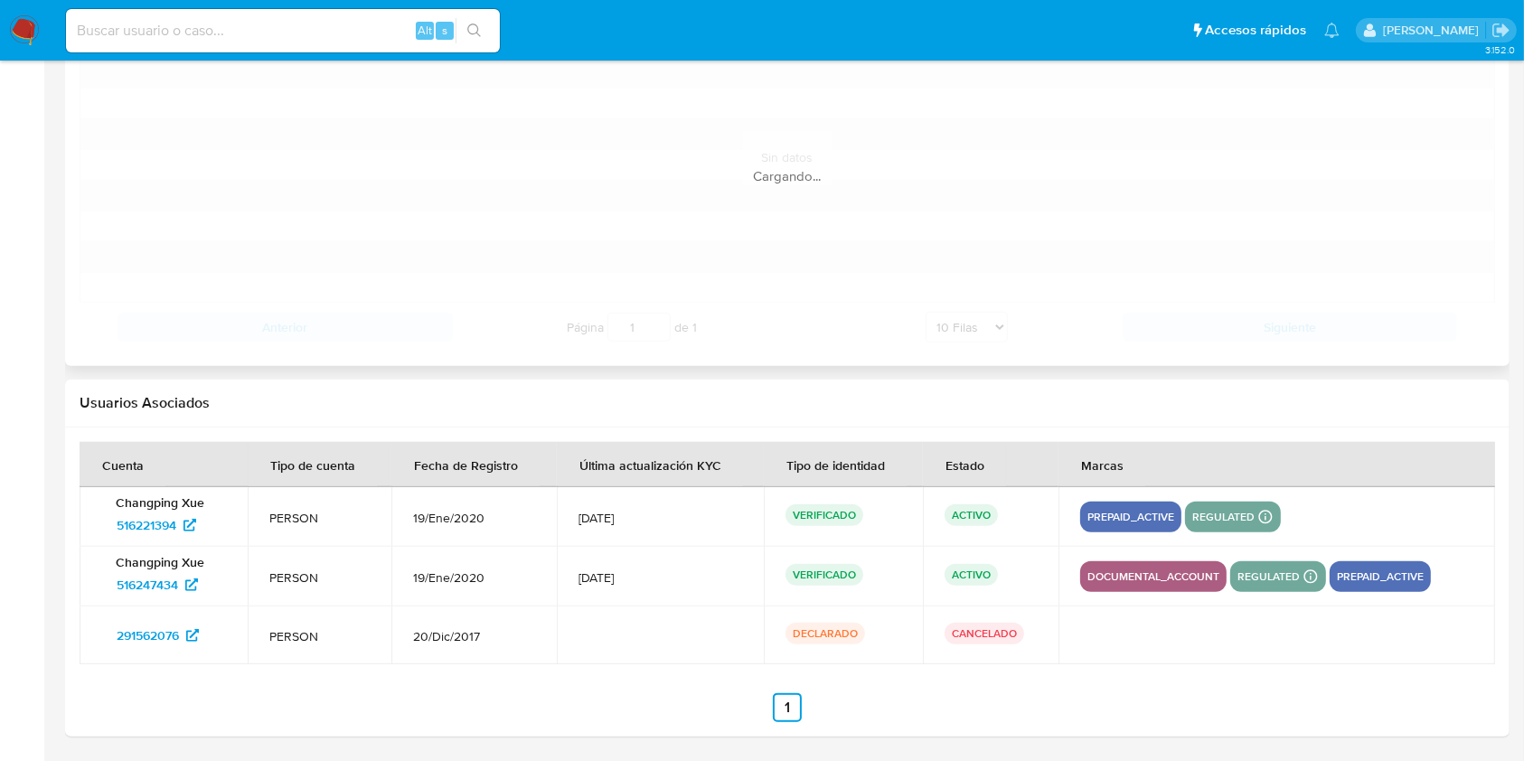
scroll to position [1829, 0]
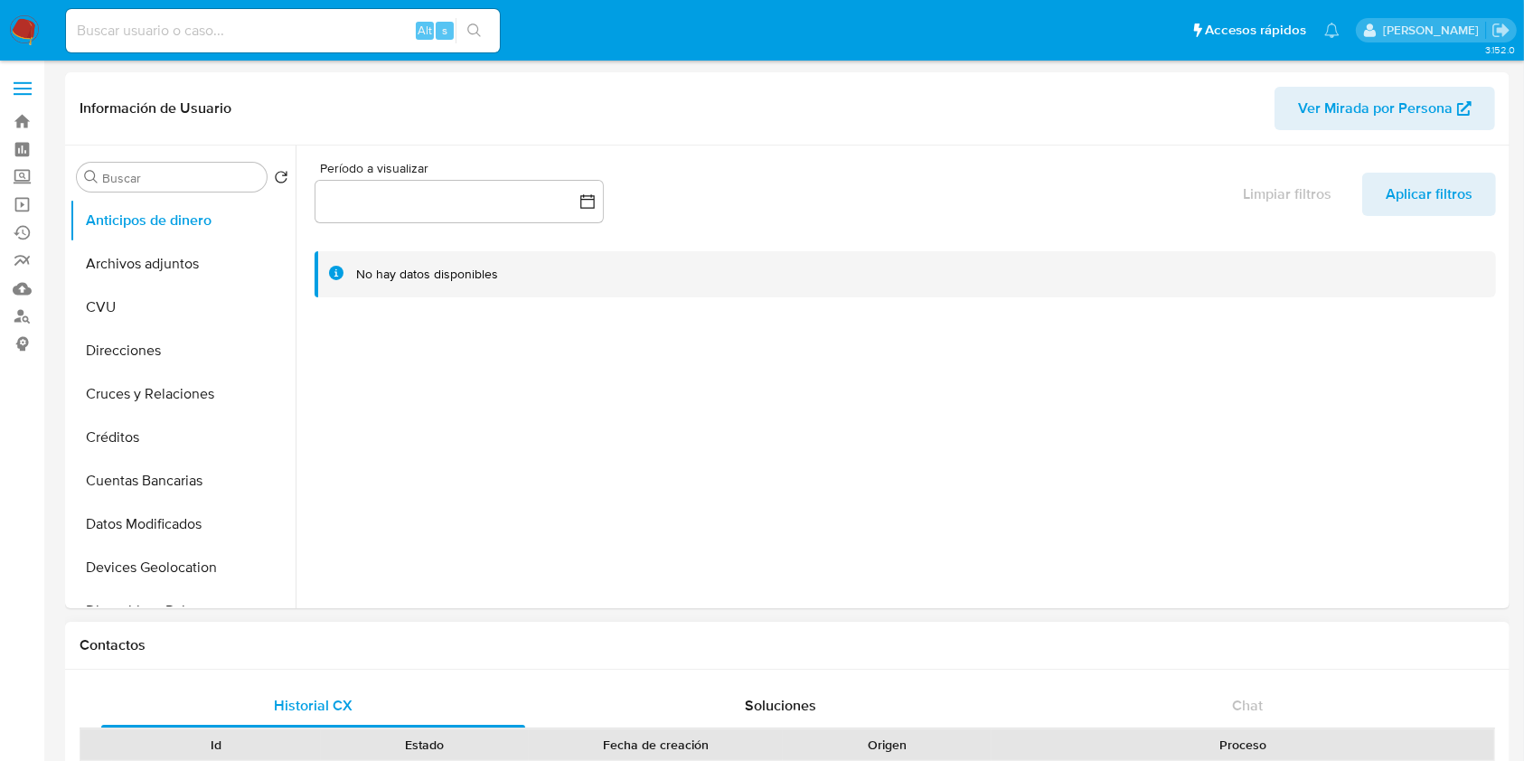
select select "10"
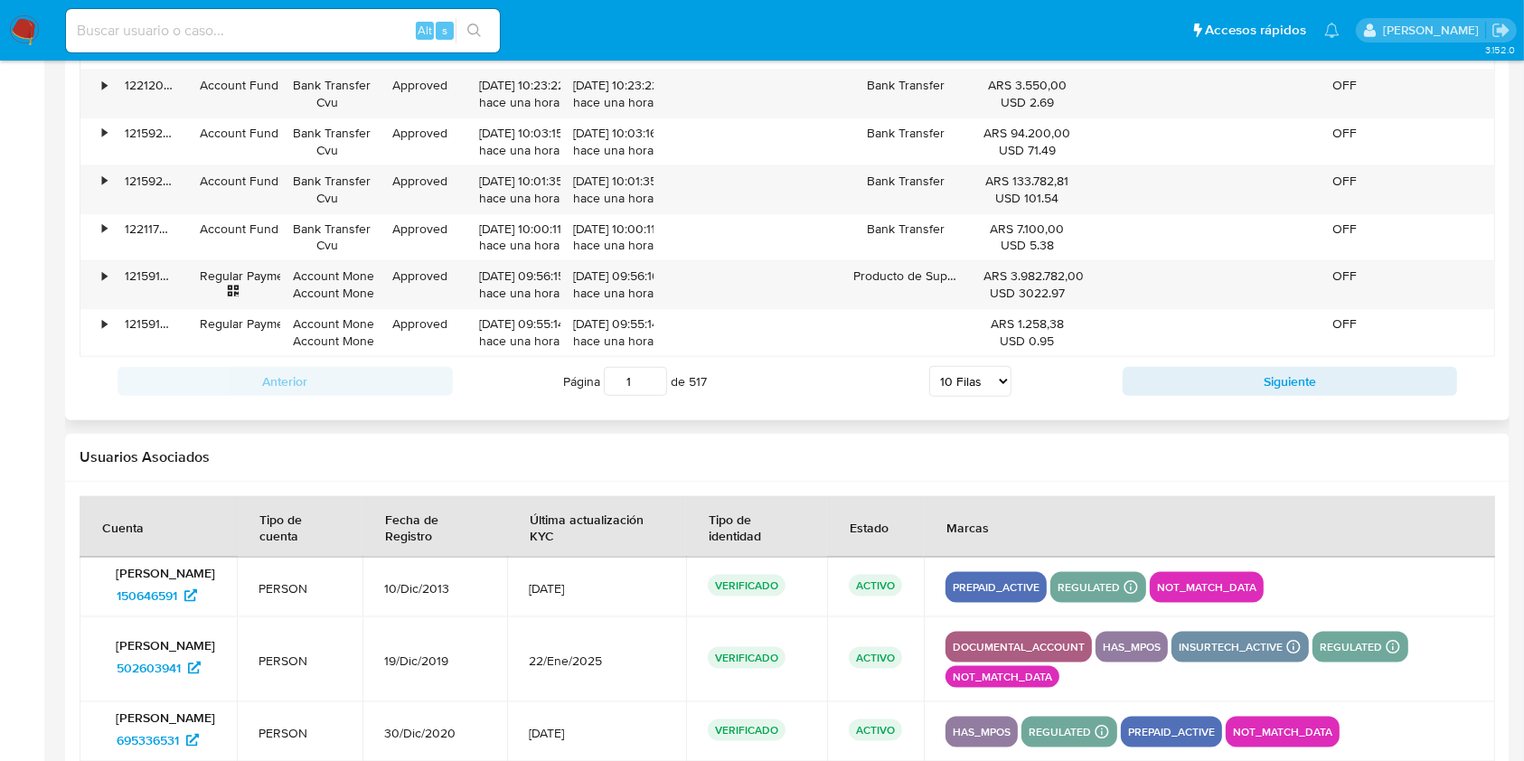
scroll to position [2169, 0]
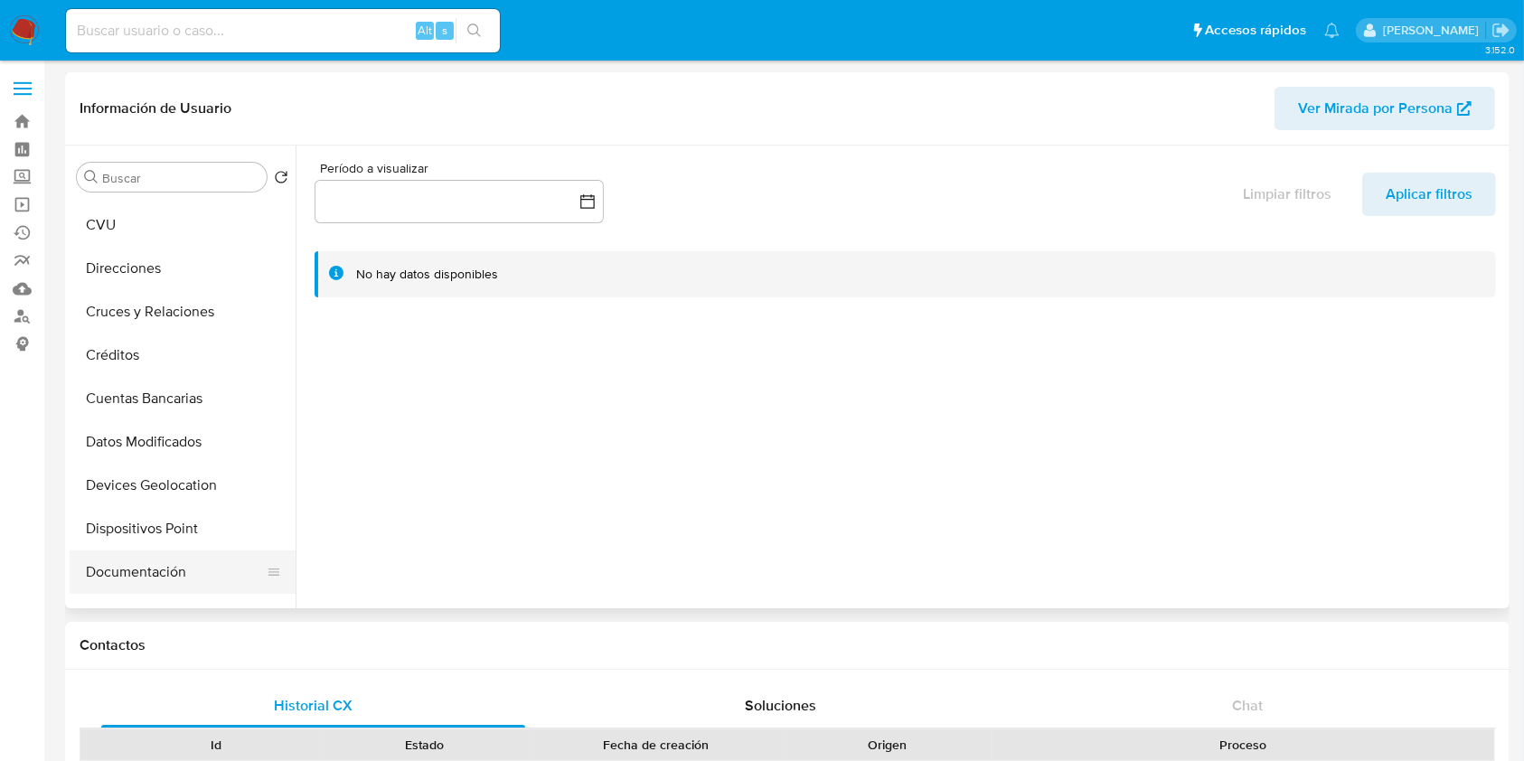
scroll to position [120, 0]
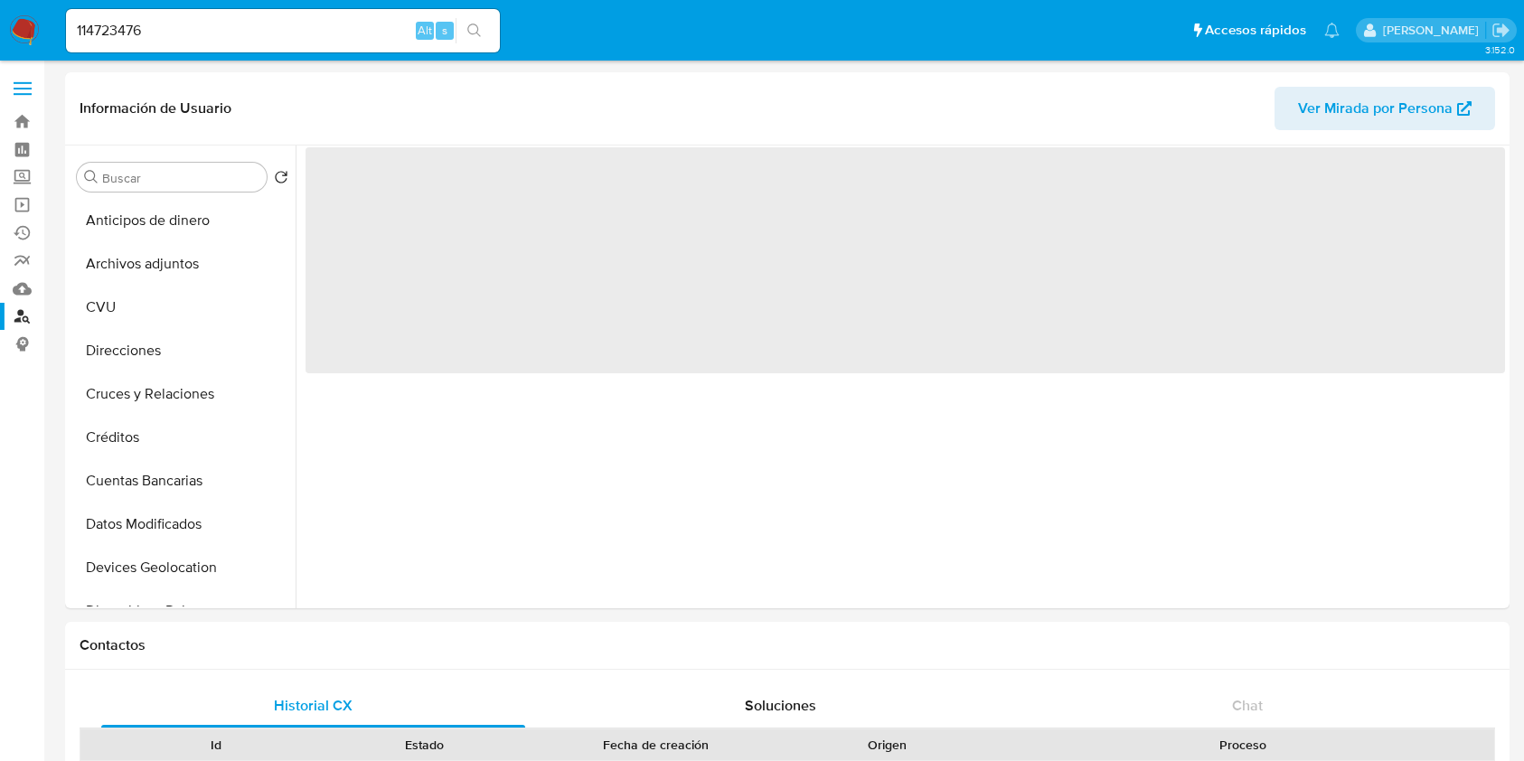
select select "10"
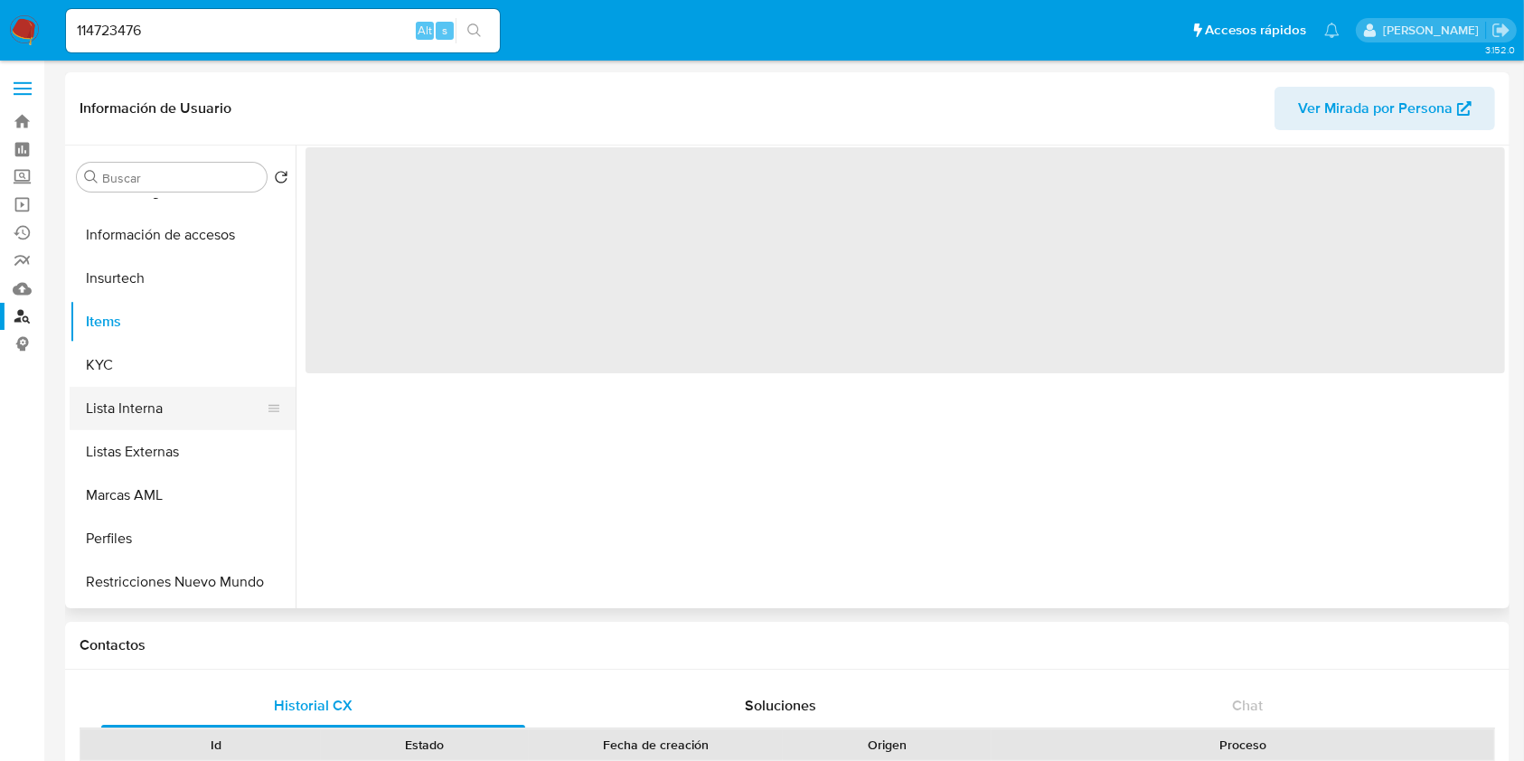
click at [241, 393] on button "Lista Interna" at bounding box center [175, 408] width 211 height 43
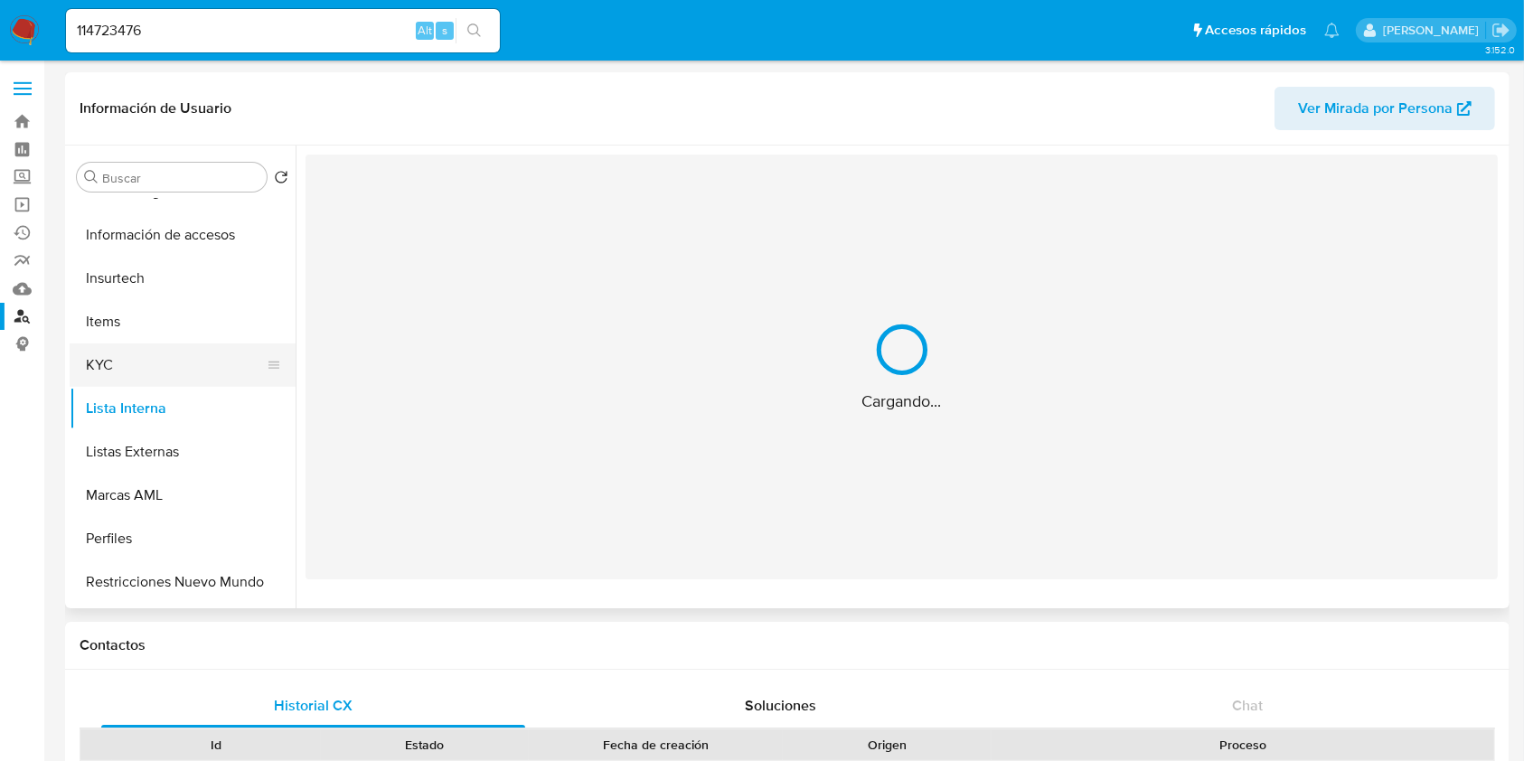
click at [225, 357] on button "KYC" at bounding box center [175, 364] width 211 height 43
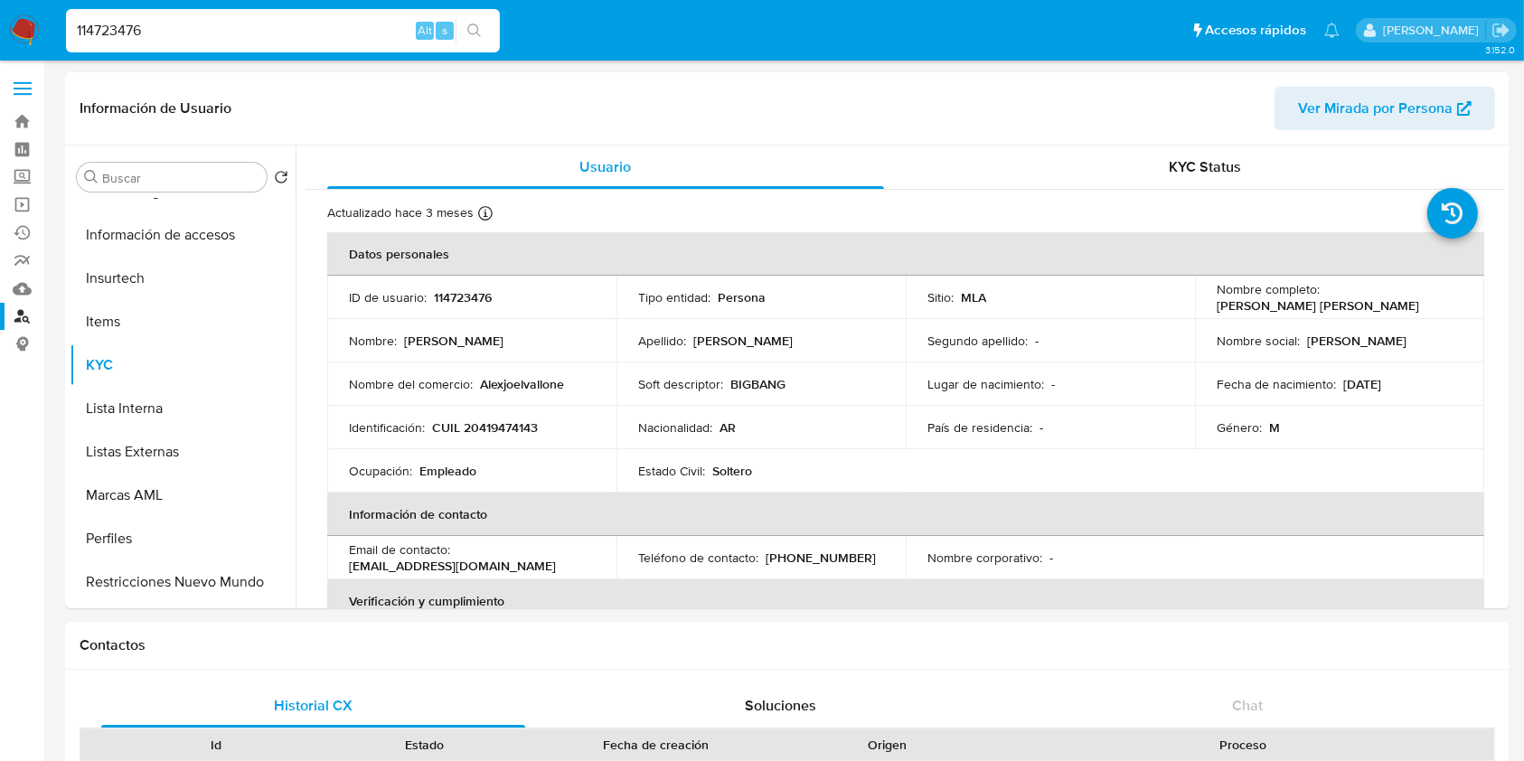
click at [218, 32] on input "114723476" at bounding box center [283, 30] width 434 height 23
click at [219, 32] on input "114723476" at bounding box center [283, 30] width 434 height 23
paste input "ZFKAiUNI0H4G1muwDPyvWgrI"
type input "ZFKAiUNI0H4G1muwDPyvWgrI"
click at [470, 18] on div "ZFKAiUNI0H4G1muwDPyvWgrI Alt s" at bounding box center [283, 30] width 434 height 51
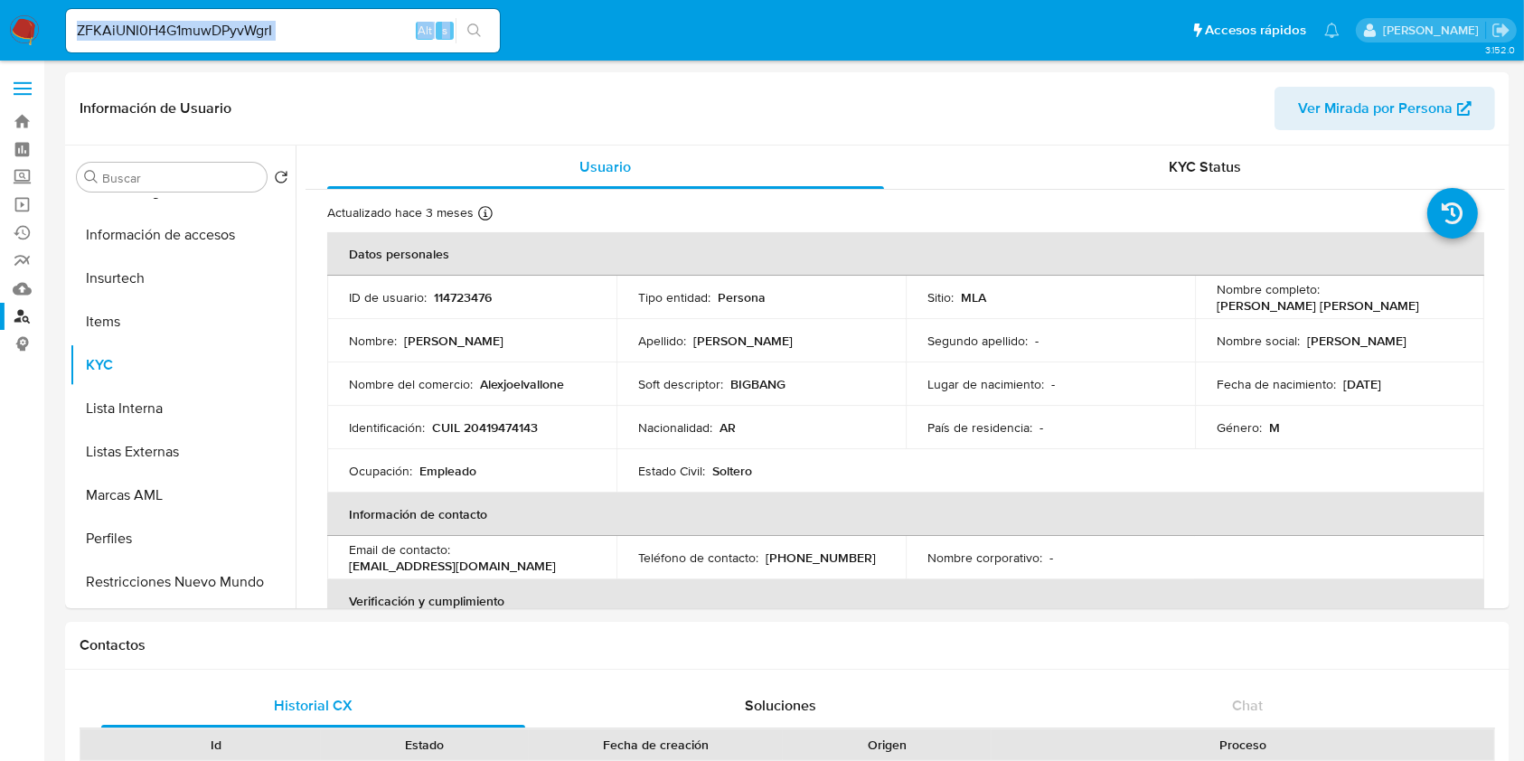
click at [473, 40] on button "search-icon" at bounding box center [473, 30] width 37 height 25
click at [306, 23] on input "ZFKAiUNI0H4G1muwDPyvWgrI" at bounding box center [283, 30] width 434 height 23
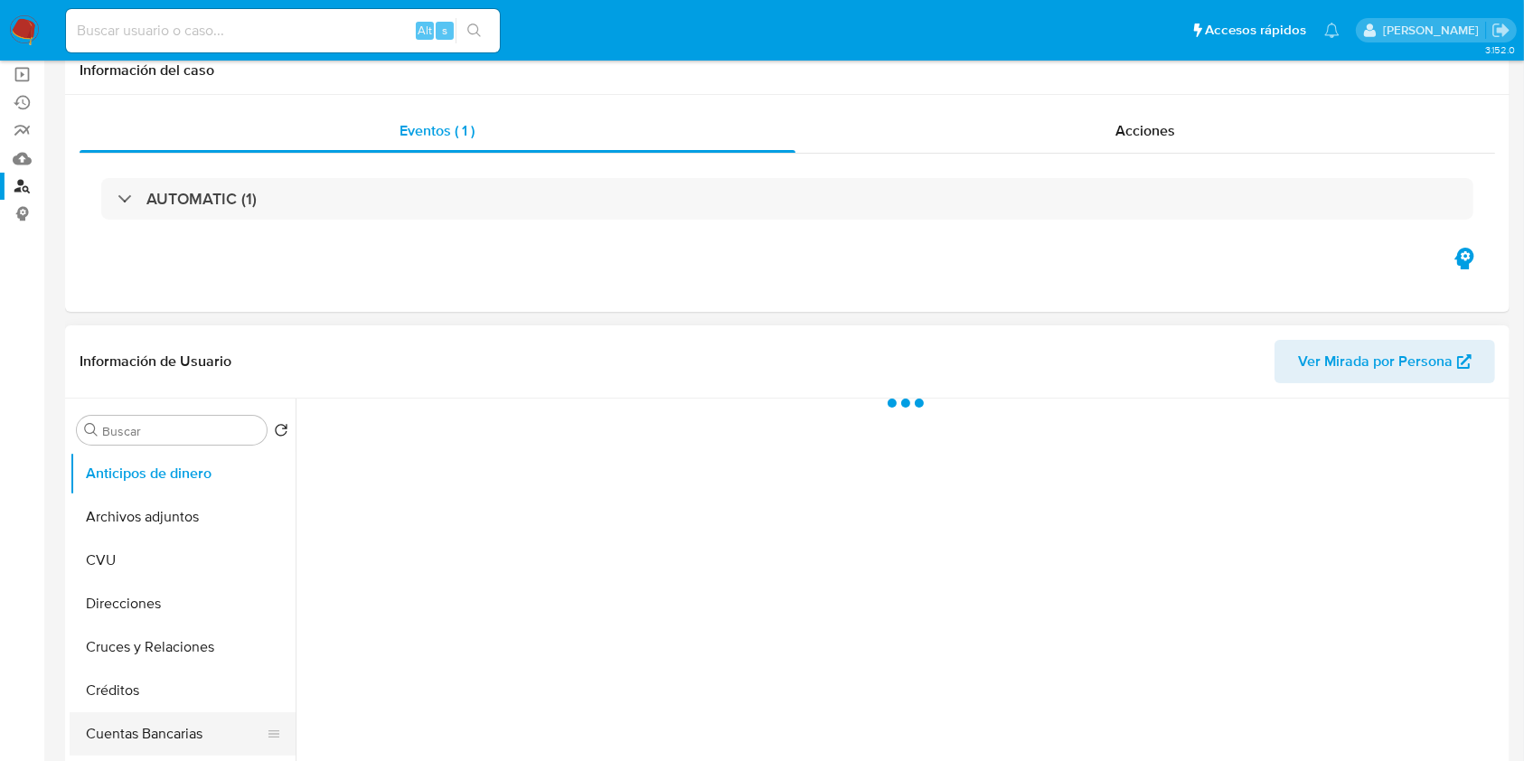
scroll to position [240, 0]
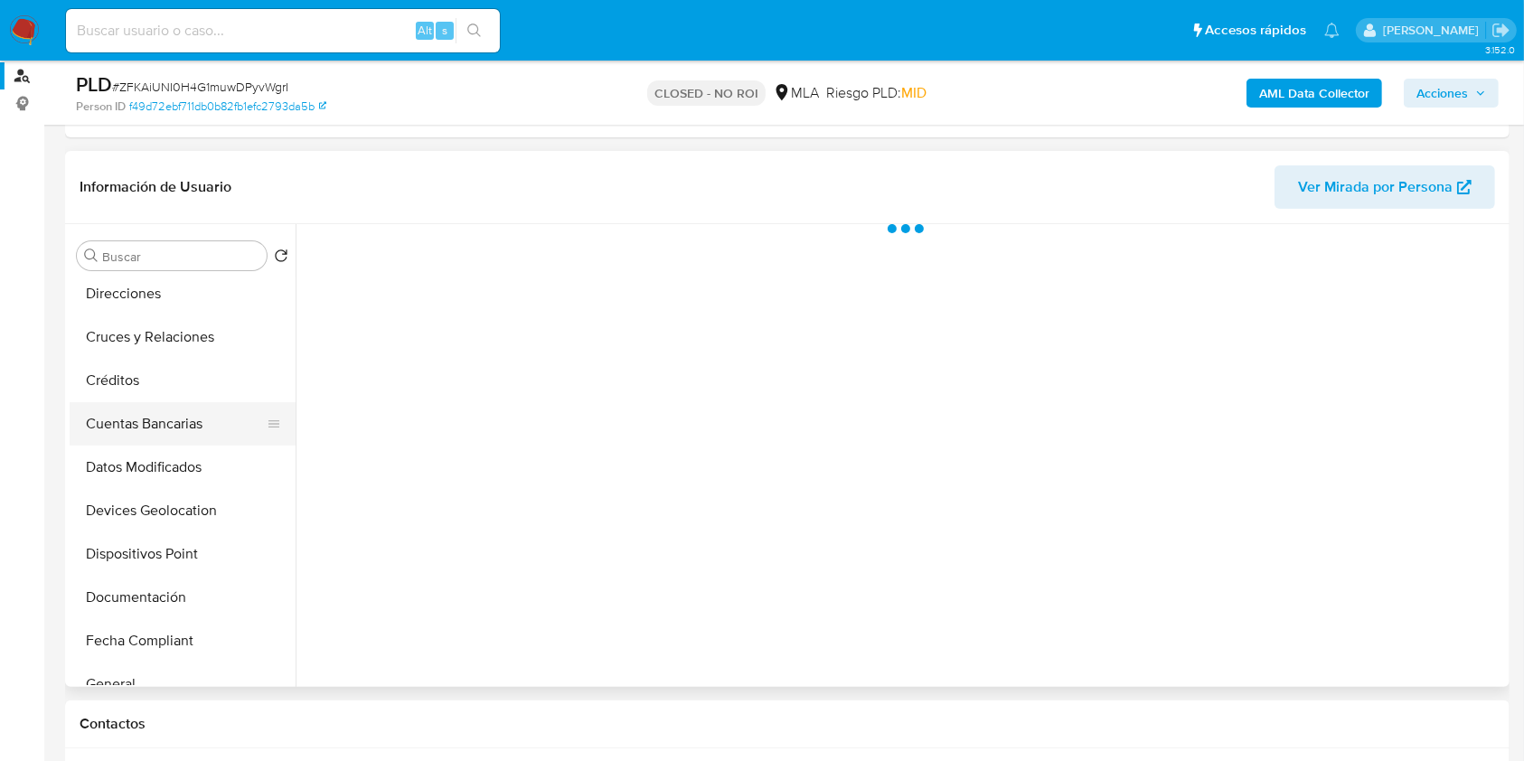
select select "10"
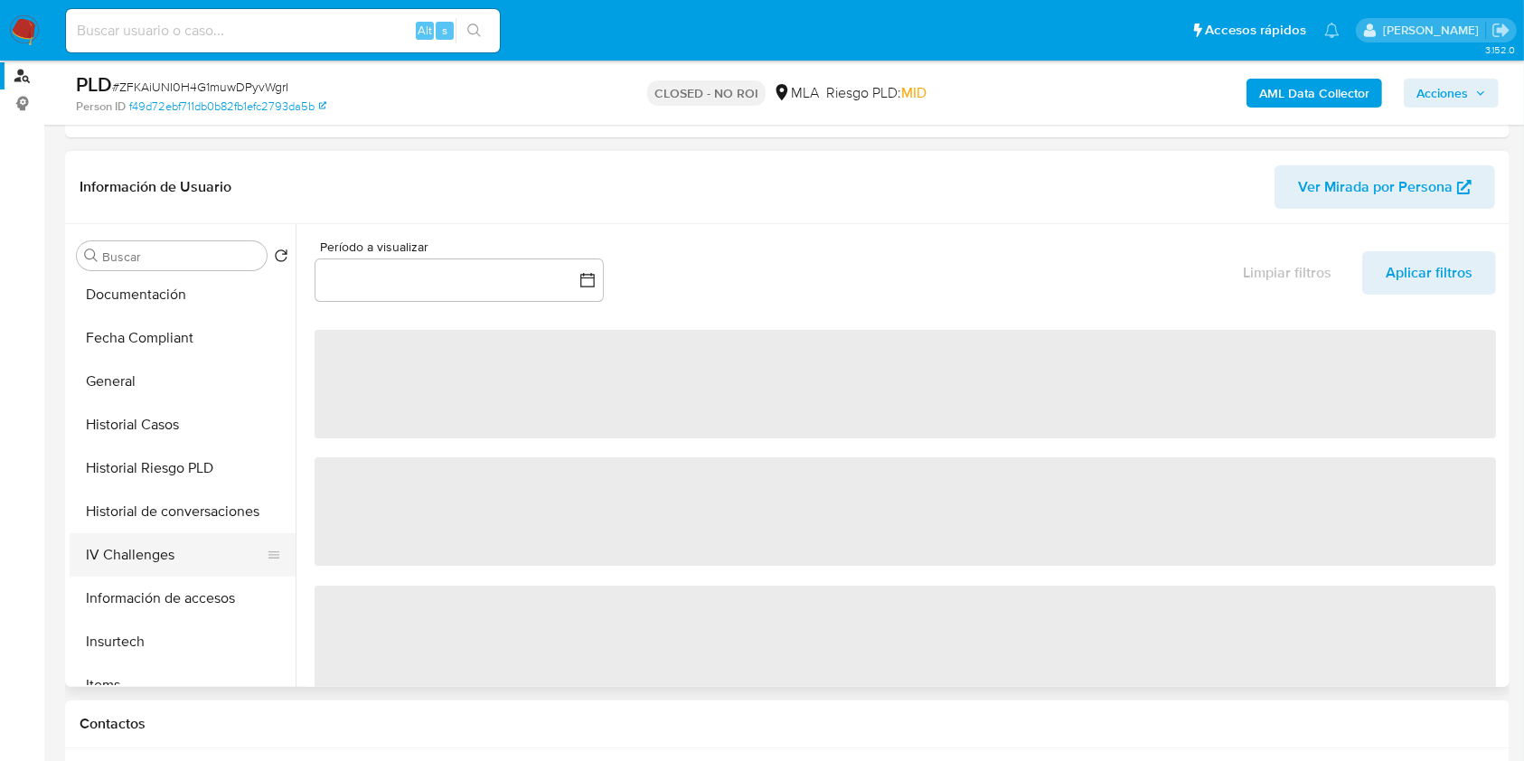
scroll to position [482, 0]
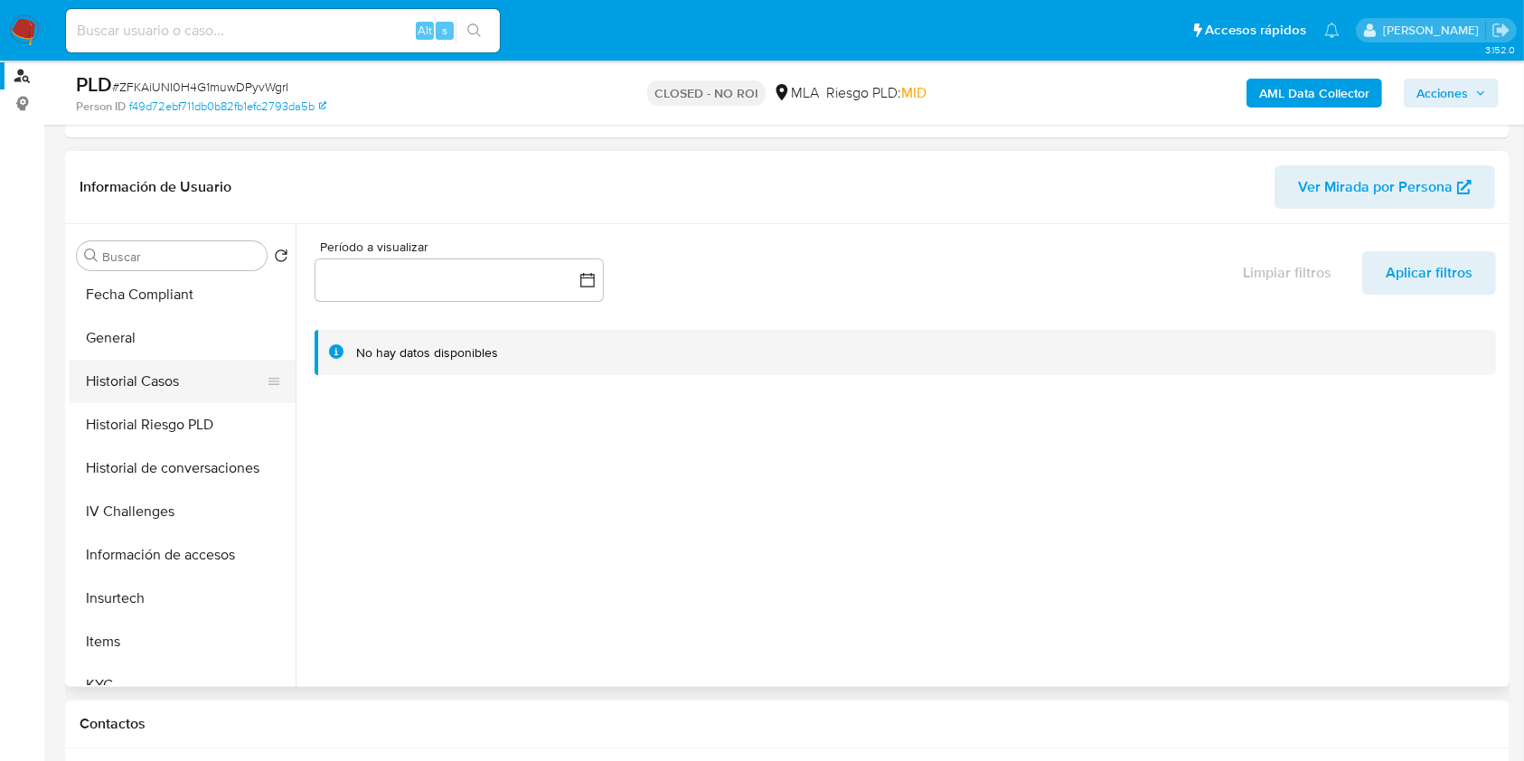
click at [164, 365] on button "Historial Casos" at bounding box center [175, 381] width 211 height 43
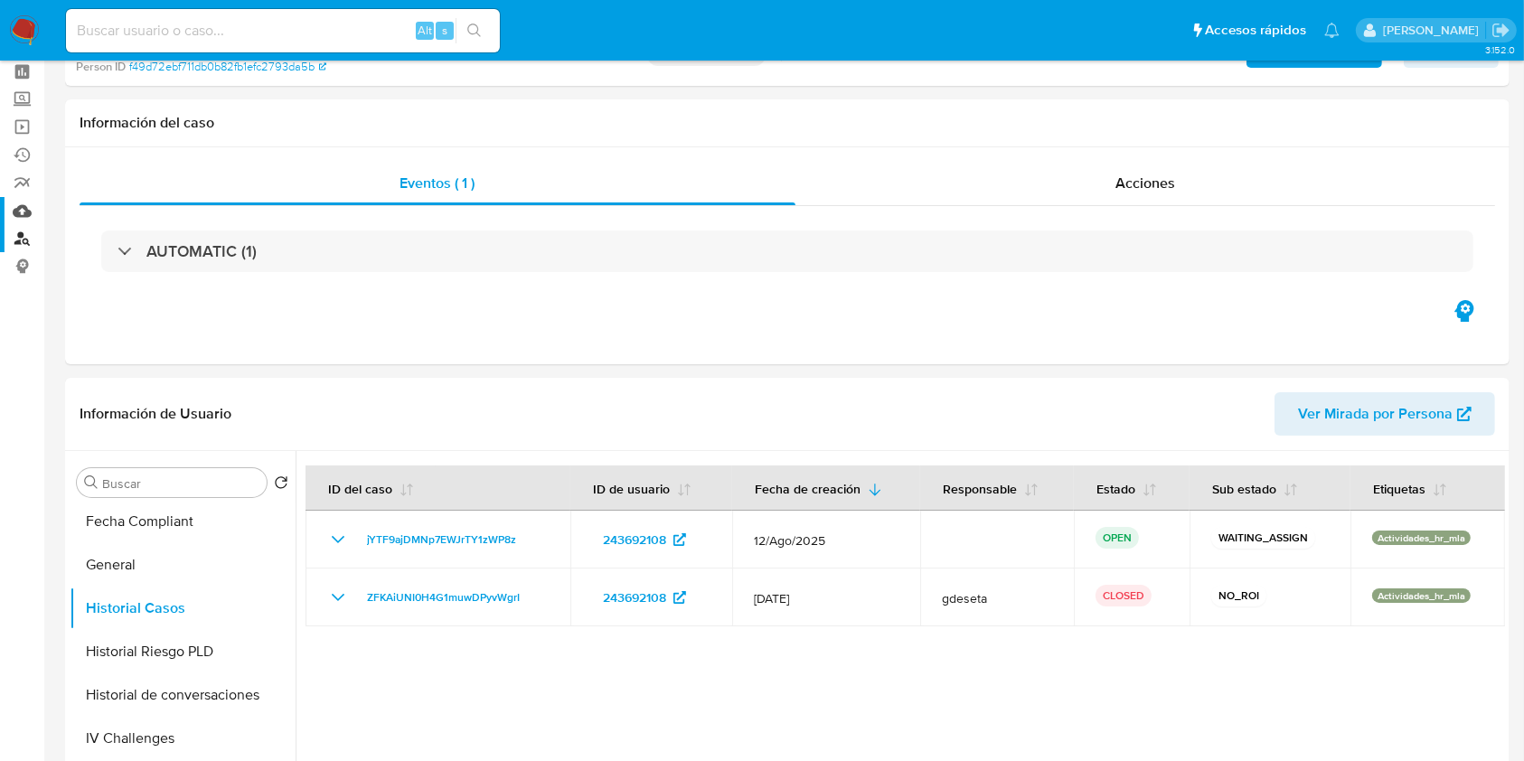
scroll to position [0, 0]
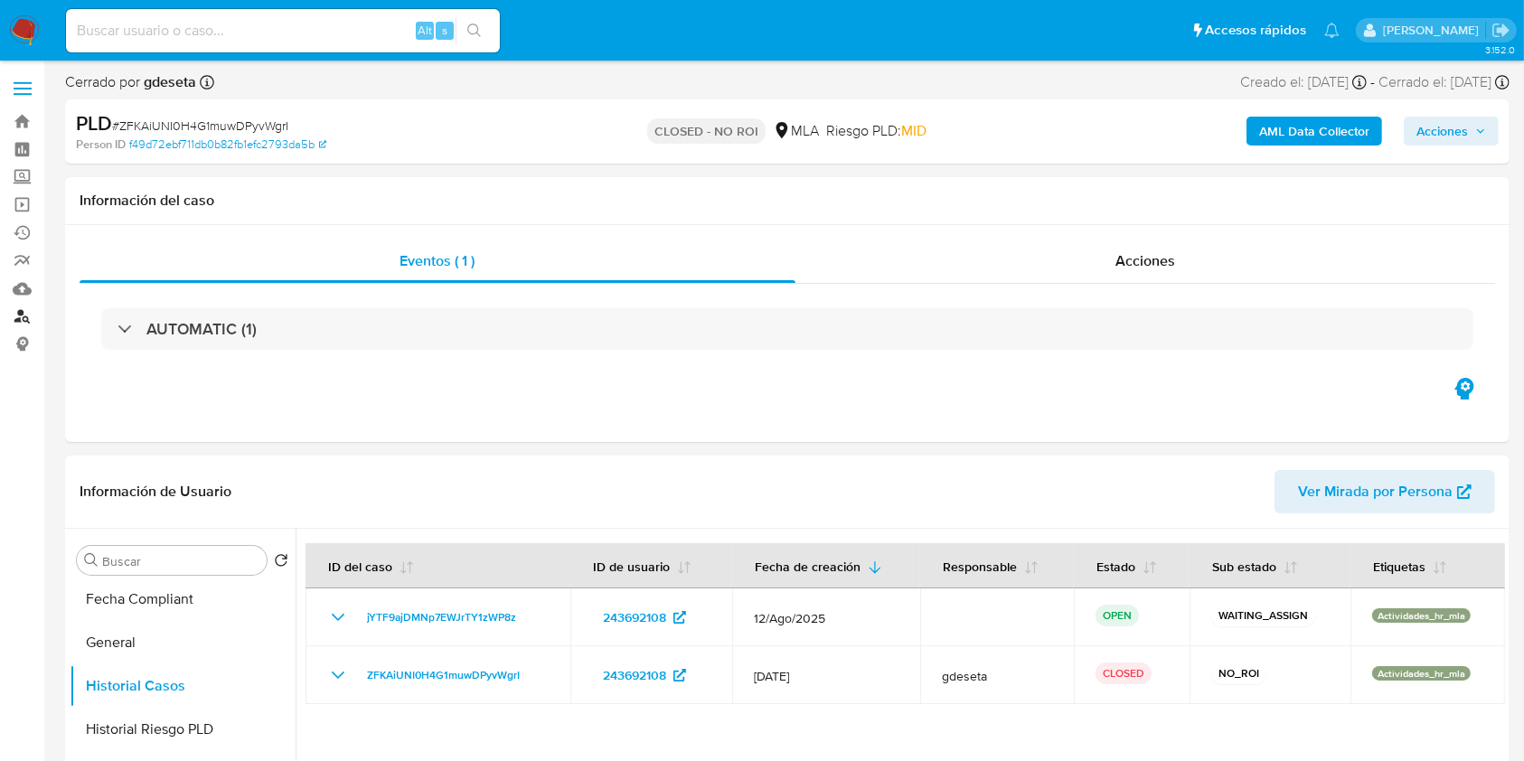
click at [29, 316] on link "Buscador de personas" at bounding box center [107, 317] width 215 height 28
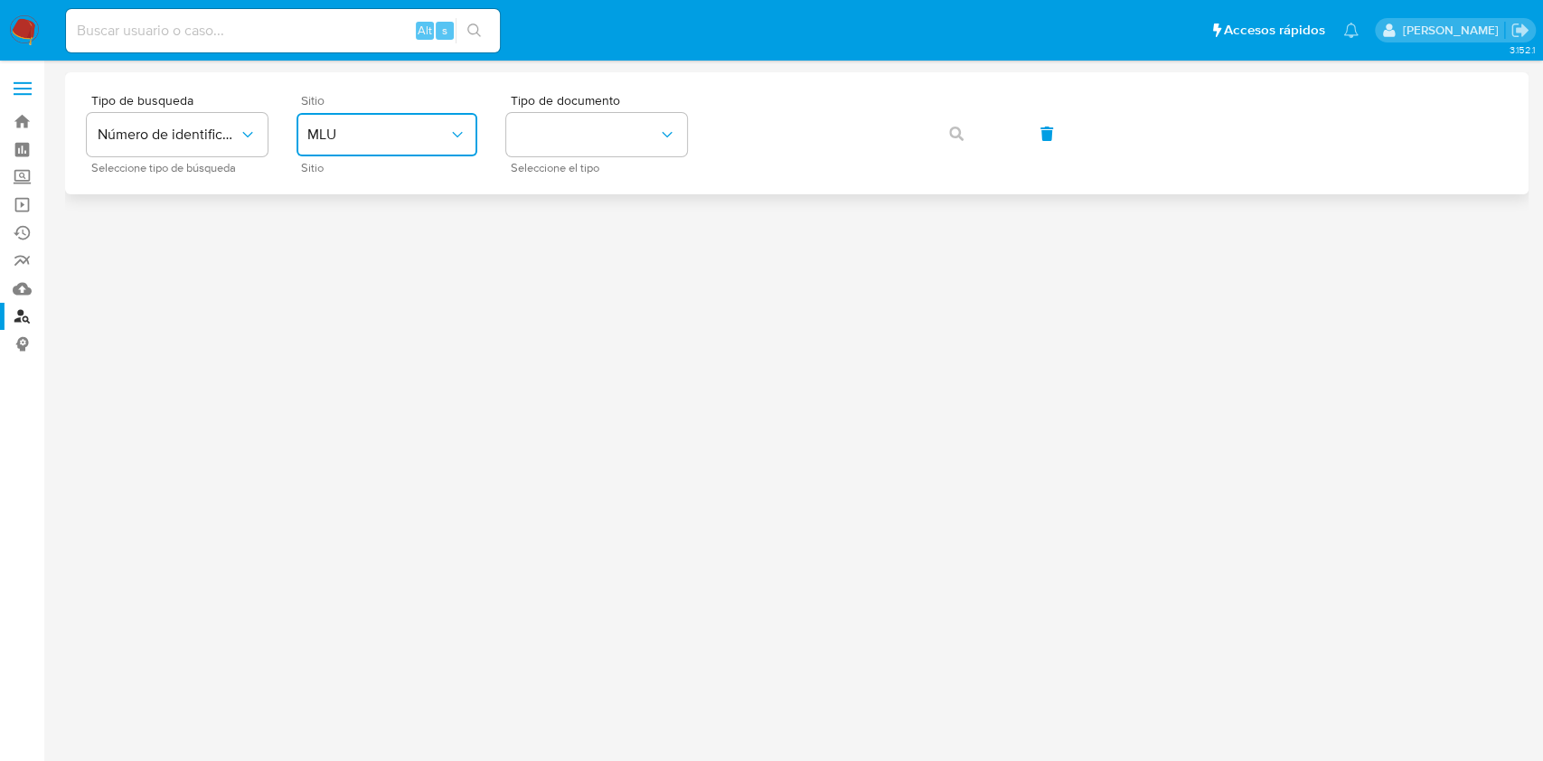
click at [402, 134] on span "MLU" at bounding box center [377, 135] width 141 height 18
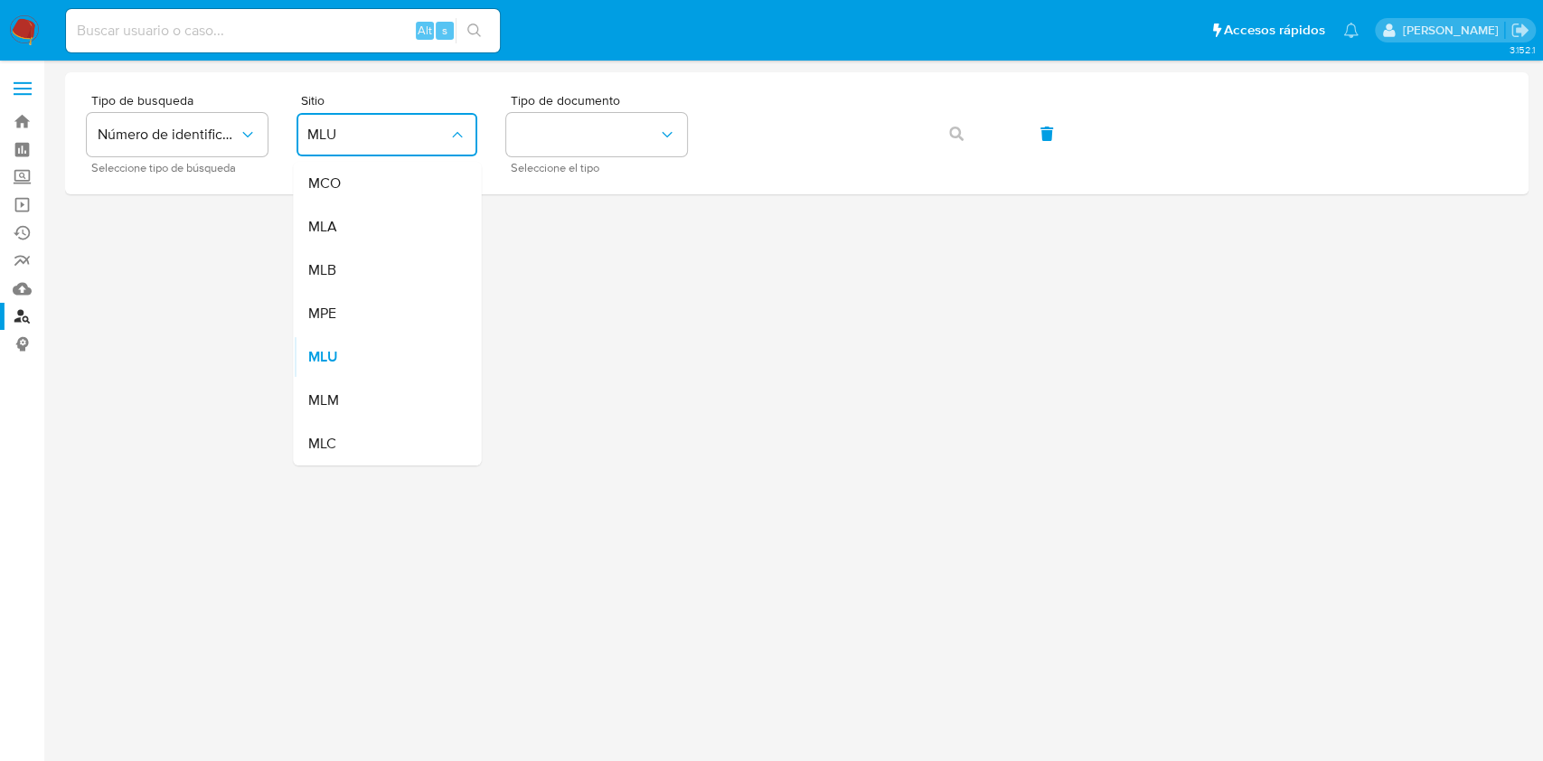
drag, startPoint x: 363, startPoint y: 218, endPoint x: 413, endPoint y: 199, distance: 53.2
click at [363, 220] on div "MLA" at bounding box center [381, 226] width 148 height 43
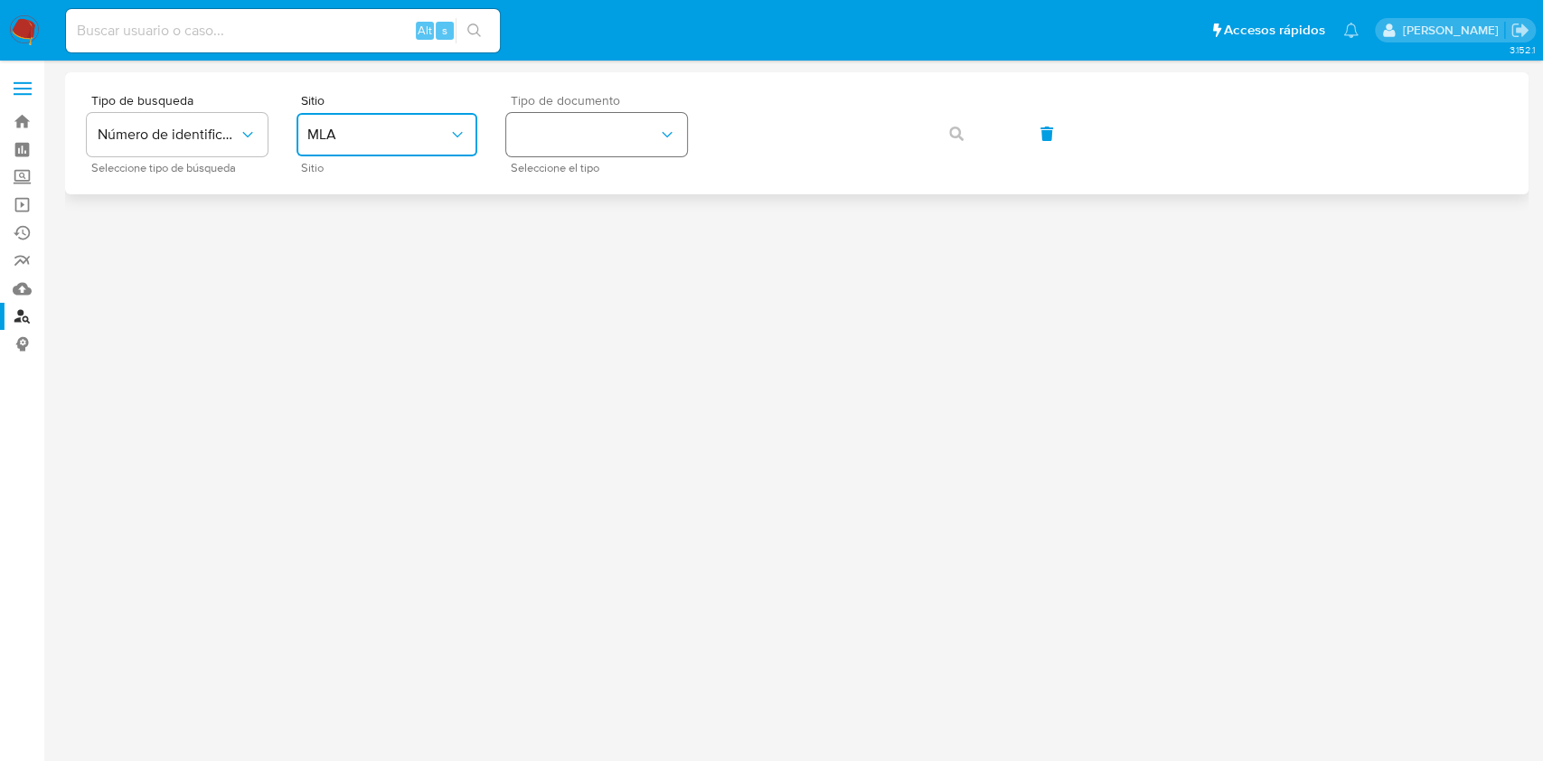
click at [563, 133] on button "identificationType" at bounding box center [596, 134] width 181 height 43
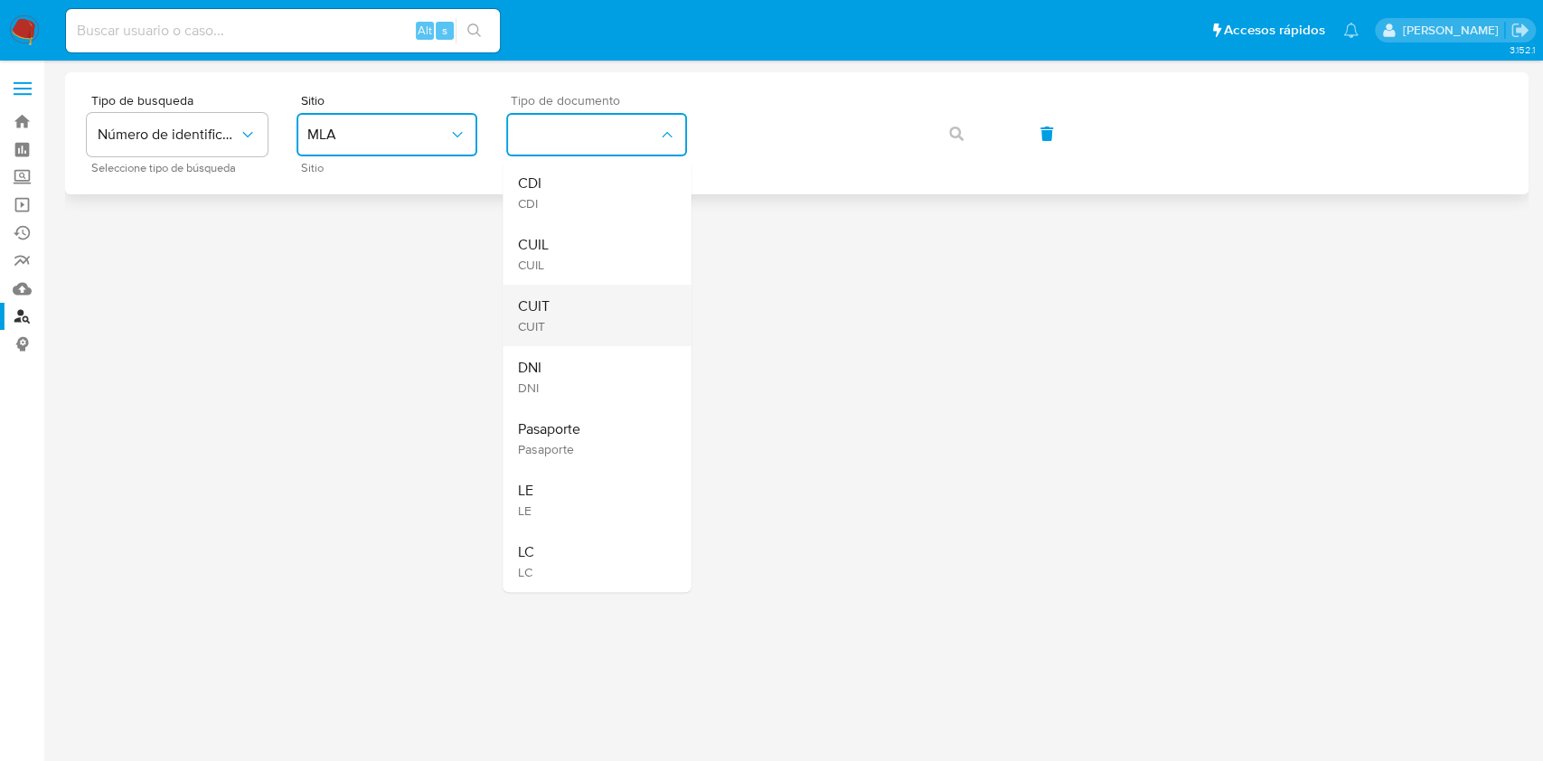
click at [566, 311] on div "CUIT CUIT" at bounding box center [591, 315] width 148 height 61
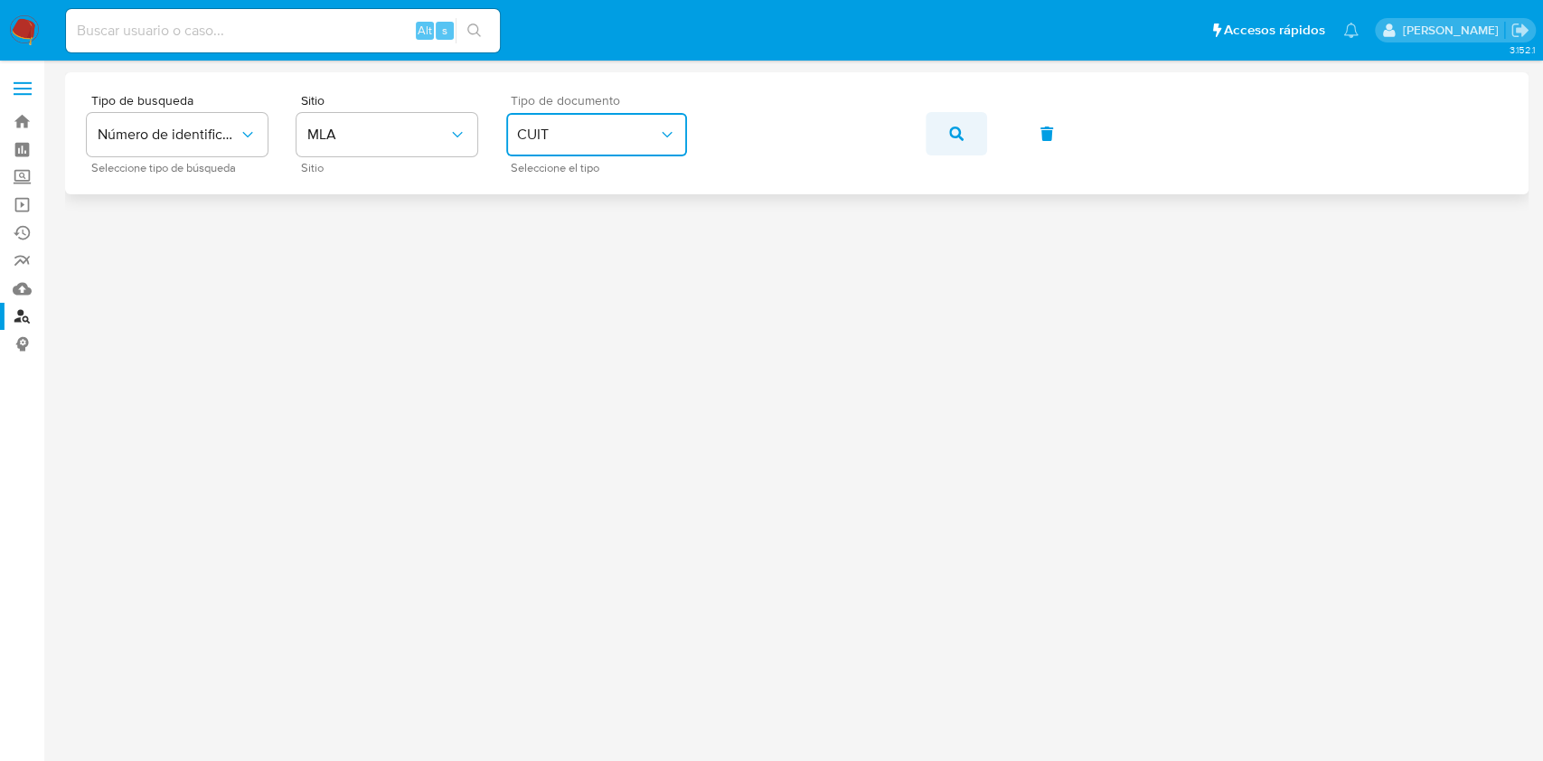
click at [947, 125] on button "button" at bounding box center [955, 133] width 61 height 43
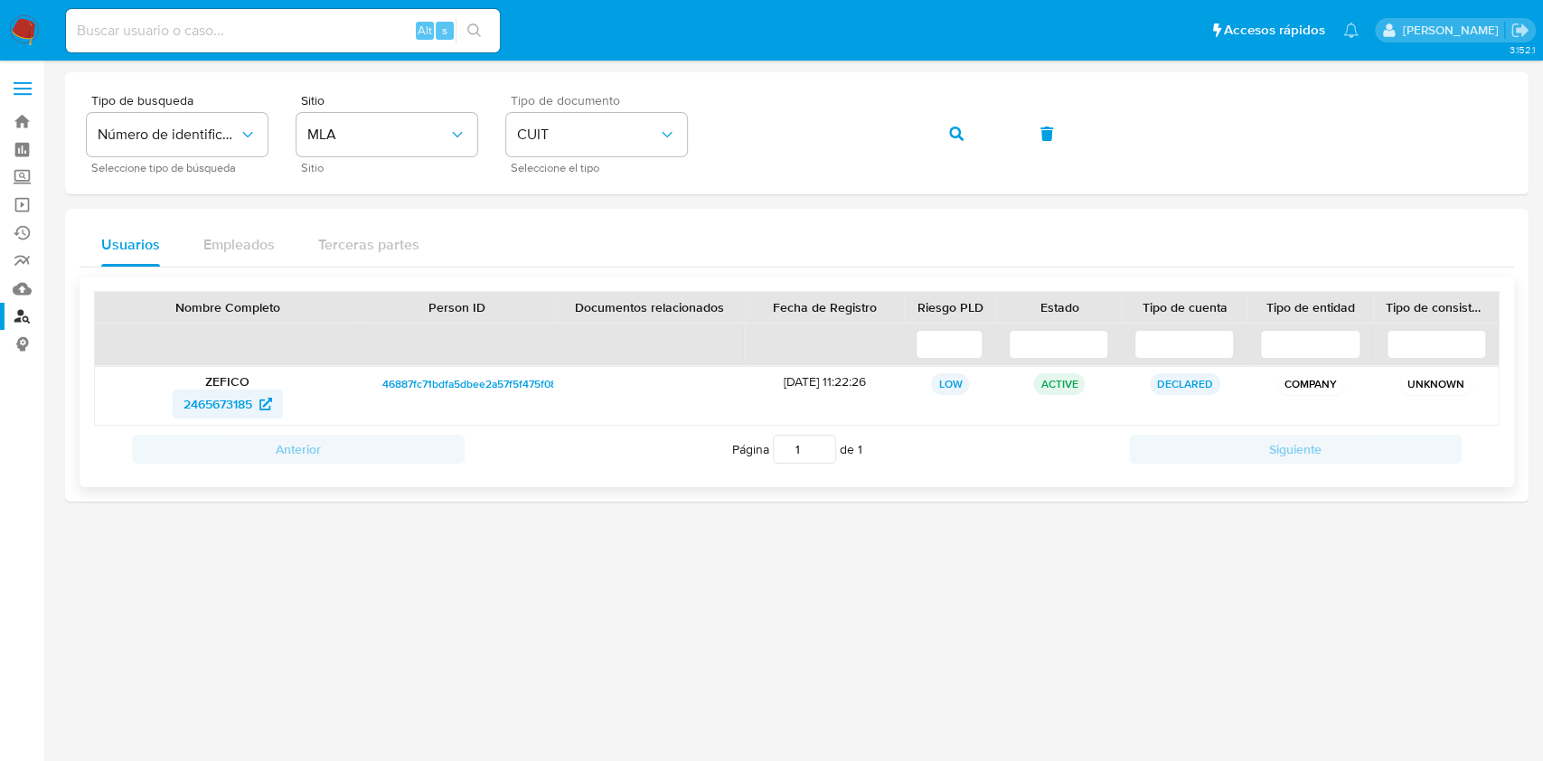
click at [220, 403] on span "2465673185" at bounding box center [217, 404] width 69 height 29
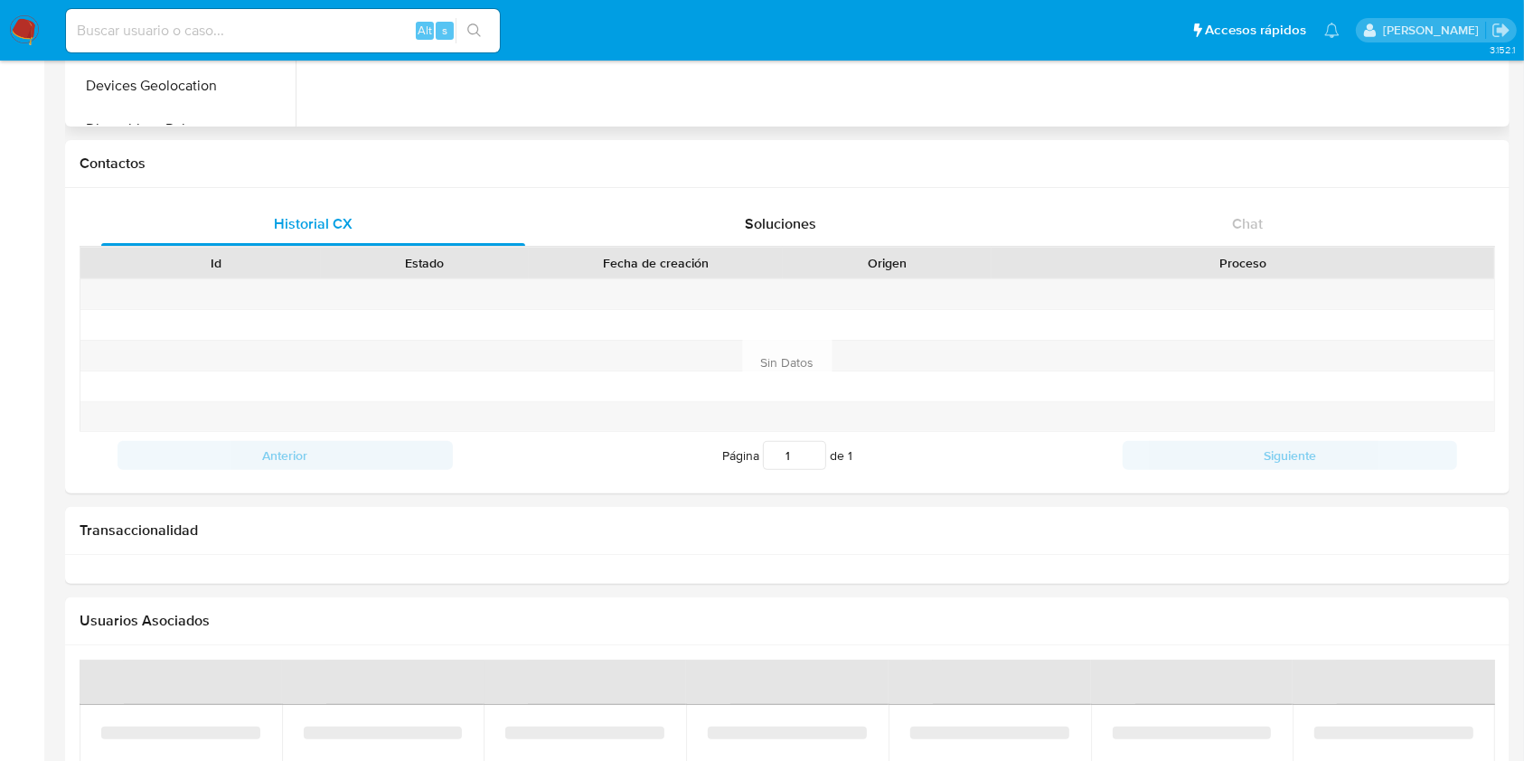
scroll to position [723, 0]
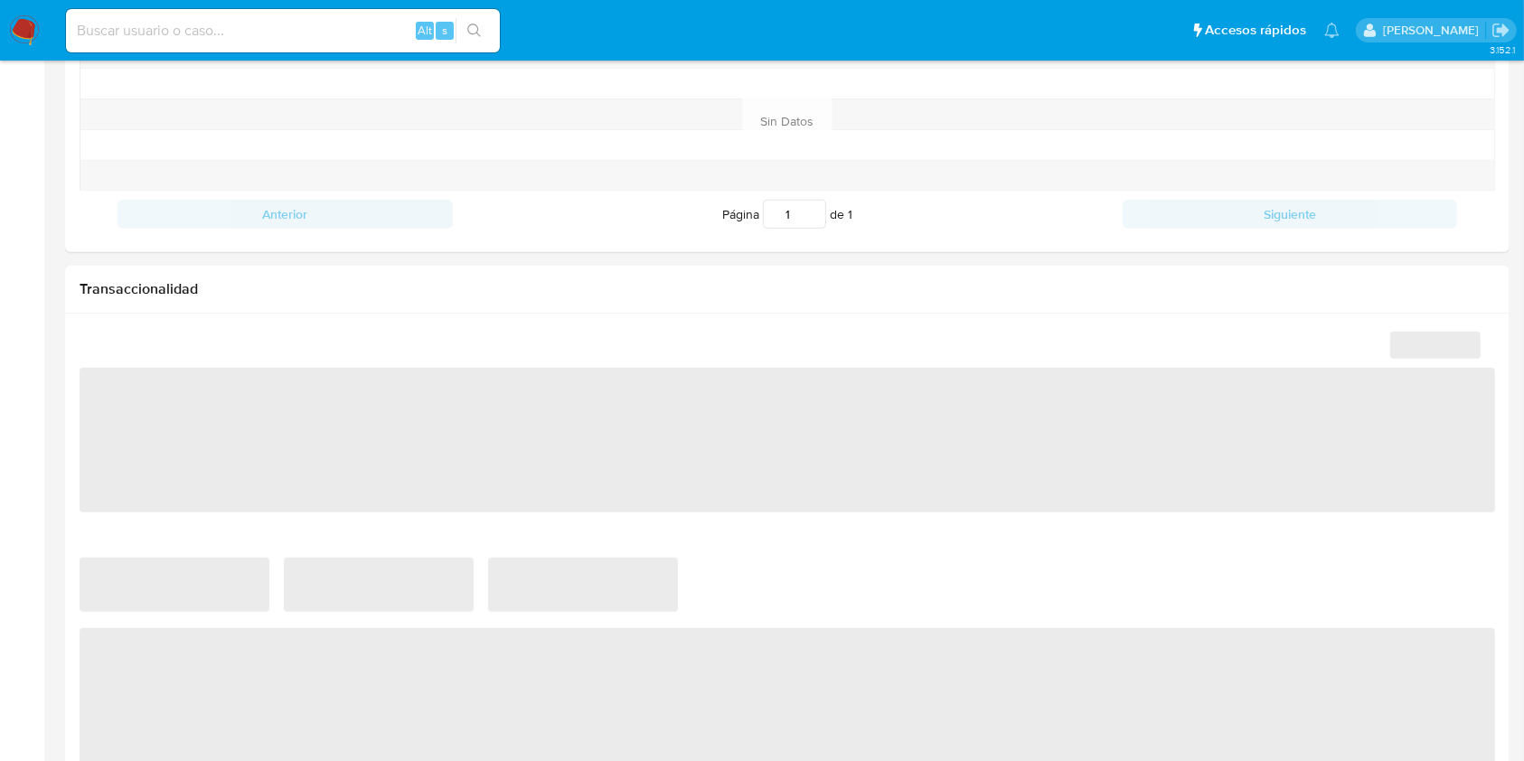
select select "10"
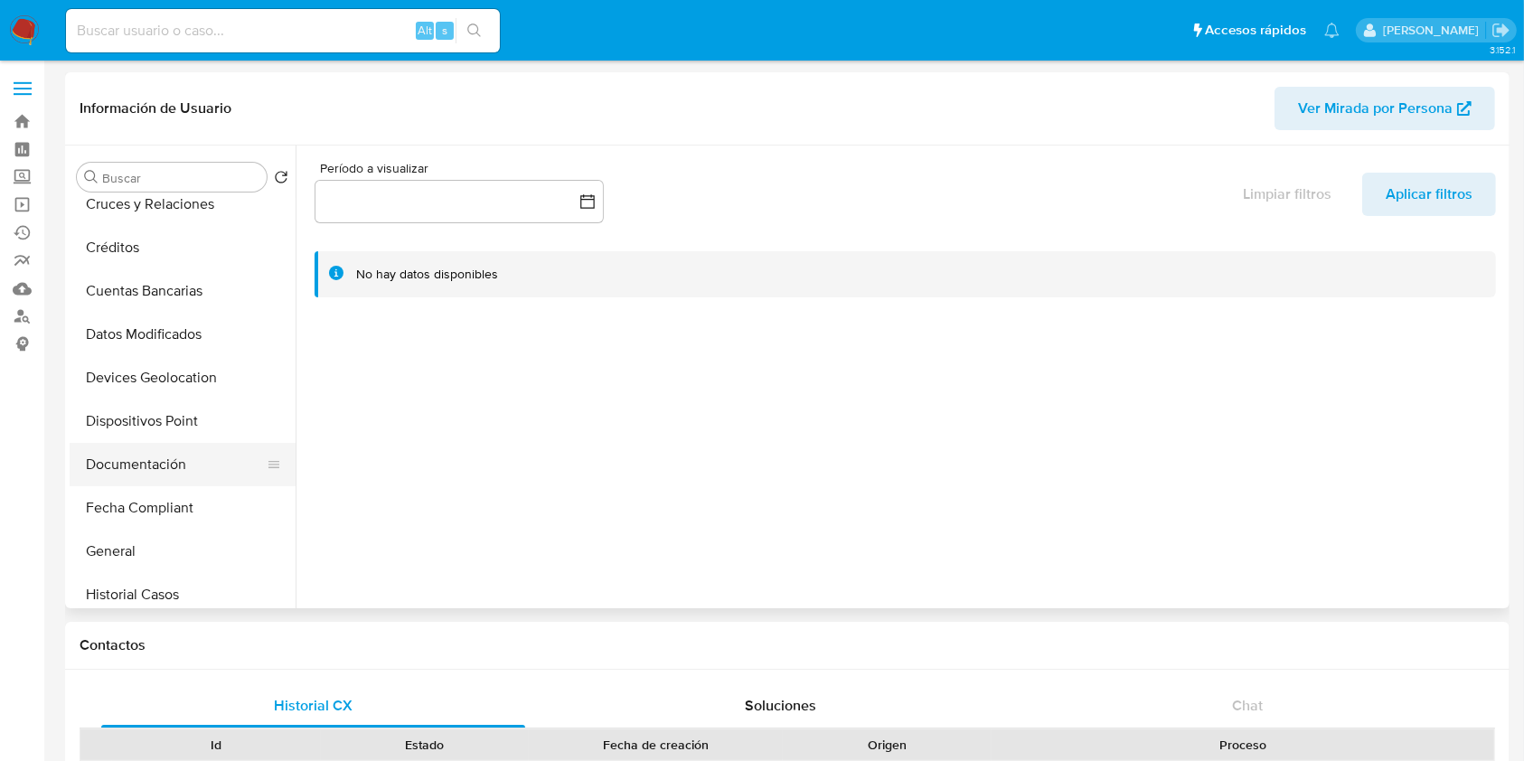
scroll to position [240, 0]
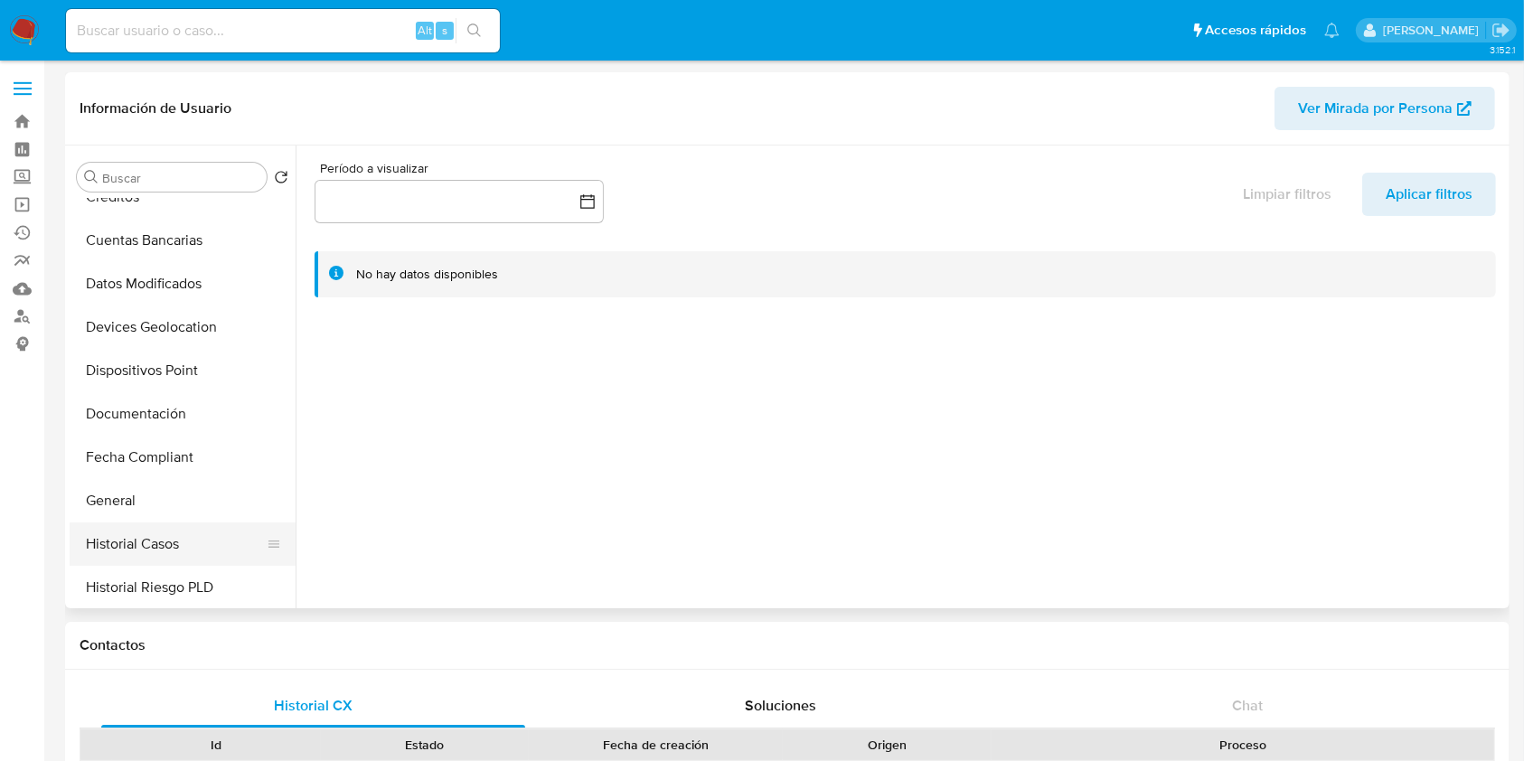
click at [140, 543] on button "Historial Casos" at bounding box center [175, 543] width 211 height 43
